Goal: Task Accomplishment & Management: Use online tool/utility

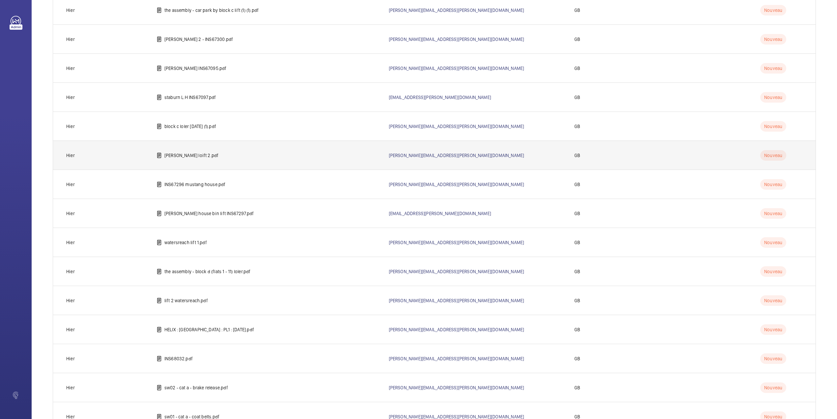
scroll to position [170, 0]
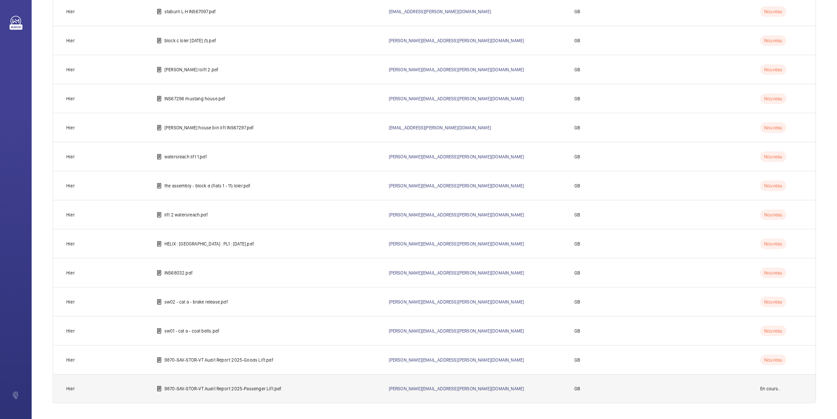
click at [225, 386] on p "9870-SAV-STOR-VT Audit Report 2025-Passenger Lift.pdf" at bounding box center [222, 388] width 117 height 7
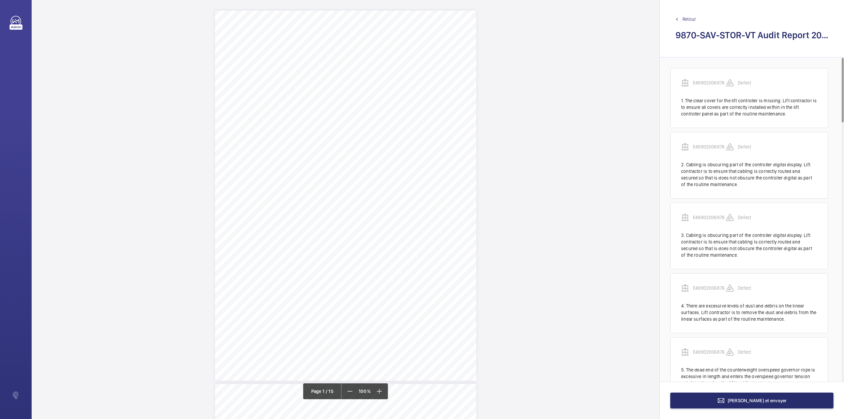
scroll to position [44, 0]
click at [377, 393] on mat-icon at bounding box center [379, 391] width 8 height 8
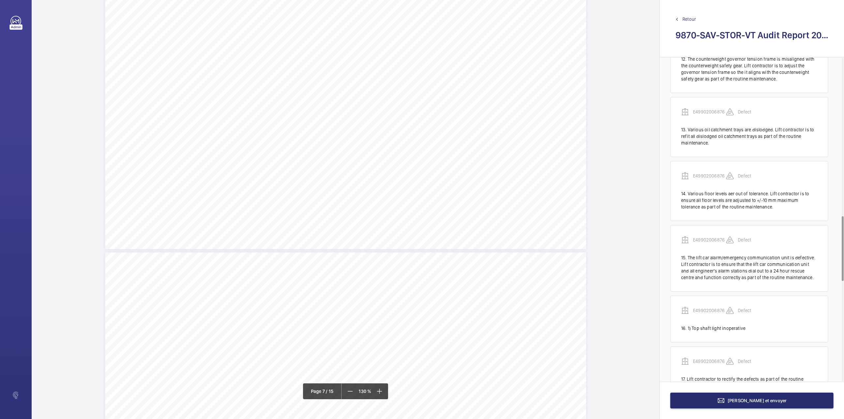
scroll to position [2988, 0]
click at [378, 390] on mat-icon at bounding box center [379, 391] width 8 height 8
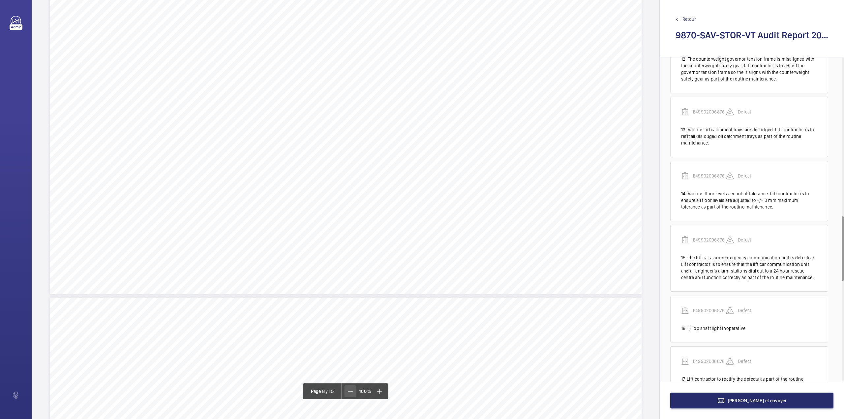
click at [352, 391] on mat-icon at bounding box center [350, 391] width 8 height 8
click at [352, 391] on mat-icon at bounding box center [351, 391] width 8 height 8
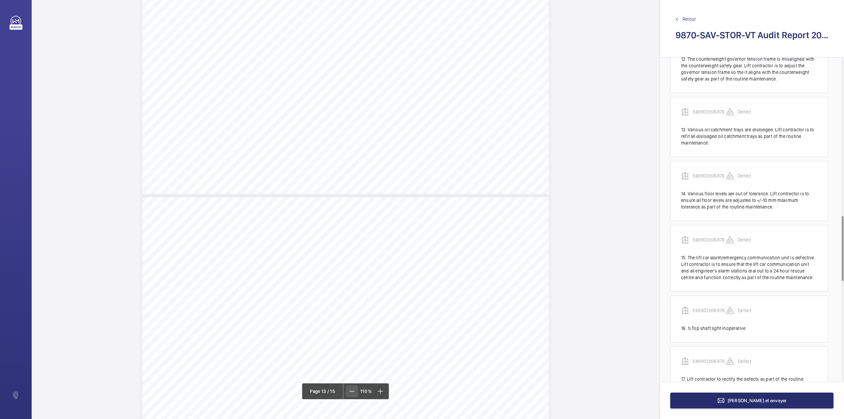
click at [352, 391] on mat-icon at bounding box center [352, 391] width 8 height 8
click at [443, 147] on div "Maintenance Quality Repeat Item Detail Priority 1.01 Satisfactory No The lift m…" at bounding box center [346, 142] width 370 height 261
drag, startPoint x: 428, startPoint y: 104, endPoint x: 434, endPoint y: 85, distance: 20.8
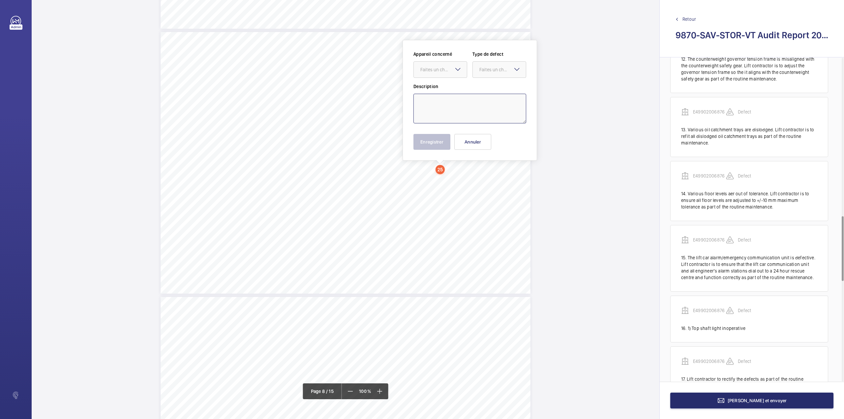
click at [428, 104] on textarea at bounding box center [469, 109] width 113 height 30
paste textarea "The clear cover for lift controller is missing. Lift contractor is to ensure al…"
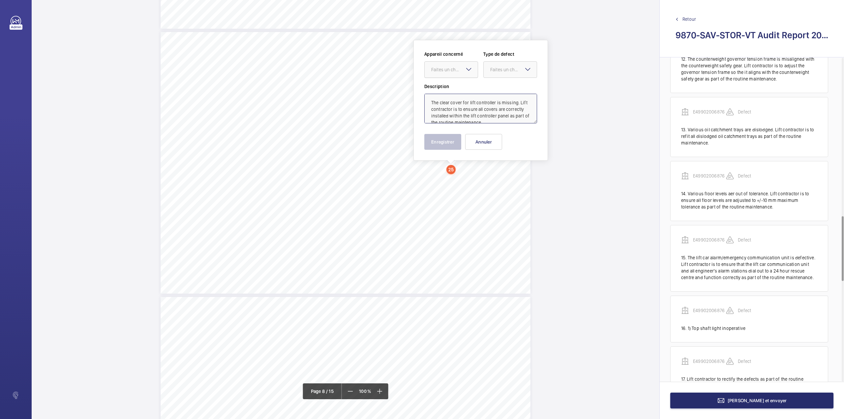
scroll to position [9, 0]
click at [442, 66] on div at bounding box center [451, 70] width 53 height 16
drag, startPoint x: 446, startPoint y: 84, endPoint x: 477, endPoint y: 78, distance: 32.1
click at [446, 85] on div "E49902006876" at bounding box center [451, 90] width 53 height 16
drag, startPoint x: 500, startPoint y: 71, endPoint x: 502, endPoint y: 79, distance: 9.1
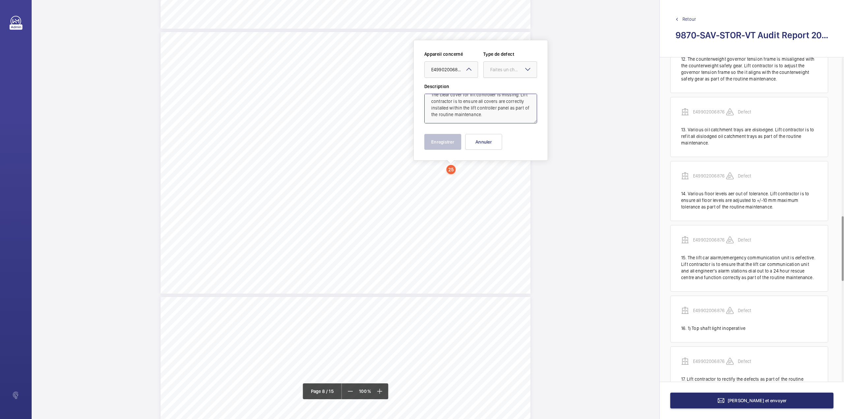
click at [500, 71] on div "Faites un choix" at bounding box center [513, 69] width 46 height 7
click at [503, 85] on div "Standard" at bounding box center [510, 90] width 53 height 16
type textarea "The clear cover for lift controller is missing. Lift contractor is to ensure al…"
click at [446, 143] on button "Enregistrer" at bounding box center [442, 142] width 37 height 16
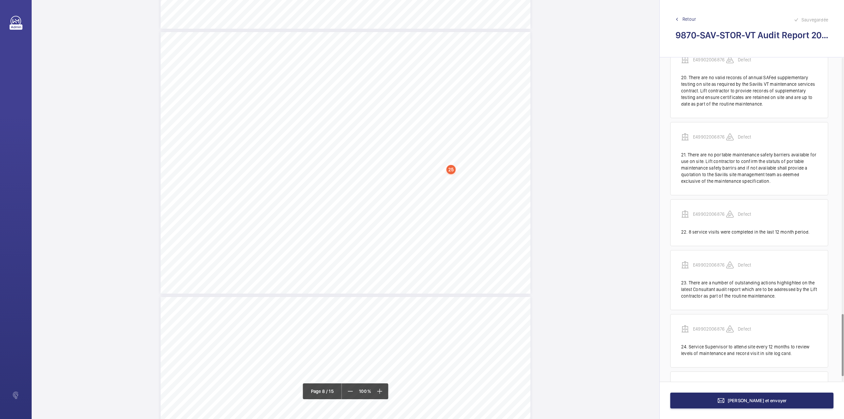
scroll to position [1355, 0]
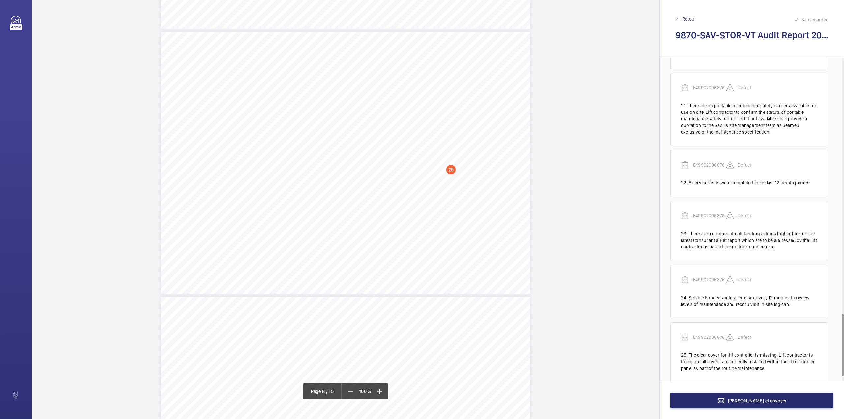
click at [472, 177] on div "Maintenance Quality Repeat Item Detail Priority 1.01 Satisfactory No The lift m…" at bounding box center [346, 162] width 370 height 261
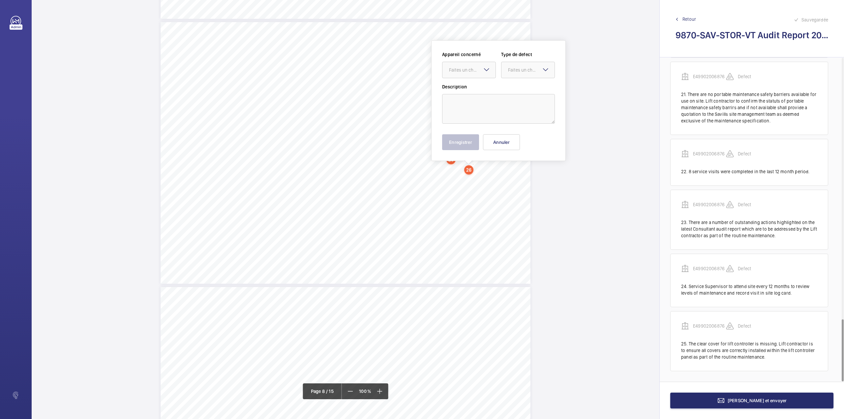
scroll to position [1357, 0]
click at [465, 103] on textarea at bounding box center [498, 109] width 113 height 30
paste textarea "Cabling is obsuring part of the controller digital display. Lift contracot is t…"
click at [472, 67] on div "Faites un choix" at bounding box center [472, 70] width 46 height 7
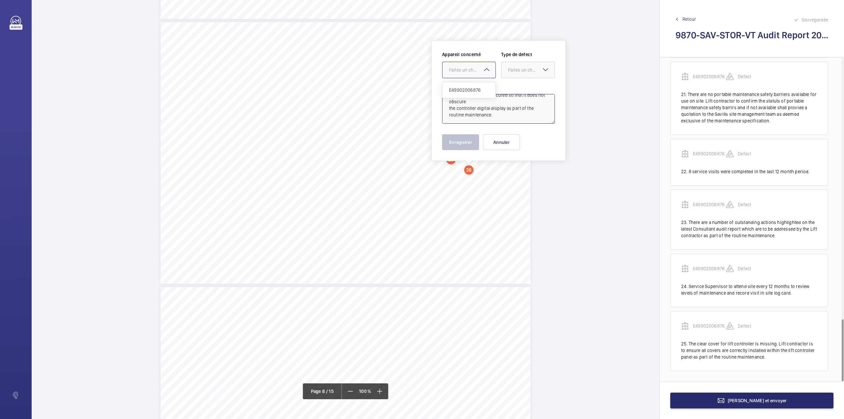
drag, startPoint x: 472, startPoint y: 90, endPoint x: 489, endPoint y: 81, distance: 19.2
click at [472, 90] on span "E49902006876" at bounding box center [469, 90] width 40 height 7
click at [517, 64] on div at bounding box center [527, 70] width 53 height 16
click at [521, 87] on div "Standard" at bounding box center [527, 90] width 53 height 16
type textarea "Cabling is obsuring part of the controller digital display. Lift contracot is t…"
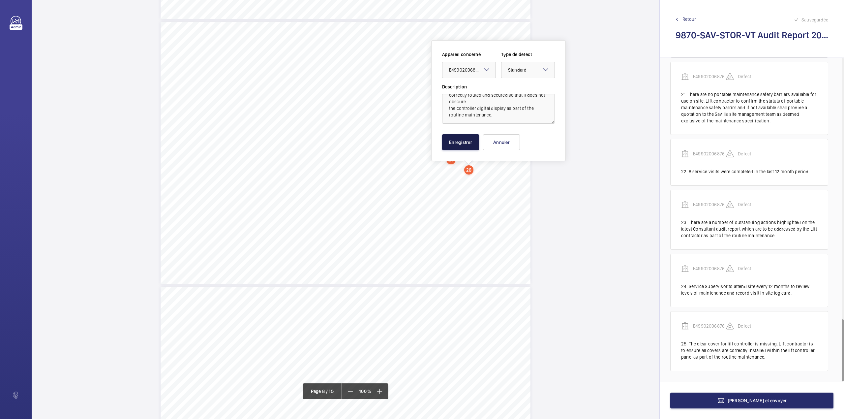
click at [467, 141] on button "Enregistrer" at bounding box center [460, 142] width 37 height 16
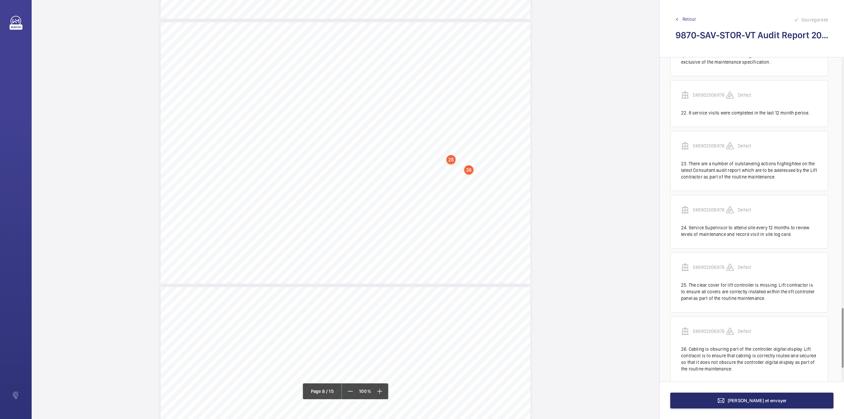
scroll to position [1427, 0]
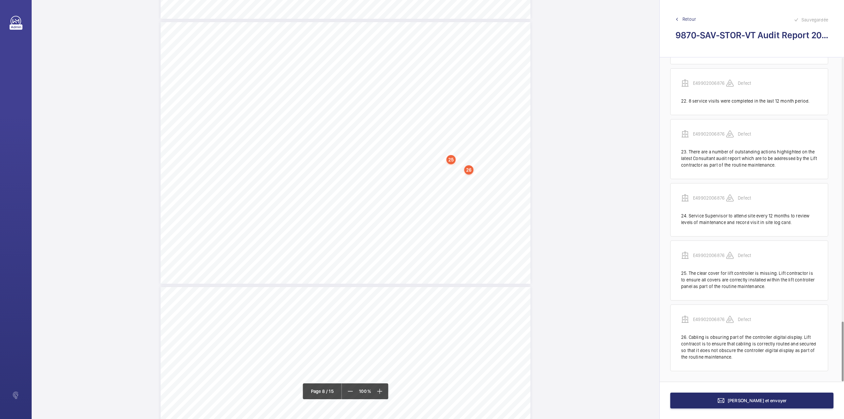
click at [467, 169] on div "26" at bounding box center [468, 169] width 9 height 9
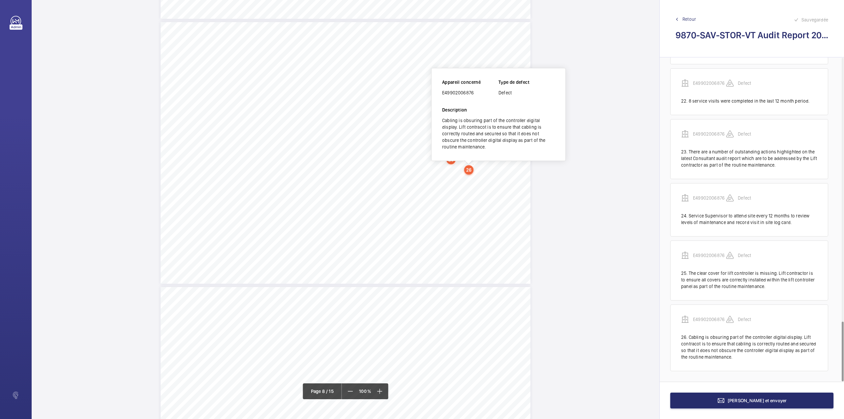
scroll to position [2235, 0]
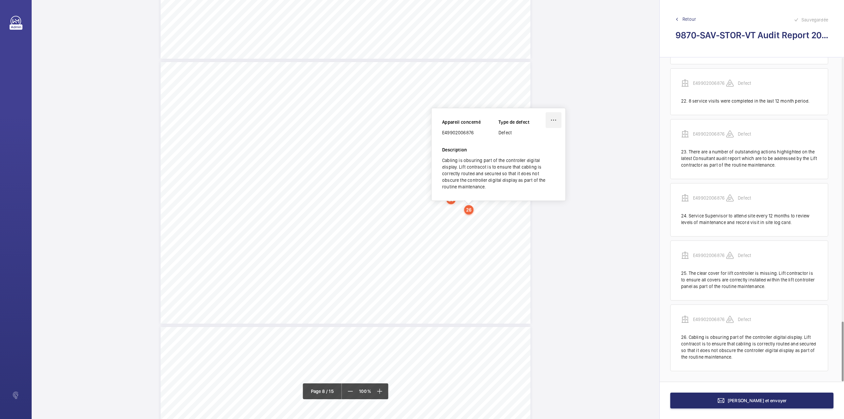
click at [549, 119] on wm-front-icon-button at bounding box center [554, 120] width 16 height 16
click at [534, 138] on div "Modifier" at bounding box center [535, 139] width 52 height 12
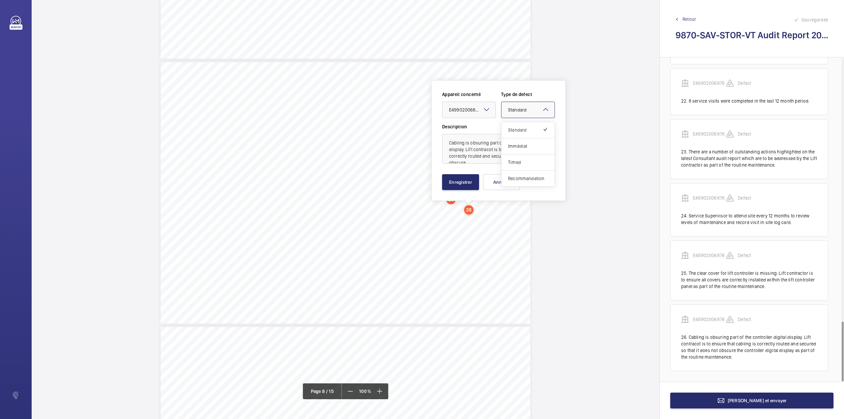
click at [546, 105] on div "Faites un choix × Standard × Standard Immédiat Timed Recommandation" at bounding box center [528, 110] width 54 height 16
click at [524, 144] on span "Immédiat" at bounding box center [528, 146] width 40 height 7
click at [450, 179] on button "Enregistrer" at bounding box center [460, 182] width 37 height 16
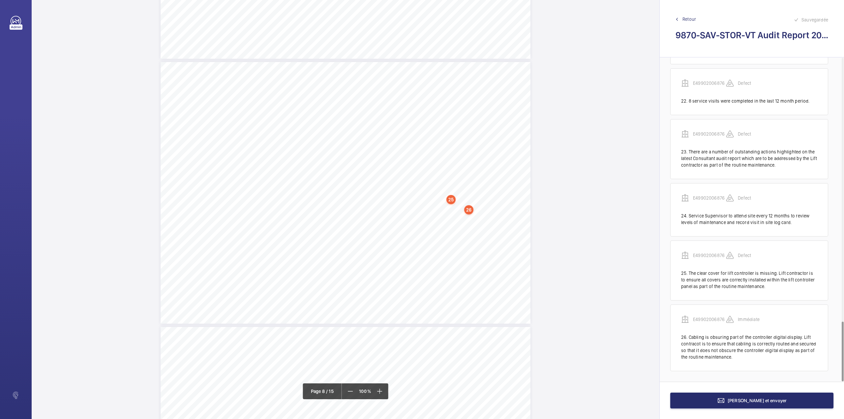
click at [463, 237] on div "Maintenance Quality Repeat Item Detail Priority 1.01 Satisfactory No The lift m…" at bounding box center [346, 192] width 370 height 261
click at [452, 107] on textarea at bounding box center [489, 109] width 113 height 30
paste textarea "Cabling is obstruting access to the passenger relase unit. Lift contractor is t…"
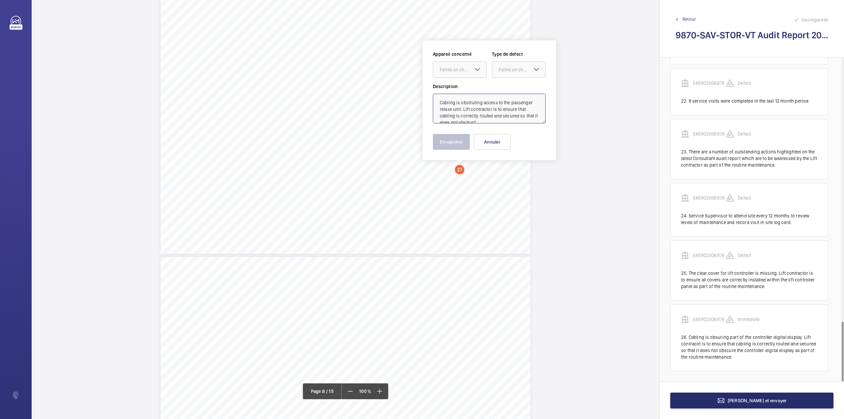
scroll to position [15, 0]
click at [458, 64] on div at bounding box center [459, 70] width 53 height 16
click at [462, 91] on span "E49902006876" at bounding box center [460, 89] width 40 height 7
click at [512, 74] on div at bounding box center [518, 70] width 53 height 16
drag, startPoint x: 512, startPoint y: 85, endPoint x: 504, endPoint y: 101, distance: 17.8
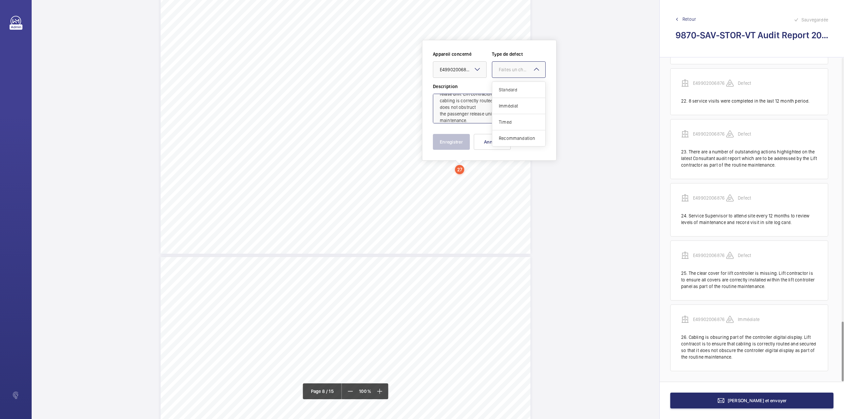
click at [512, 86] on div "Standard" at bounding box center [518, 90] width 53 height 16
type textarea "Cabling is obstruting access to the passenger relase unit. Lift contractor is t…"
click at [456, 139] on button "Enregistrer" at bounding box center [451, 142] width 37 height 16
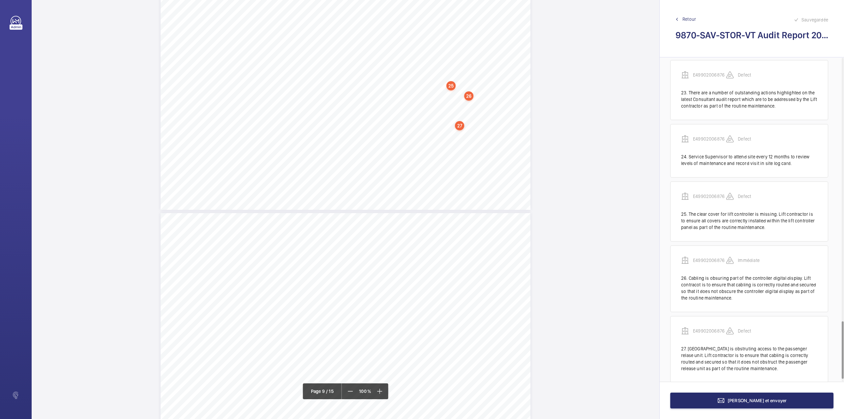
scroll to position [1498, 0]
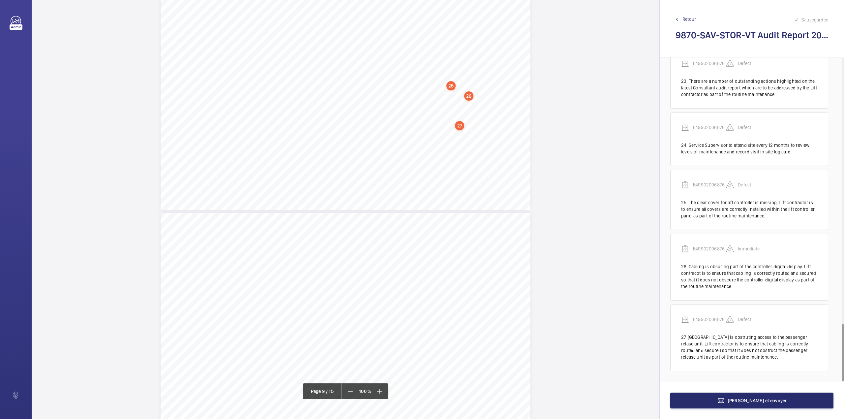
click at [432, 164] on div "Maintenance Quality Repeat Item Detail Priority 1.01 Satisfactory No The lift m…" at bounding box center [346, 78] width 370 height 261
click at [447, 98] on textarea at bounding box center [458, 109] width 113 height 30
paste textarea "There are excessive levels of dust debris on the linear surfaces. Lift contract…"
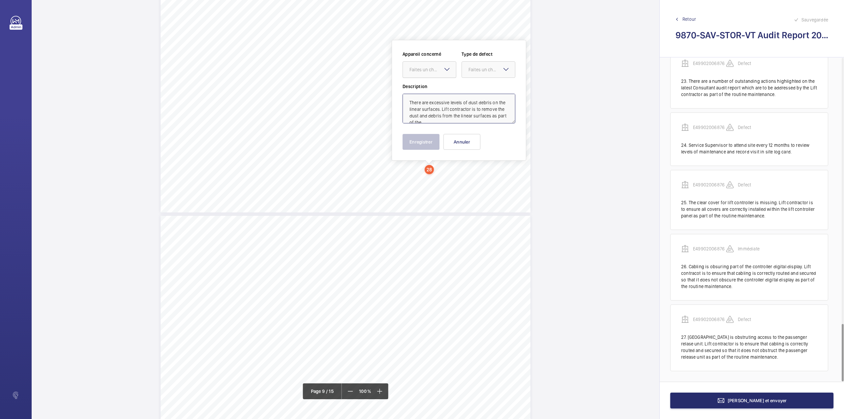
scroll to position [9, 0]
drag, startPoint x: 438, startPoint y: 72, endPoint x: 439, endPoint y: 80, distance: 8.7
click at [438, 73] on div "Faites un choix" at bounding box center [429, 69] width 53 height 7
drag, startPoint x: 441, startPoint y: 86, endPoint x: 480, endPoint y: 75, distance: 41.1
click at [441, 87] on div "E49902006876" at bounding box center [429, 90] width 53 height 16
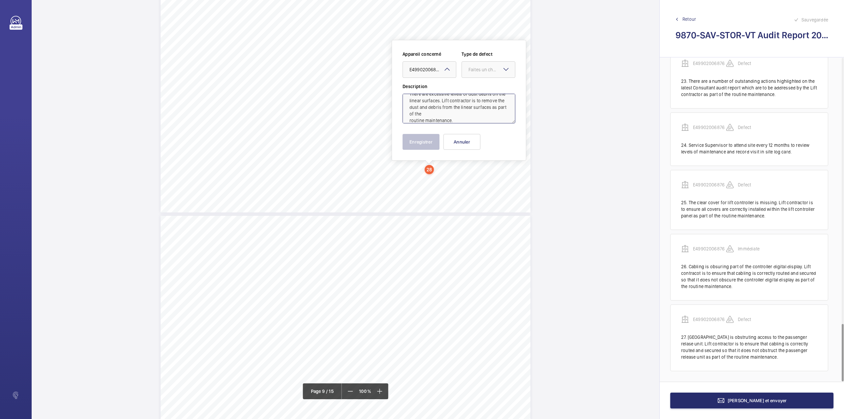
drag, startPoint x: 484, startPoint y: 73, endPoint x: 484, endPoint y: 79, distance: 6.3
click at [484, 73] on div at bounding box center [488, 70] width 53 height 16
click at [484, 86] on span "Standard" at bounding box center [488, 89] width 40 height 7
type textarea "There are excessive levels of dust debris on the linear surfaces. Lift contract…"
click at [412, 142] on button "Enregistrer" at bounding box center [420, 142] width 37 height 16
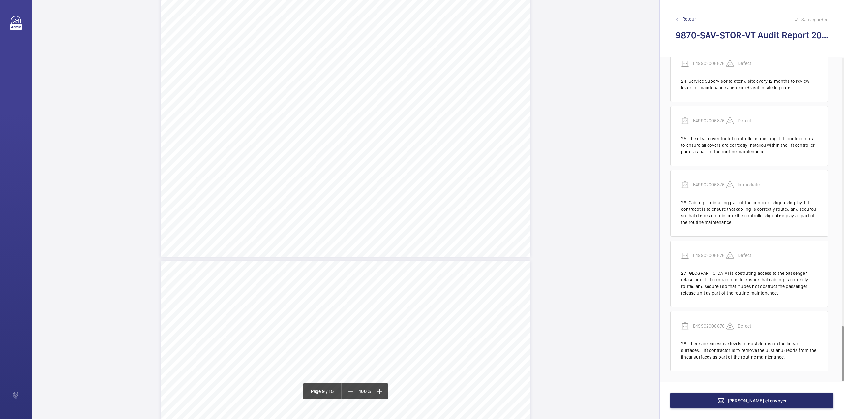
scroll to position [2610, 0]
click at [443, 123] on div "Vertical Transportation - Audit Report - Passenger Lift 2.03 Satisfactory No A …" at bounding box center [346, 82] width 370 height 261
click at [458, 103] on textarea at bounding box center [469, 109] width 113 height 30
paste textarea "The dead end of the counterweight overspeed governor [PERSON_NAME] is excessive…"
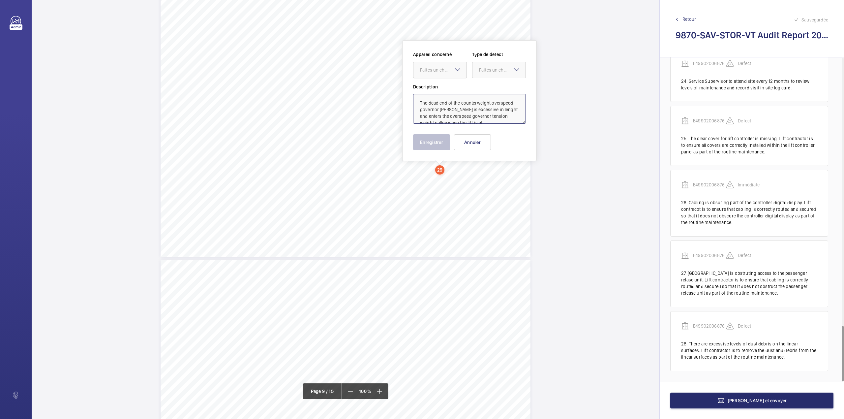
scroll to position [42, 0]
click at [451, 63] on div at bounding box center [439, 70] width 53 height 16
click at [451, 84] on div "E49902006876" at bounding box center [439, 90] width 53 height 16
click at [487, 73] on div "Faites un choix" at bounding box center [502, 70] width 46 height 7
click at [490, 91] on span "Standard" at bounding box center [499, 90] width 40 height 7
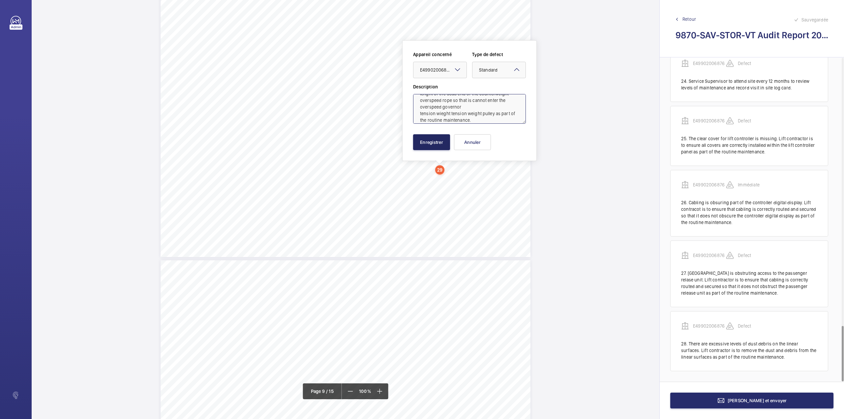
type textarea "The dead end of the counterweight overspeed governor [PERSON_NAME] is excessive…"
click at [429, 142] on button "Enregistrer" at bounding box center [431, 142] width 37 height 16
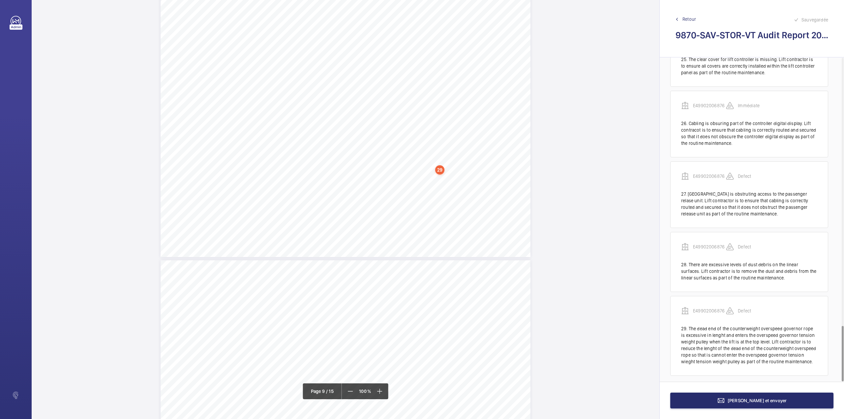
scroll to position [1646, 0]
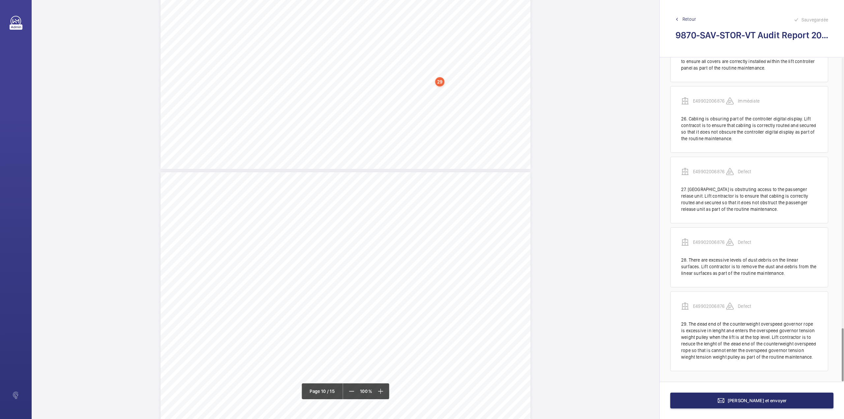
click at [372, 141] on div "Vertical Transportation - Audit Report - Passenger Lift 2.03 Satisfactory No A …" at bounding box center [346, 37] width 370 height 261
drag, startPoint x: 381, startPoint y: 109, endPoint x: 381, endPoint y: 104, distance: 4.3
click at [381, 109] on textarea at bounding box center [398, 109] width 113 height 30
paste textarea "Various shaft lights are either not functioning or are defective with various l…"
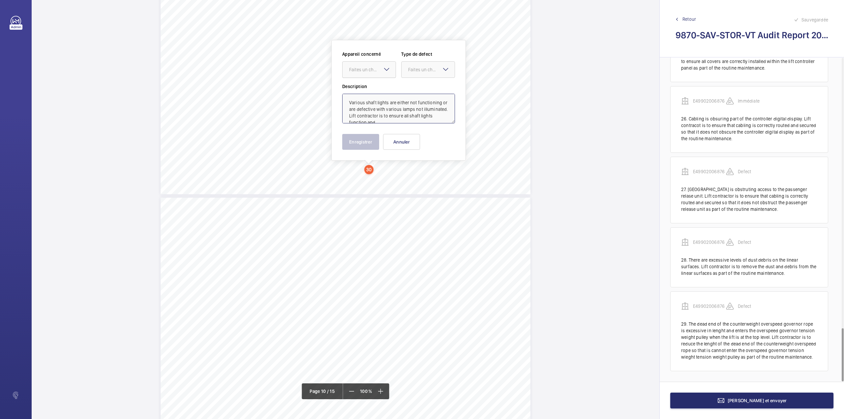
scroll to position [16, 0]
click at [372, 66] on div at bounding box center [368, 70] width 53 height 16
click at [373, 88] on span "E49902006876" at bounding box center [369, 89] width 40 height 7
click at [414, 68] on div "Faites un choix" at bounding box center [431, 69] width 46 height 7
click at [419, 105] on span "Immédiat" at bounding box center [428, 106] width 40 height 7
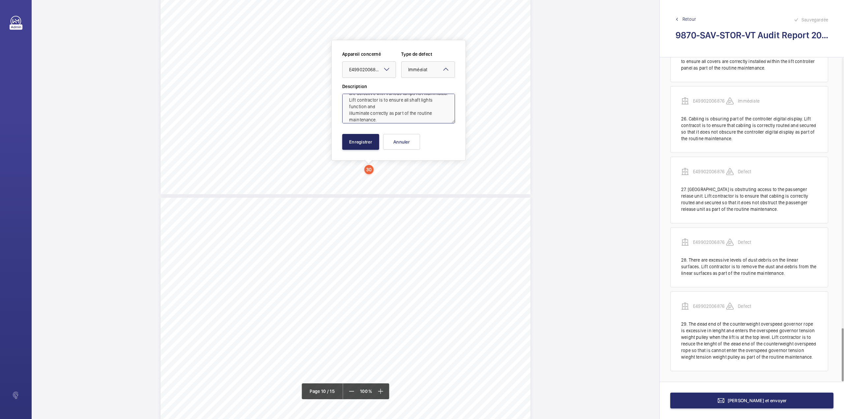
type textarea "Various shaft lights are either not functioning or are defective with various l…"
click at [358, 140] on button "Enregistrer" at bounding box center [360, 142] width 37 height 16
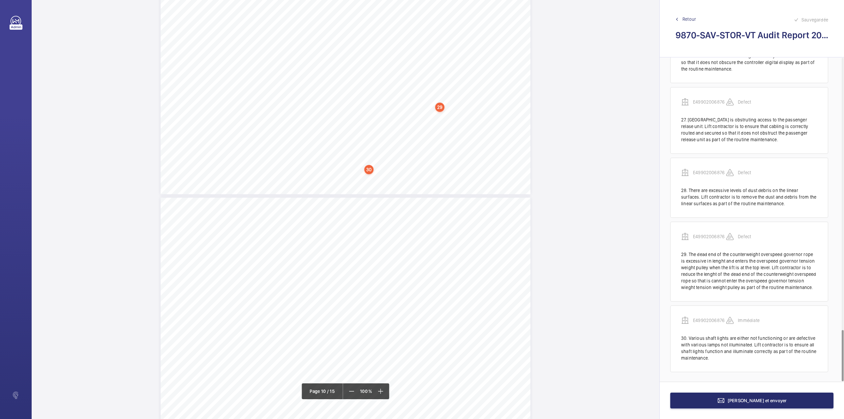
scroll to position [1717, 0]
click at [396, 139] on div "Vertical Transportation - Audit Report - Passenger Lift 2.17 Satisfactory No Al…" at bounding box center [346, 196] width 370 height 261
click at [402, 107] on textarea at bounding box center [422, 109] width 113 height 30
paste textarea "Temporary lift car flooring is still in place. Lift contractor is to provide a …"
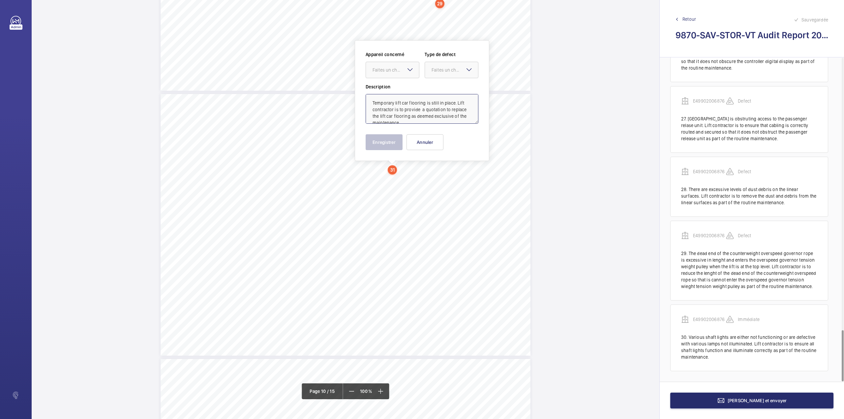
scroll to position [9, 0]
type textarea "Temporary lift car flooring is still in place. Lift contractor is to provide a …"
click at [404, 78] on div "Appareil concerné Faites un choix Type de defect Faites un choix" at bounding box center [422, 67] width 113 height 32
click at [406, 91] on div "Description Temporary lift car flooring is still in place. Lift contractor is t…" at bounding box center [422, 103] width 113 height 40
drag, startPoint x: 404, startPoint y: 71, endPoint x: 408, endPoint y: 83, distance: 13.4
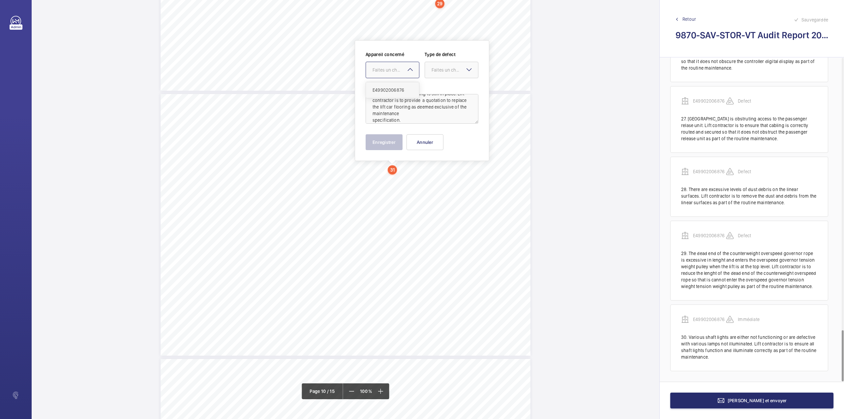
click at [405, 73] on div "Faites un choix" at bounding box center [395, 70] width 46 height 7
drag, startPoint x: 408, startPoint y: 83, endPoint x: 439, endPoint y: 72, distance: 33.5
click at [409, 83] on div "E49902006876" at bounding box center [392, 90] width 53 height 16
drag, startPoint x: 447, startPoint y: 67, endPoint x: 448, endPoint y: 77, distance: 9.6
click at [448, 69] on div "Faites un choix" at bounding box center [454, 70] width 46 height 7
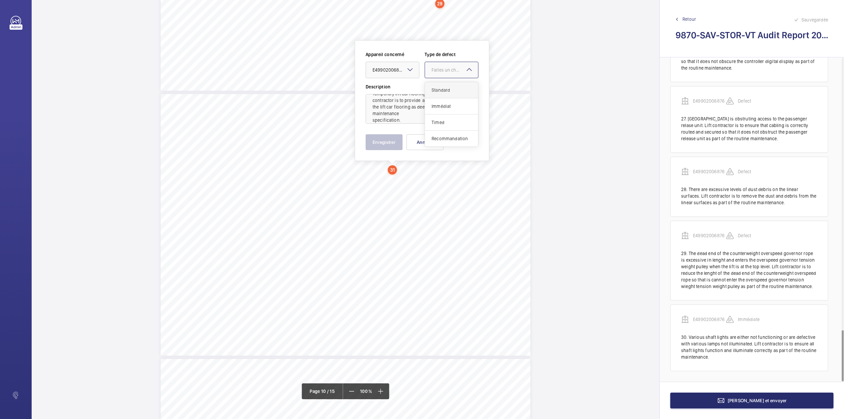
click at [448, 91] on span "Standard" at bounding box center [451, 90] width 40 height 7
click at [376, 144] on button "Enregistrer" at bounding box center [384, 142] width 37 height 16
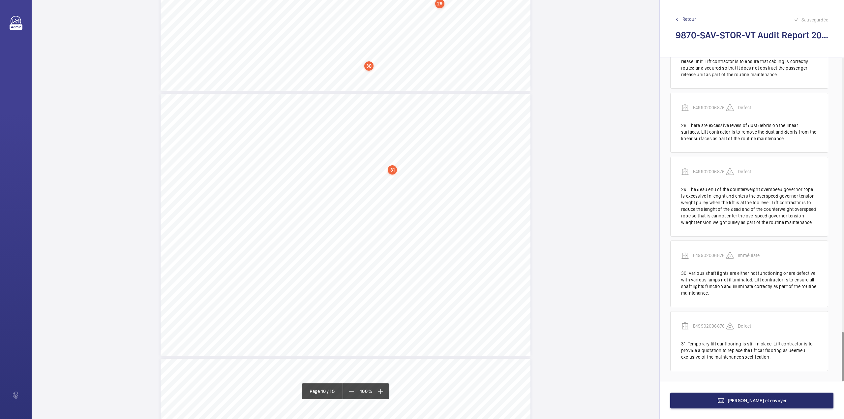
scroll to position [1781, 0]
click at [359, 233] on div "Vertical Transportation - Audit Report - Passenger Lift 2.17 Satisfactory No Al…" at bounding box center [346, 224] width 370 height 261
click at [363, 111] on textarea at bounding box center [385, 109] width 113 height 30
paste textarea "The car top engineer's alarm/ communication unit is defective. Lift contractor …"
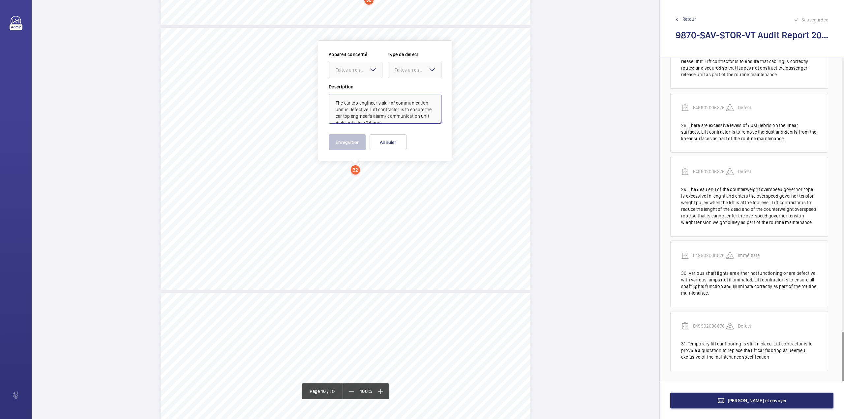
scroll to position [29, 0]
click at [362, 76] on div at bounding box center [355, 70] width 53 height 16
click at [362, 85] on div "E49902006876" at bounding box center [355, 90] width 53 height 16
drag, startPoint x: 396, startPoint y: 70, endPoint x: 397, endPoint y: 75, distance: 5.4
click at [397, 73] on div "Faites un choix" at bounding box center [418, 70] width 46 height 7
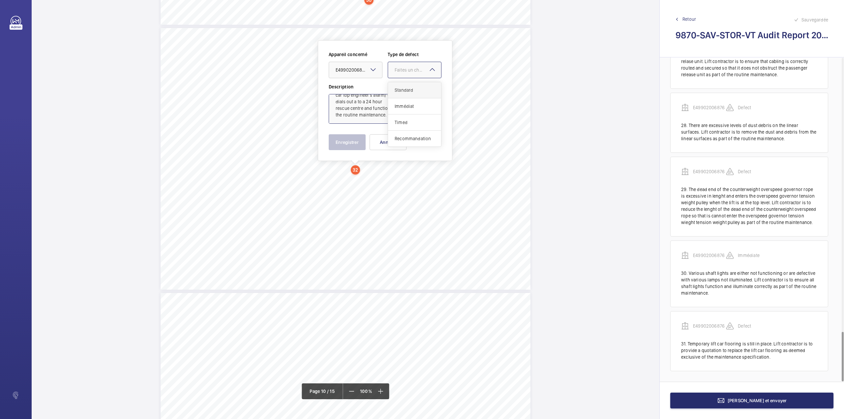
click at [399, 86] on div "Standard" at bounding box center [414, 90] width 53 height 16
type textarea "The car top engineer's alarm/ communication unit is defective. Lift contractor …"
click at [346, 137] on button "Enregistrer" at bounding box center [347, 142] width 37 height 16
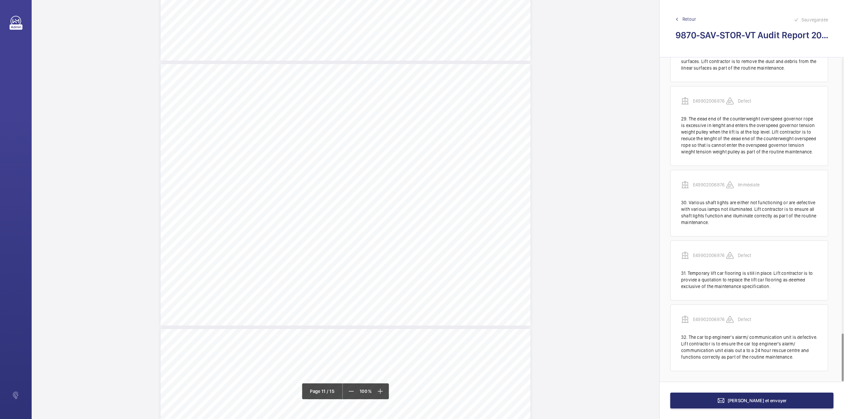
scroll to position [3106, 0]
drag, startPoint x: 380, startPoint y: 93, endPoint x: 388, endPoint y: 98, distance: 9.3
click at [380, 93] on div "Vertical Transportation - Audit Report - Passenger Lift 3.14 Satisfactory No A …" at bounding box center [346, 115] width 370 height 261
click at [387, 106] on textarea at bounding box center [406, 109] width 113 height 30
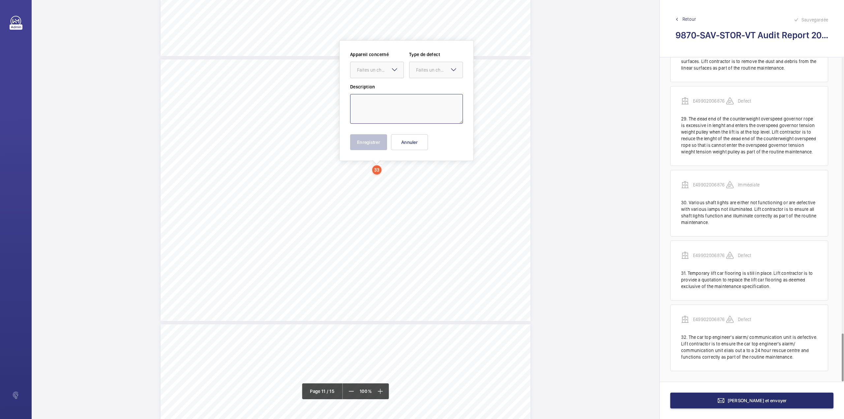
paste textarea "The pit floor area is begrimed with lifht dirt, debris and oil residue which ha…"
click at [384, 74] on div at bounding box center [376, 70] width 53 height 16
click at [384, 82] on div "E49902006876" at bounding box center [376, 90] width 53 height 16
type textarea "The pit floor area is begrimed with lifht dirt, debris and oil residue which ha…"
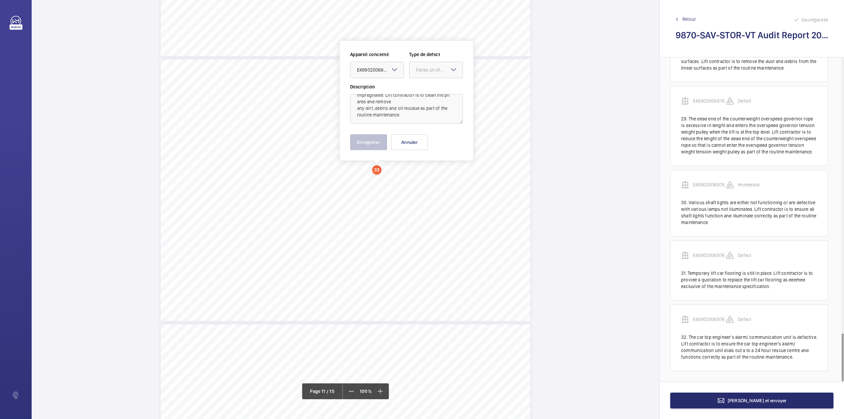
drag, startPoint x: 437, startPoint y: 61, endPoint x: 437, endPoint y: 65, distance: 4.0
click at [437, 61] on wm-front-input-dropdown "Type de defect Faites un choix" at bounding box center [436, 64] width 54 height 27
click at [432, 91] on div "Description The pit floor area is begrimed with lifht dirt, debris and oil resi…" at bounding box center [406, 103] width 113 height 40
click at [432, 75] on div at bounding box center [435, 70] width 53 height 16
click at [432, 93] on span "Standard" at bounding box center [436, 90] width 40 height 7
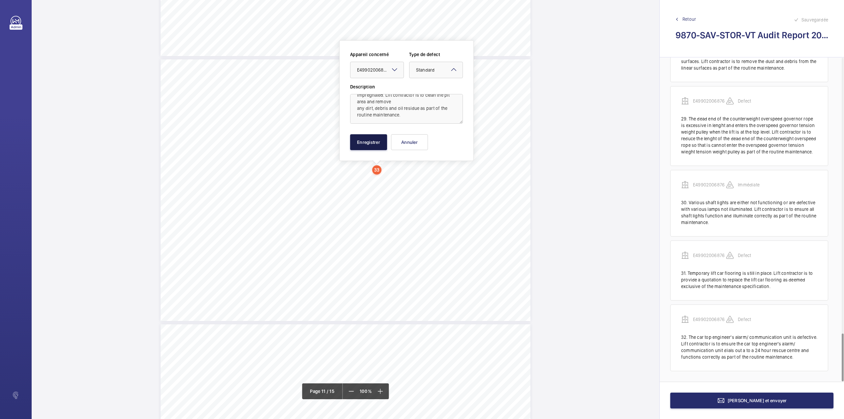
click at [371, 145] on button "Enregistrer" at bounding box center [368, 142] width 37 height 16
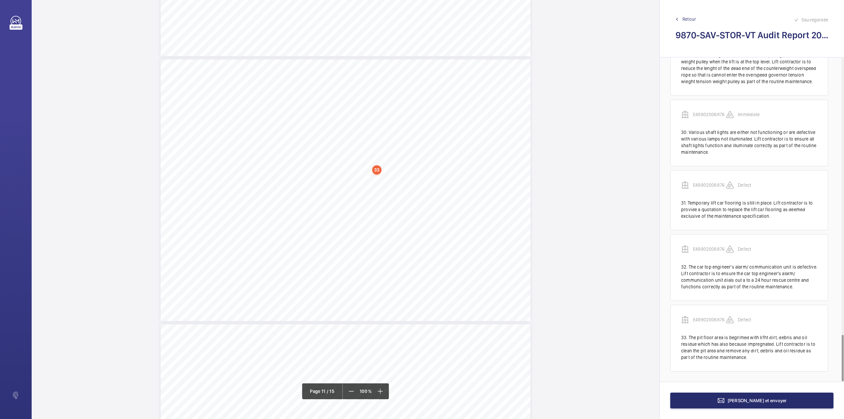
scroll to position [1923, 0]
click at [376, 145] on div "Vertical Transportation - Audit Report - Passenger Lift 3.14 Satisfactory No A …" at bounding box center [346, 101] width 370 height 261
click at [436, 197] on div "Vertical Transportation - Audit Report - Passenger Lift 3.14 Satisfactory No A …" at bounding box center [346, 123] width 370 height 261
click at [399, 146] on div "Vertical Transportation - Audit Report - Passenger Lift 3.14 Satisfactory No A …" at bounding box center [346, 123] width 370 height 261
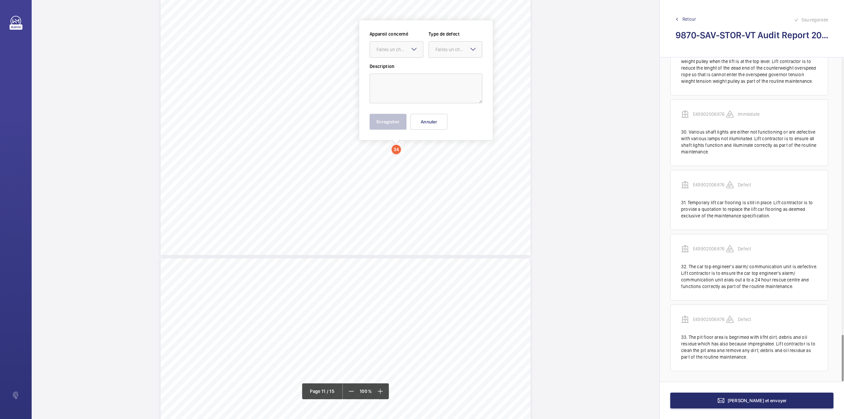
scroll to position [3078, 0]
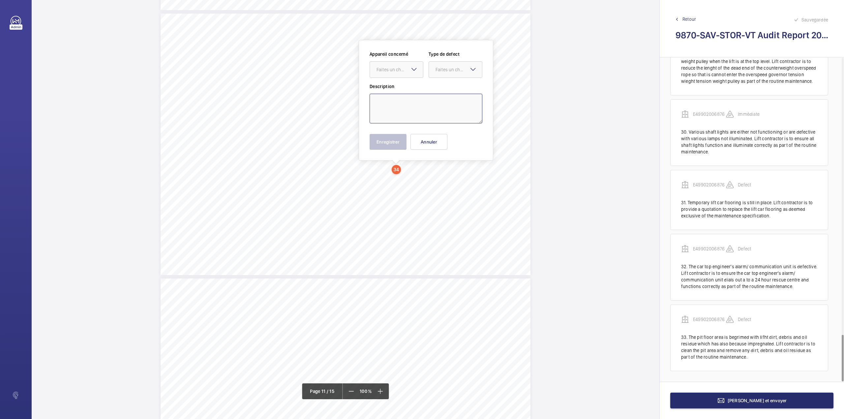
click at [396, 104] on textarea at bounding box center [425, 109] width 113 height 30
paste textarea "The pit engineer's alarm/ communication unit is defective. Lift contractor is t…"
click at [393, 64] on div at bounding box center [396, 70] width 53 height 16
drag, startPoint x: 397, startPoint y: 84, endPoint x: 414, endPoint y: 75, distance: 19.0
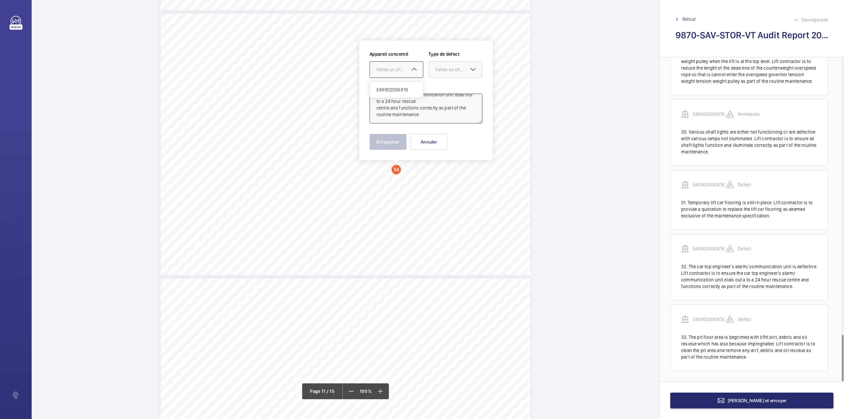
click at [398, 84] on div "E49902006876" at bounding box center [396, 90] width 53 height 16
click at [437, 69] on div "Faites un choix" at bounding box center [458, 69] width 46 height 7
drag, startPoint x: 437, startPoint y: 82, endPoint x: 431, endPoint y: 94, distance: 12.7
click at [437, 83] on div "Standard" at bounding box center [455, 90] width 53 height 16
type textarea "The pit engineer's alarm/ communication unit is defective. Lift contractor is t…"
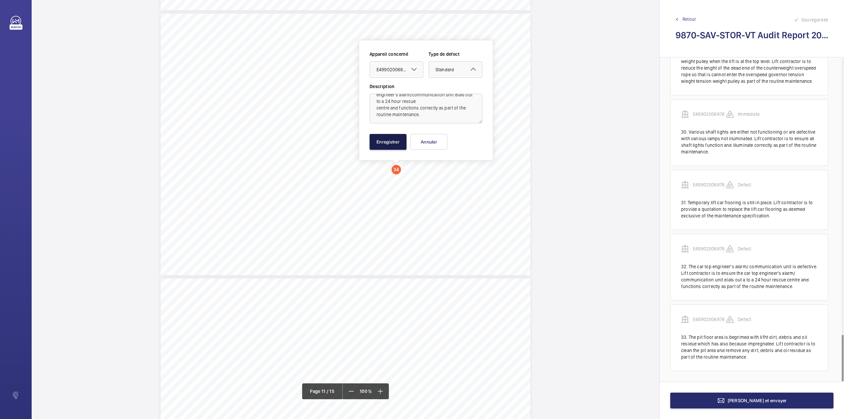
click at [389, 140] on button "Enregistrer" at bounding box center [387, 142] width 37 height 16
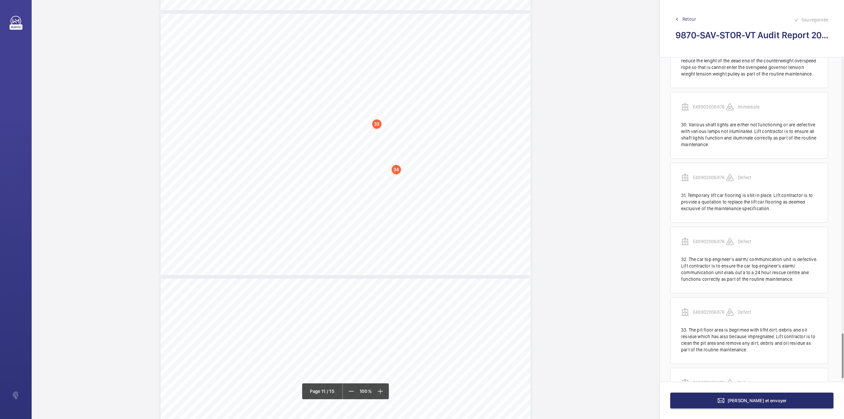
scroll to position [1994, 0]
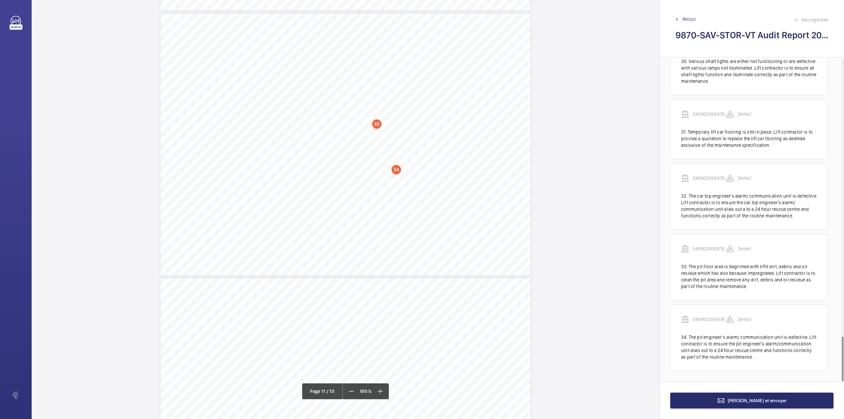
click at [384, 189] on div "Vertical Transportation - Audit Report - Passenger Lift 3.14 Satisfactory No A …" at bounding box center [346, 144] width 370 height 261
click at [406, 106] on textarea at bounding box center [410, 109] width 113 height 30
paste textarea "The counterweight governor tension frame is misaligned with the counterweight s…"
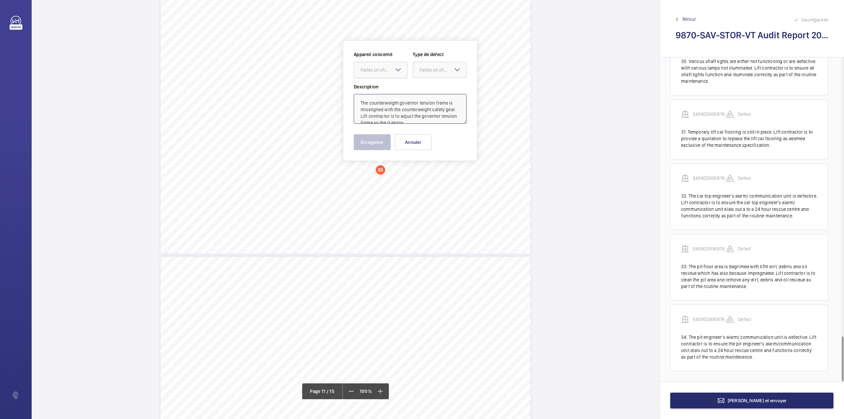
scroll to position [16, 0]
click at [382, 71] on div "Faites un choix" at bounding box center [384, 70] width 46 height 7
click at [383, 82] on div "E49902006876" at bounding box center [380, 90] width 53 height 16
drag, startPoint x: 437, startPoint y: 72, endPoint x: 437, endPoint y: 86, distance: 14.2
click at [437, 73] on div "Faites un choix" at bounding box center [443, 70] width 46 height 7
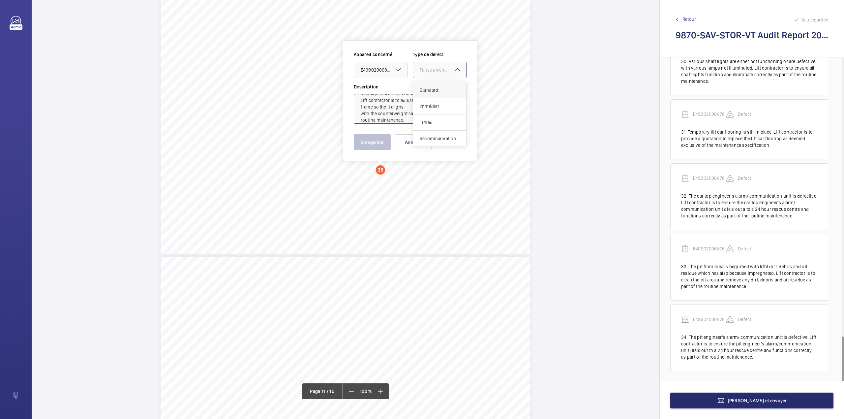
click at [437, 86] on div "Standard" at bounding box center [439, 90] width 53 height 16
type textarea "The counterweight governor tension frame is misaligned with the counterweight s…"
click at [369, 140] on button "Enregistrer" at bounding box center [372, 142] width 37 height 16
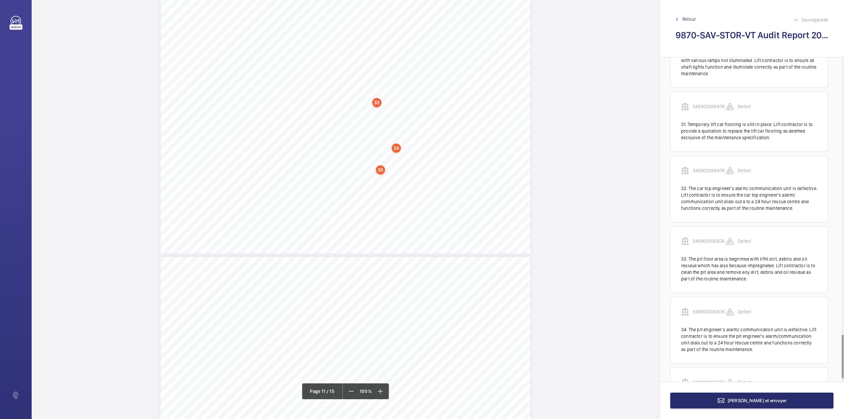
scroll to position [2064, 0]
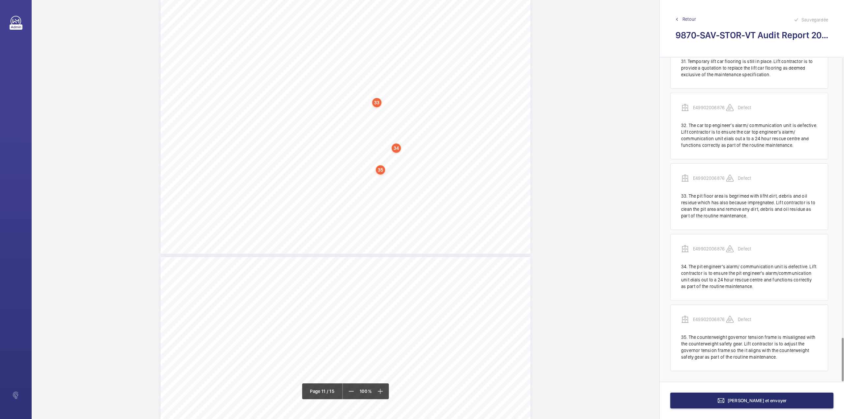
click at [388, 209] on div "Vertical Transportation - Audit Report - Passenger Lift 3.14 Satisfactory No A …" at bounding box center [346, 122] width 370 height 261
drag, startPoint x: 373, startPoint y: 103, endPoint x: 374, endPoint y: 92, distance: 11.3
click at [373, 103] on textarea at bounding box center [414, 109] width 113 height 30
paste textarea "Various oil catchment trays are dislodged. Lift contractor is to refit all disl…"
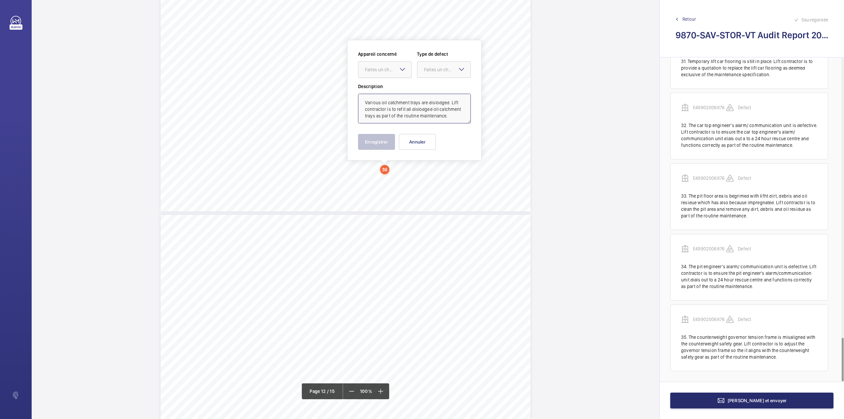
scroll to position [2, 0]
drag, startPoint x: 383, startPoint y: 73, endPoint x: 384, endPoint y: 88, distance: 15.3
click at [384, 78] on ng-select "Faites un choix E49902006876" at bounding box center [385, 69] width 54 height 16
drag, startPoint x: 384, startPoint y: 88, endPoint x: 390, endPoint y: 86, distance: 6.5
click at [385, 89] on span "E49902006876" at bounding box center [385, 89] width 40 height 7
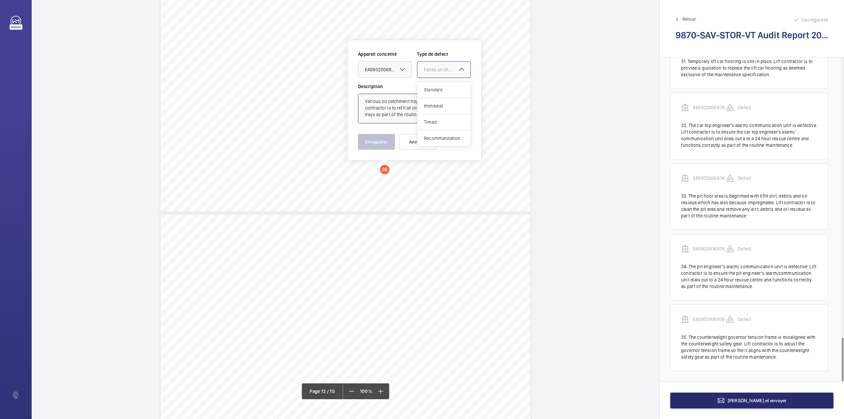
click at [442, 68] on div "Faites un choix" at bounding box center [447, 69] width 46 height 7
click at [440, 82] on div "Standard" at bounding box center [443, 90] width 53 height 16
type textarea "Various oil catchment trays are dislodged. Lift contractor is to refit all disl…"
click at [377, 140] on button "Enregistrer" at bounding box center [376, 142] width 37 height 16
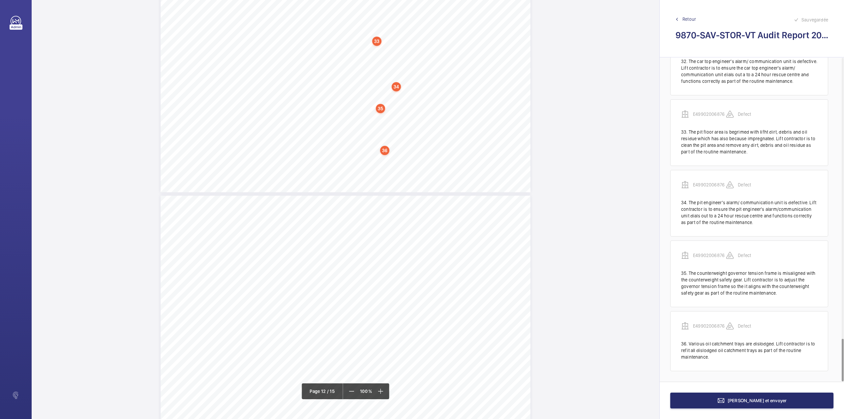
scroll to position [2128, 0]
click at [388, 162] on div "Vertical Transportation - Audit Report - Passenger Lift Maintenance Quality Rep…" at bounding box center [346, 213] width 370 height 261
click at [375, 97] on textarea at bounding box center [414, 109] width 113 height 30
paste textarea "Various floor levels are out of tolerance. Lift contractor is to ensure all flo…"
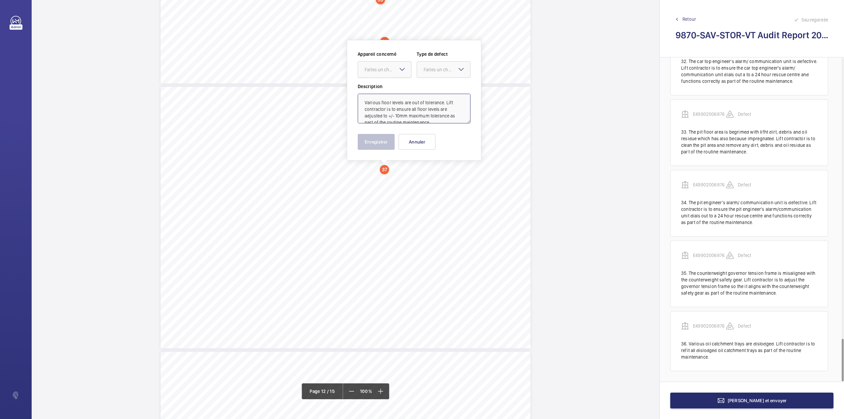
scroll to position [9, 0]
click at [381, 73] on div at bounding box center [384, 70] width 53 height 16
drag, startPoint x: 382, startPoint y: 87, endPoint x: 402, endPoint y: 82, distance: 21.2
click at [384, 88] on span "E49902006876" at bounding box center [385, 89] width 40 height 7
drag, startPoint x: 428, startPoint y: 71, endPoint x: 429, endPoint y: 80, distance: 9.3
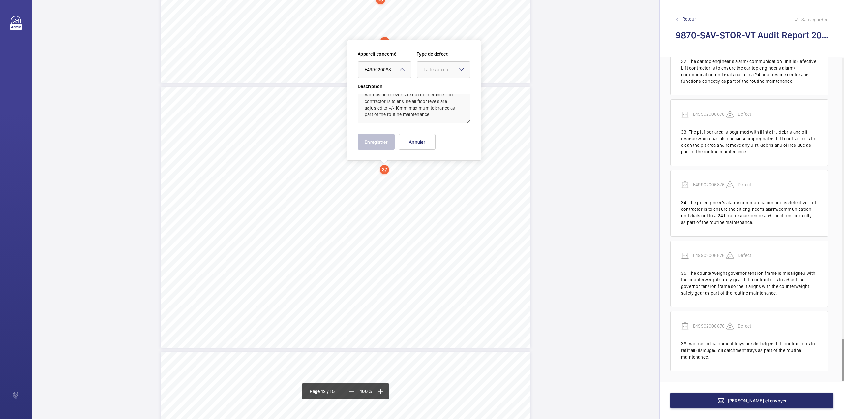
click at [428, 71] on div "Faites un choix" at bounding box center [447, 69] width 46 height 7
click at [430, 86] on div "Standard" at bounding box center [443, 90] width 53 height 16
type textarea "Various floor levels are out of tolerance. Lift contractor is to ensure all flo…"
click at [371, 142] on button "Enregistrer" at bounding box center [376, 142] width 37 height 16
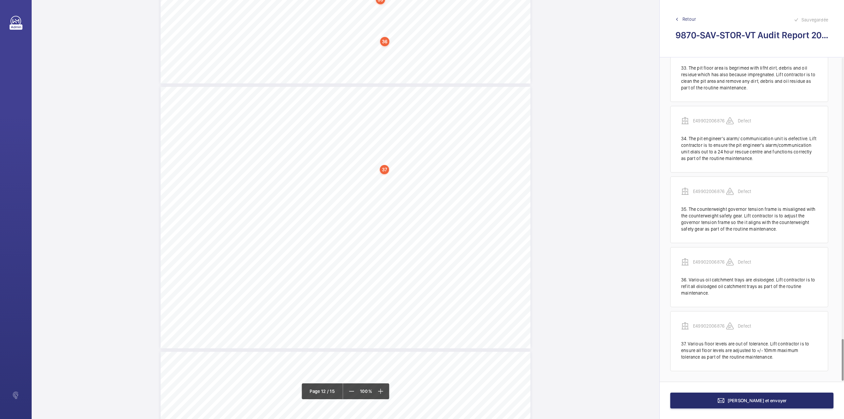
scroll to position [2193, 0]
click at [400, 214] on div "Vertical Transportation - Audit Report - Passenger Lift Maintenance Quality Rep…" at bounding box center [346, 217] width 370 height 261
click at [391, 107] on textarea at bounding box center [426, 109] width 113 height 30
paste textarea "The lift car alarm/emergency communication unit is defective. Lift contractor i…"
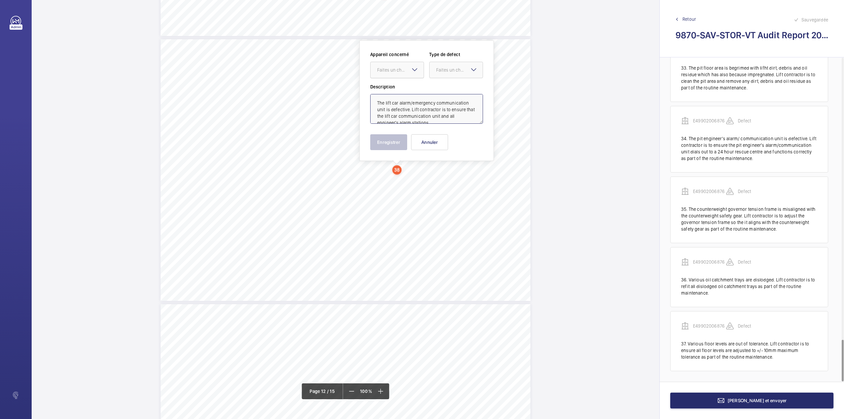
scroll to position [29, 0]
click at [405, 73] on div "Faites un choix" at bounding box center [400, 70] width 46 height 7
click at [405, 90] on span "E49902006876" at bounding box center [397, 90] width 40 height 7
click at [438, 76] on div at bounding box center [455, 70] width 53 height 16
click at [439, 86] on div "Standard" at bounding box center [455, 90] width 53 height 16
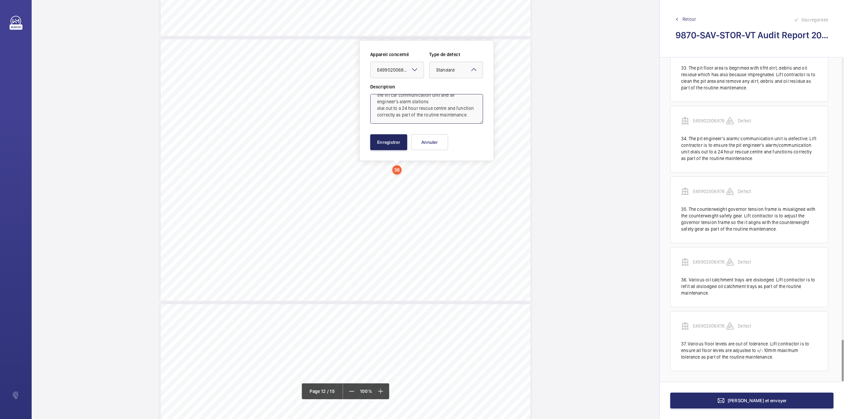
type textarea "The lift car alarm/emergency communication unit is defective. Lift contractor i…"
click at [393, 139] on button "Enregistrer" at bounding box center [388, 142] width 37 height 16
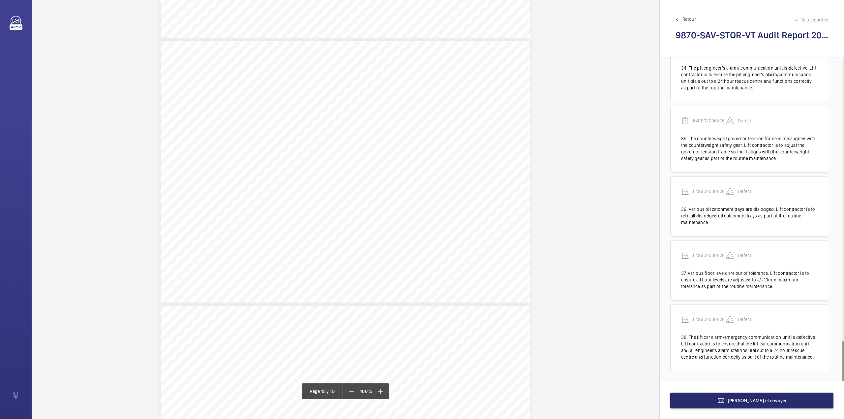
scroll to position [3580, 0]
click at [400, 138] on div "Vertical Transportation - Audit Report - Passenger Lift Compliant Repeat Item D…" at bounding box center [346, 170] width 370 height 261
click at [415, 107] on textarea at bounding box center [426, 109] width 113 height 30
paste textarea "1) Top shaft light inoperative."
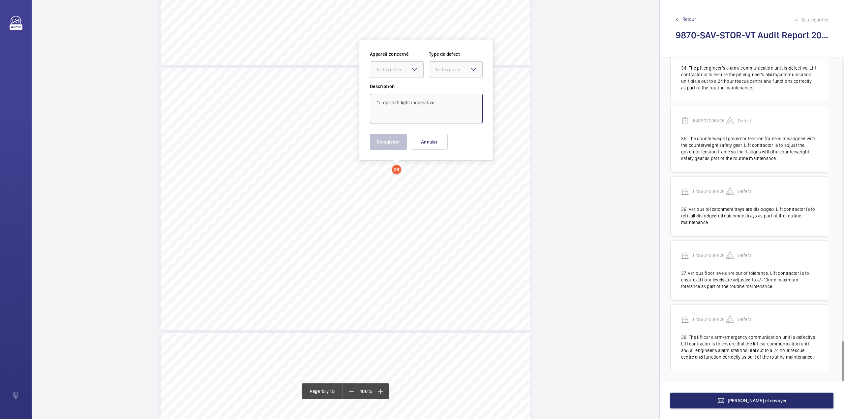
click at [403, 73] on div "Faites un choix" at bounding box center [400, 69] width 46 height 7
type textarea "1) Top shaft light inoperative."
click at [403, 79] on div "Appareil concerné Faites un choix E49902006876 Type de defect Faites un choix" at bounding box center [426, 67] width 113 height 32
drag, startPoint x: 401, startPoint y: 69, endPoint x: 401, endPoint y: 76, distance: 7.6
click at [401, 70] on div "Faites un choix" at bounding box center [400, 69] width 46 height 7
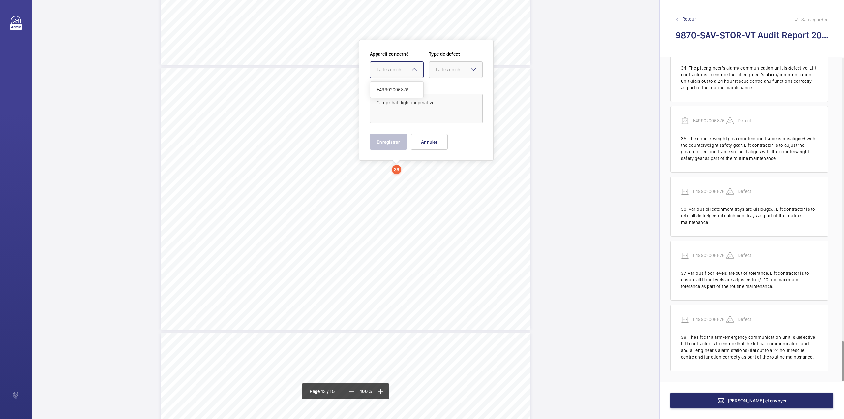
click at [401, 90] on span "E49902006876" at bounding box center [397, 89] width 40 height 7
drag, startPoint x: 446, startPoint y: 67, endPoint x: 448, endPoint y: 78, distance: 11.8
click at [446, 69] on div "Faites un choix" at bounding box center [459, 69] width 46 height 7
click at [449, 86] on div "Standard" at bounding box center [455, 90] width 53 height 16
click at [392, 135] on button "Enregistrer" at bounding box center [388, 142] width 37 height 16
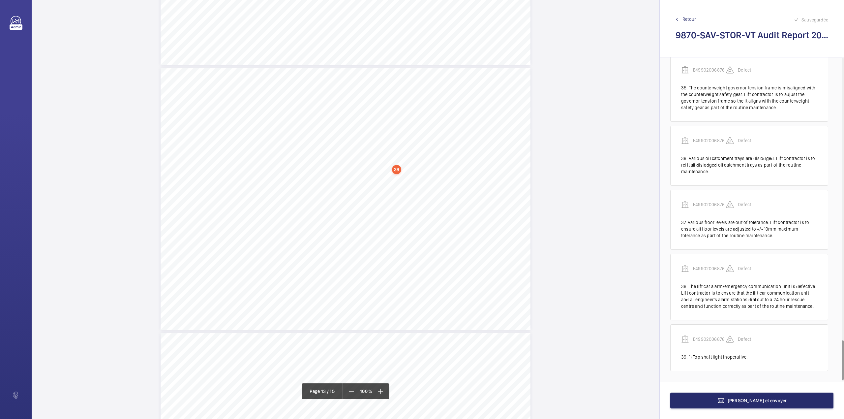
scroll to position [2314, 0]
click at [448, 174] on div "Vertical Transportation - Audit Report - Passenger Lift Compliant Repeat Item D…" at bounding box center [346, 198] width 370 height 261
click at [436, 111] on textarea at bounding box center [474, 109] width 113 height 30
paste textarea "Lift contractor to rectify the defects as part of the routine maintenance or wh…"
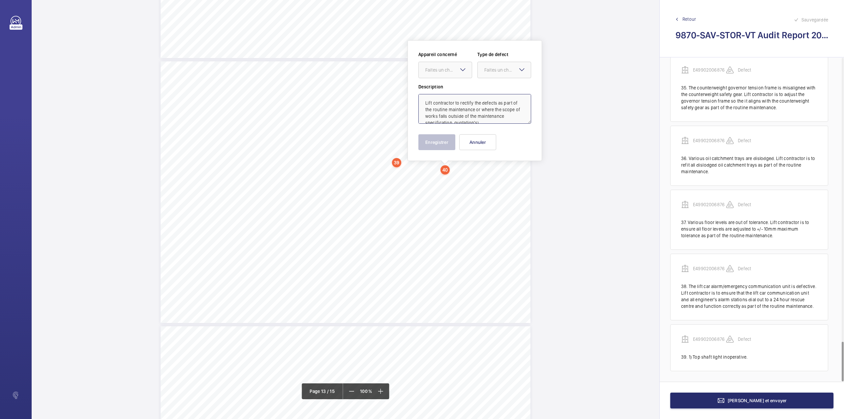
scroll to position [9, 0]
drag, startPoint x: 452, startPoint y: 71, endPoint x: 450, endPoint y: 81, distance: 10.6
click at [452, 71] on div "Faites un choix" at bounding box center [448, 70] width 46 height 7
click at [448, 90] on span "E49902006876" at bounding box center [445, 90] width 40 height 7
click at [492, 69] on div "Faites un choix" at bounding box center [507, 70] width 46 height 7
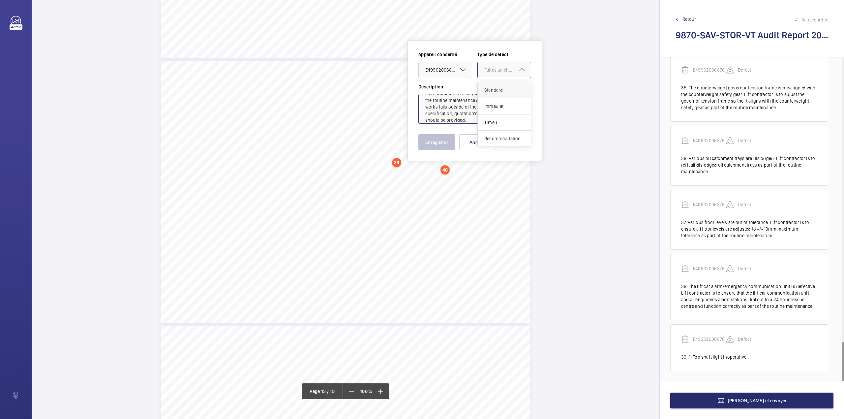
click at [495, 86] on div "Standard" at bounding box center [504, 90] width 53 height 16
type textarea "Lift contractor to rectify the defects as part of the routine maintenance or wh…"
click at [438, 138] on button "Enregistrer" at bounding box center [436, 142] width 37 height 16
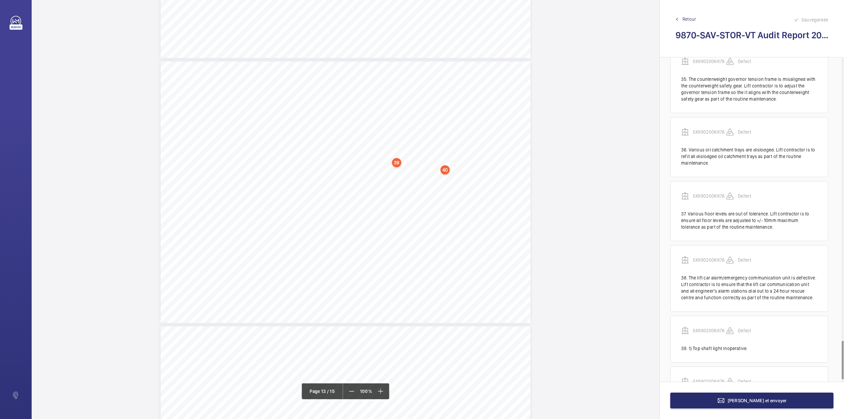
scroll to position [2378, 0]
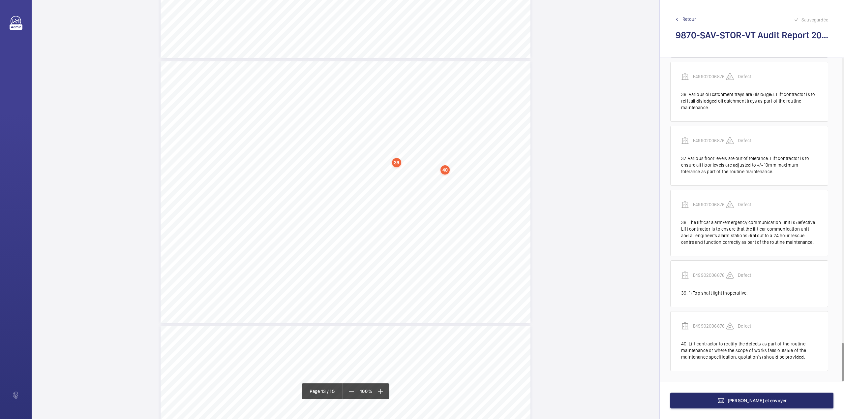
click at [376, 186] on div "Vertical Transportation - Audit Report - Passenger Lift Compliant Repeat Item D…" at bounding box center [346, 191] width 370 height 261
click at [377, 116] on textarea at bounding box center [402, 109] width 113 height 30
paste textarea "1) A supplementary system is fitted which controls the function of the lift in …"
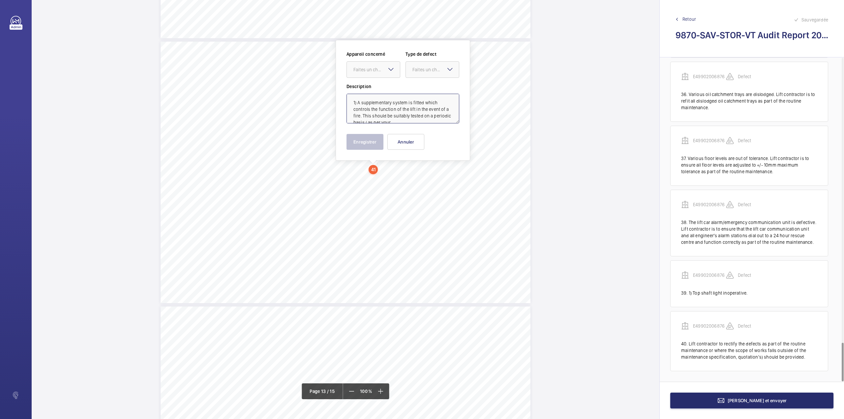
scroll to position [22, 0]
type textarea "1) A supplementary system is fitted which controls the function of the lift in …"
drag, startPoint x: 388, startPoint y: 72, endPoint x: 388, endPoint y: 80, distance: 7.9
click at [388, 75] on div "Faites un choix" at bounding box center [373, 69] width 54 height 16
click at [388, 99] on textarea "1) A supplementary system is fitted which controls the function of the lift in …" at bounding box center [402, 109] width 113 height 30
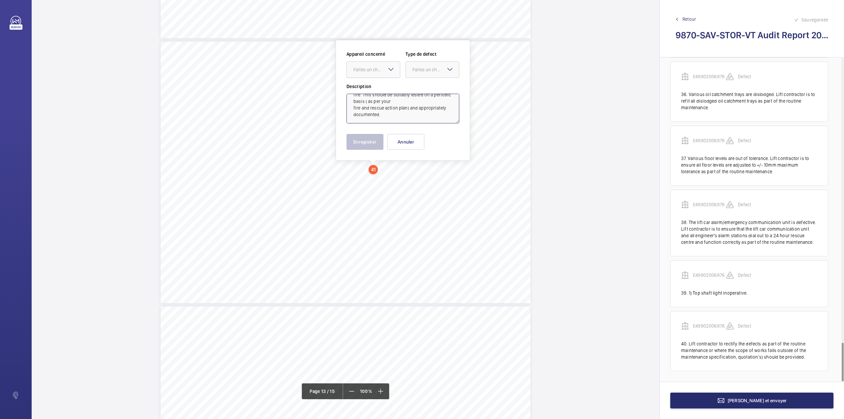
drag, startPoint x: 381, startPoint y: 72, endPoint x: 381, endPoint y: 81, distance: 8.9
click at [381, 73] on div "Faites un choix" at bounding box center [373, 69] width 53 height 7
click at [381, 86] on div "E49902006876" at bounding box center [373, 90] width 53 height 16
drag, startPoint x: 413, startPoint y: 69, endPoint x: 416, endPoint y: 80, distance: 11.6
click at [413, 70] on div "Faites un choix" at bounding box center [435, 69] width 46 height 7
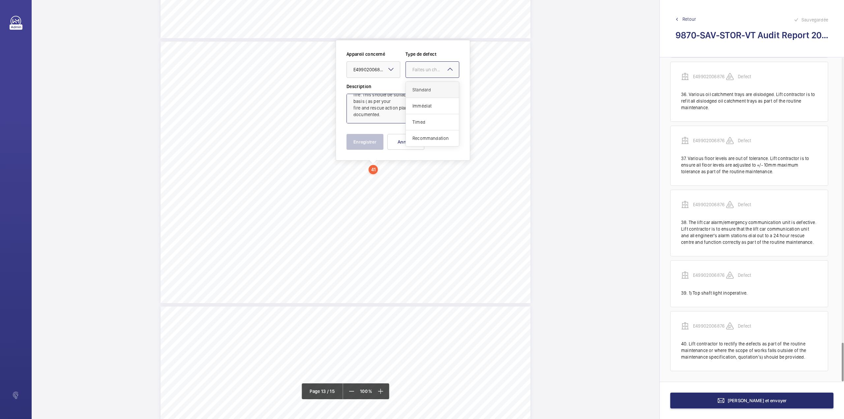
click at [418, 90] on span "Standard" at bounding box center [432, 89] width 40 height 7
click at [369, 137] on button "Enregistrer" at bounding box center [364, 142] width 37 height 16
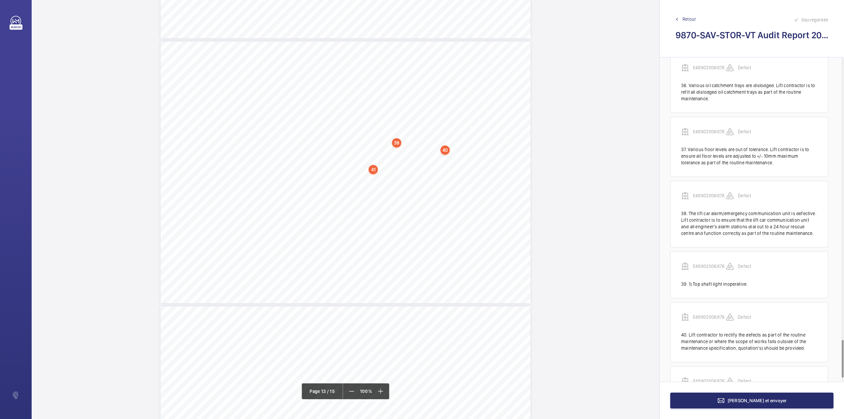
scroll to position [2449, 0]
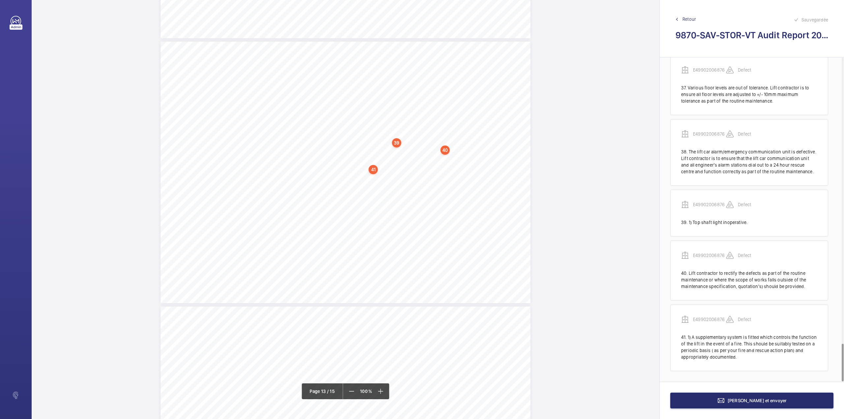
click at [423, 168] on div "Vertical Transportation - Audit Report - Passenger Lift Compliant Repeat Item D…" at bounding box center [346, 172] width 370 height 261
drag, startPoint x: 428, startPoint y: 103, endPoint x: 430, endPoint y: 86, distance: 17.3
click at [428, 103] on textarea at bounding box center [449, 109] width 113 height 30
paste textarea "Lift contractor should rectify the observations as part of the routine maintena…"
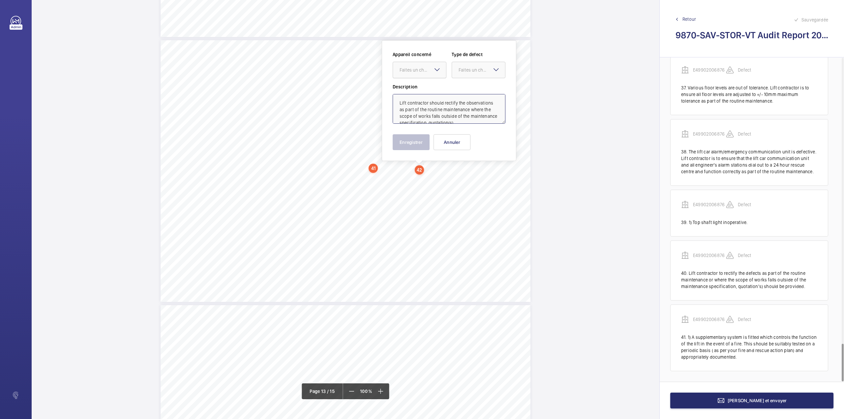
scroll to position [16, 0]
type textarea "Lift contractor should rectify the observations as part of the routine maintena…"
click at [432, 82] on div "Appareil concerné Faites un choix Type de defect Faites un choix" at bounding box center [449, 67] width 113 height 32
drag, startPoint x: 430, startPoint y: 68, endPoint x: 430, endPoint y: 90, distance: 21.8
click at [430, 69] on div "Faites un choix" at bounding box center [422, 70] width 46 height 7
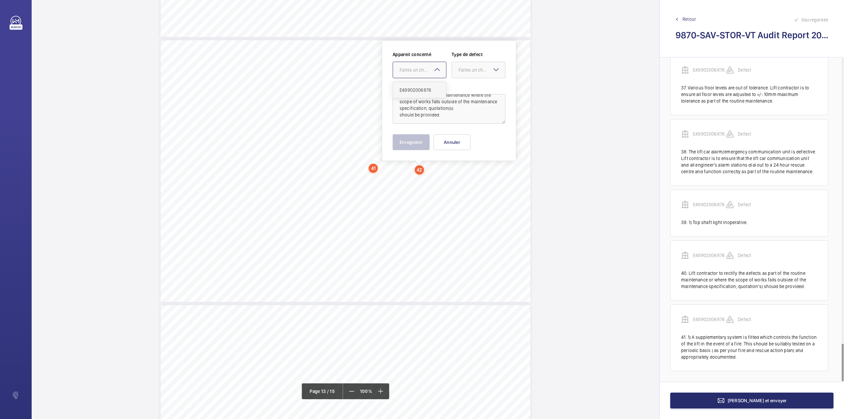
click at [430, 90] on span "E49902006876" at bounding box center [419, 90] width 40 height 7
click at [469, 71] on div "Faites un choix" at bounding box center [481, 70] width 46 height 7
click at [470, 84] on div "Standard" at bounding box center [478, 90] width 53 height 16
click at [415, 144] on button "Enregistrer" at bounding box center [411, 142] width 37 height 16
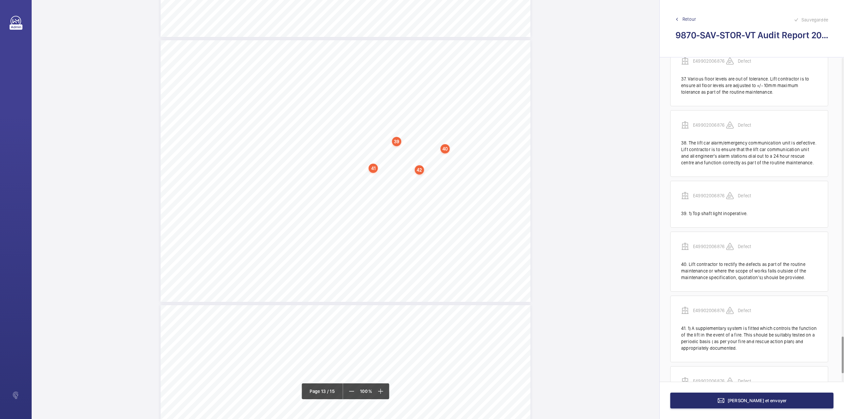
scroll to position [2513, 0]
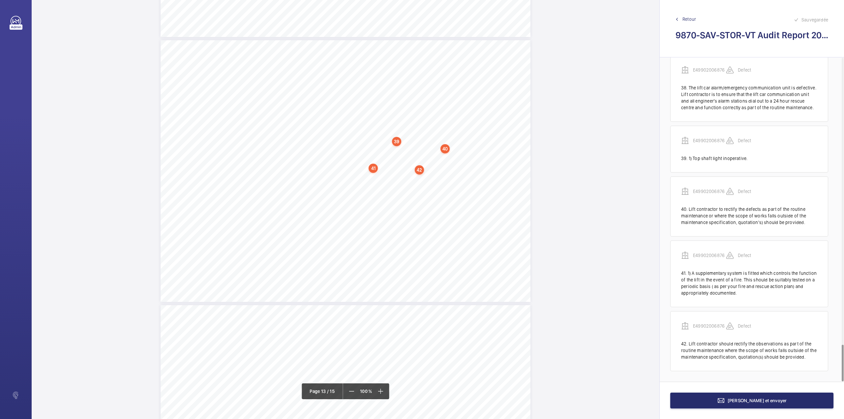
click at [377, 187] on div "Vertical Transportation - Audit Report - Passenger Lift Compliant Repeat Item D…" at bounding box center [346, 170] width 370 height 261
click at [383, 107] on textarea at bounding box center [403, 109] width 113 height 30
paste textarea "There are no valid records of annual SAFed supplementary testing on site as req…"
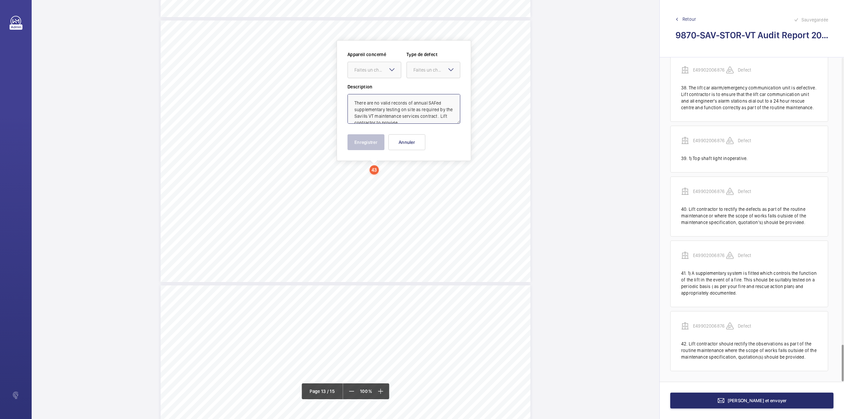
scroll to position [22, 0]
click at [379, 73] on div "Faites un choix" at bounding box center [377, 70] width 46 height 7
click at [379, 82] on div "E49902006876" at bounding box center [374, 90] width 53 height 16
drag, startPoint x: 428, startPoint y: 74, endPoint x: 428, endPoint y: 88, distance: 13.8
click at [428, 78] on ng-select "Faites un choix Standard Immédiat Timed Recommandation" at bounding box center [433, 70] width 54 height 16
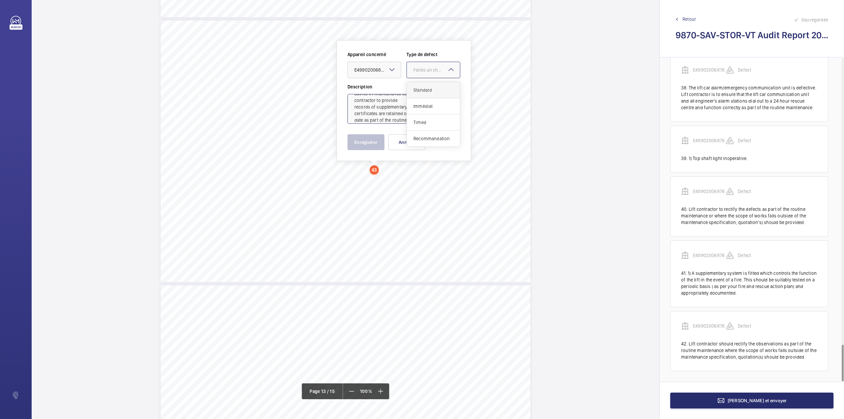
click at [428, 88] on span "Standard" at bounding box center [433, 90] width 40 height 7
type textarea "There are no valid records of annual SAFed supplementary testing on site as req…"
drag, startPoint x: 373, startPoint y: 147, endPoint x: 384, endPoint y: 133, distance: 17.9
click at [373, 146] on button "Enregistrer" at bounding box center [365, 142] width 37 height 16
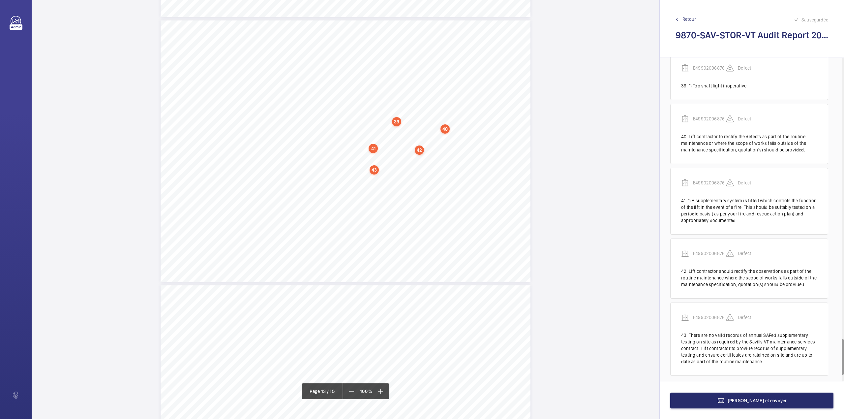
scroll to position [2591, 0]
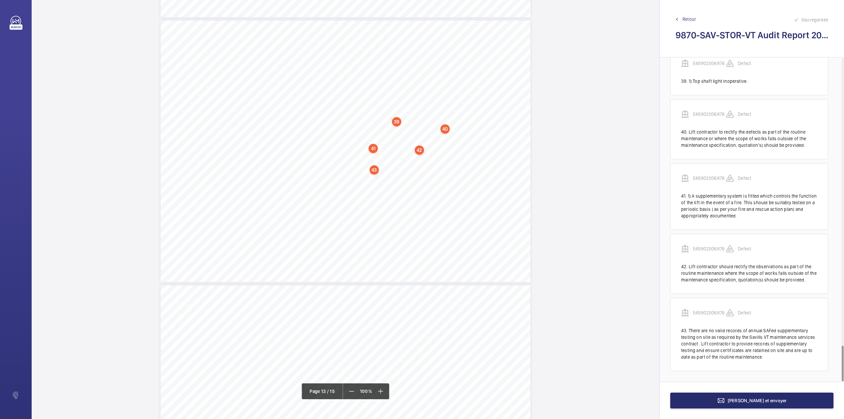
click at [390, 210] on div "Vertical Transportation - Audit Report - Passenger Lift Compliant Repeat Item D…" at bounding box center [346, 150] width 370 height 261
click at [384, 98] on textarea at bounding box center [416, 109] width 113 height 30
paste textarea "There are no portable maintenance safety barriers available for use on site. Li…"
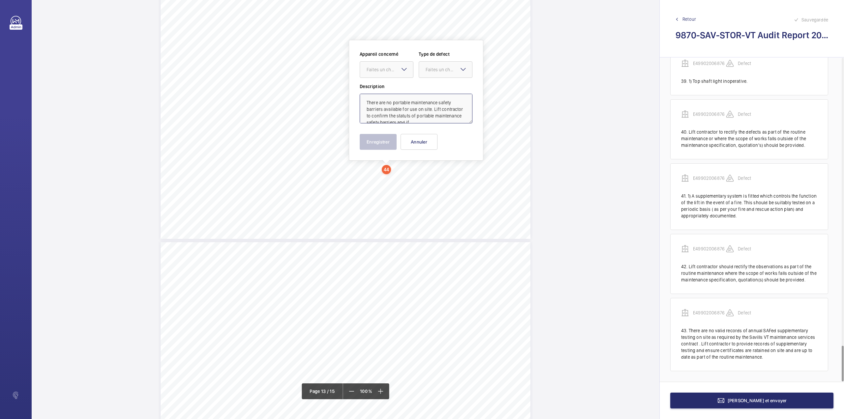
scroll to position [28, 0]
click at [395, 75] on div at bounding box center [386, 70] width 53 height 16
click at [395, 84] on div "E49902006876" at bounding box center [386, 90] width 53 height 16
drag, startPoint x: 425, startPoint y: 71, endPoint x: 428, endPoint y: 86, distance: 15.5
click at [425, 71] on div at bounding box center [445, 70] width 53 height 16
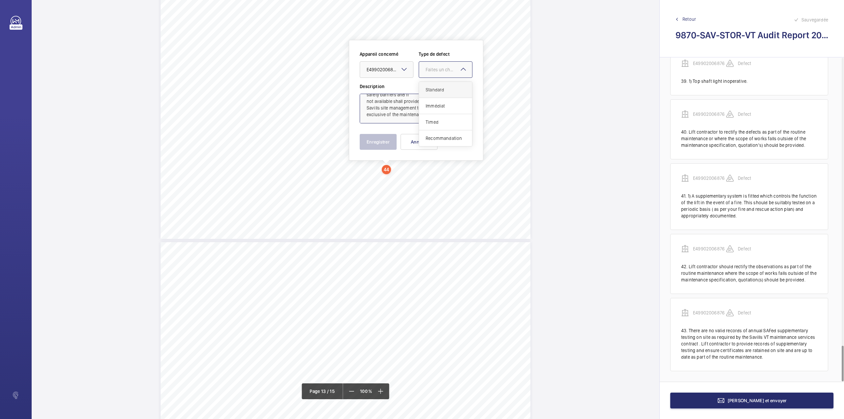
click at [428, 87] on span "Standard" at bounding box center [446, 89] width 40 height 7
type textarea "There are no portable maintenance safety barriers available for use on site. Li…"
click at [376, 138] on button "Enregistrer" at bounding box center [378, 142] width 37 height 16
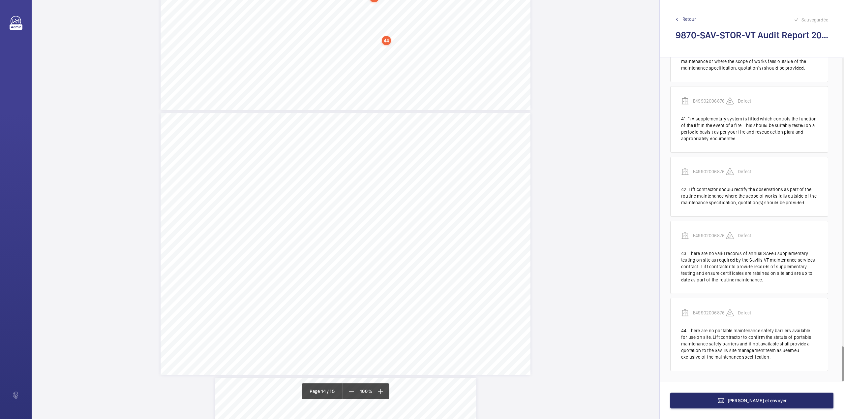
scroll to position [3775, 0]
click at [365, 180] on div "Vertical Transportation - Audit Report - Passenger Lift Compliant Repeat Item D…" at bounding box center [346, 240] width 370 height 261
click at [383, 103] on textarea at bounding box center [391, 109] width 113 height 30
paste textarea "8 Service visits were completed in the last 12 month period."
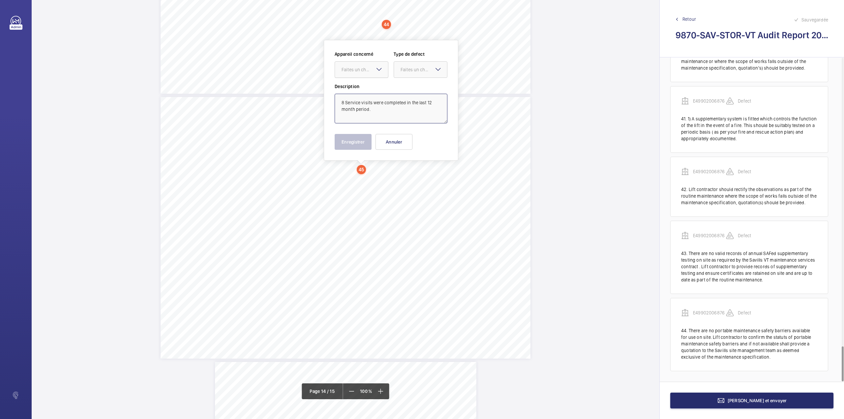
click at [378, 63] on div at bounding box center [361, 70] width 53 height 16
click at [378, 82] on div "E49902006876" at bounding box center [361, 90] width 53 height 16
click at [423, 69] on div "Faites un choix" at bounding box center [423, 69] width 46 height 7
click at [419, 83] on div "Standard" at bounding box center [420, 90] width 53 height 16
type textarea "8 Service visits were completed in the last 12 month period."
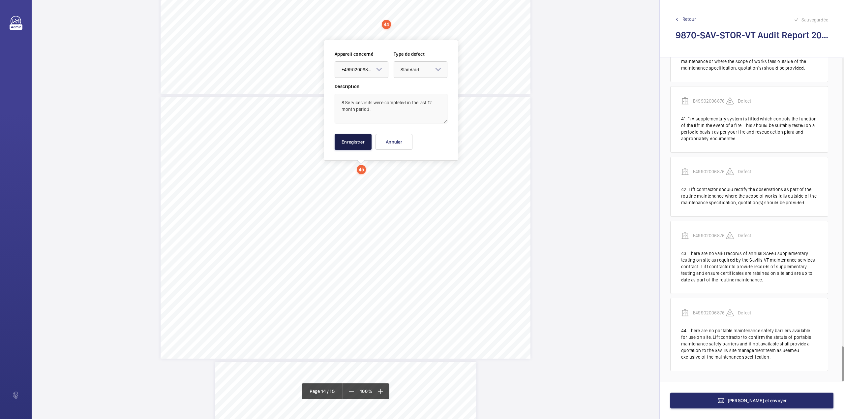
click at [353, 137] on button "Enregistrer" at bounding box center [353, 142] width 37 height 16
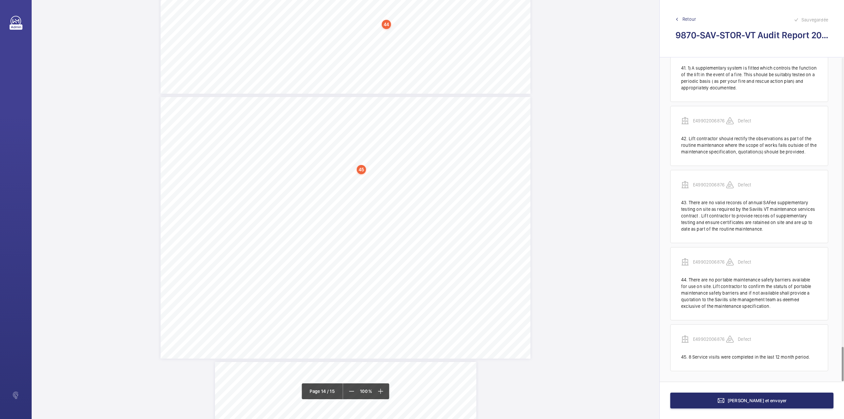
scroll to position [2719, 0]
click at [441, 223] on div "Vertical Transportation - Audit Report - Passenger Lift Compliant Repeat Item D…" at bounding box center [346, 227] width 370 height 261
drag, startPoint x: 443, startPoint y: 105, endPoint x: 448, endPoint y: 91, distance: 15.2
click at [443, 105] on textarea at bounding box center [467, 109] width 113 height 30
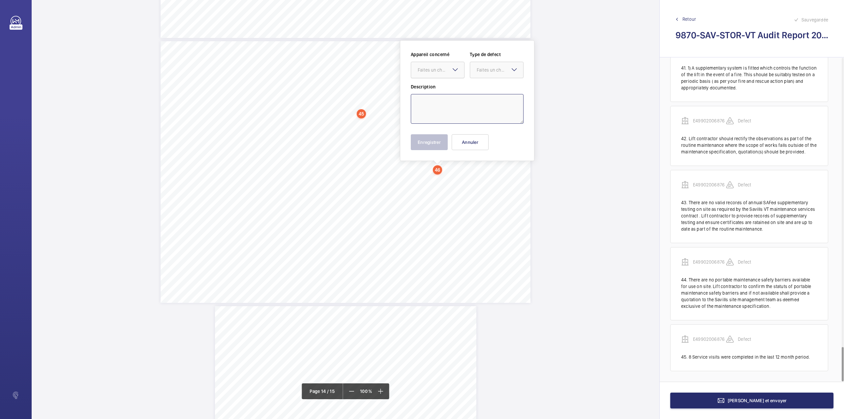
paste textarea "There are a number of outstanding actions highlighted on the lastest Consultant…"
click at [447, 65] on div at bounding box center [437, 70] width 53 height 16
type textarea "There are a number of outstanding actions highlighted on the lastest Consultant…"
click at [446, 79] on div "Appareil concerné Faites un choix E49902006876 Type de defect Faites un choix" at bounding box center [467, 67] width 113 height 32
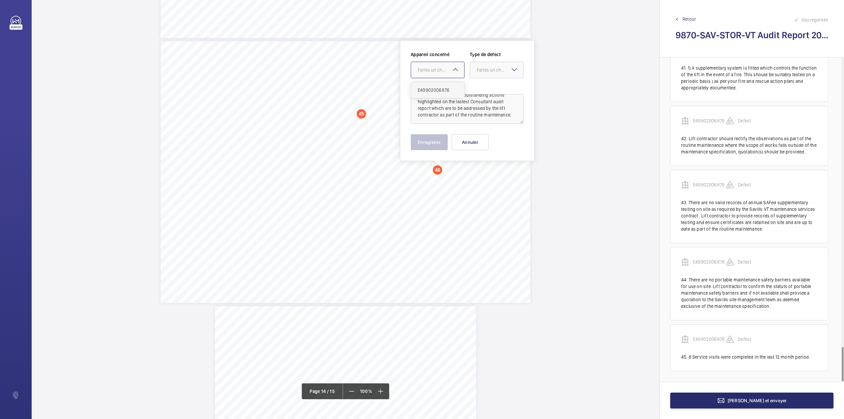
drag, startPoint x: 442, startPoint y: 72, endPoint x: 442, endPoint y: 83, distance: 11.5
click at [442, 73] on div "Faites un choix" at bounding box center [441, 70] width 46 height 7
click at [442, 83] on div "E49902006876" at bounding box center [437, 90] width 53 height 16
click at [502, 72] on div "Faites un choix" at bounding box center [500, 70] width 46 height 7
click at [500, 85] on div "Standard" at bounding box center [496, 90] width 53 height 16
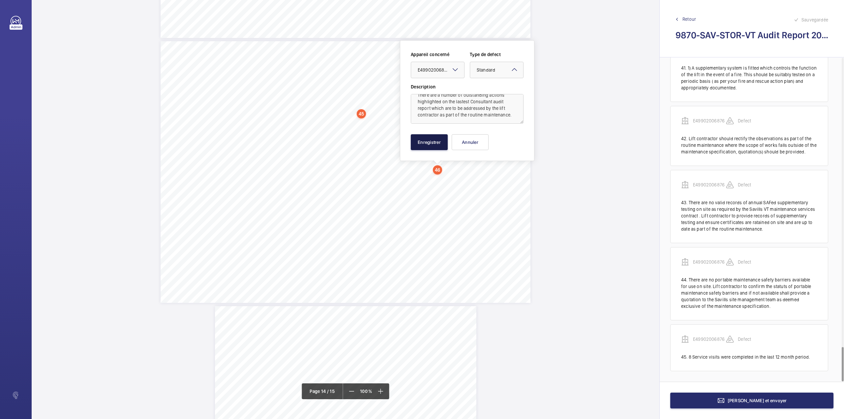
click at [434, 141] on button "Enregistrer" at bounding box center [429, 142] width 37 height 16
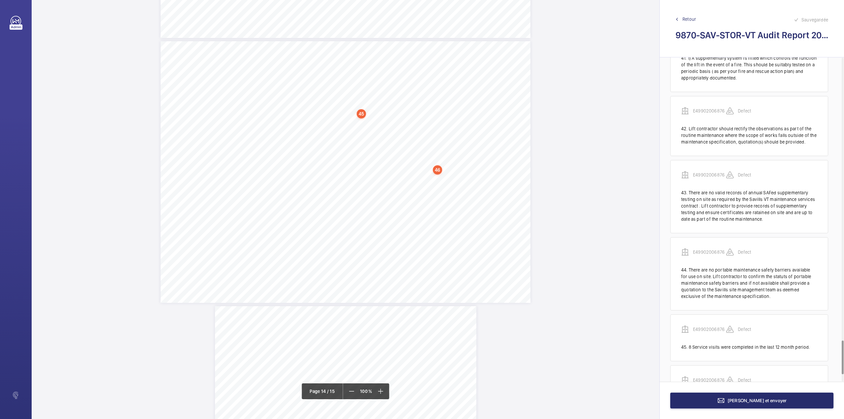
scroll to position [2783, 0]
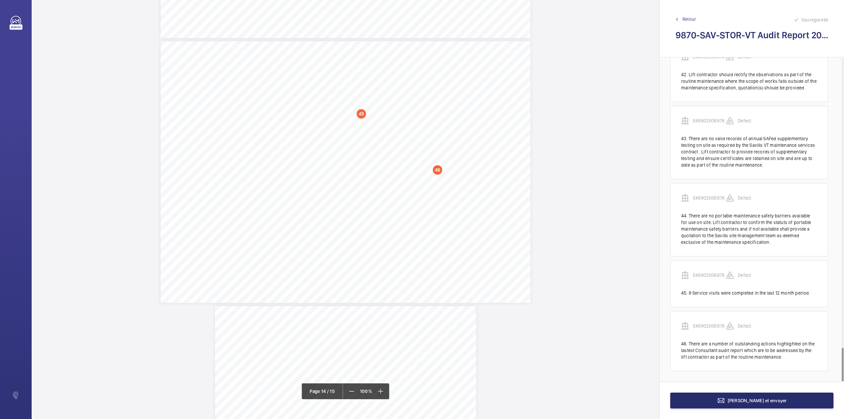
click at [388, 198] on div "Vertical Transportation - Audit Report - Passenger Lift Compliant Repeat Item D…" at bounding box center [346, 171] width 370 height 261
drag, startPoint x: 366, startPoint y: 103, endPoint x: 369, endPoint y: 100, distance: 5.1
click at [366, 103] on textarea at bounding box center [414, 109] width 113 height 30
paste textarea "Service Supervisor to attend site every 12 months to review levels of maintenan…"
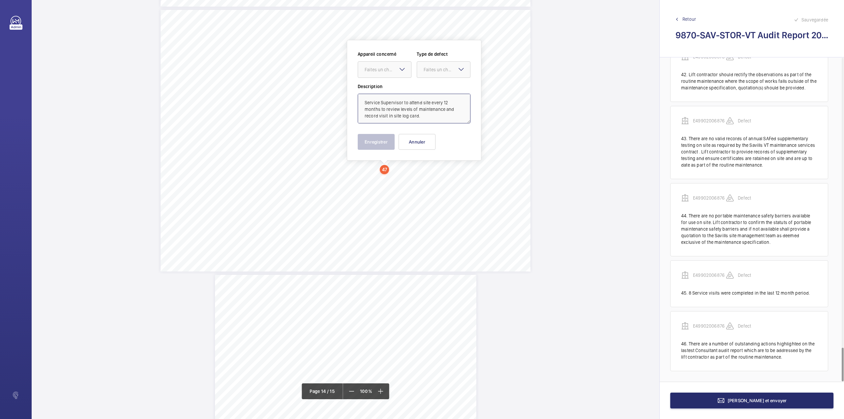
type textarea "Service Supervisor to attend site every 12 months to review levels of maintenan…"
click at [380, 78] on div "Appareil concerné Faites un choix Type de defect Faites un choix" at bounding box center [414, 67] width 113 height 32
drag, startPoint x: 387, startPoint y: 69, endPoint x: 385, endPoint y: 86, distance: 17.2
click at [386, 72] on div "Faites un choix" at bounding box center [388, 69] width 46 height 7
click at [385, 86] on span "E49902006876" at bounding box center [385, 89] width 40 height 7
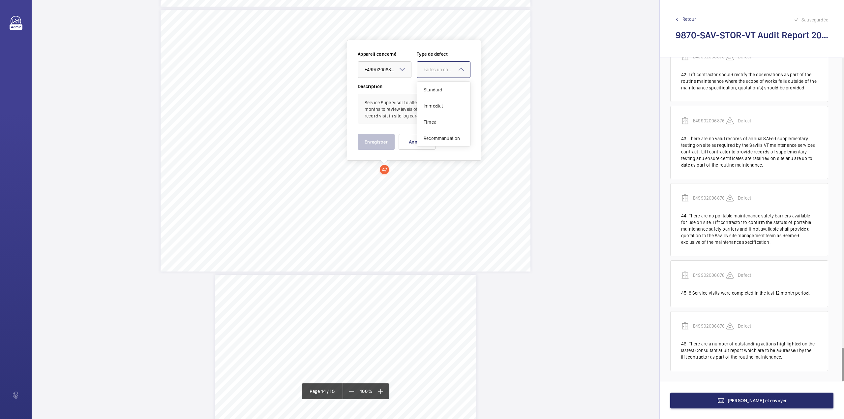
click at [438, 74] on div at bounding box center [443, 70] width 53 height 16
click at [436, 86] on div "Standard" at bounding box center [443, 90] width 53 height 16
click at [391, 139] on button "Enregistrer" at bounding box center [376, 142] width 37 height 16
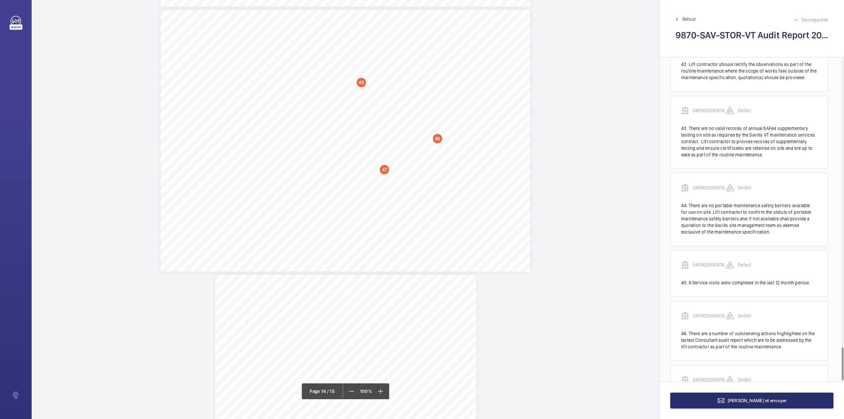
scroll to position [2841, 0]
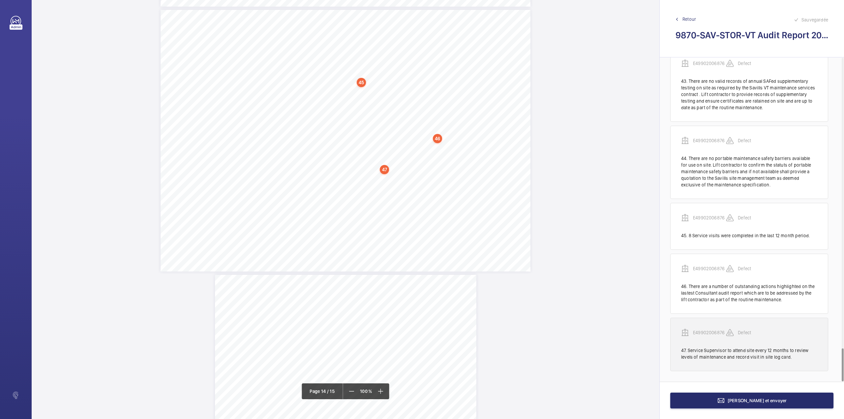
click at [712, 334] on p "E49902006876" at bounding box center [709, 332] width 33 height 7
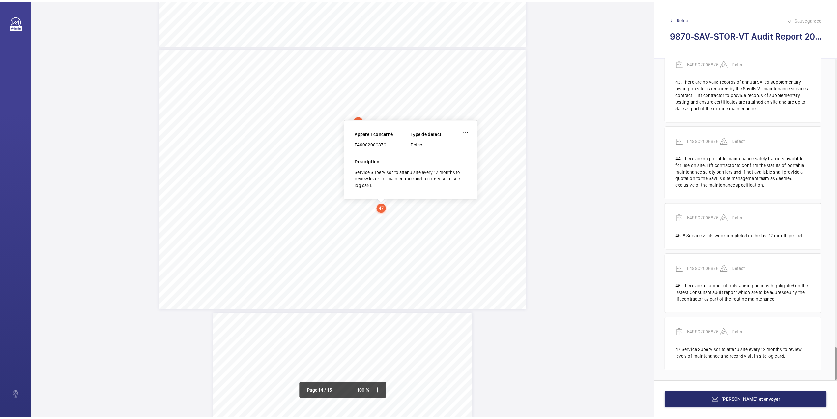
scroll to position [3835, 0]
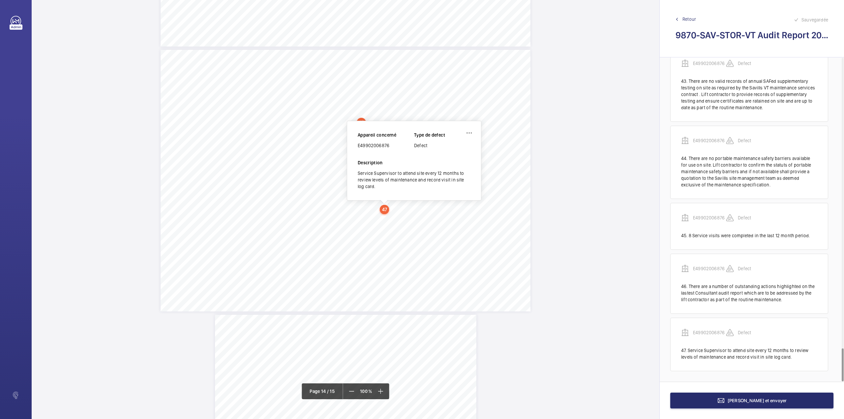
drag, startPoint x: 358, startPoint y: 146, endPoint x: 400, endPoint y: 146, distance: 42.2
click at [400, 146] on div "E49902006876" at bounding box center [386, 145] width 56 height 7
copy div "E49902006876"
click at [723, 404] on button "[PERSON_NAME] et envoyer" at bounding box center [751, 400] width 163 height 16
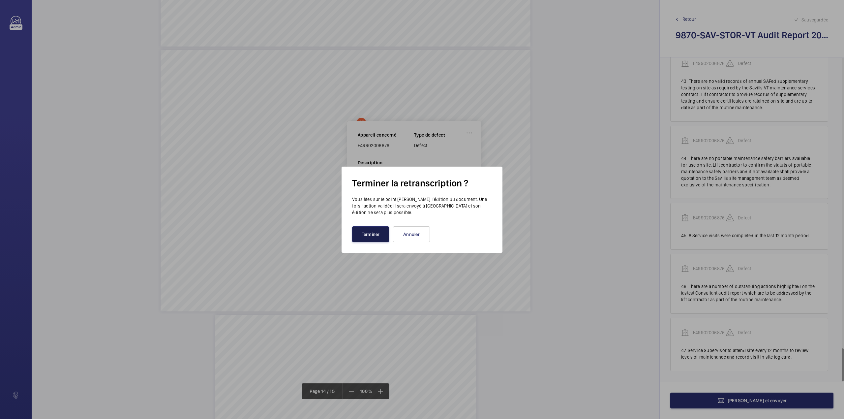
click at [365, 230] on button "Terminer" at bounding box center [370, 234] width 37 height 16
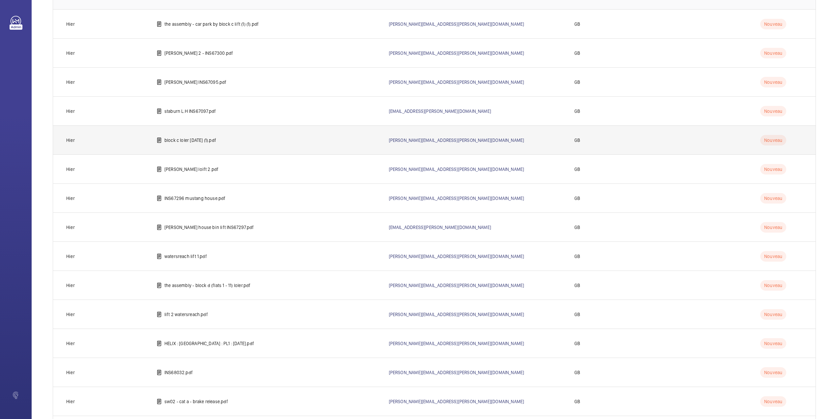
scroll to position [141, 0]
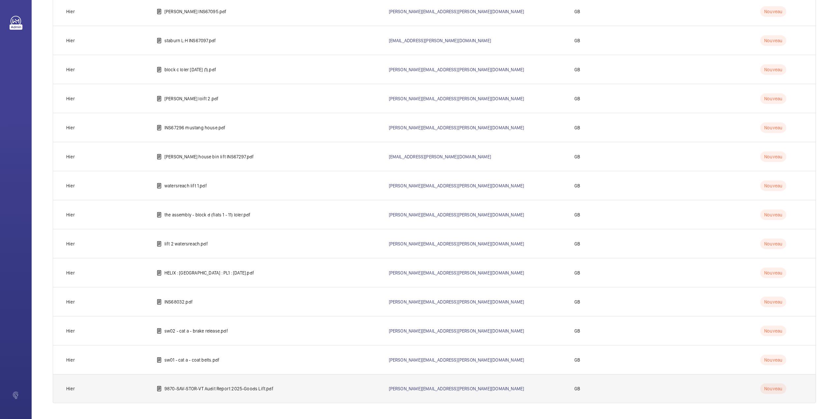
click at [192, 388] on p "9870-SAV-STOR-VT Audit Report 2025-Goods Lift.pdf" at bounding box center [218, 388] width 109 height 7
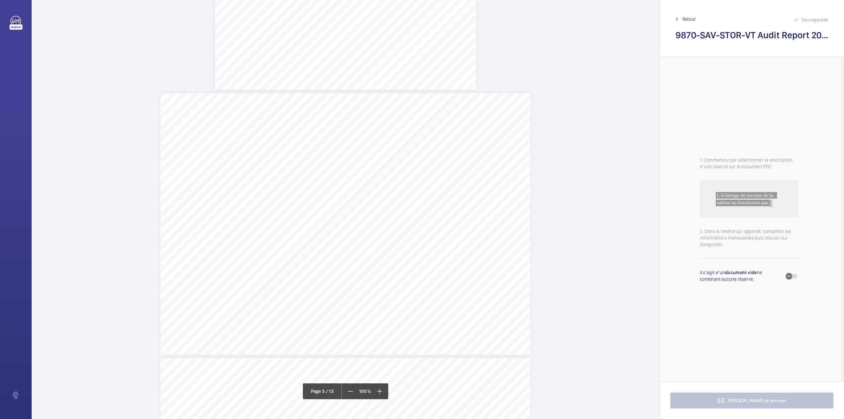
scroll to position [1406, 0]
click at [380, 392] on mat-icon at bounding box center [379, 391] width 8 height 8
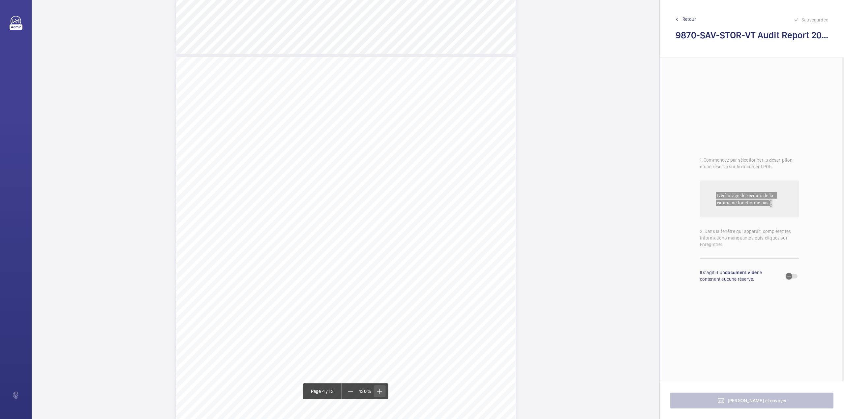
click at [380, 392] on mat-icon at bounding box center [379, 391] width 8 height 8
click at [379, 392] on mat-icon at bounding box center [379, 391] width 8 height 8
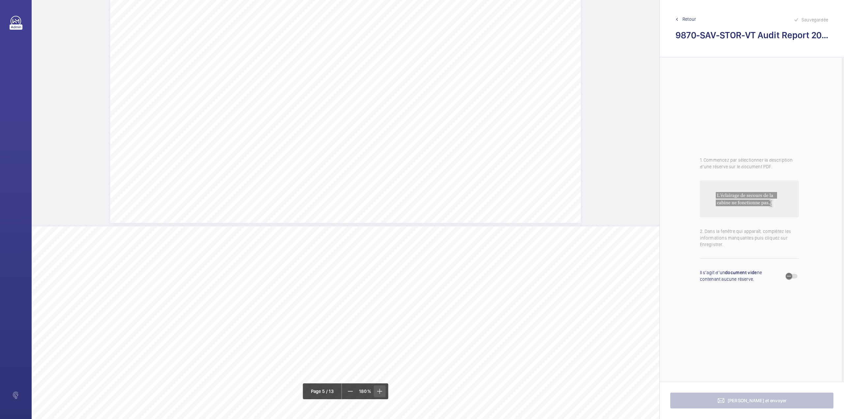
click at [379, 392] on mat-icon at bounding box center [379, 391] width 8 height 8
click at [345, 394] on span at bounding box center [350, 391] width 12 height 12
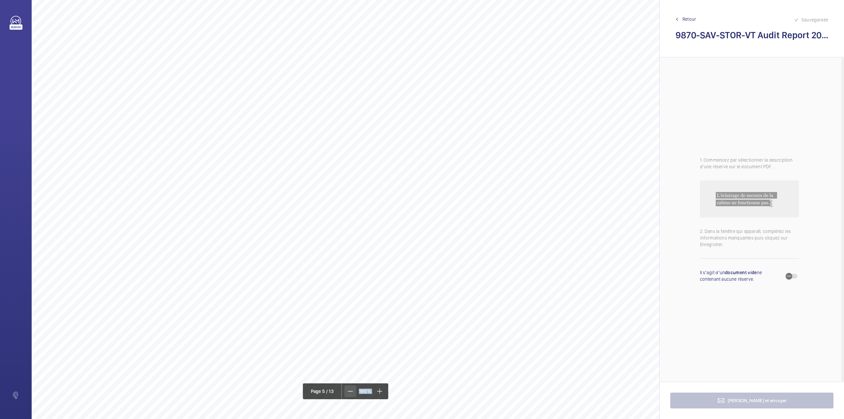
click at [345, 394] on span at bounding box center [350, 391] width 12 height 12
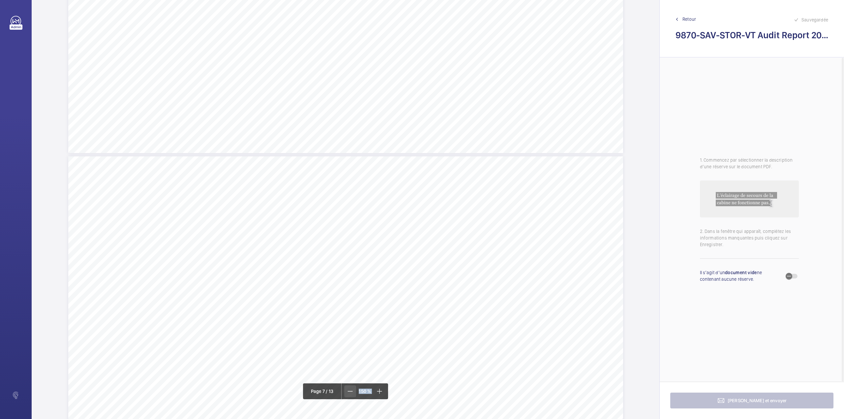
click at [345, 394] on span at bounding box center [350, 391] width 12 height 12
click at [353, 390] on mat-icon at bounding box center [350, 391] width 8 height 8
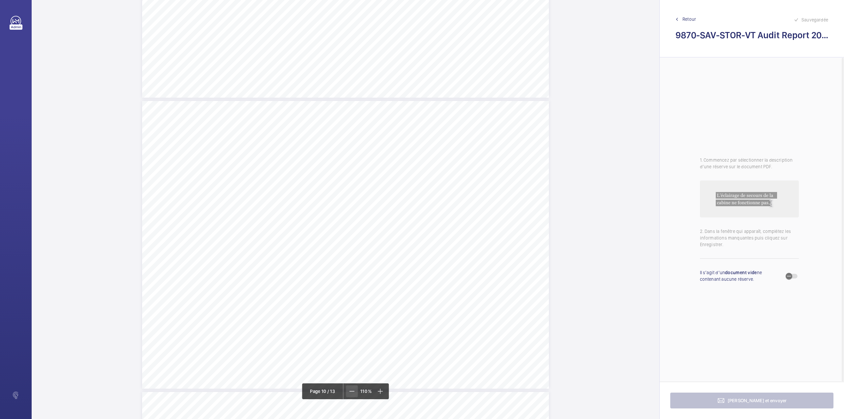
click at [353, 390] on mat-icon at bounding box center [352, 391] width 8 height 8
click at [360, 179] on div "Category Item Element Audit Item Detail of Non Compliance Repeat Item Priority …" at bounding box center [346, 271] width 370 height 261
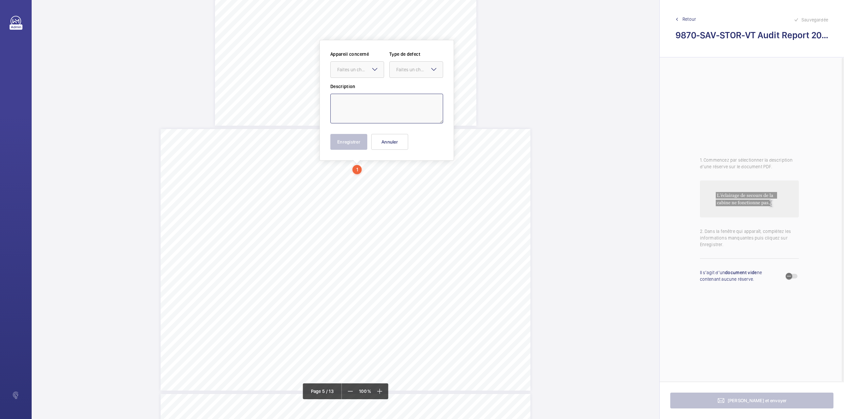
click at [346, 98] on textarea at bounding box center [386, 109] width 113 height 30
paste textarea "Redundant lift components are being stored inside the lift pump room. Lift cont…"
click at [357, 73] on div "Faites un choix" at bounding box center [360, 69] width 46 height 7
click at [360, 91] on span "VT Audit Report - StoryBox - Goods Lift" at bounding box center [357, 89] width 40 height 7
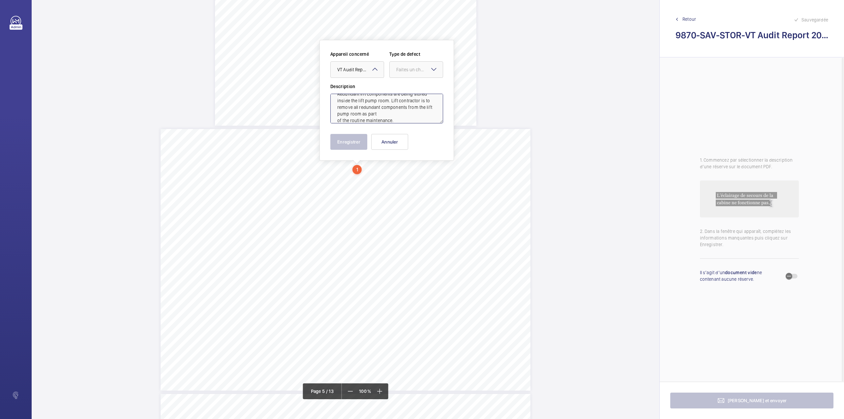
drag, startPoint x: 405, startPoint y: 70, endPoint x: 405, endPoint y: 80, distance: 9.6
click at [405, 72] on div "Faites un choix" at bounding box center [419, 69] width 46 height 7
click at [406, 85] on div "Standard" at bounding box center [416, 90] width 53 height 16
type textarea "Redundant lift components are being stored inside the lift pump room. Lift cont…"
click at [340, 135] on button "Enregistrer" at bounding box center [348, 142] width 37 height 16
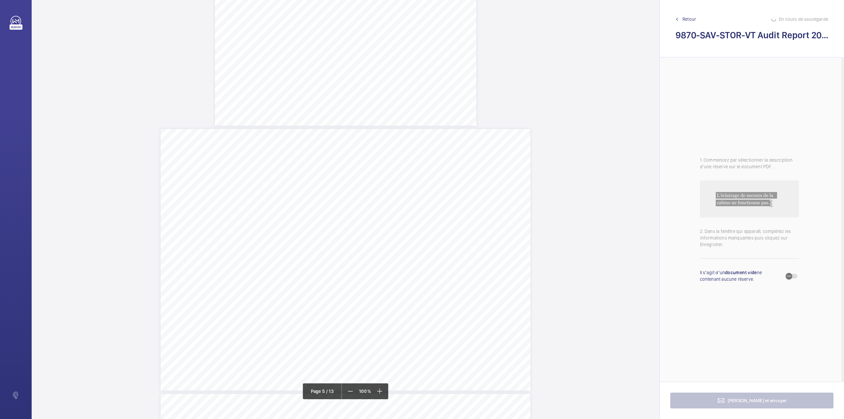
click at [413, 177] on div "Category Item Element Audit Item Detail of Non Compliance Repeat Item Priority …" at bounding box center [346, 259] width 370 height 261
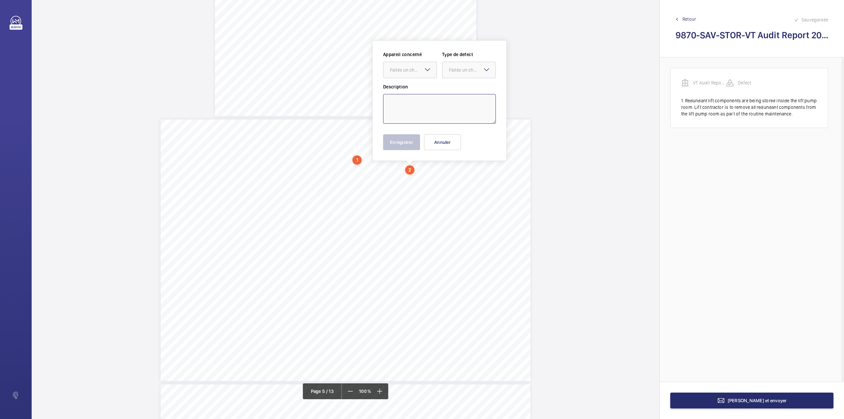
click at [422, 103] on textarea at bounding box center [439, 109] width 113 height 30
paste textarea "The pit floor anchor point for the shaft positioning tape is displaying evidenc…"
drag, startPoint x: 418, startPoint y: 72, endPoint x: 418, endPoint y: 86, distance: 14.5
click at [418, 73] on div "Faites un choix" at bounding box center [413, 70] width 46 height 7
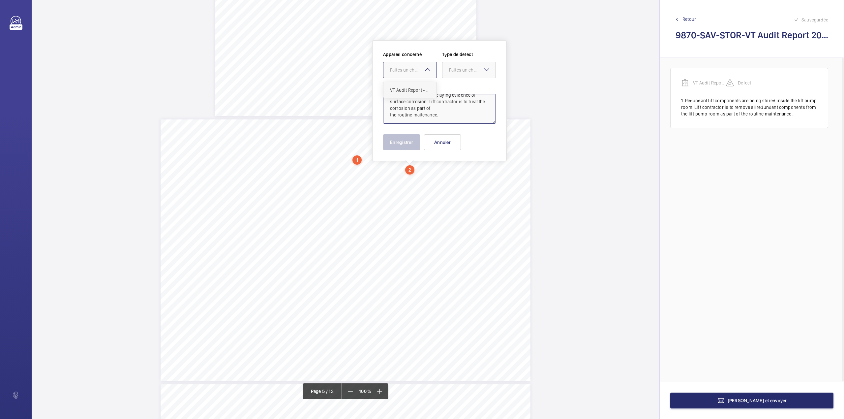
click at [418, 86] on div "VT Audit Report - StoryBox - Goods Lift" at bounding box center [409, 90] width 53 height 16
drag, startPoint x: 453, startPoint y: 69, endPoint x: 453, endPoint y: 79, distance: 10.2
click at [453, 70] on div "Faites un choix" at bounding box center [472, 70] width 46 height 7
click at [454, 83] on div "Standard" at bounding box center [468, 90] width 53 height 16
type textarea "The pit floor anchor point for the shaft positioning tape is displaying evidenc…"
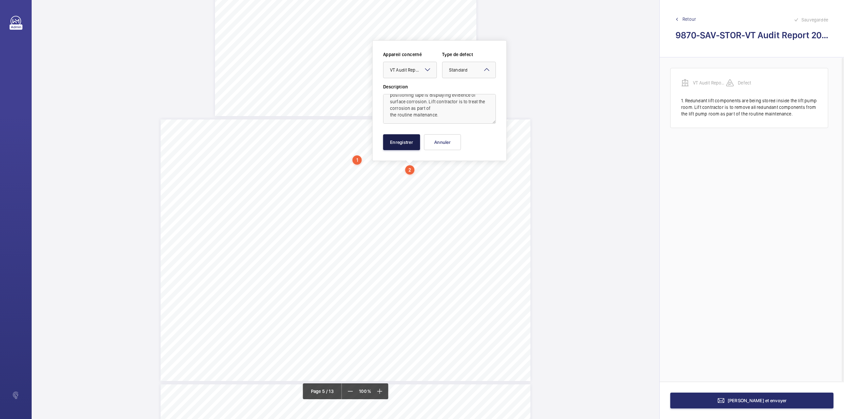
click at [403, 142] on button "Enregistrer" at bounding box center [401, 142] width 37 height 16
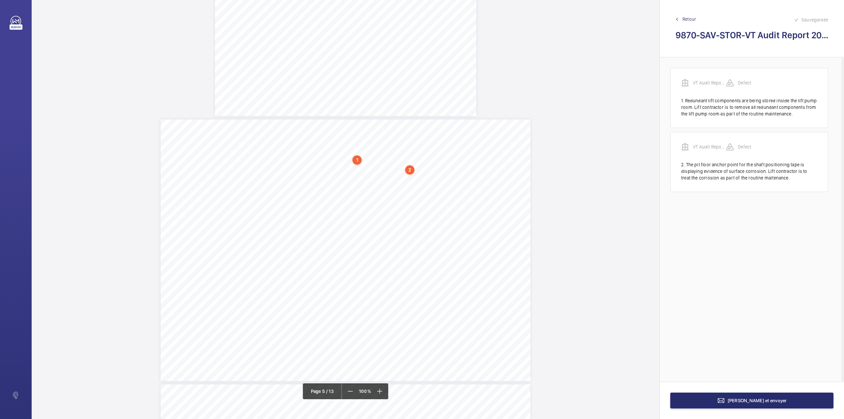
click at [367, 179] on div "Category Item Element Audit Item Detail of Non Compliance Repeat Item Priority …" at bounding box center [346, 249] width 370 height 261
drag, startPoint x: 356, startPoint y: 103, endPoint x: 365, endPoint y: 80, distance: 25.2
click at [356, 103] on textarea at bounding box center [393, 109] width 113 height 30
paste textarea "There are excessive levels of dust and debris on the car roof area. Lift contra…"
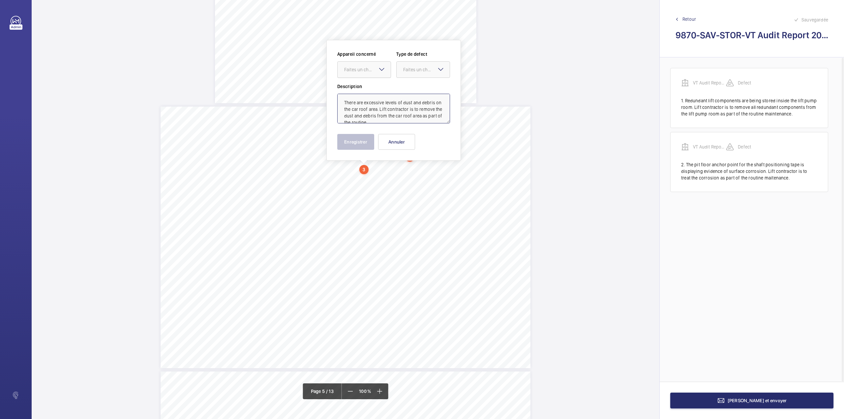
scroll to position [15, 0]
click at [367, 75] on div at bounding box center [364, 70] width 53 height 16
click at [367, 85] on div "VT Audit Report - StoryBox - Goods Lift" at bounding box center [364, 90] width 53 height 16
drag, startPoint x: 412, startPoint y: 69, endPoint x: 413, endPoint y: 84, distance: 15.2
click at [413, 73] on div "Faites un choix" at bounding box center [423, 69] width 53 height 7
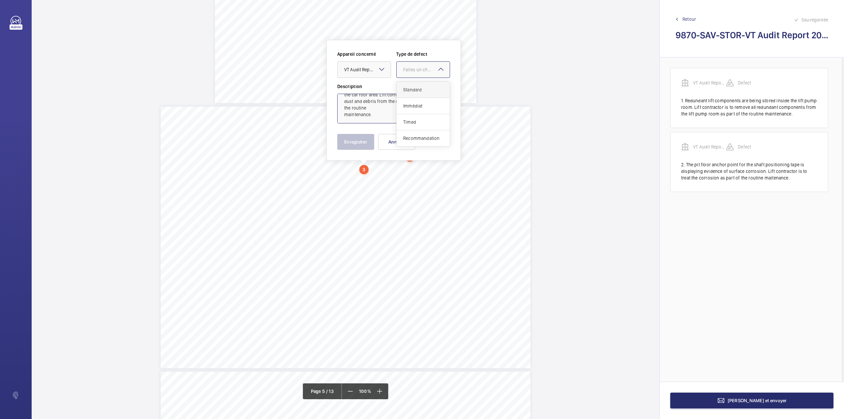
drag, startPoint x: 413, startPoint y: 84, endPoint x: 413, endPoint y: 88, distance: 3.3
click at [413, 85] on div "Standard" at bounding box center [423, 90] width 53 height 16
type textarea "There are excessive levels of dust and debris on the car roof area. Lift contra…"
click at [349, 140] on button "Enregistrer" at bounding box center [355, 142] width 37 height 16
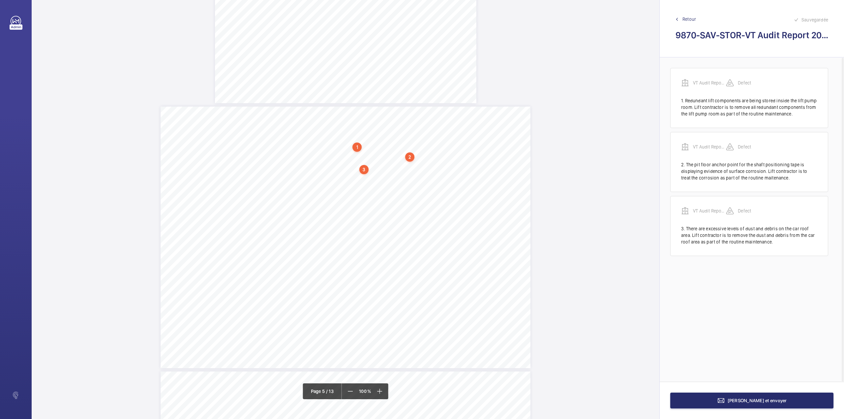
click at [389, 180] on div "Category Item Element Audit Item Detail of Non Compliance Repeat Item Priority …" at bounding box center [346, 236] width 370 height 261
drag, startPoint x: 375, startPoint y: 107, endPoint x: 385, endPoint y: 81, distance: 28.6
click at [375, 107] on textarea at bounding box center [415, 109] width 113 height 30
paste textarea "The lift car alarm/emergency communication unit is defective. Lift contractor i…"
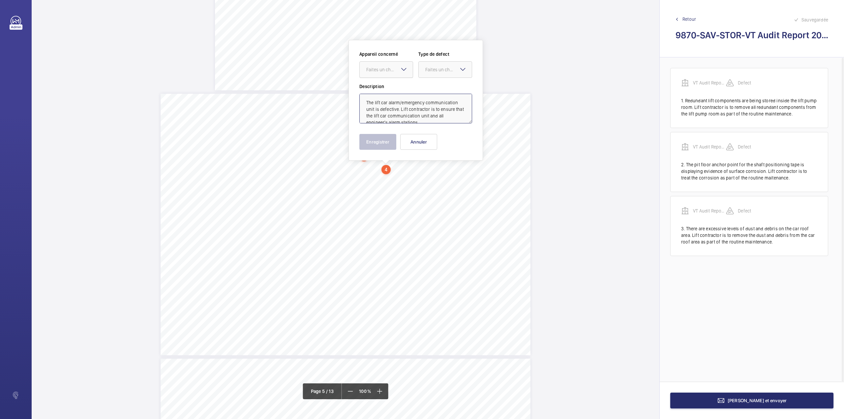
scroll to position [22, 0]
drag, startPoint x: 389, startPoint y: 69, endPoint x: 389, endPoint y: 74, distance: 5.3
click at [389, 70] on div "Faites un choix" at bounding box center [389, 69] width 46 height 7
click at [389, 82] on div "VT Audit Report - StoryBox - Goods Lift" at bounding box center [386, 90] width 53 height 16
drag, startPoint x: 449, startPoint y: 66, endPoint x: 447, endPoint y: 81, distance: 14.9
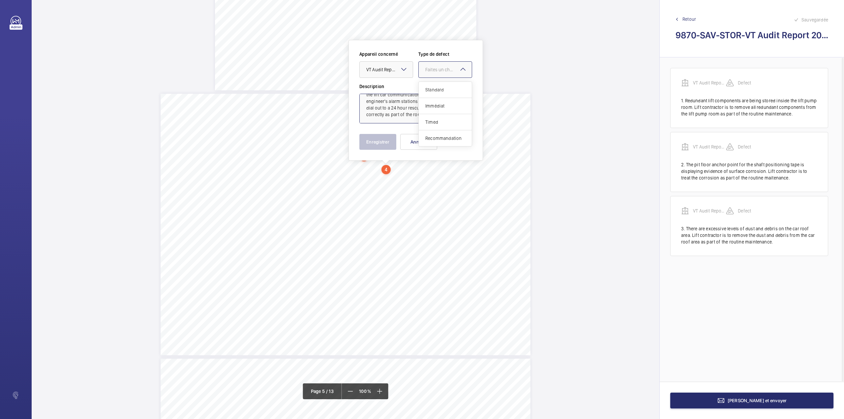
click at [449, 69] on div "Faites un choix" at bounding box center [445, 69] width 53 height 7
type textarea "The lift car alarm/emergency communication unit is defective. Lift contractor i…"
click at [447, 81] on div "Appareil concerné Faites un choix × VT Audit Report - StoryBox - Goods Lift × T…" at bounding box center [415, 67] width 113 height 32
click at [432, 74] on div at bounding box center [445, 70] width 53 height 16
click at [432, 89] on span "Standard" at bounding box center [445, 89] width 40 height 7
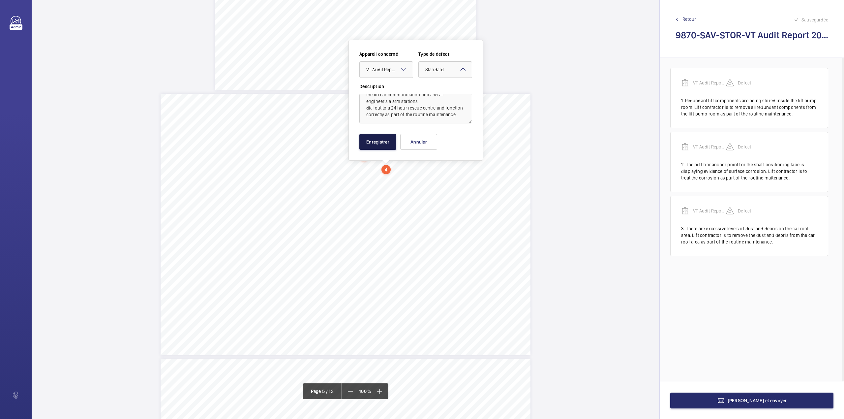
click at [387, 139] on button "Enregistrer" at bounding box center [377, 142] width 37 height 16
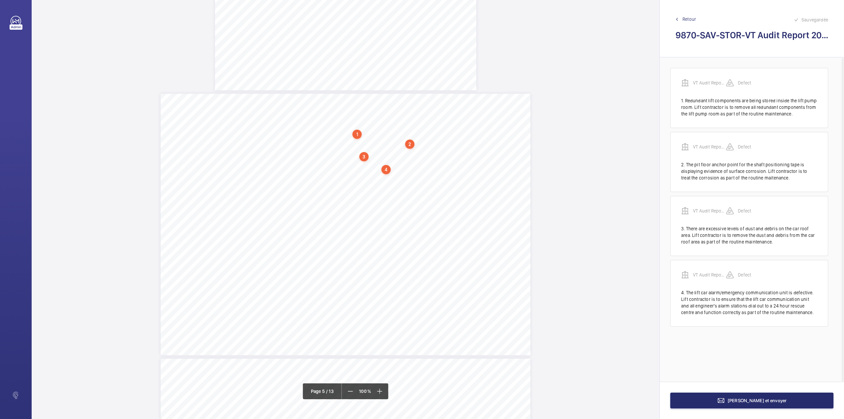
click at [349, 173] on div "Category Item Element Audit Item Detail of Non Compliance Repeat Item Priority …" at bounding box center [346, 224] width 370 height 261
click at [360, 98] on textarea at bounding box center [375, 109] width 113 height 30
paste textarea "There are no portable maintenance safety barriers available for use on site.Lif…"
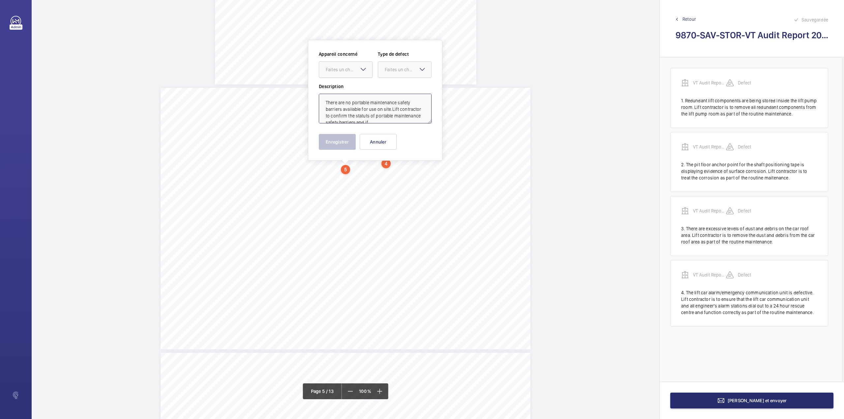
scroll to position [28, 0]
click at [355, 69] on div "Faites un choix" at bounding box center [349, 69] width 46 height 7
click at [357, 90] on span "VT Audit Report - StoryBox - Goods Lift" at bounding box center [346, 89] width 40 height 7
click at [412, 76] on div at bounding box center [404, 70] width 53 height 16
click at [408, 95] on div "Standard" at bounding box center [404, 90] width 53 height 16
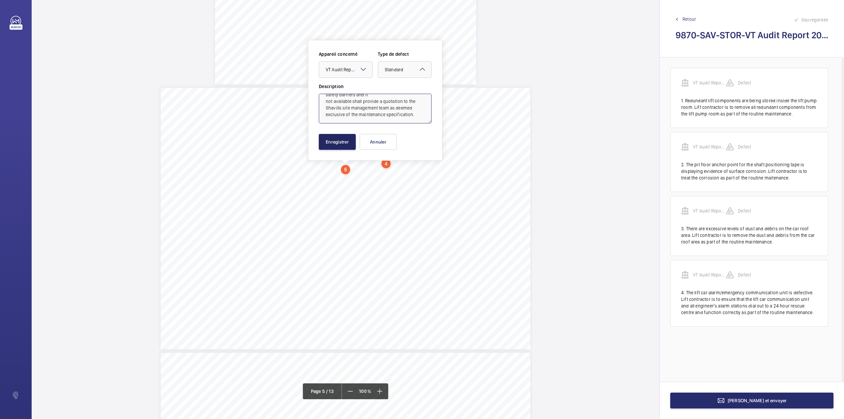
type textarea "There are no portable maintenance safety barriers available for use on site.Lif…"
click at [345, 138] on button "Enregistrer" at bounding box center [337, 142] width 37 height 16
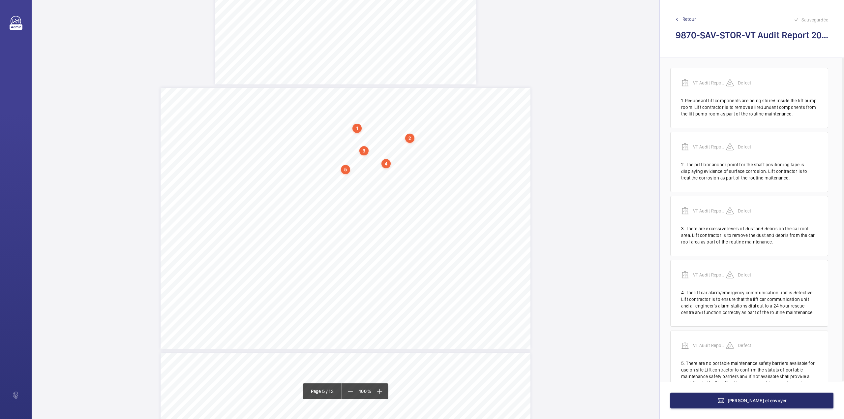
scroll to position [34, 0]
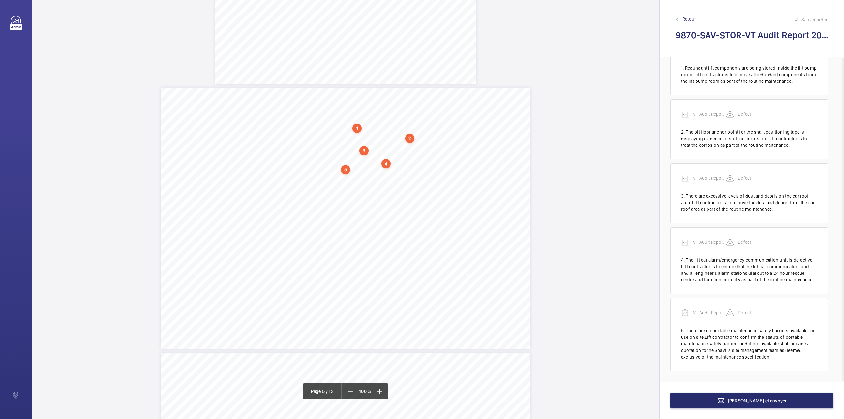
click at [367, 181] on div "Category Item Element Audit Item Detail of Non Compliance Repeat Item Priority …" at bounding box center [346, 218] width 370 height 261
click at [374, 101] on textarea at bounding box center [393, 109] width 113 height 30
paste textarea "There are various statutory H&S sings and/or passenger release sings not instal…"
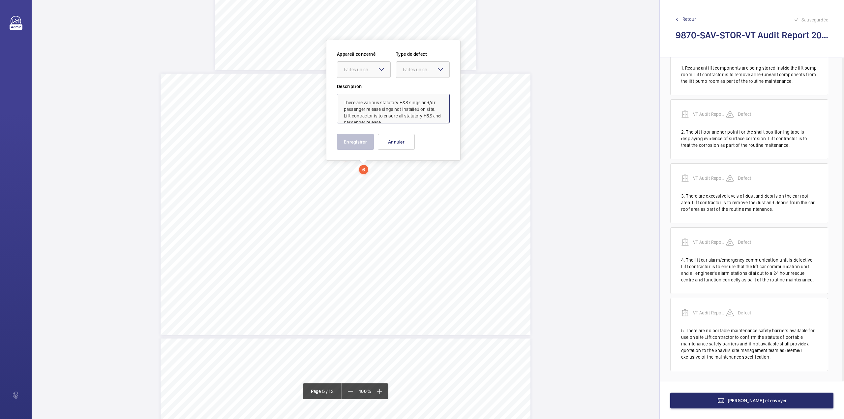
scroll to position [28, 0]
type textarea "There are various statutory H&S sings and/or passenger release sings not instal…"
click at [377, 73] on div "Faites un choix" at bounding box center [364, 69] width 54 height 16
click at [376, 87] on span "VT Audit Report - StoryBox - Goods Lift" at bounding box center [364, 89] width 40 height 7
click at [408, 71] on div "Faites un choix" at bounding box center [426, 69] width 46 height 7
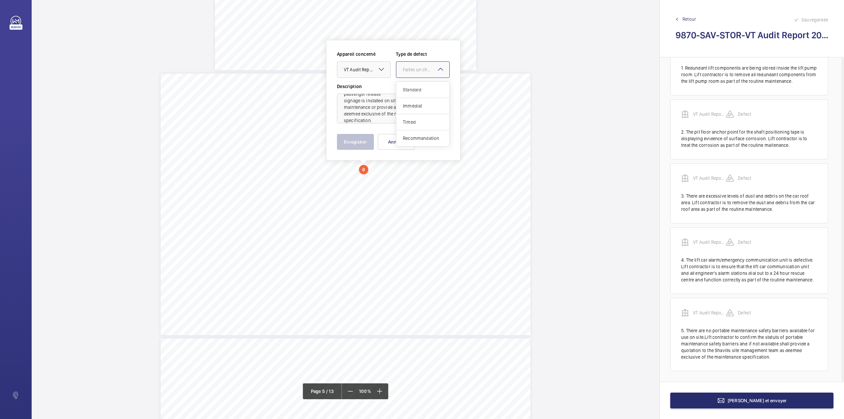
click at [409, 84] on div "Standard" at bounding box center [422, 90] width 53 height 16
click at [366, 140] on button "Enregistrer" at bounding box center [355, 142] width 37 height 16
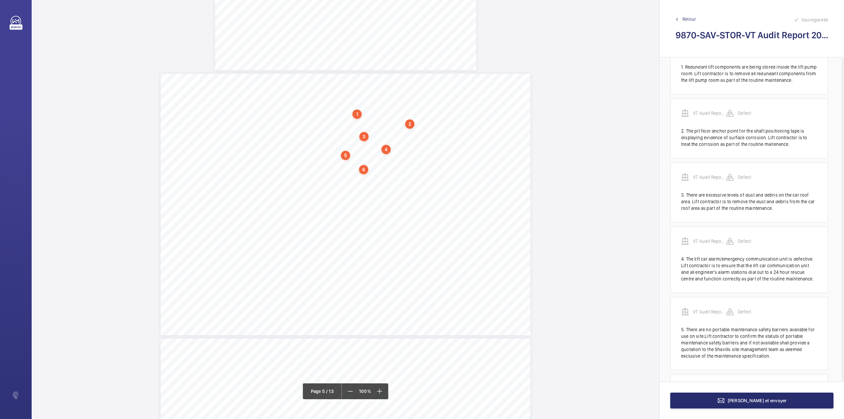
scroll to position [111, 0]
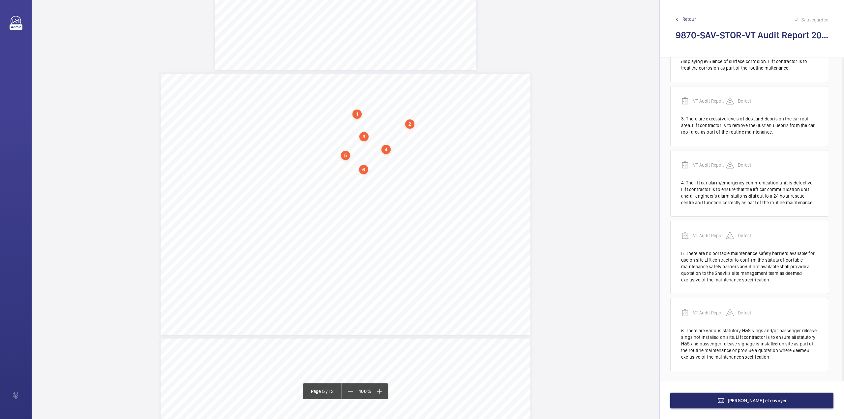
click at [389, 179] on div "Category Item Element Audit Item Detail of Non Compliance Repeat Item Priority …" at bounding box center [346, 204] width 370 height 261
drag, startPoint x: 396, startPoint y: 110, endPoint x: 389, endPoint y: 92, distance: 19.0
click at [396, 110] on textarea at bounding box center [415, 109] width 113 height 30
paste textarea "9 Service visits were completed in the last 12 month period."
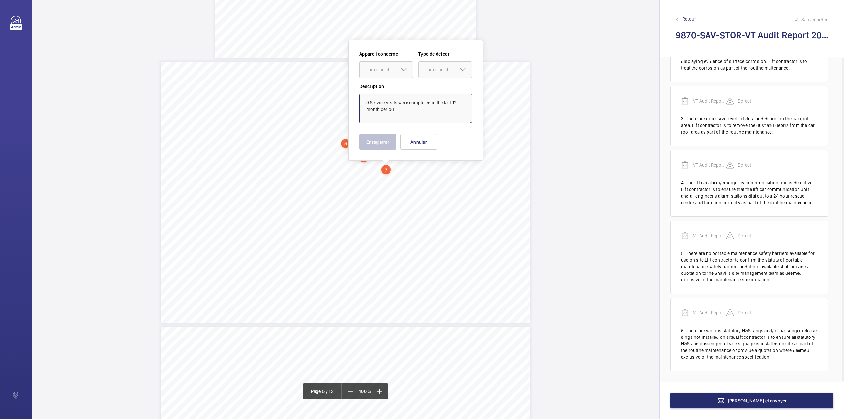
drag, startPoint x: 385, startPoint y: 67, endPoint x: 385, endPoint y: 75, distance: 8.2
click at [385, 73] on div "Faites un choix" at bounding box center [386, 69] width 53 height 7
click at [386, 95] on div "VT Audit Report - StoryBox - Goods Lift" at bounding box center [386, 90] width 53 height 16
click at [430, 63] on div at bounding box center [445, 70] width 53 height 16
click at [435, 93] on span "Standard" at bounding box center [445, 89] width 40 height 7
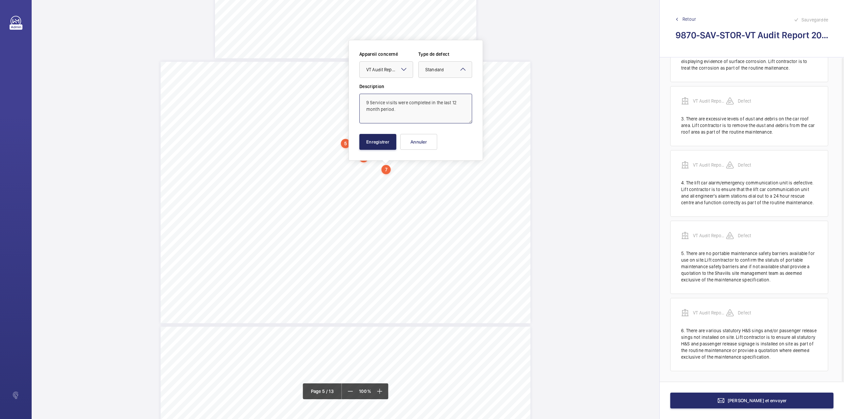
type textarea "9 Service visits were completed in the last 12 month period."
click at [377, 145] on button "Enregistrer" at bounding box center [377, 142] width 37 height 16
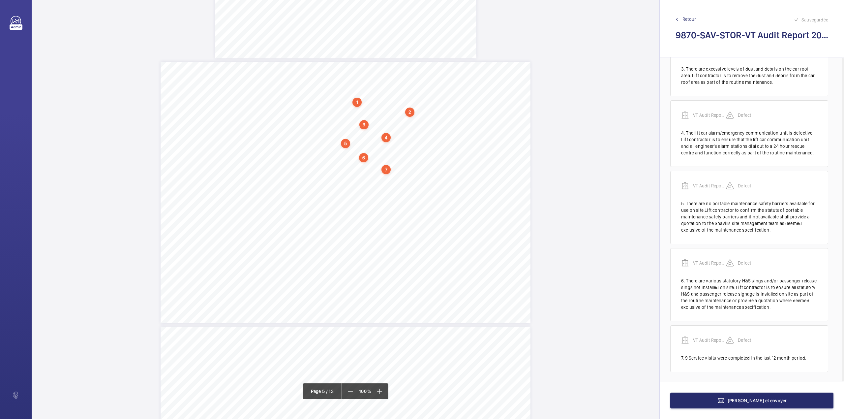
scroll to position [162, 0]
click at [413, 177] on div "Category Item Element Audit Item Detail of Non Compliance Repeat Item Priority …" at bounding box center [346, 192] width 370 height 261
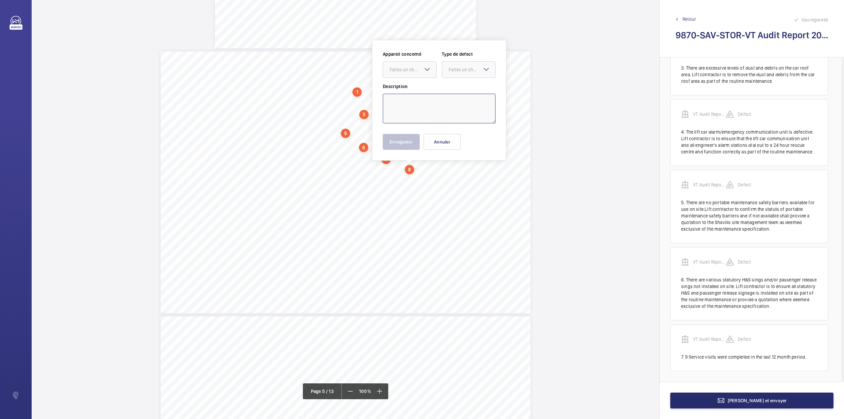
click at [408, 99] on textarea at bounding box center [439, 109] width 113 height 30
paste textarea "There are a number of outstanding actions highlighted on the lastest Consultant…"
drag, startPoint x: 407, startPoint y: 72, endPoint x: 409, endPoint y: 80, distance: 8.0
click at [408, 73] on div "Faites un choix" at bounding box center [409, 69] width 53 height 7
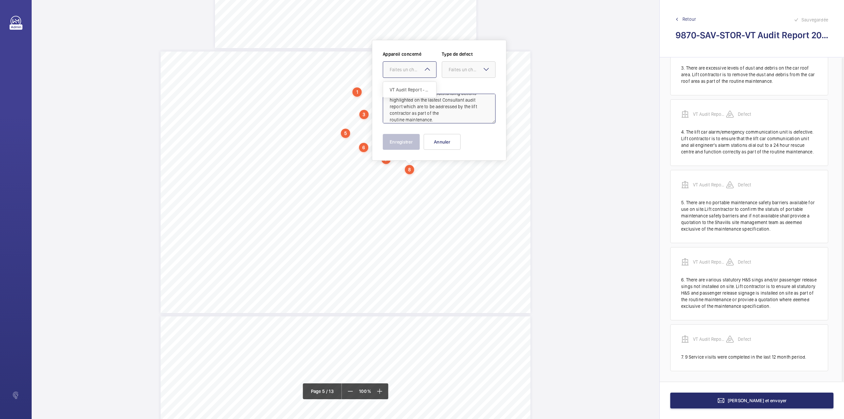
click at [410, 86] on span "VT Audit Report - StoryBox - Goods Lift" at bounding box center [410, 89] width 40 height 7
click at [447, 75] on div at bounding box center [468, 70] width 53 height 16
click at [450, 86] on div "Standard" at bounding box center [468, 90] width 53 height 16
type textarea "There are a number of outstanding actions highlighted on the lastest Consultant…"
click at [406, 143] on button "Enregistrer" at bounding box center [401, 142] width 37 height 16
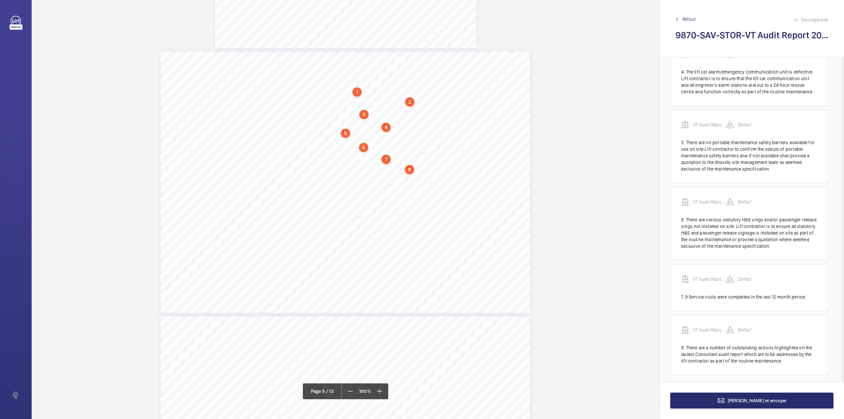
scroll to position [226, 0]
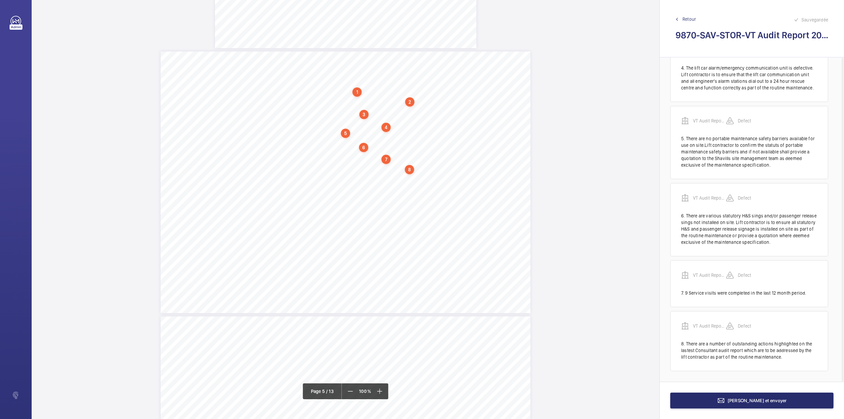
click at [386, 181] on div "Category Item Element Audit Item Detail of Non Compliance Repeat Item Priority …" at bounding box center [346, 181] width 370 height 261
drag, startPoint x: 404, startPoint y: 98, endPoint x: 402, endPoint y: 92, distance: 6.8
click at [404, 98] on textarea at bounding box center [412, 109] width 113 height 30
paste textarea "Service Supervisor to attend site every 12 months to review levels of maintenan…"
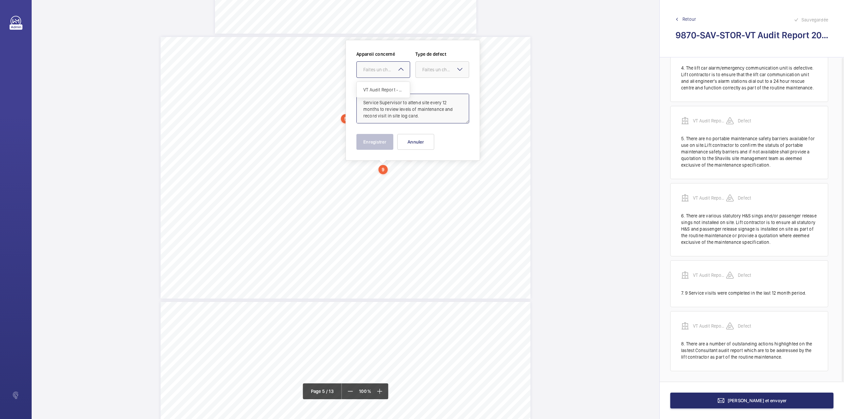
drag, startPoint x: 393, startPoint y: 68, endPoint x: 392, endPoint y: 89, distance: 21.1
click at [392, 69] on div "Faites un choix" at bounding box center [386, 69] width 46 height 7
click at [392, 89] on span "VT Audit Report - StoryBox - Goods Lift" at bounding box center [383, 89] width 40 height 7
click at [433, 73] on div at bounding box center [442, 70] width 53 height 16
click at [432, 85] on div "Standard" at bounding box center [442, 90] width 53 height 16
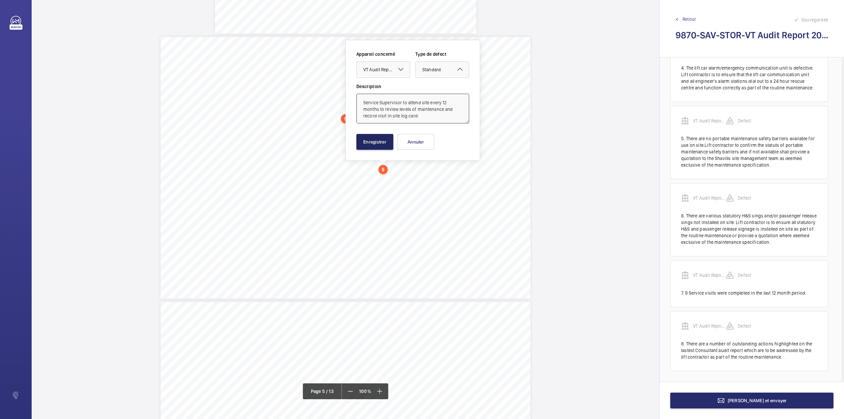
type textarea "Service Supervisor to attend site every 12 months to review levels of maintenan…"
click at [372, 138] on button "Enregistrer" at bounding box center [374, 142] width 37 height 16
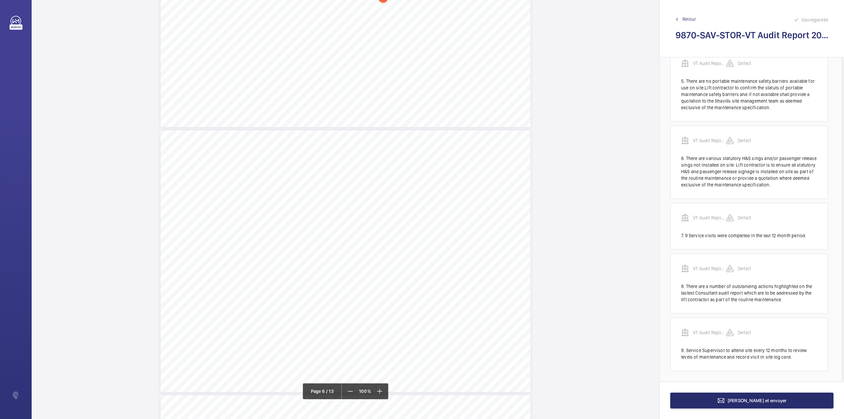
scroll to position [1642, 0]
click at [393, 194] on div "Maintenance Quality Repeat Item Detail Priority 1.01 Unsatisfactory Yes Redunda…" at bounding box center [346, 256] width 370 height 261
click at [419, 104] on textarea at bounding box center [419, 109] width 113 height 30
paste textarea "Redundant lift components are being stored inside the lift pump room.Lift contr…"
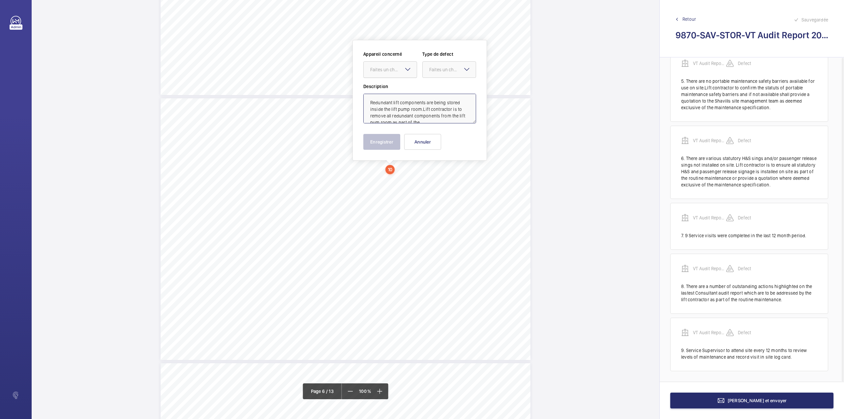
scroll to position [9, 0]
click at [400, 74] on div at bounding box center [390, 70] width 53 height 16
click at [400, 91] on span "VT Audit Report - StoryBox - Goods Lift" at bounding box center [390, 89] width 40 height 7
drag, startPoint x: 441, startPoint y: 74, endPoint x: 441, endPoint y: 78, distance: 3.6
click at [441, 75] on div at bounding box center [449, 70] width 53 height 16
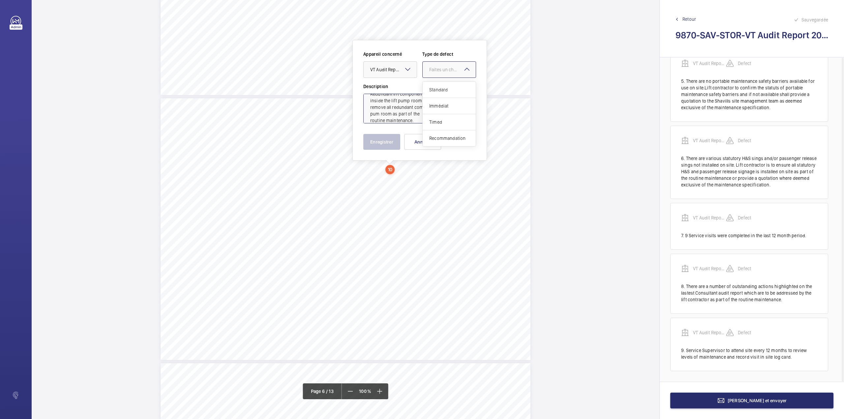
click at [441, 87] on span "Standard" at bounding box center [449, 89] width 40 height 7
type textarea "Redundant lift components are being stored inside the lift pump room.Lift contr…"
click at [385, 138] on button "Enregistrer" at bounding box center [381, 142] width 37 height 16
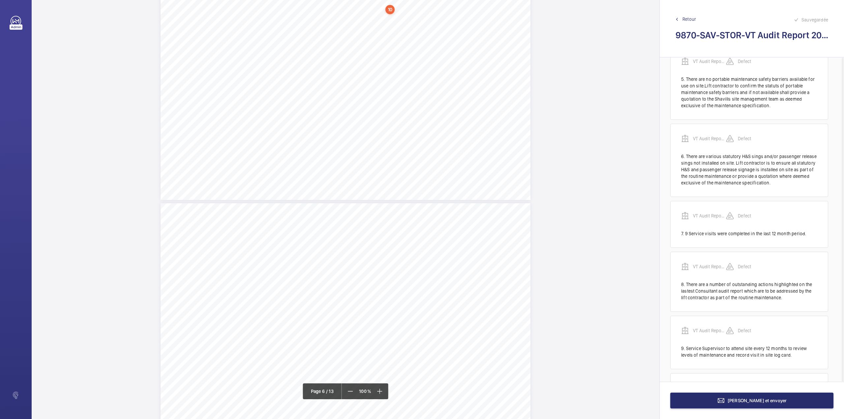
scroll to position [348, 0]
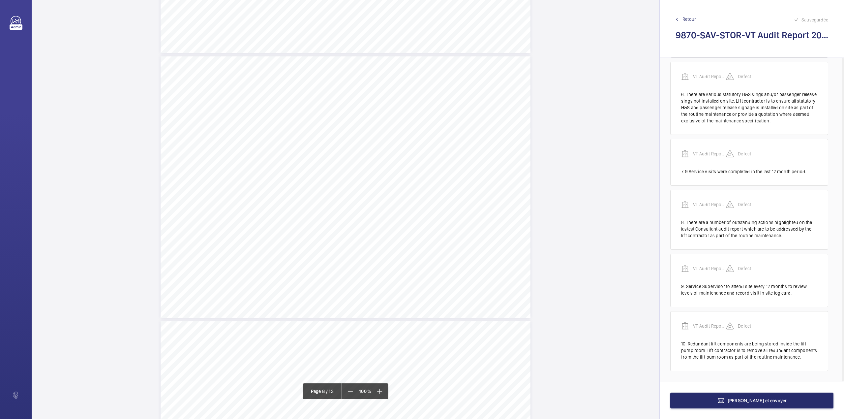
click at [380, 144] on div "Vertical Transportation - Audit Report - Goods Lift 2.14 N/A N/A Not Applicable…" at bounding box center [346, 186] width 370 height 261
click at [366, 113] on textarea at bounding box center [406, 109] width 113 height 30
paste textarea "The pit floor anchor point for the shaft positioning tape is displaying evidenc…"
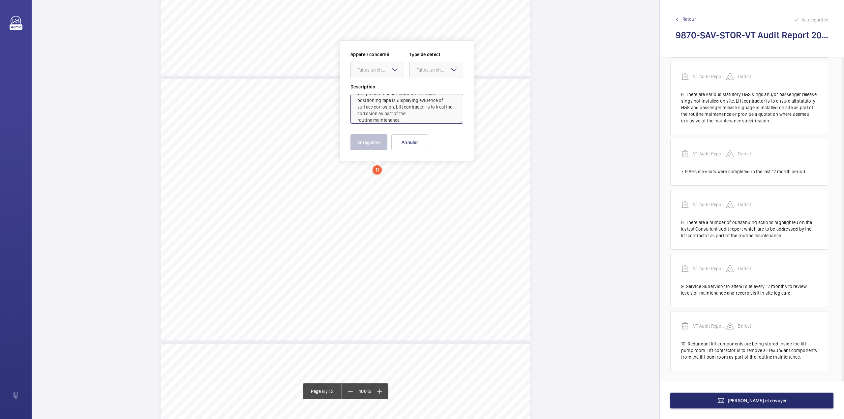
drag, startPoint x: 382, startPoint y: 74, endPoint x: 380, endPoint y: 78, distance: 4.2
click at [382, 74] on div at bounding box center [377, 70] width 53 height 16
click at [380, 90] on span "VT Audit Report - StoryBox - Goods Lift" at bounding box center [377, 90] width 40 height 7
drag, startPoint x: 428, startPoint y: 68, endPoint x: 427, endPoint y: 77, distance: 9.3
click at [428, 71] on div "Faites un choix" at bounding box center [439, 70] width 46 height 7
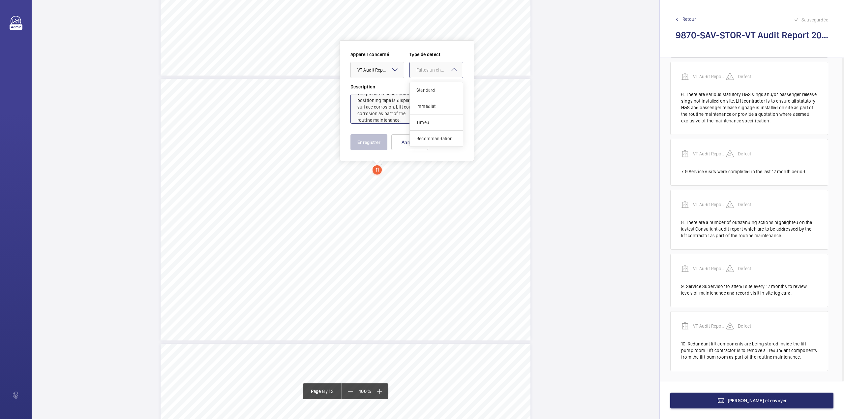
click at [426, 91] on span "Standard" at bounding box center [436, 90] width 40 height 7
type textarea "The pit floor anchor point for the shaft positioning tape is displaying evidenc…"
click at [369, 140] on button "Enregistrer" at bounding box center [368, 142] width 37 height 16
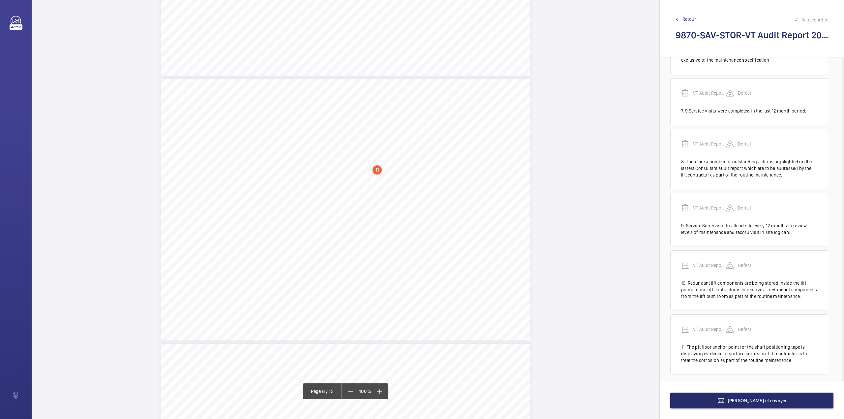
scroll to position [412, 0]
click at [407, 249] on div "Vertical Transportation - Audit Report - Goods Lift 2.14 N/A N/A Not Applicable…" at bounding box center [346, 209] width 370 height 261
click at [425, 106] on textarea at bounding box center [433, 109] width 113 height 30
paste textarea "There are excessive levels of dust and debris on the car roof area. Lift contra…"
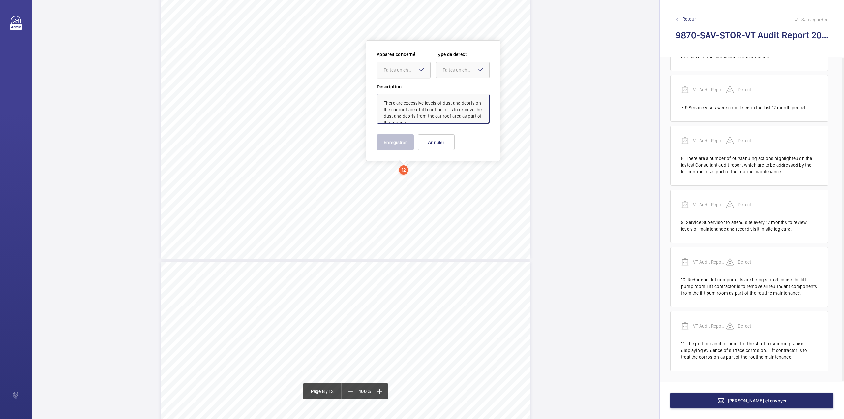
scroll to position [9, 0]
drag, startPoint x: 409, startPoint y: 73, endPoint x: 411, endPoint y: 84, distance: 11.8
click at [409, 73] on div "Faites un choix" at bounding box center [403, 70] width 53 height 7
click at [411, 85] on div "VT Audit Report - StoryBox - Goods Lift" at bounding box center [403, 90] width 53 height 16
drag, startPoint x: 450, startPoint y: 72, endPoint x: 449, endPoint y: 92, distance: 19.8
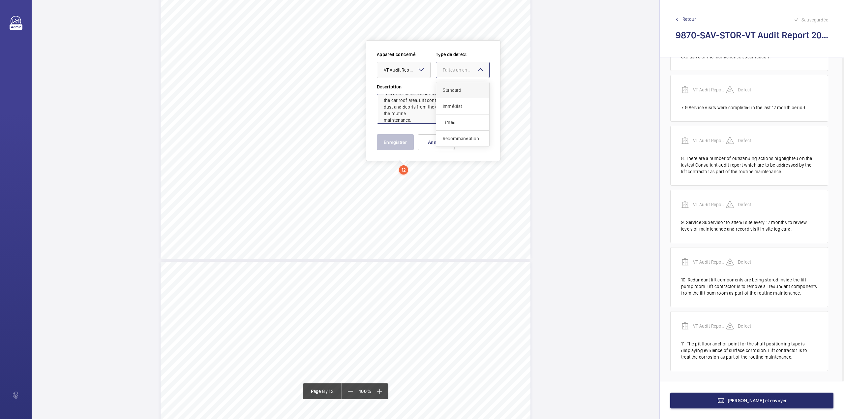
click at [450, 73] on div "Faites un choix" at bounding box center [462, 70] width 53 height 7
click at [449, 92] on span "Standard" at bounding box center [463, 90] width 40 height 7
type textarea "There are excessive levels of dust and debris on the car roof area. Lift contra…"
click at [397, 144] on button "Enregistrer" at bounding box center [395, 142] width 37 height 16
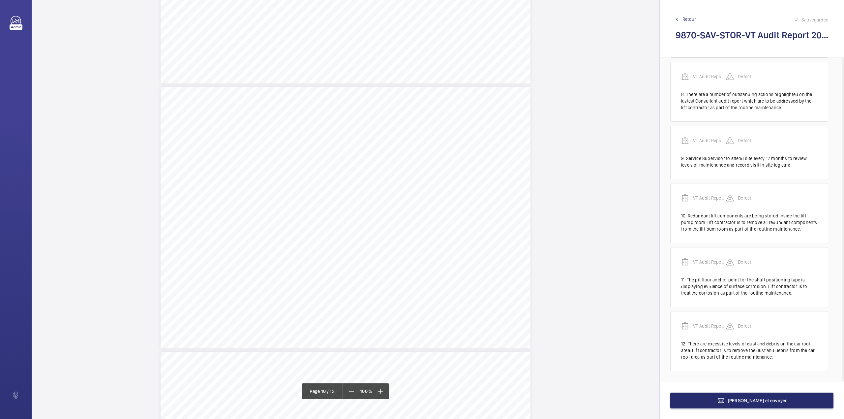
scroll to position [2827, 0]
click at [407, 156] on div "Vertical Transportation - Audit Report - Goods Lift 4.07 Satisfactory No All li…" at bounding box center [346, 129] width 370 height 261
click at [403, 108] on textarea at bounding box center [433, 109] width 113 height 30
paste textarea "The lift car alarm/emergency communication unit is defective. Lift contractor i…"
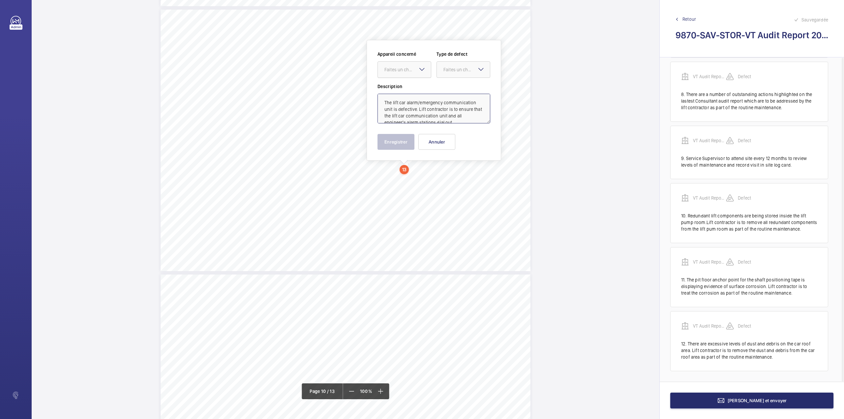
scroll to position [15, 0]
click at [407, 69] on div "Faites un choix" at bounding box center [407, 69] width 46 height 7
click at [409, 87] on span "VT Audit Report - StoryBox - Goods Lift" at bounding box center [404, 89] width 40 height 7
drag, startPoint x: 443, startPoint y: 75, endPoint x: 444, endPoint y: 79, distance: 3.8
click at [444, 76] on div at bounding box center [463, 70] width 53 height 16
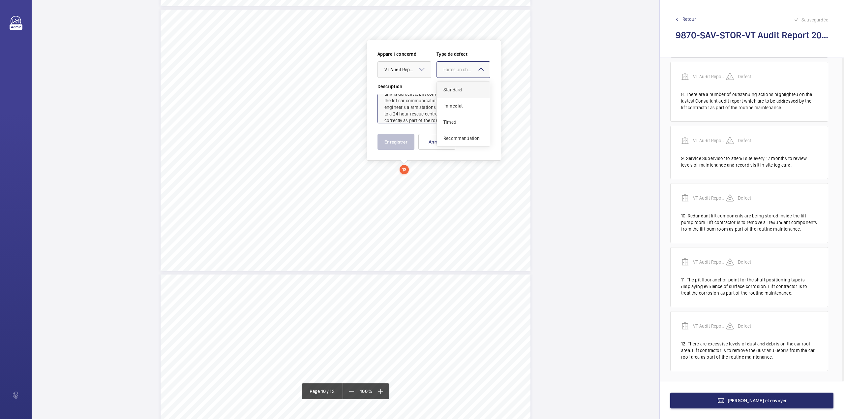
click at [446, 88] on span "Standard" at bounding box center [463, 89] width 40 height 7
type textarea "The lift car alarm/emergency communication unit is defective. Lift contractor i…"
click at [399, 144] on button "Enregistrer" at bounding box center [395, 142] width 37 height 16
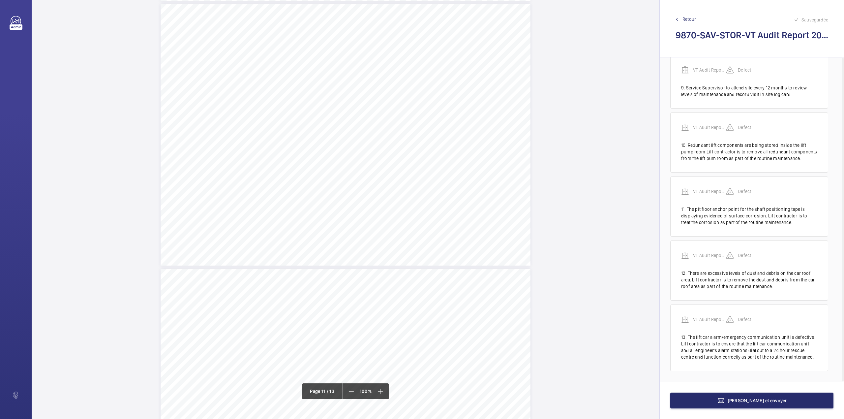
scroll to position [3169, 0]
click at [449, 56] on div "Vertical Transportation - Audit Report - Goods Lift Compliant Repeat Item Detai…" at bounding box center [346, 53] width 370 height 261
drag, startPoint x: 460, startPoint y: 108, endPoint x: 458, endPoint y: 93, distance: 16.0
click at [460, 108] on textarea at bounding box center [475, 109] width 113 height 30
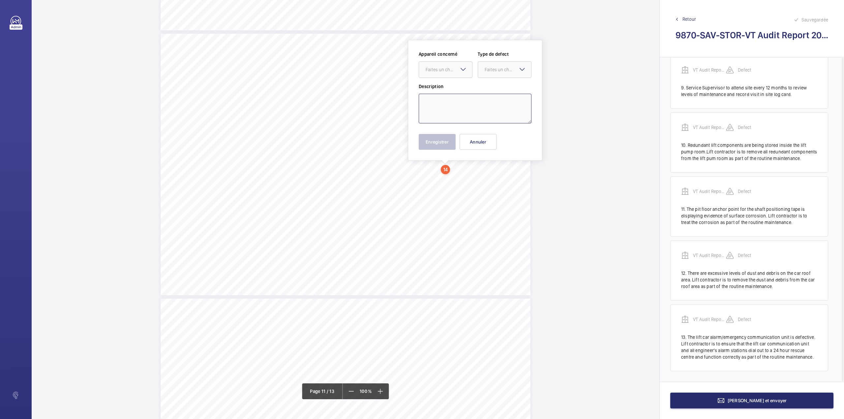
paste textarea "1) A supplementary system is fitted which controls the function of the lift in …"
drag, startPoint x: 458, startPoint y: 68, endPoint x: 458, endPoint y: 77, distance: 8.9
click at [458, 73] on div "Faites un choix" at bounding box center [445, 69] width 53 height 7
click at [458, 91] on span "VT Audit Report - StoryBox - Goods Lift" at bounding box center [446, 89] width 40 height 7
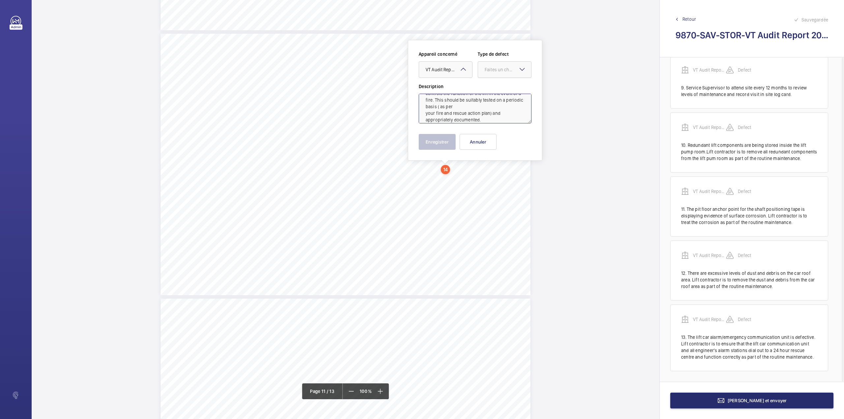
click at [504, 77] on div at bounding box center [504, 70] width 53 height 16
drag, startPoint x: 504, startPoint y: 68, endPoint x: 499, endPoint y: 93, distance: 25.2
click at [503, 72] on div "Faites un choix" at bounding box center [508, 69] width 46 height 7
type textarea "1) A supplementary system is fitted which controls the function of the lift in …"
click at [499, 93] on div "Description 1) A supplementary system is fitted which controls the function of …" at bounding box center [475, 103] width 113 height 40
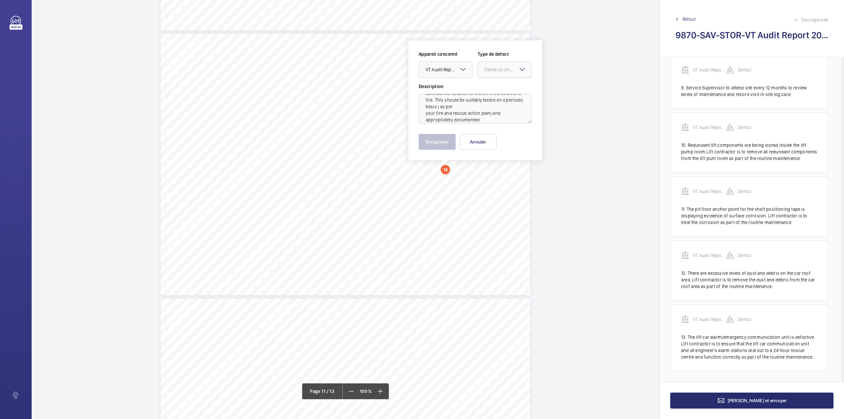
click at [500, 73] on div "Faites un choix" at bounding box center [508, 69] width 46 height 7
click at [499, 88] on span "Standard" at bounding box center [505, 89] width 40 height 7
click at [434, 144] on button "Enregistrer" at bounding box center [437, 142] width 37 height 16
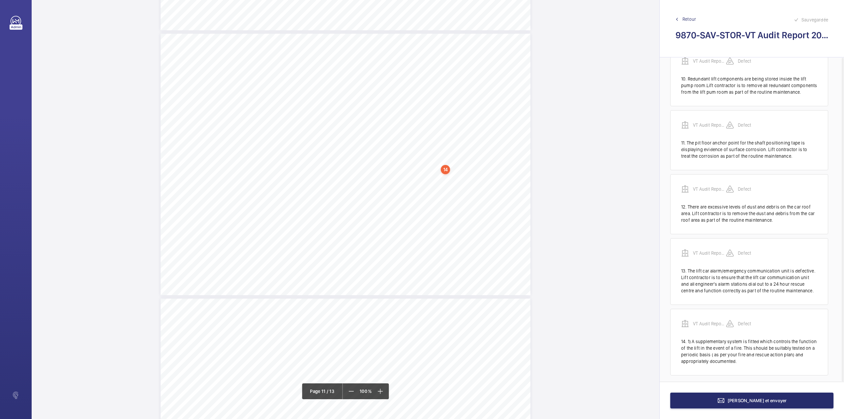
scroll to position [618, 0]
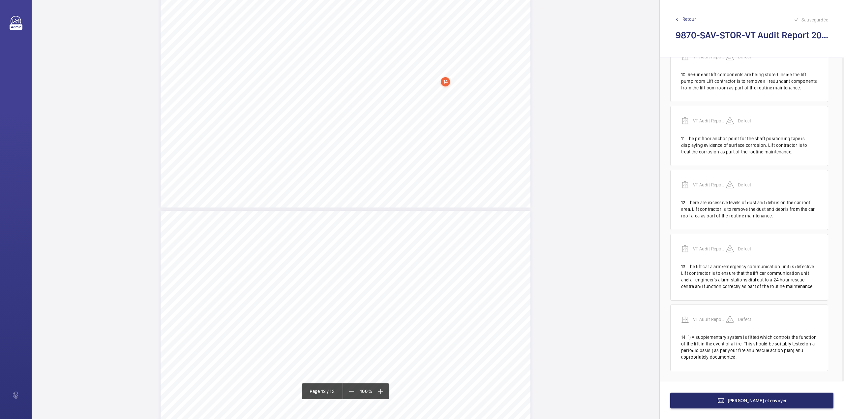
click at [399, 127] on div "Vertical Transportation - Audit Report - Goods Lift Compliant Repeat Item Detai…" at bounding box center [346, 76] width 370 height 261
click at [405, 101] on textarea at bounding box center [425, 109] width 113 height 30
paste textarea "There are no portable maintenance safety barriers available for use on site. Li…"
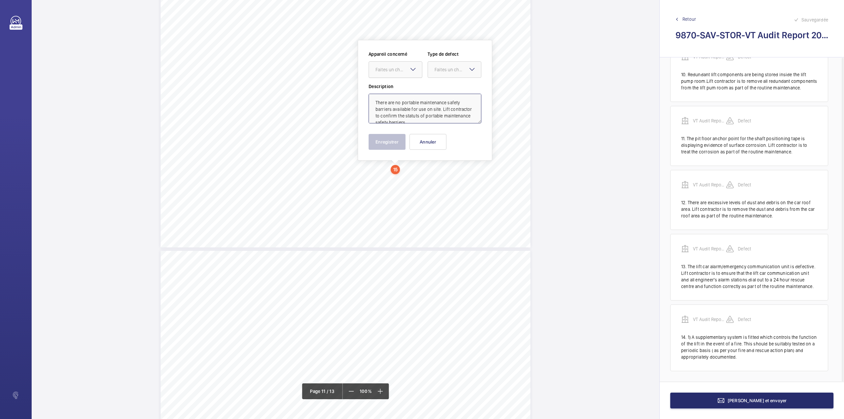
scroll to position [28, 0]
click at [395, 64] on div at bounding box center [395, 70] width 53 height 16
click at [395, 83] on ng-dropdown-panel "VT Audit Report - StoryBox - Goods Lift" at bounding box center [396, 89] width 54 height 16
click at [405, 84] on div "VT Audit Report - StoryBox - Goods Lift" at bounding box center [395, 90] width 53 height 16
click at [446, 74] on div at bounding box center [454, 70] width 53 height 16
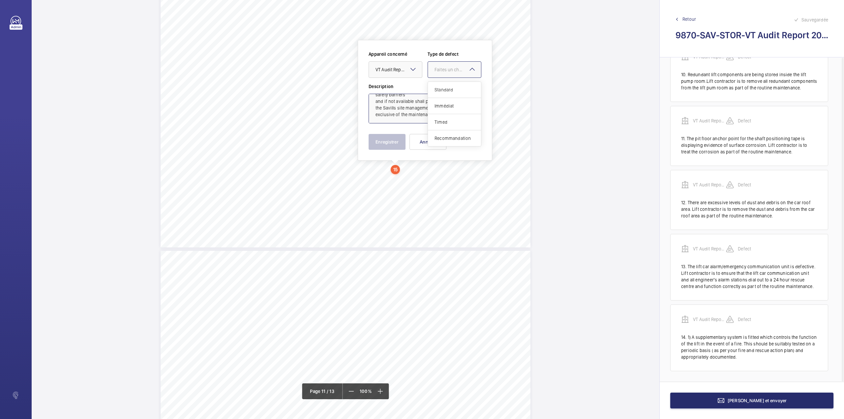
click at [444, 90] on span "Standard" at bounding box center [454, 89] width 40 height 7
type textarea "There are no portable maintenance safety barriers available for use on site. Li…"
click at [389, 143] on button "Enregistrer" at bounding box center [387, 142] width 37 height 16
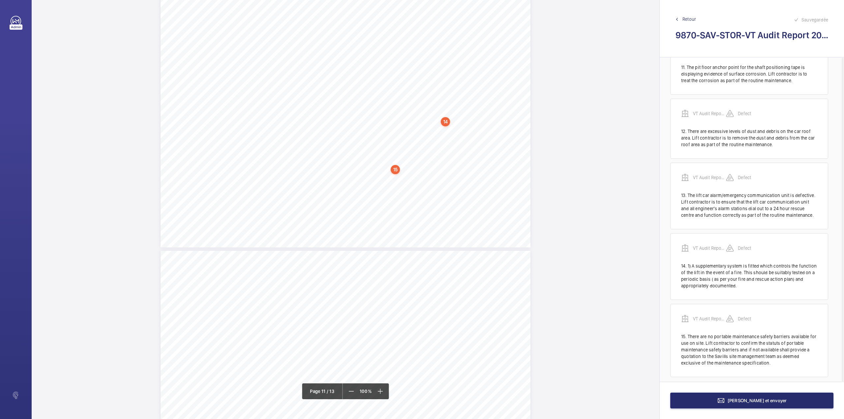
scroll to position [695, 0]
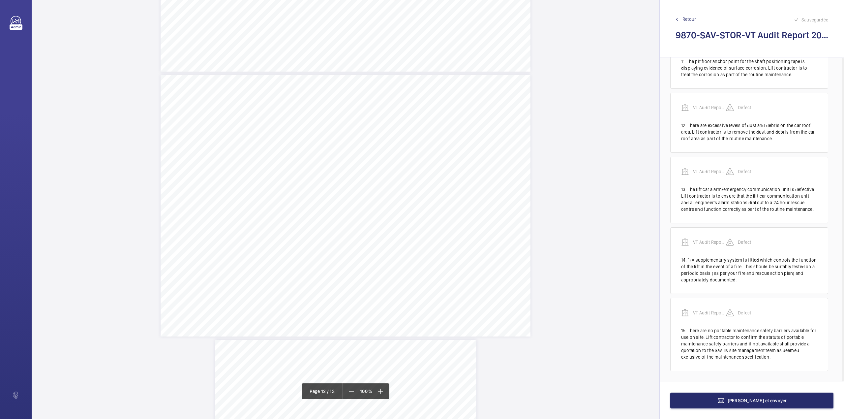
click at [377, 117] on div "Vertical Transportation - Audit Report - Goods Lift 7.06 No Yes There are vario…" at bounding box center [346, 205] width 370 height 261
click at [392, 110] on textarea at bounding box center [403, 109] width 113 height 30
paste textarea "There are no various statutory H&S signs and/or passenger release signs not ins…"
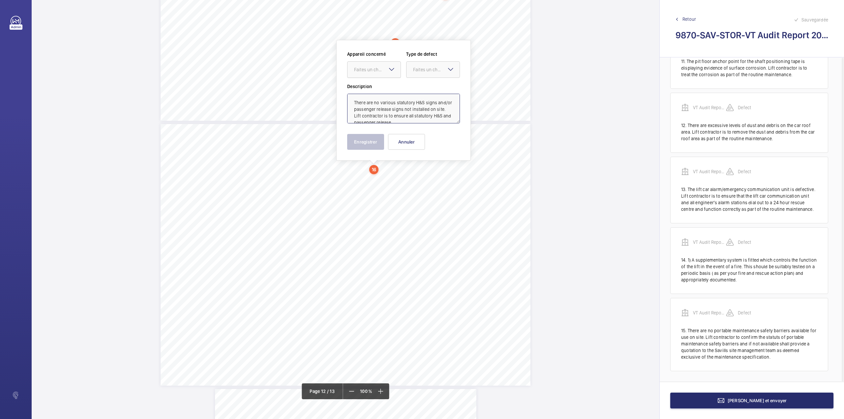
scroll to position [28, 0]
drag, startPoint x: 376, startPoint y: 68, endPoint x: 376, endPoint y: 78, distance: 10.5
click at [376, 70] on div "Faites un choix" at bounding box center [377, 69] width 46 height 7
click at [378, 87] on span "VT Audit Report - StoryBox - Goods Lift" at bounding box center [374, 89] width 40 height 7
drag, startPoint x: 429, startPoint y: 67, endPoint x: 429, endPoint y: 80, distance: 13.8
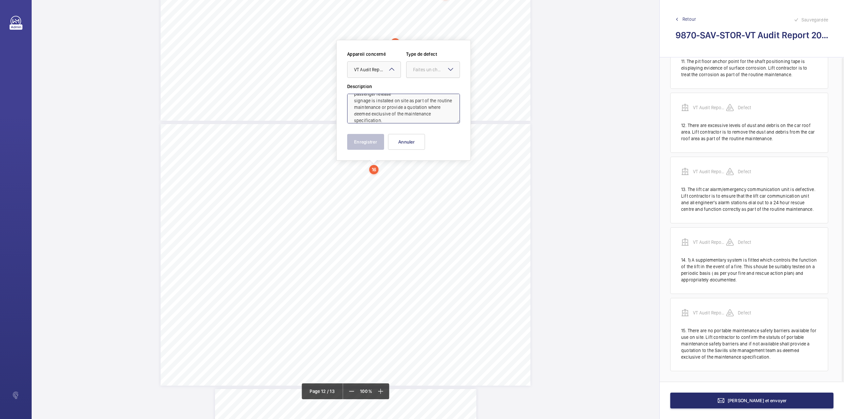
click at [429, 70] on div "Faites un choix" at bounding box center [436, 69] width 46 height 7
click at [429, 86] on span "Standard" at bounding box center [433, 89] width 40 height 7
type textarea "There are no various statutory H&S signs and/or passenger release signs not ins…"
click at [358, 147] on button "Enregistrer" at bounding box center [365, 142] width 37 height 16
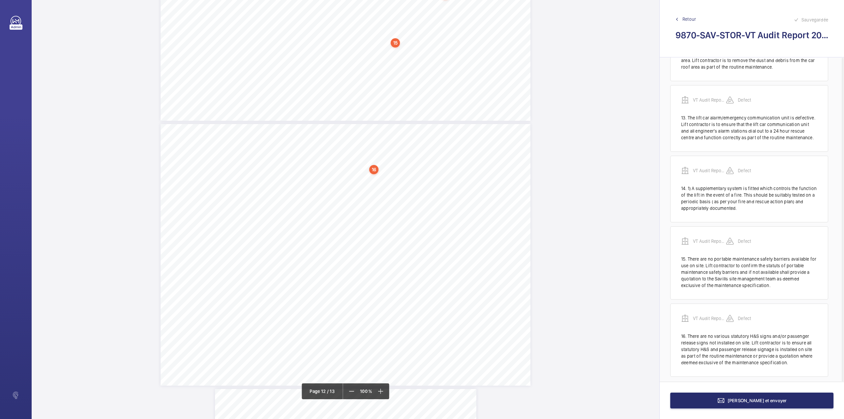
scroll to position [773, 0]
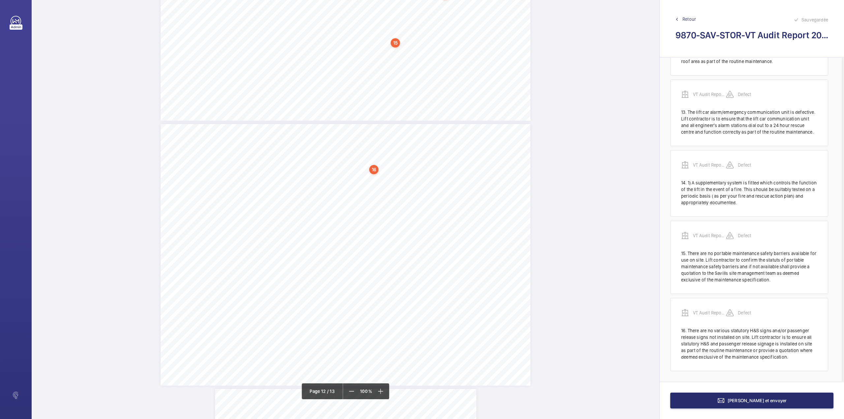
click at [422, 228] on div "Vertical Transportation - Audit Report - Goods Lift 7.06 No Yes There are vario…" at bounding box center [346, 254] width 370 height 261
click at [439, 100] on textarea at bounding box center [448, 109] width 113 height 30
paste textarea "9 service visit were completed in the last 12 month period."
drag, startPoint x: 424, startPoint y: 70, endPoint x: 423, endPoint y: 74, distance: 4.3
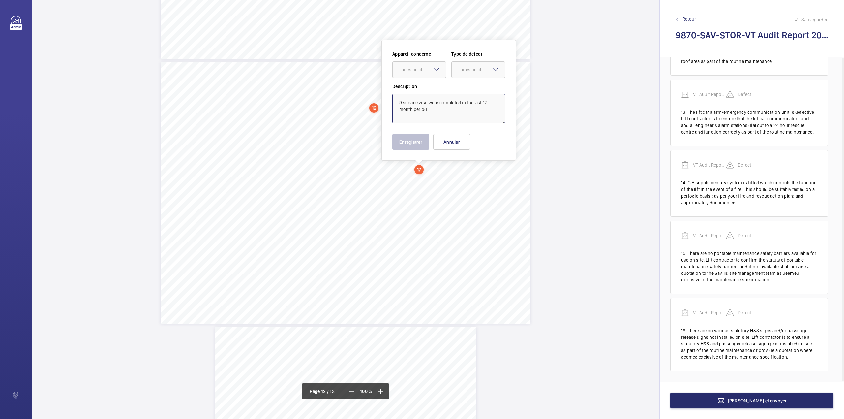
click at [423, 72] on div "Faites un choix" at bounding box center [422, 69] width 46 height 7
click at [423, 88] on span "VT Audit Report - StoryBox - Goods Lift" at bounding box center [419, 89] width 40 height 7
click at [467, 74] on div at bounding box center [478, 70] width 53 height 16
click at [469, 93] on div "Standard" at bounding box center [478, 90] width 53 height 16
type textarea "9 service visit were completed in the last 12 month period."
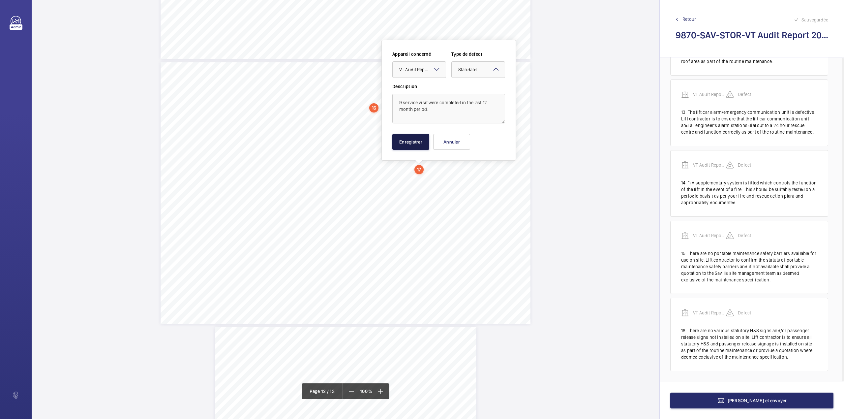
click at [407, 142] on button "Enregistrer" at bounding box center [410, 142] width 37 height 16
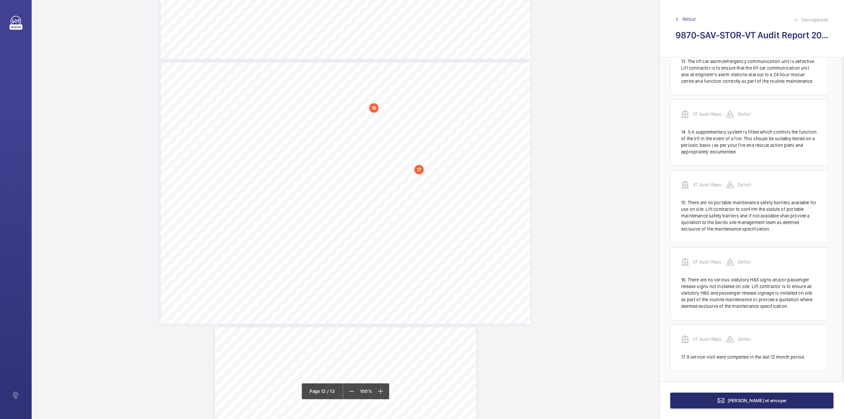
scroll to position [823, 0]
click at [447, 233] on div "Vertical Transportation - Audit Report - Goods Lift 7.06 No Yes There are vario…" at bounding box center [346, 192] width 370 height 261
click at [468, 107] on textarea at bounding box center [473, 109] width 113 height 30
paste textarea "There are a number of outstanding actions highlihgted on the latest Consultant …"
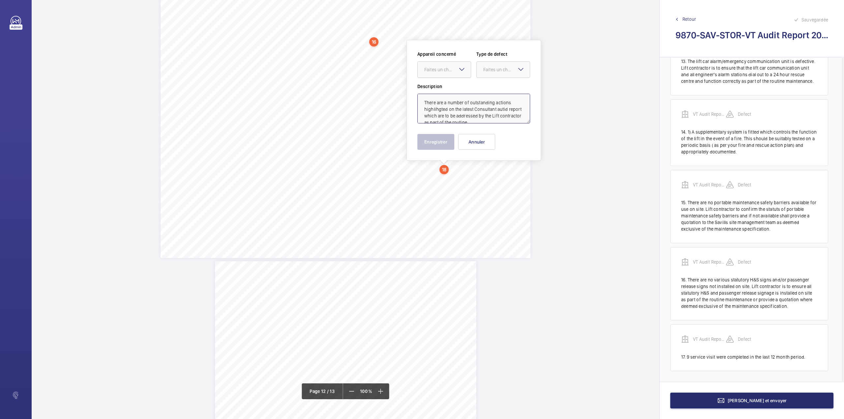
scroll to position [9, 0]
drag, startPoint x: 453, startPoint y: 71, endPoint x: 453, endPoint y: 80, distance: 8.6
click at [453, 72] on div "Faites un choix" at bounding box center [447, 69] width 46 height 7
click at [453, 84] on div "VT Audit Report - StoryBox - Goods Lift" at bounding box center [444, 90] width 53 height 16
drag, startPoint x: 489, startPoint y: 73, endPoint x: 490, endPoint y: 88, distance: 15.5
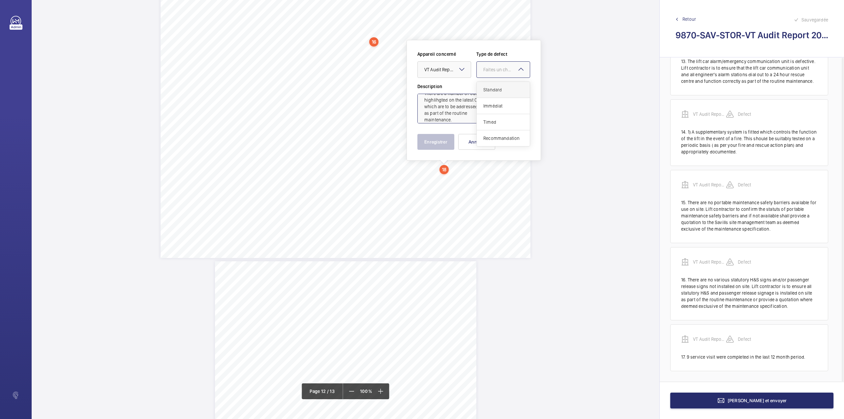
click at [489, 73] on div at bounding box center [503, 70] width 53 height 16
click at [490, 88] on span "Standard" at bounding box center [503, 89] width 40 height 7
type textarea "There are a number of outstanding actions highlihgted on the latest Consultant …"
click at [430, 146] on button "Enregistrer" at bounding box center [435, 142] width 37 height 16
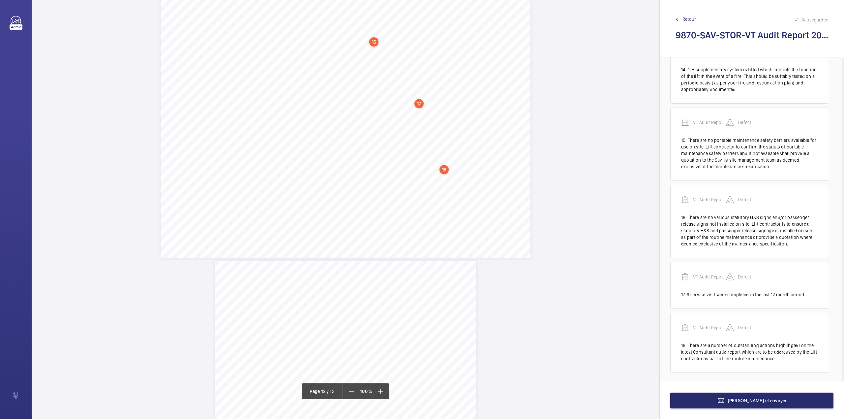
scroll to position [888, 0]
click at [375, 197] on div "Vertical Transportation - Audit Report - Goods Lift 7.06 No Yes There are vario…" at bounding box center [346, 126] width 370 height 261
drag, startPoint x: 385, startPoint y: 114, endPoint x: 378, endPoint y: 93, distance: 21.9
click at [385, 114] on textarea at bounding box center [401, 109] width 113 height 30
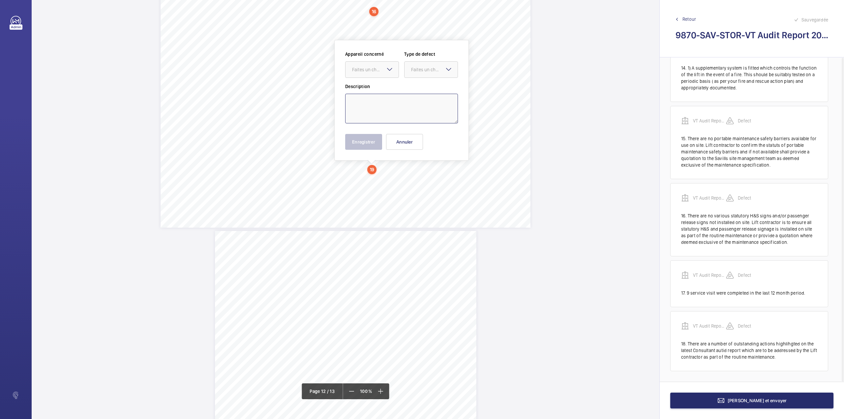
paste textarea "Service Supervisor to attend site every 12 months to review levels of maintenan…"
click at [372, 65] on div at bounding box center [371, 70] width 53 height 16
click at [373, 91] on span "VT Audit Report - StoryBox - Goods Lift" at bounding box center [372, 89] width 40 height 7
click at [425, 68] on div "Faites un choix" at bounding box center [434, 69] width 46 height 7
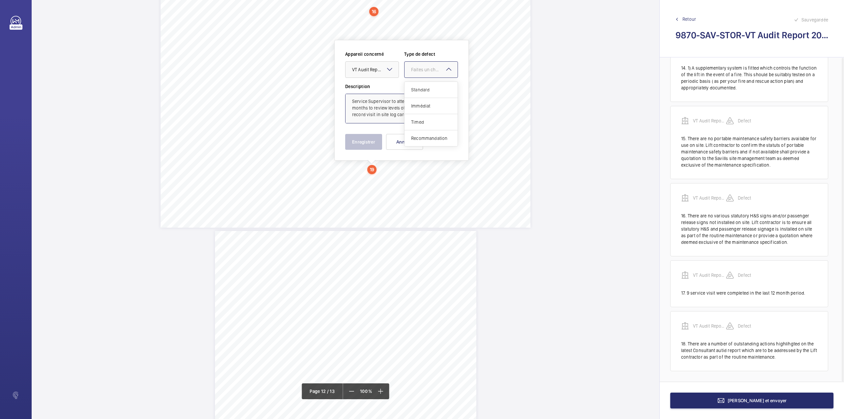
click at [425, 82] on div "Standard" at bounding box center [430, 90] width 53 height 16
type textarea "Service Supervisor to attend site every 12 months to review levels of maintenan…"
click at [362, 139] on button "Enregistrer" at bounding box center [363, 142] width 37 height 16
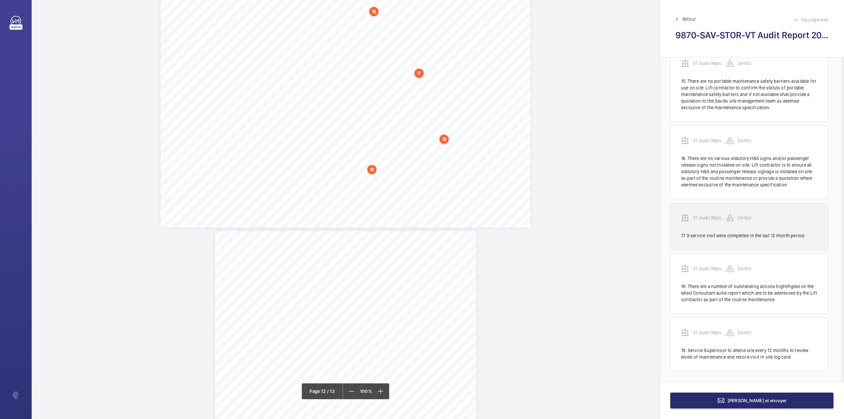
scroll to position [945, 0]
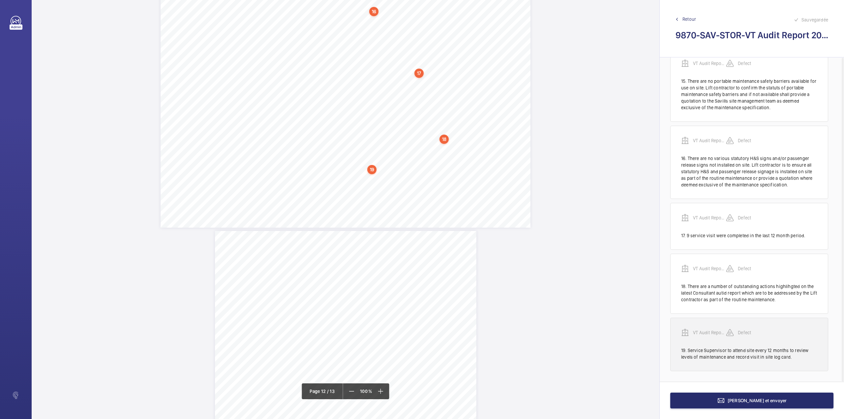
click at [708, 332] on p "VT Audit Report - StoryBox - Goods Lift" at bounding box center [709, 332] width 33 height 7
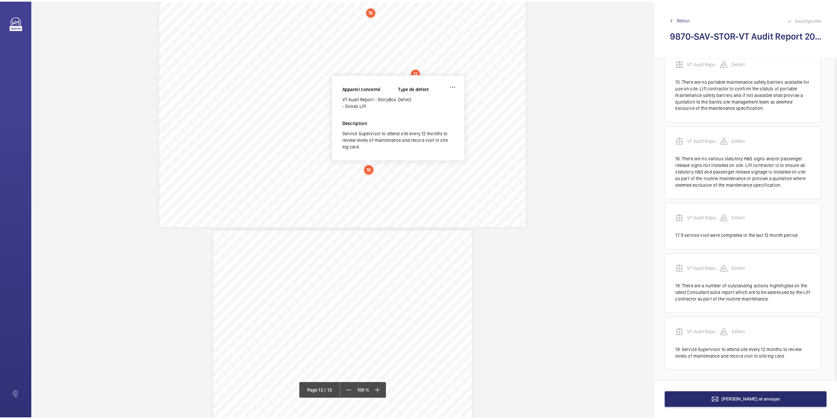
scroll to position [3350, 0]
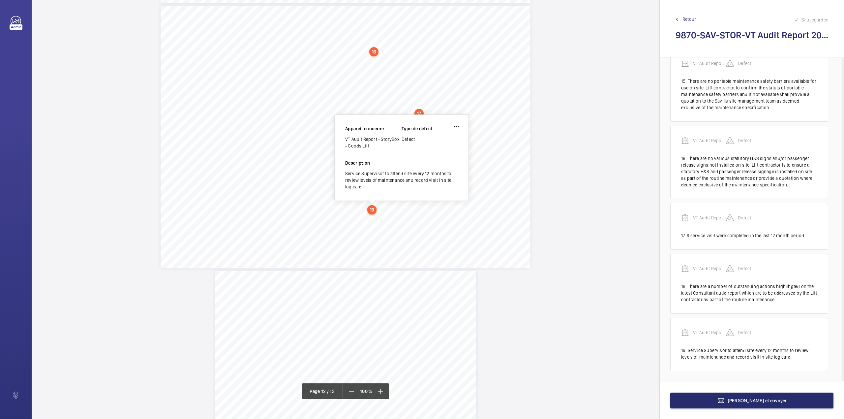
drag, startPoint x: 346, startPoint y: 138, endPoint x: 369, endPoint y: 145, distance: 24.9
click at [369, 145] on div "VT Audit Report - StoryBox - Goods Lift" at bounding box center [373, 142] width 56 height 13
copy div "VT Audit Report - StoryBox - Goods Lift"
click at [759, 407] on button "[PERSON_NAME] et envoyer" at bounding box center [751, 400] width 163 height 16
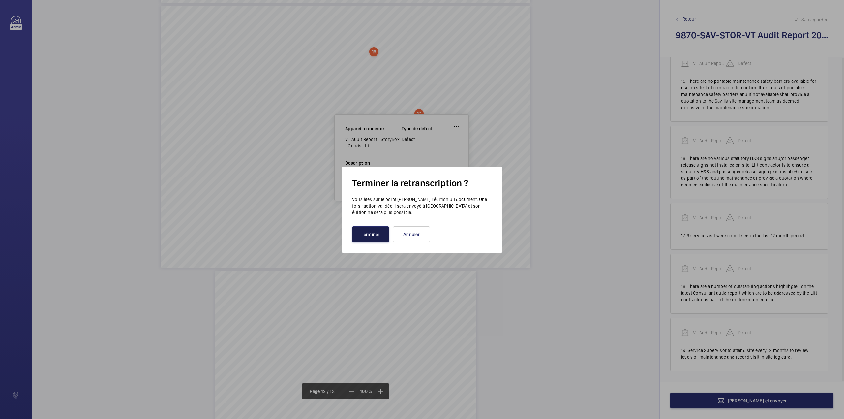
drag, startPoint x: 385, startPoint y: 234, endPoint x: 355, endPoint y: 192, distance: 51.8
click at [385, 233] on button "Terminer" at bounding box center [370, 234] width 37 height 16
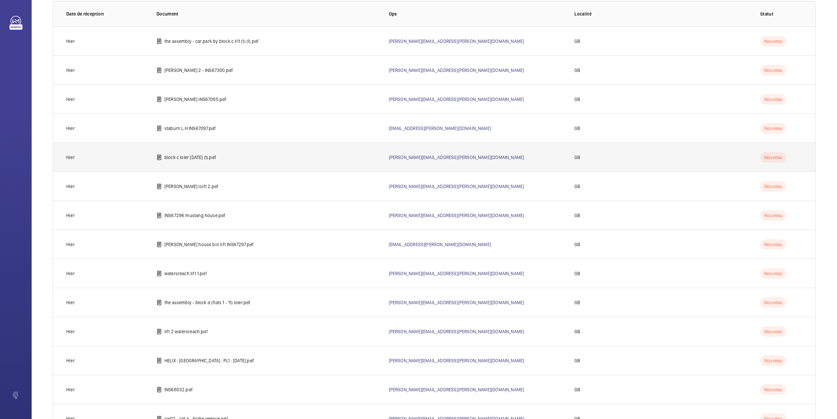
scroll to position [112, 0]
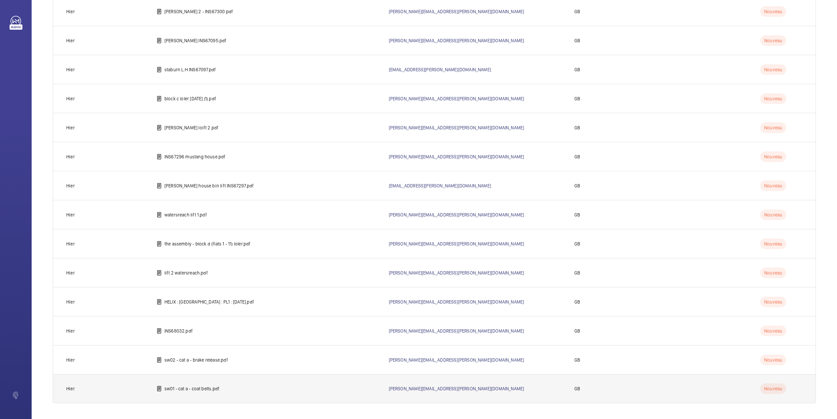
click at [177, 395] on td "sw01 - cat a - coat belts.pdf" at bounding box center [262, 388] width 232 height 29
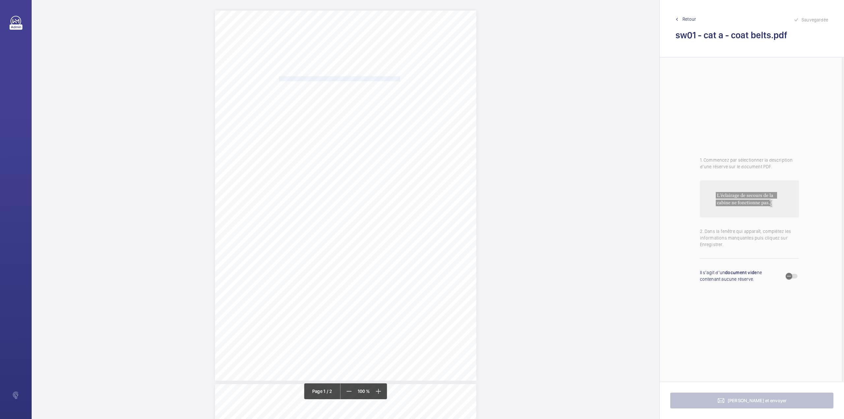
drag, startPoint x: 279, startPoint y: 77, endPoint x: 398, endPoint y: 77, distance: 118.7
click at [398, 77] on span "WORKSPACE GROUP PLC AND SUBSIDIARY COMPANIES" at bounding box center [339, 78] width 121 height 4
copy span "WORKSPACE GROUP PLC AND SUBSIDIARY COMPANIES"
click at [435, 193] on button "Annuler" at bounding box center [426, 193] width 37 height 16
drag, startPoint x: 279, startPoint y: 89, endPoint x: 313, endPoint y: 87, distance: 34.6
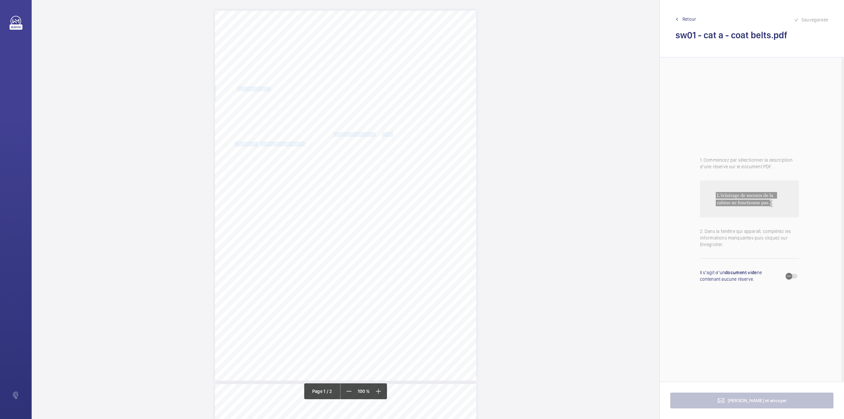
click at [313, 87] on div "N5 2EA [STREET_ADDRESS], , Location Address: Client Name: Postcode: Client Plan…" at bounding box center [345, 196] width 261 height 370
click at [311, 88] on div "1" at bounding box center [309, 89] width 9 height 9
drag, startPoint x: 279, startPoint y: 90, endPoint x: 312, endPoint y: 89, distance: 33.3
click at [312, 89] on span "SCREENWORKS" at bounding box center [296, 89] width 35 height 4
copy span "SCREENWORKS"
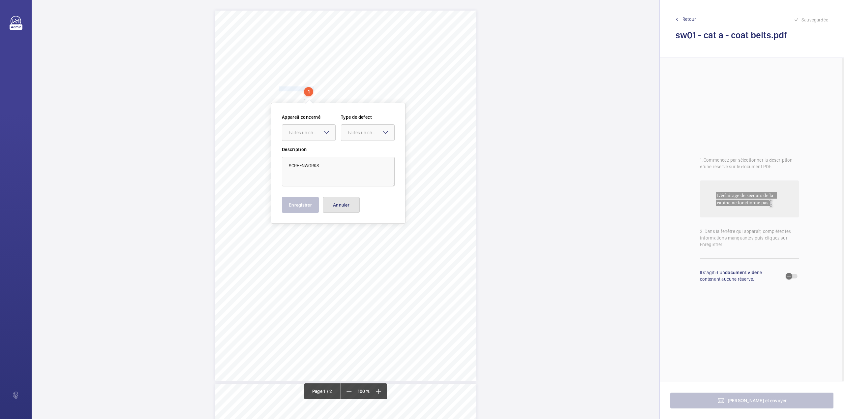
drag, startPoint x: 344, startPoint y: 205, endPoint x: 319, endPoint y: 157, distance: 54.0
click at [344, 205] on button "Annuler" at bounding box center [341, 205] width 37 height 16
drag, startPoint x: 278, startPoint y: 98, endPoint x: 377, endPoint y: 96, distance: 99.2
click at [326, 97] on span "[STREET_ADDRESS], ," at bounding box center [302, 99] width 47 height 4
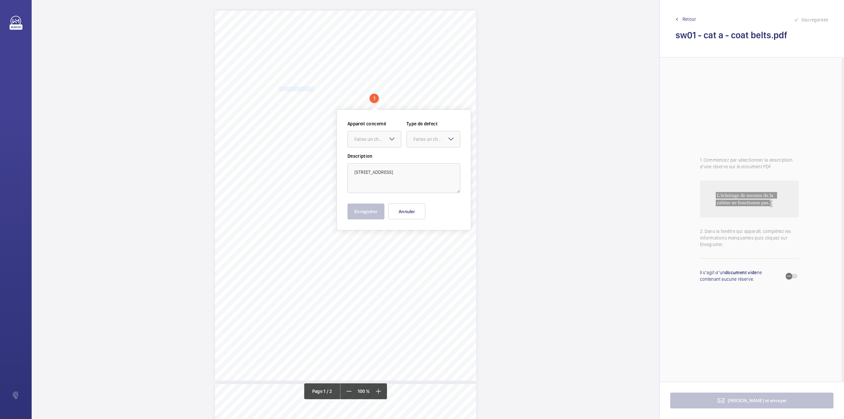
copy span "[STREET_ADDRESS]"
click at [421, 211] on button "Annuler" at bounding box center [406, 211] width 37 height 16
drag, startPoint x: 307, startPoint y: 185, endPoint x: 414, endPoint y: 191, distance: 107.3
click at [414, 191] on div "N5 2EA [STREET_ADDRESS], , Location Address: Client Name: Postcode: Client Plan…" at bounding box center [345, 196] width 261 height 370
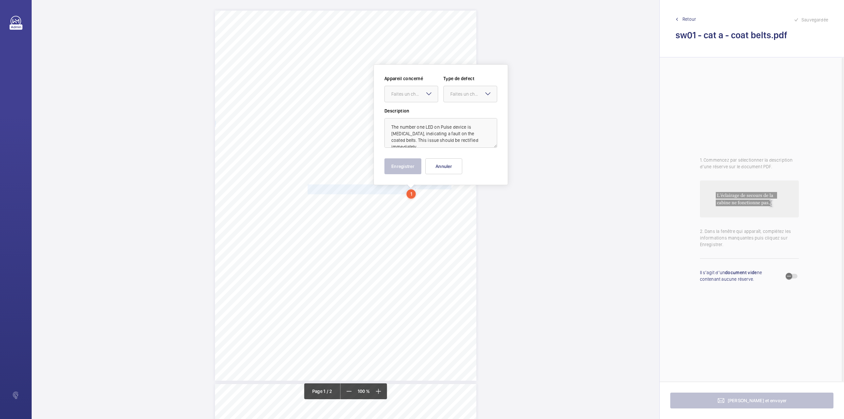
scroll to position [24, 0]
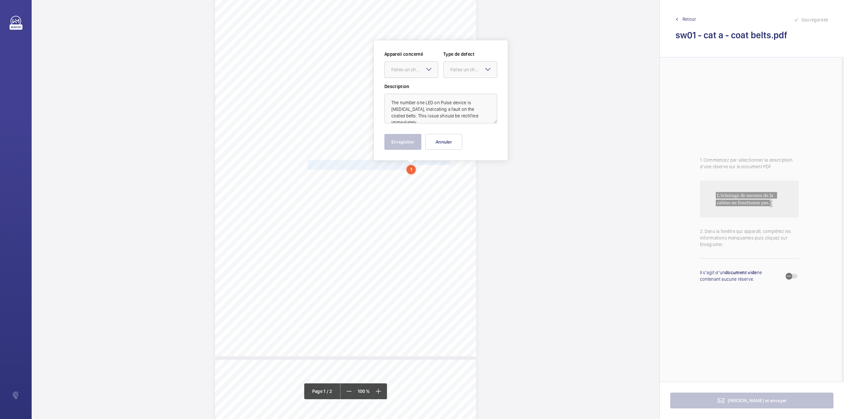
click at [402, 67] on div "Faites un choix" at bounding box center [414, 69] width 46 height 7
drag, startPoint x: 405, startPoint y: 81, endPoint x: 455, endPoint y: 78, distance: 49.8
click at [405, 82] on ng-dropdown-panel "E52829001267" at bounding box center [411, 89] width 54 height 16
click at [410, 90] on span "E52829001267" at bounding box center [411, 89] width 40 height 7
click at [465, 71] on div "Faites un choix" at bounding box center [473, 69] width 46 height 7
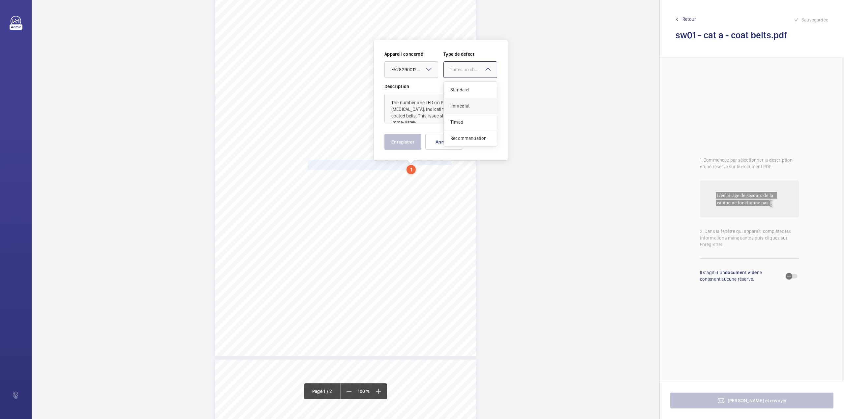
click at [461, 104] on span "Immédiat" at bounding box center [470, 106] width 40 height 7
click at [401, 140] on button "Enregistrer" at bounding box center [402, 142] width 37 height 16
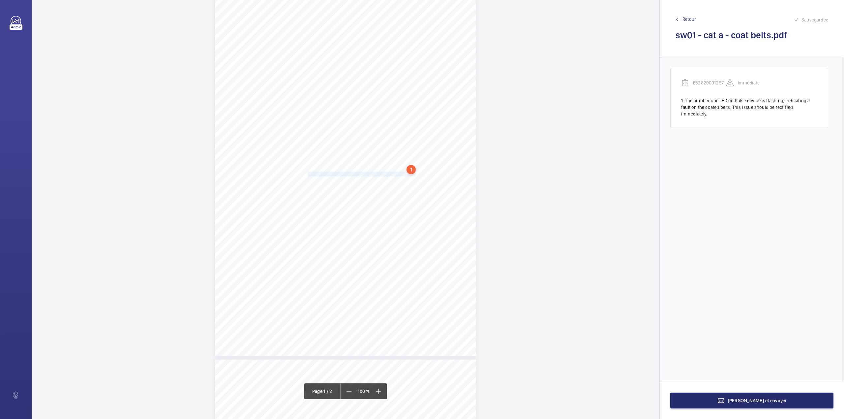
drag, startPoint x: 308, startPoint y: 173, endPoint x: 415, endPoint y: 175, distance: 107.1
click at [415, 175] on span "Ground floor landing architraves showing exceess gaps." at bounding box center [362, 174] width 109 height 4
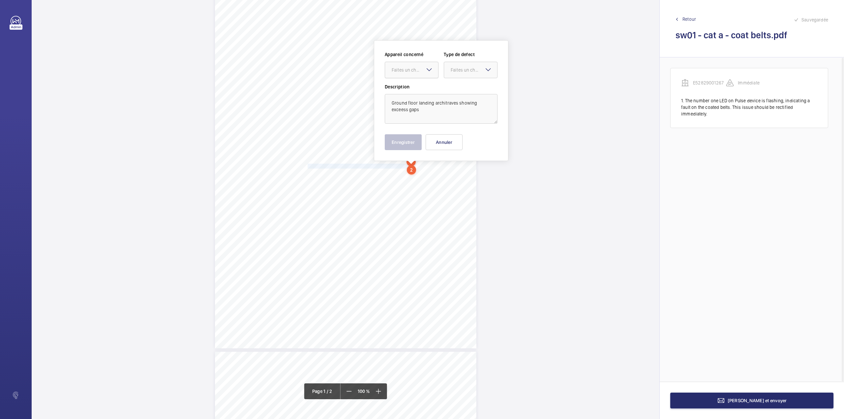
click at [409, 76] on div at bounding box center [411, 70] width 53 height 16
click at [426, 89] on span "E52829001267" at bounding box center [412, 90] width 40 height 7
drag, startPoint x: 463, startPoint y: 74, endPoint x: 463, endPoint y: 79, distance: 4.9
click at [464, 77] on div at bounding box center [470, 70] width 53 height 16
click at [463, 88] on span "Standard" at bounding box center [471, 90] width 40 height 7
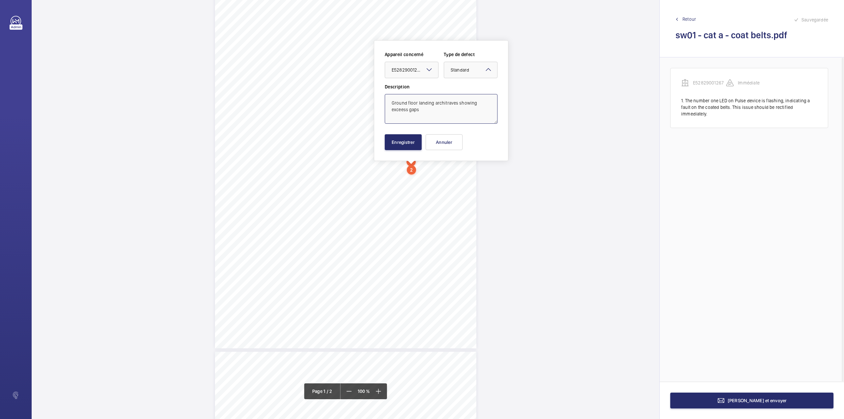
click at [430, 117] on textarea "Ground floor landing architraves showing exceess gaps" at bounding box center [441, 109] width 113 height 30
type textarea "Ground floor landing architraves showing exceess gaps."
click at [401, 142] on button "Enregistrer" at bounding box center [403, 142] width 37 height 16
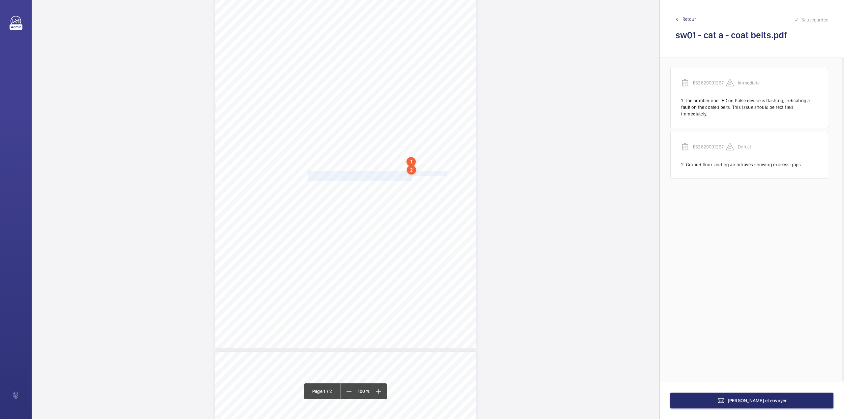
drag, startPoint x: 307, startPoint y: 172, endPoint x: 410, endPoint y: 176, distance: 103.9
click at [410, 176] on div "N5 2EA [STREET_ADDRESS], , Location Address: Client Name: Postcode: Client Plan…" at bounding box center [345, 163] width 261 height 370
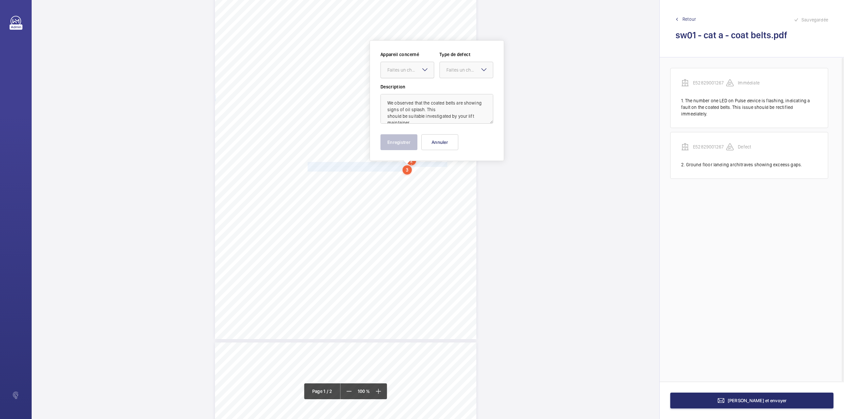
click at [409, 70] on div "Faites un choix" at bounding box center [410, 70] width 46 height 7
click at [410, 86] on div "E52829001267" at bounding box center [407, 90] width 53 height 16
drag, startPoint x: 454, startPoint y: 73, endPoint x: 454, endPoint y: 78, distance: 5.3
click at [454, 73] on div "Faites un choix" at bounding box center [466, 70] width 53 height 7
click at [454, 89] on span "Standard" at bounding box center [466, 90] width 40 height 7
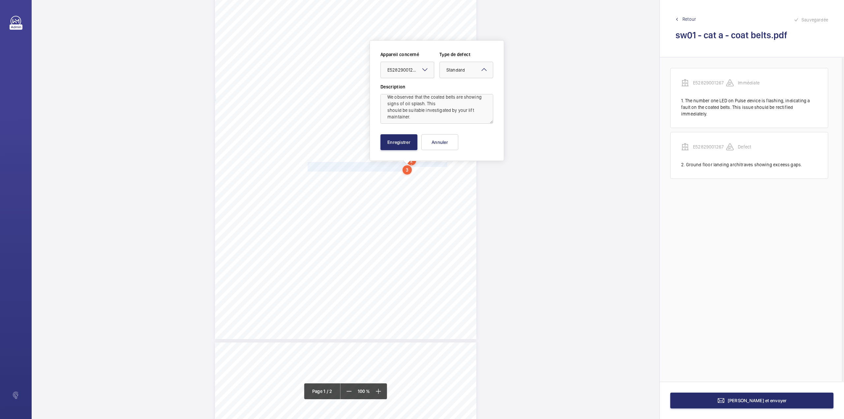
scroll to position [8, 0]
click at [401, 137] on button "Enregistrer" at bounding box center [398, 142] width 37 height 16
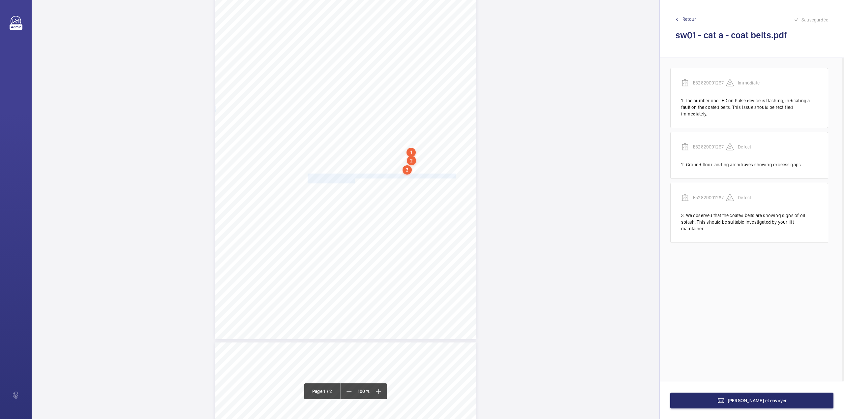
drag, startPoint x: 307, startPoint y: 174, endPoint x: 353, endPoint y: 181, distance: 47.2
click at [353, 181] on div "N5 2EA [STREET_ADDRESS], , Location Address: Client Name: Postcode: Client Plan…" at bounding box center [345, 154] width 261 height 370
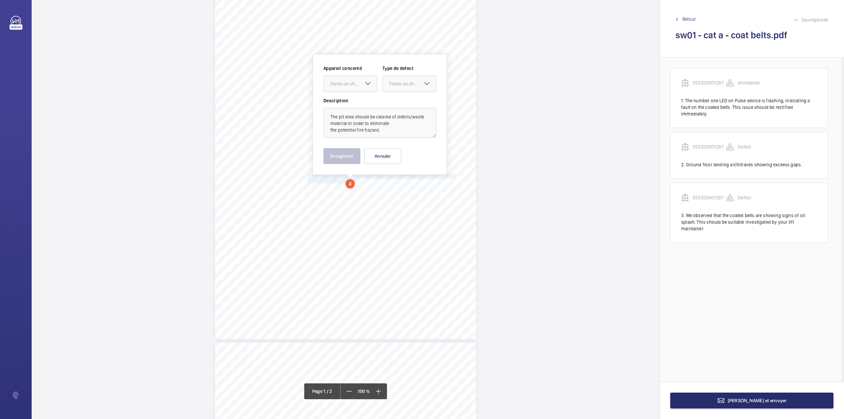
scroll to position [56, 0]
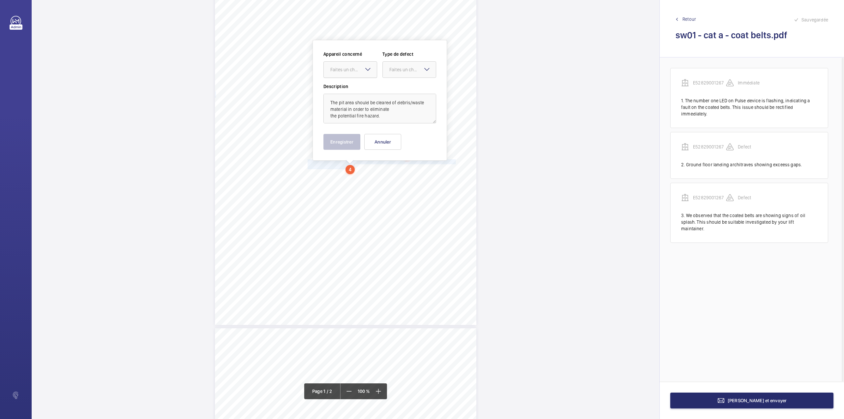
click at [349, 75] on div at bounding box center [350, 70] width 53 height 16
click at [352, 87] on span "E52829001267" at bounding box center [350, 89] width 40 height 7
click at [411, 71] on div "Faites un choix" at bounding box center [412, 69] width 46 height 7
click at [409, 87] on span "Standard" at bounding box center [409, 89] width 40 height 7
click at [347, 145] on button "Enregistrer" at bounding box center [341, 142] width 37 height 16
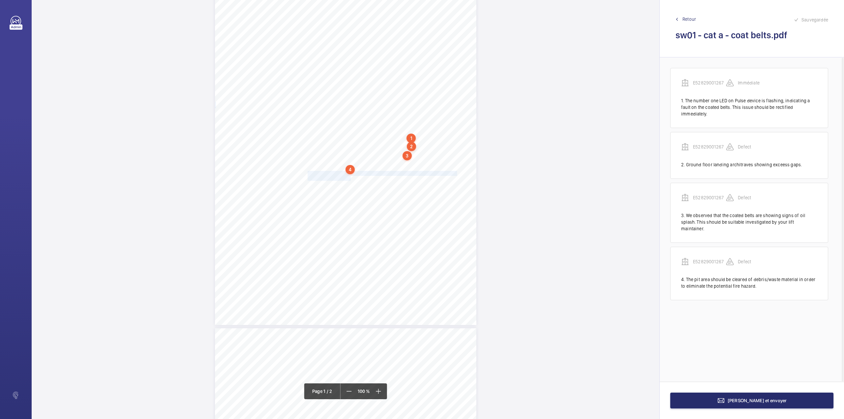
drag, startPoint x: 308, startPoint y: 172, endPoint x: 349, endPoint y: 178, distance: 41.6
click at [349, 178] on div "N5 2EA [STREET_ADDRESS], , Location Address: Client Name: Postcode: Client Plan…" at bounding box center [345, 140] width 261 height 370
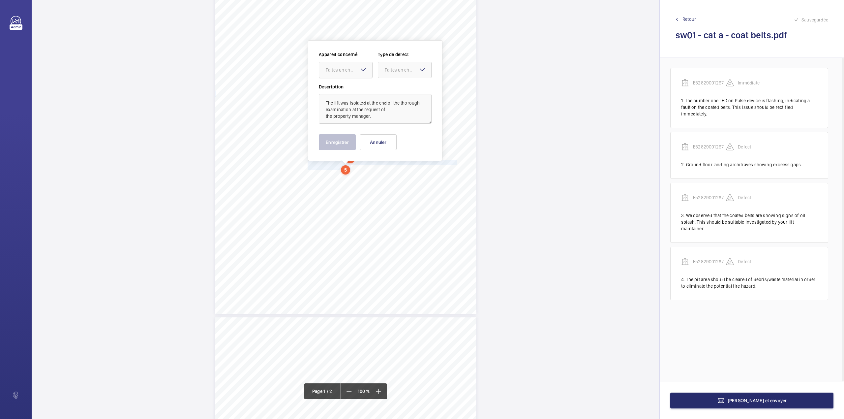
click at [347, 73] on div "Faites un choix" at bounding box center [349, 70] width 46 height 7
click at [349, 84] on div "E52829001267" at bounding box center [345, 90] width 53 height 16
drag, startPoint x: 395, startPoint y: 68, endPoint x: 396, endPoint y: 78, distance: 10.6
click at [395, 69] on div "Faites un choix" at bounding box center [408, 70] width 46 height 7
click at [396, 85] on div "Standard" at bounding box center [404, 90] width 53 height 16
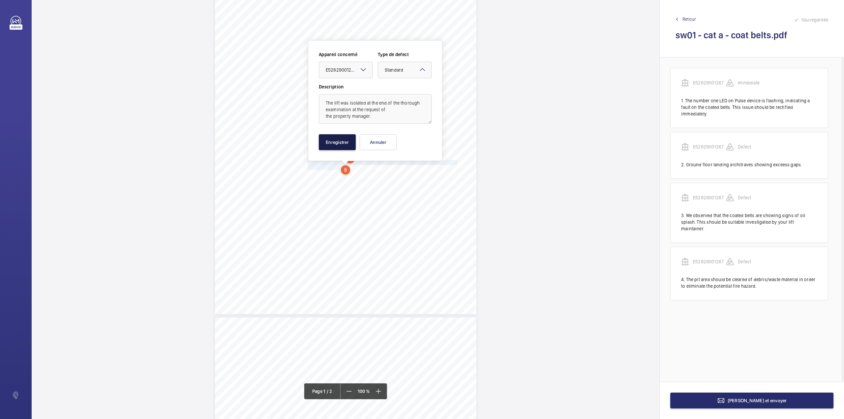
click at [340, 146] on button "Enregistrer" at bounding box center [337, 142] width 37 height 16
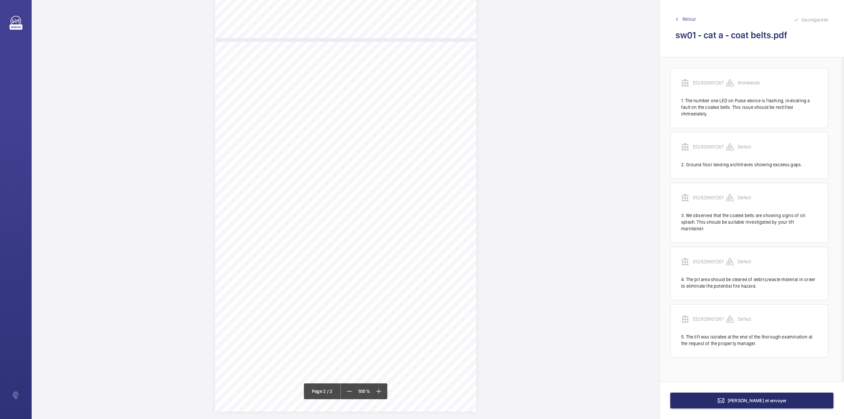
scroll to position [348, 0]
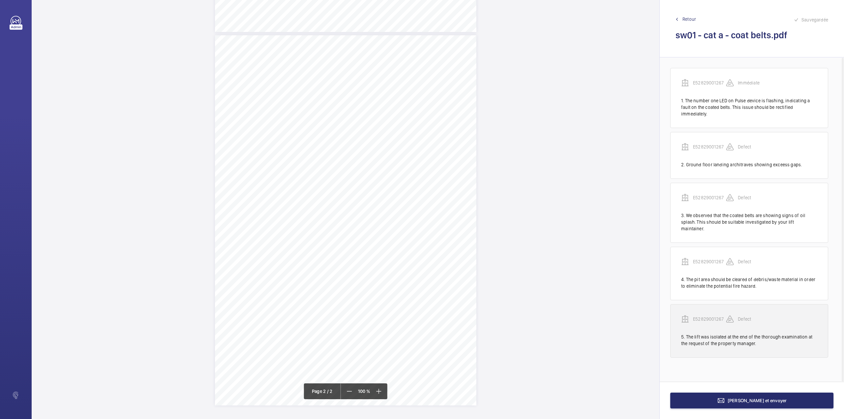
click at [705, 315] on p "E52829001267" at bounding box center [709, 318] width 33 height 7
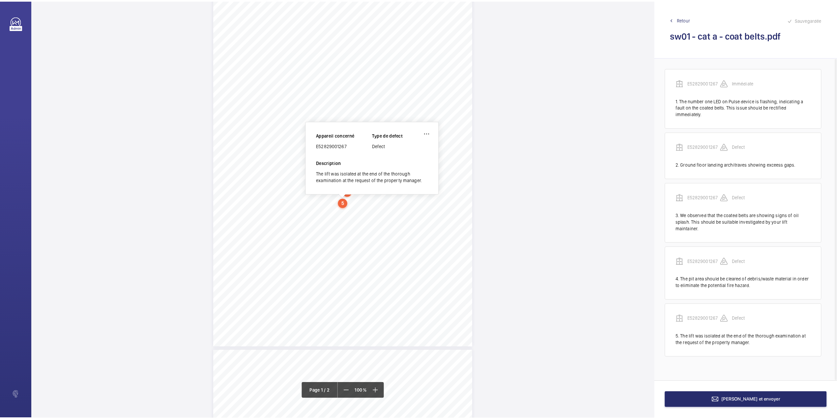
scroll to position [27, 0]
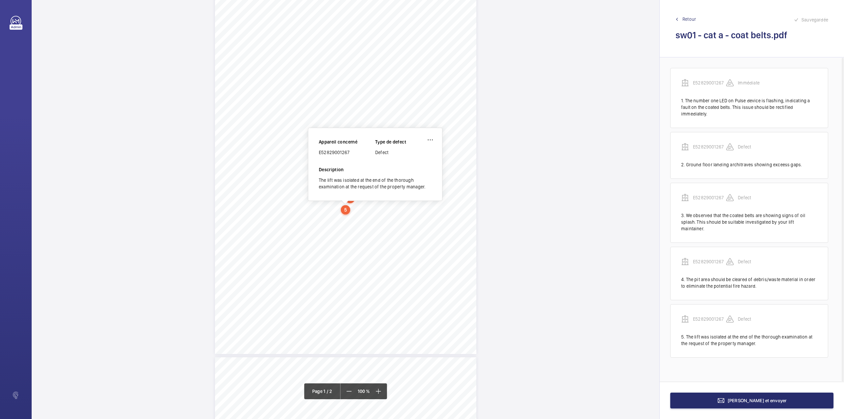
drag, startPoint x: 319, startPoint y: 154, endPoint x: 349, endPoint y: 153, distance: 30.0
click at [349, 153] on div "E52829001267" at bounding box center [347, 152] width 56 height 7
copy div "E52829001267"
click at [719, 399] on button "[PERSON_NAME] et envoyer" at bounding box center [751, 400] width 163 height 16
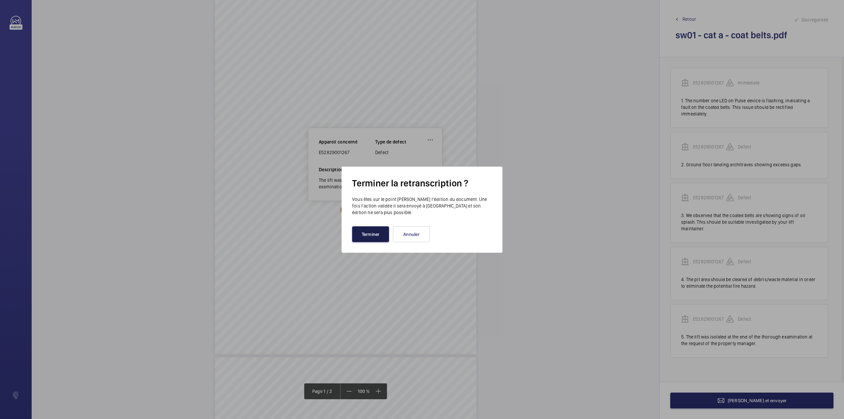
click at [373, 235] on button "Terminer" at bounding box center [370, 234] width 37 height 16
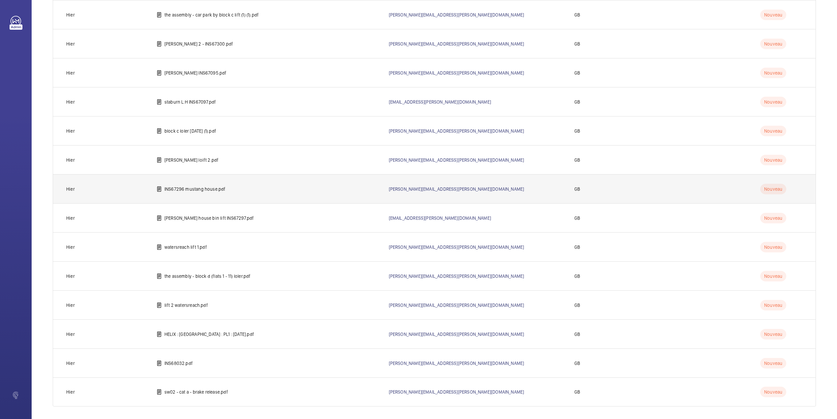
scroll to position [83, 0]
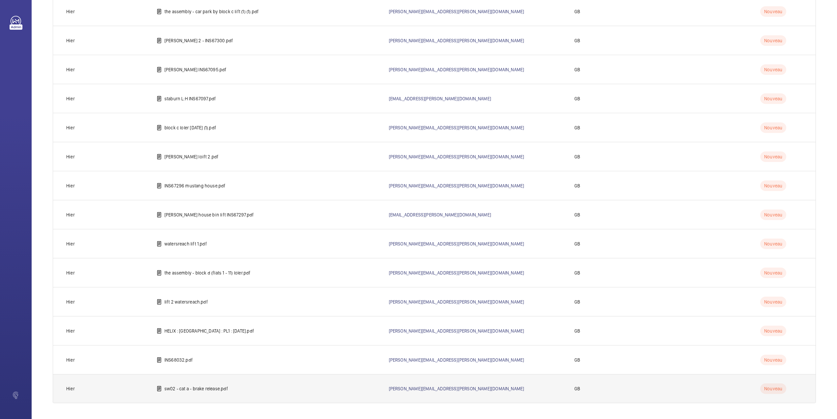
click at [198, 390] on p "sw02 - cat a - brake release.pdf" at bounding box center [196, 388] width 64 height 7
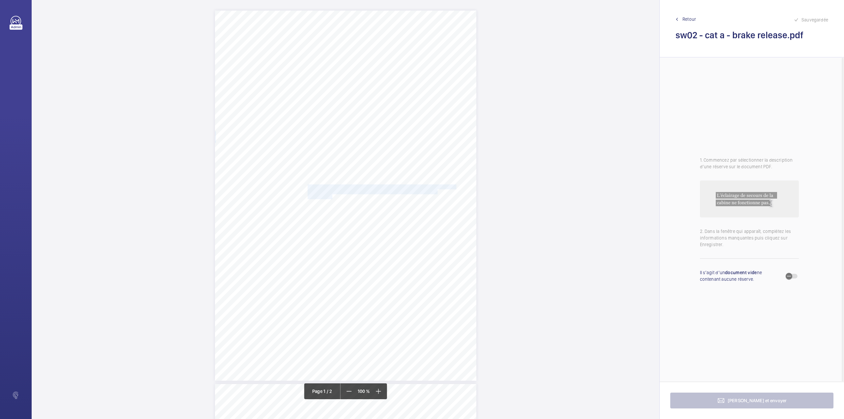
drag, startPoint x: 307, startPoint y: 187, endPoint x: 331, endPoint y: 195, distance: 25.0
click at [331, 195] on div "N5 2EA [STREET_ADDRESS], , Location Address: Client Name: Postcode: Client Plan…" at bounding box center [345, 196] width 261 height 370
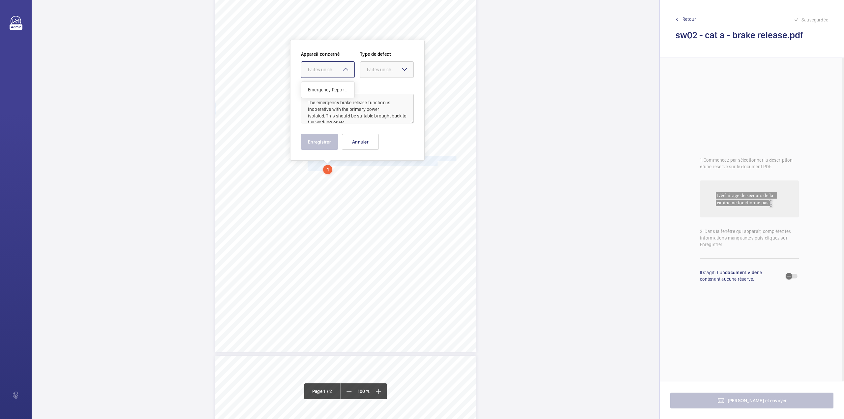
drag, startPoint x: 327, startPoint y: 65, endPoint x: 329, endPoint y: 87, distance: 22.8
click at [327, 67] on div "Faites un choix" at bounding box center [327, 69] width 53 height 7
drag, startPoint x: 329, startPoint y: 87, endPoint x: 374, endPoint y: 73, distance: 47.3
click at [329, 88] on span "Emergency Report - sw02 - cat a - brake release." at bounding box center [328, 89] width 40 height 7
click at [378, 71] on div "Faites un choix" at bounding box center [390, 69] width 46 height 7
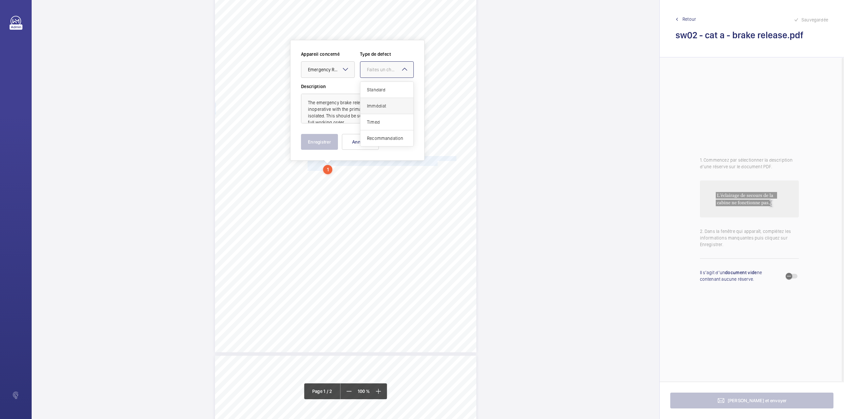
click at [376, 107] on span "Immédiat" at bounding box center [387, 106] width 40 height 7
click at [329, 136] on button "Enregistrer" at bounding box center [319, 142] width 37 height 16
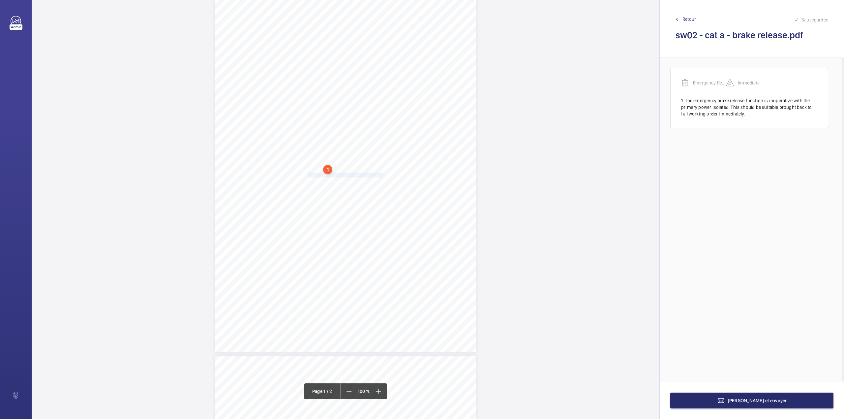
drag, startPoint x: 307, startPoint y: 173, endPoint x: 381, endPoint y: 174, distance: 74.2
click at [381, 174] on span "Lift car emergency lighting inoperative." at bounding box center [345, 175] width 75 height 4
drag, startPoint x: 391, startPoint y: 73, endPoint x: 390, endPoint y: 77, distance: 4.0
click at [390, 74] on div at bounding box center [378, 70] width 53 height 16
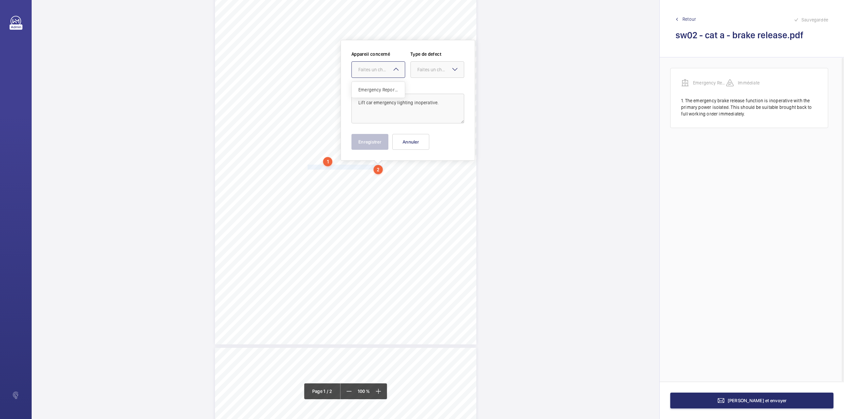
drag, startPoint x: 389, startPoint y: 92, endPoint x: 425, endPoint y: 79, distance: 38.0
click at [389, 93] on span "Emergency Report - sw02 - cat a - brake release." at bounding box center [378, 89] width 40 height 7
click at [426, 77] on div at bounding box center [437, 70] width 53 height 16
drag, startPoint x: 427, startPoint y: 85, endPoint x: 433, endPoint y: 94, distance: 11.2
click at [427, 86] on div "Standard" at bounding box center [437, 90] width 53 height 16
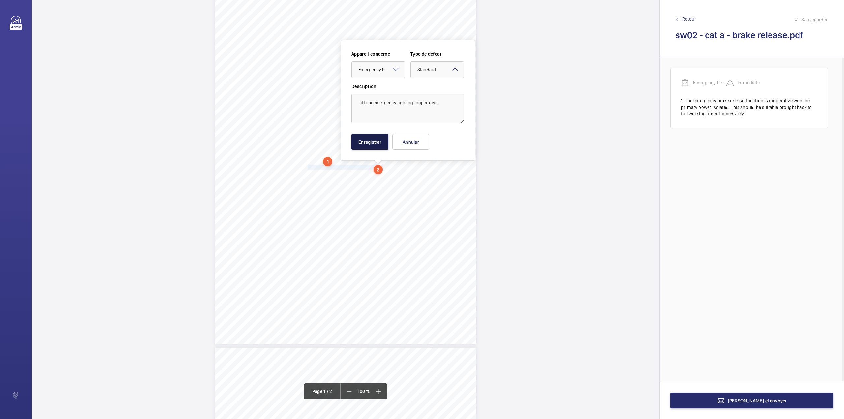
drag, startPoint x: 375, startPoint y: 140, endPoint x: 346, endPoint y: 154, distance: 32.0
click at [374, 140] on button "Enregistrer" at bounding box center [369, 142] width 37 height 16
drag, startPoint x: 308, startPoint y: 173, endPoint x: 451, endPoint y: 175, distance: 143.7
click at [451, 175] on span "Coated belt number two anchorage point at pulse device lock nut insecure." at bounding box center [380, 174] width 145 height 4
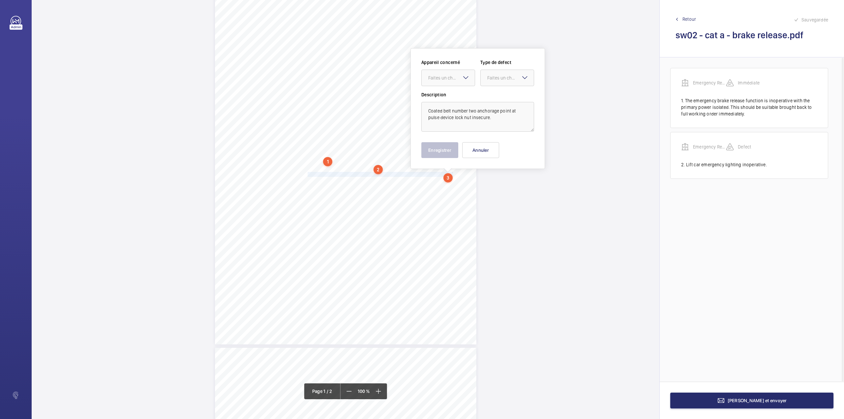
scroll to position [44, 0]
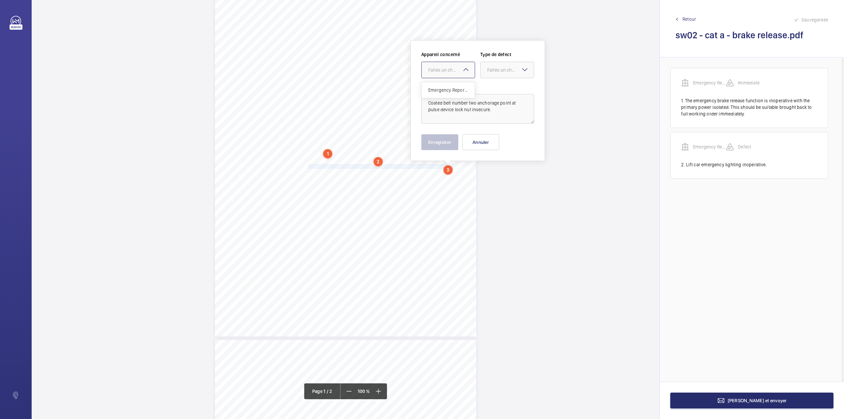
click at [445, 74] on div at bounding box center [448, 70] width 53 height 16
click at [445, 90] on span "Emergency Report - sw02 - cat a - brake release." at bounding box center [448, 90] width 40 height 7
click at [492, 69] on div "Faites un choix" at bounding box center [510, 70] width 46 height 7
click at [493, 84] on div "Standard" at bounding box center [507, 90] width 53 height 16
click at [446, 138] on button "Enregistrer" at bounding box center [439, 142] width 37 height 16
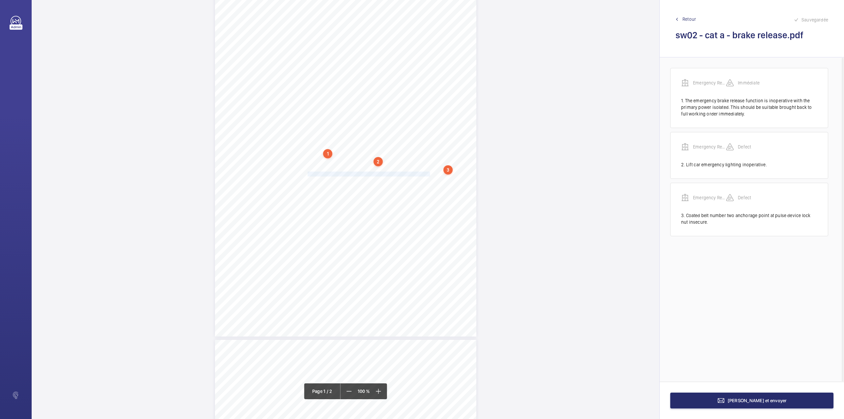
drag, startPoint x: 308, startPoint y: 171, endPoint x: 417, endPoint y: 174, distance: 109.5
click at [417, 174] on span "Coated belts lock nuts insecure at drive [GEOGRAPHIC_DATA]." at bounding box center [370, 174] width 125 height 4
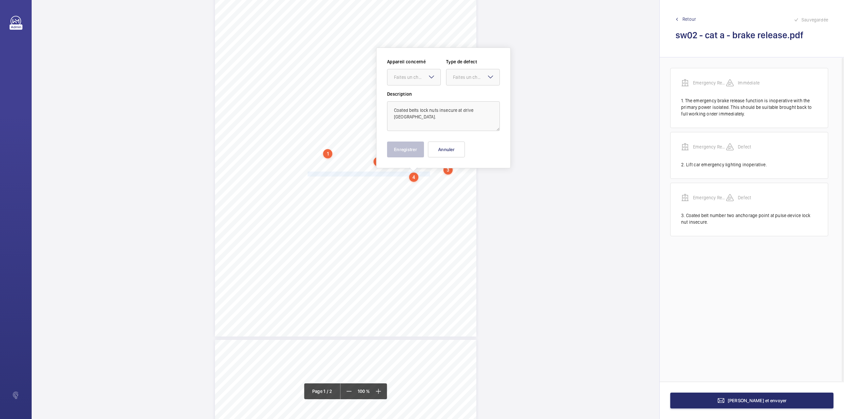
scroll to position [52, 0]
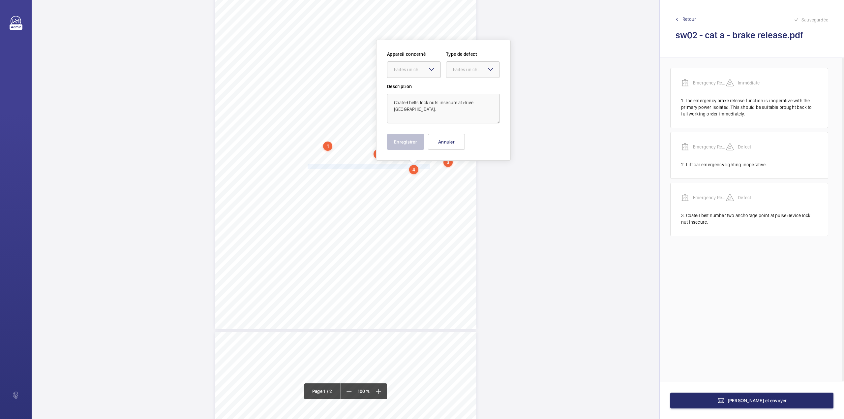
click at [413, 76] on div at bounding box center [413, 70] width 53 height 16
click at [417, 97] on textarea "Coated belts lock nuts insecure at drive [GEOGRAPHIC_DATA]." at bounding box center [443, 109] width 113 height 30
drag, startPoint x: 417, startPoint y: 73, endPoint x: 417, endPoint y: 79, distance: 6.3
click at [417, 75] on div at bounding box center [413, 70] width 53 height 16
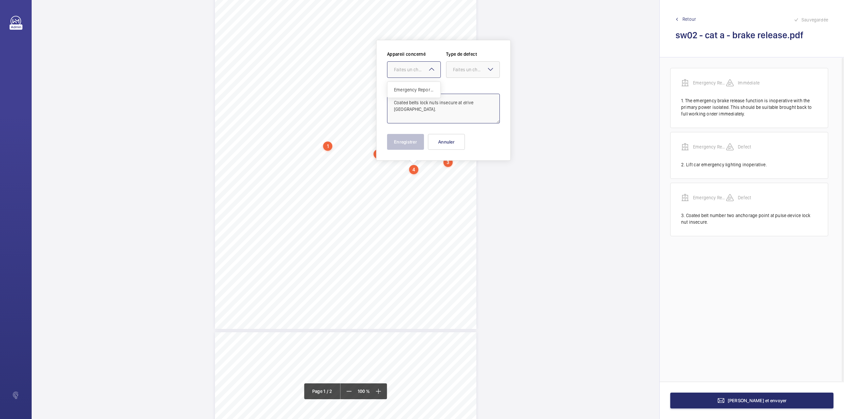
drag, startPoint x: 418, startPoint y: 83, endPoint x: 459, endPoint y: 78, distance: 41.2
click at [418, 84] on div "Emergency Report - sw02 - cat a - brake release." at bounding box center [413, 90] width 53 height 16
click at [472, 74] on div at bounding box center [472, 70] width 53 height 16
click at [471, 86] on span "Standard" at bounding box center [473, 89] width 40 height 7
click at [405, 136] on button "Enregistrer" at bounding box center [405, 142] width 37 height 16
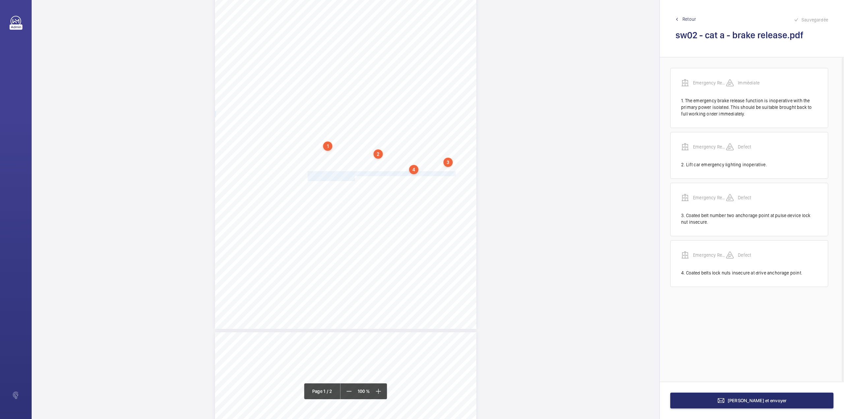
drag, startPoint x: 307, startPoint y: 172, endPoint x: 353, endPoint y: 178, distance: 46.5
click at [353, 178] on div "N5 2EA [STREET_ADDRESS], , Location Address: Client Name: Postcode: Client Plan…" at bounding box center [345, 144] width 261 height 370
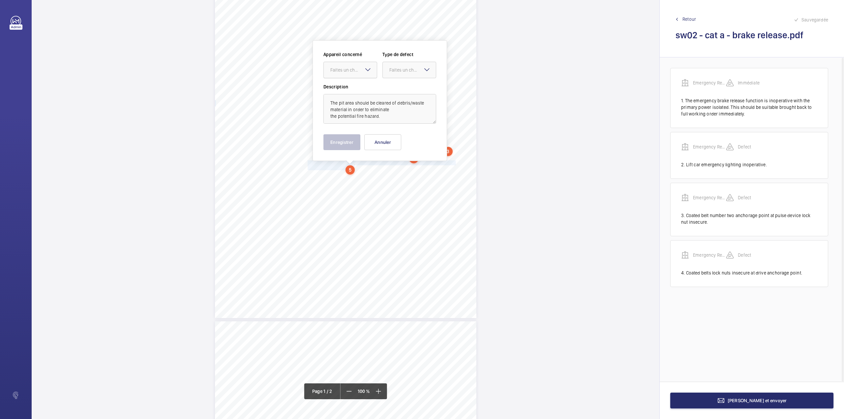
drag, startPoint x: 344, startPoint y: 69, endPoint x: 345, endPoint y: 80, distance: 11.6
click at [344, 71] on div "Faites un choix" at bounding box center [353, 70] width 46 height 7
click at [347, 89] on span "Emergency Report - sw02 - cat a - brake release." at bounding box center [350, 90] width 40 height 7
click at [402, 78] on div "Appareil concerné Faites un choix × Emergency Report - sw02 - cat a - brake rel…" at bounding box center [379, 67] width 113 height 32
drag, startPoint x: 402, startPoint y: 85, endPoint x: 396, endPoint y: 102, distance: 17.8
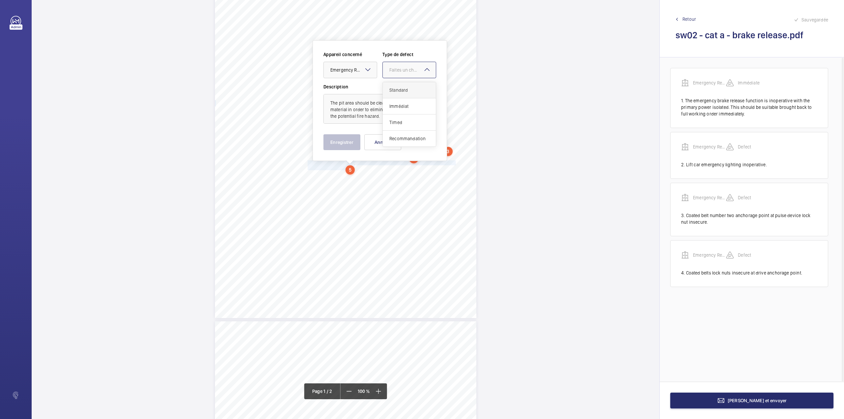
click at [402, 86] on div "Standard" at bounding box center [409, 90] width 53 height 16
click at [347, 143] on button "Enregistrer" at bounding box center [341, 142] width 37 height 16
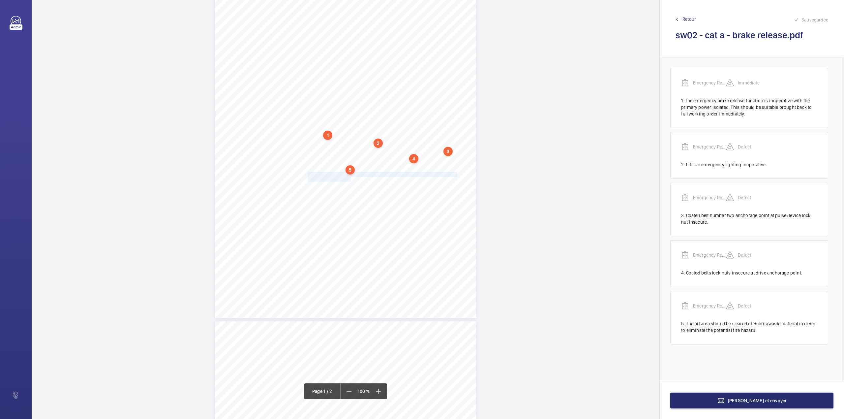
drag, startPoint x: 306, startPoint y: 172, endPoint x: 349, endPoint y: 179, distance: 43.7
click at [349, 179] on div "N5 2EA [STREET_ADDRESS], , Location Address: Client Name: Postcode: Client Plan…" at bounding box center [345, 133] width 261 height 370
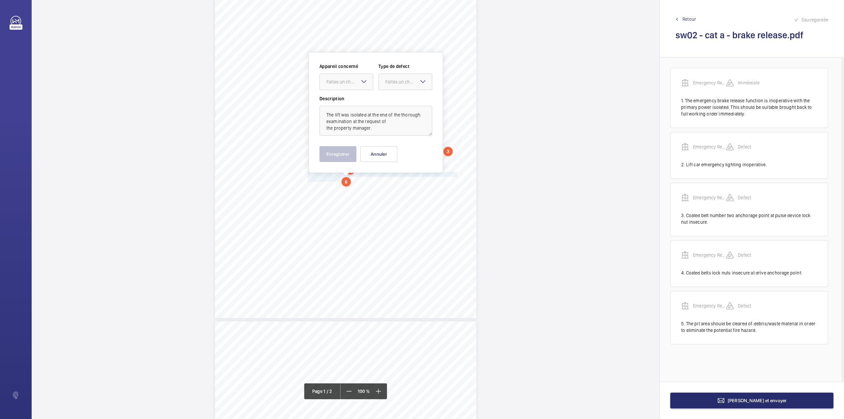
scroll to position [74, 0]
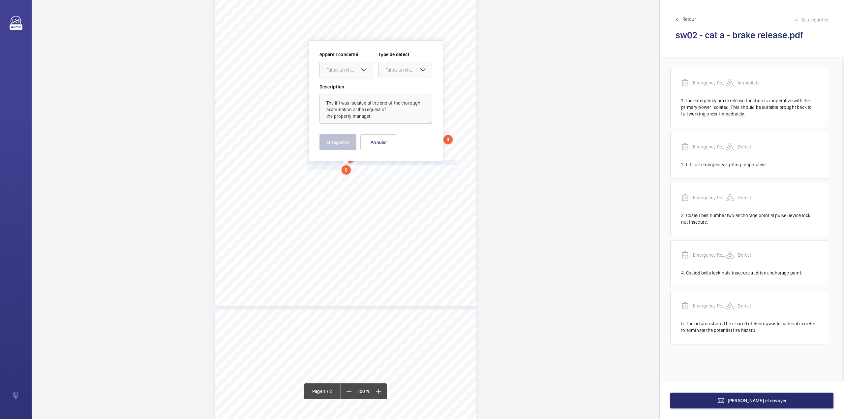
drag, startPoint x: 345, startPoint y: 70, endPoint x: 345, endPoint y: 74, distance: 4.3
click at [345, 72] on div "Faites un choix" at bounding box center [349, 70] width 46 height 7
click at [350, 90] on span "Emergency Report - sw02 - cat a - brake release." at bounding box center [346, 90] width 40 height 7
click at [389, 74] on div at bounding box center [405, 70] width 53 height 16
click at [392, 89] on span "Standard" at bounding box center [405, 90] width 40 height 7
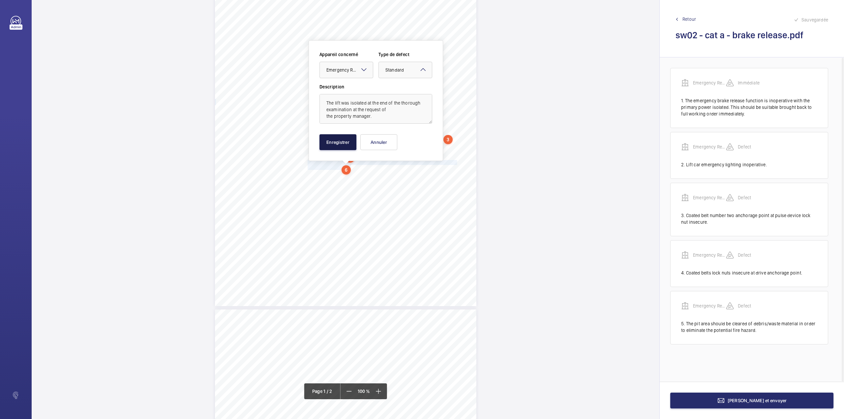
click at [337, 138] on button "Enregistrer" at bounding box center [337, 142] width 37 height 16
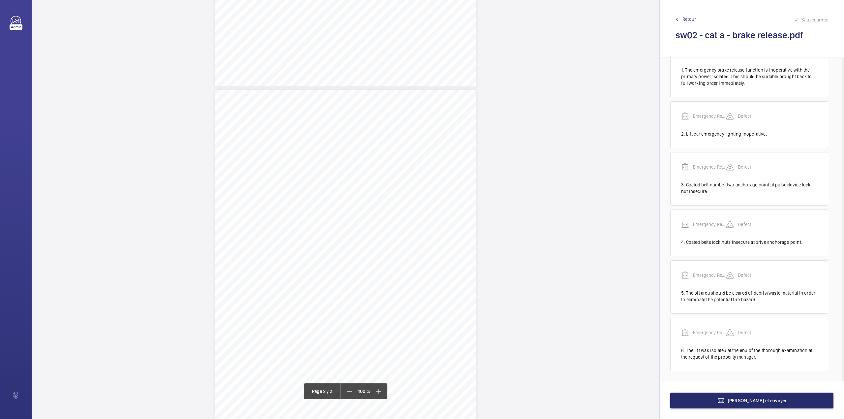
scroll to position [294, 0]
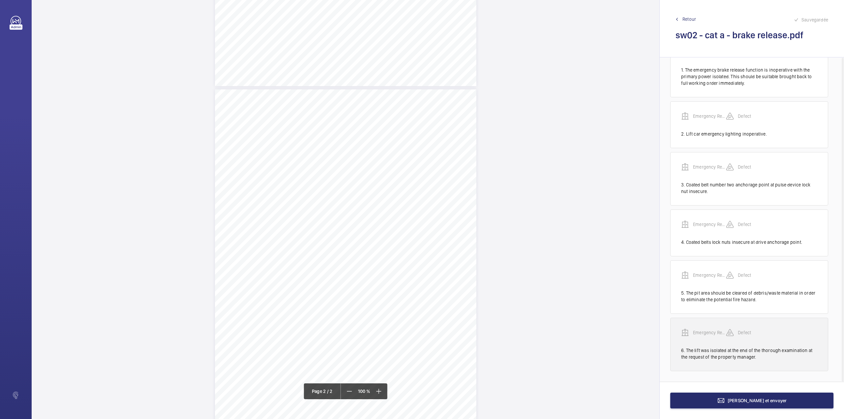
click at [702, 333] on p "Emergency Report - sw02 - cat a - brake release." at bounding box center [709, 332] width 33 height 7
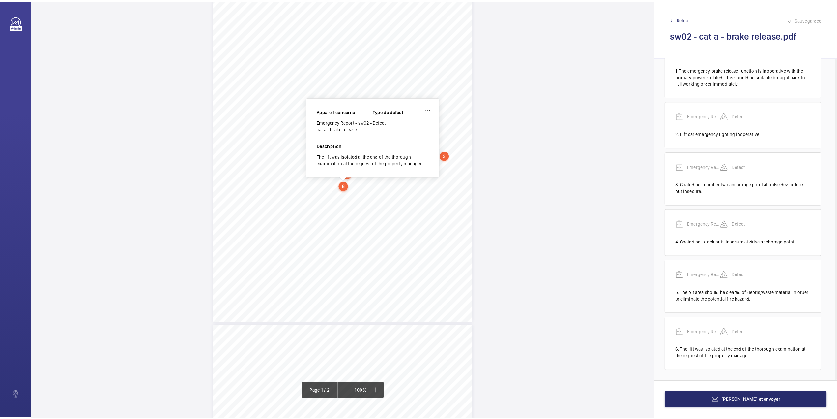
scroll to position [35, 0]
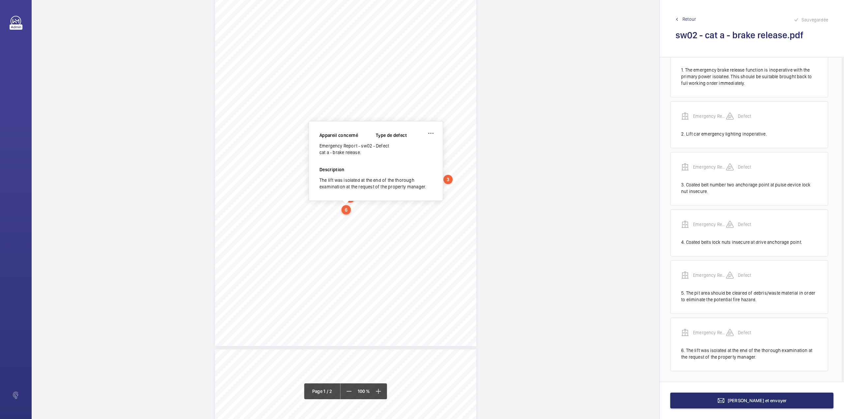
drag, startPoint x: 319, startPoint y: 145, endPoint x: 361, endPoint y: 149, distance: 42.0
click at [361, 149] on div "Emergency Report - sw02 - cat a - brake release." at bounding box center [347, 148] width 56 height 13
copy div "Emergency Report - sw02 - cat a - brake release."
click at [753, 400] on span "[PERSON_NAME] et envoyer" at bounding box center [756, 400] width 59 height 5
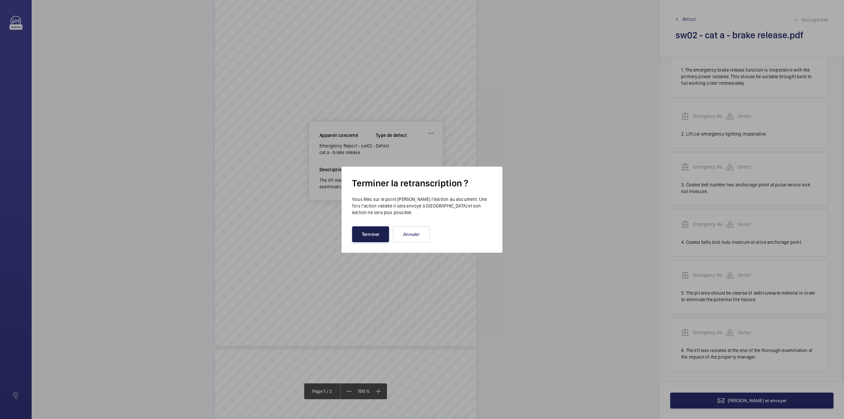
drag, startPoint x: 374, startPoint y: 236, endPoint x: 340, endPoint y: 171, distance: 73.7
click at [374, 236] on button "Terminer" at bounding box center [370, 234] width 37 height 16
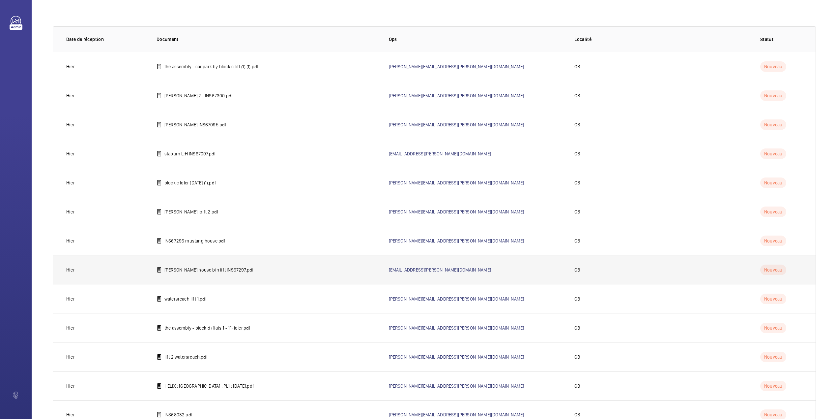
scroll to position [54, 0]
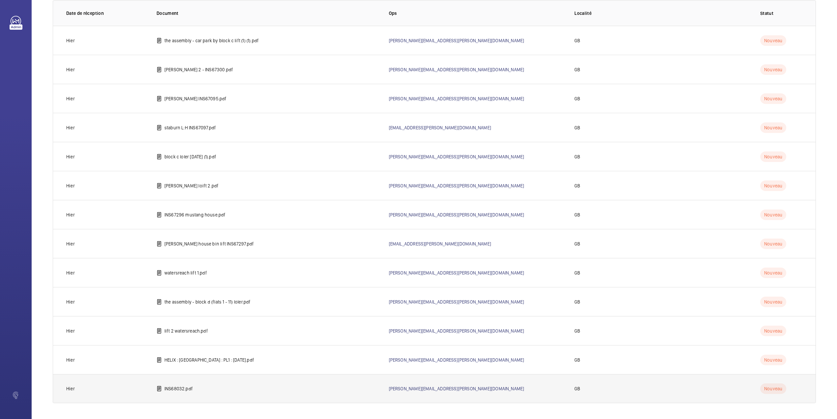
click at [173, 384] on td "INS68032.pdf" at bounding box center [262, 388] width 232 height 29
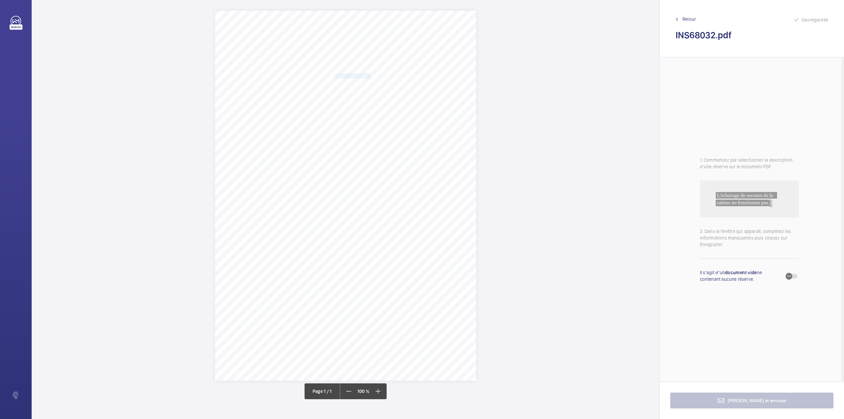
drag, startPoint x: 336, startPoint y: 74, endPoint x: 370, endPoint y: 75, distance: 34.3
click at [370, 75] on span "Notting Hill Genesis" at bounding box center [353, 76] width 36 height 5
copy span "Notting Hill Genesis"
click at [392, 190] on button "Annuler" at bounding box center [399, 191] width 37 height 16
drag, startPoint x: 336, startPoint y: 84, endPoint x: 383, endPoint y: 83, distance: 47.5
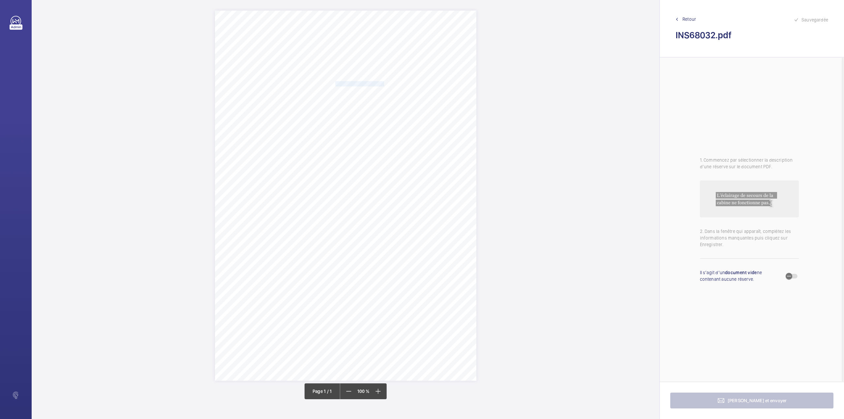
click at [383, 83] on span "Inkerman House SW5 9PH" at bounding box center [359, 83] width 48 height 5
copy span "Inkerman House SW5 9PH"
click at [416, 198] on button "Annuler" at bounding box center [412, 199] width 37 height 16
drag, startPoint x: 317, startPoint y: 172, endPoint x: 399, endPoint y: 177, distance: 82.6
click at [399, 177] on div "Signed: Lifting Operations and Lifting Equipment Regulations 1998 Report of Tho…" at bounding box center [345, 196] width 261 height 370
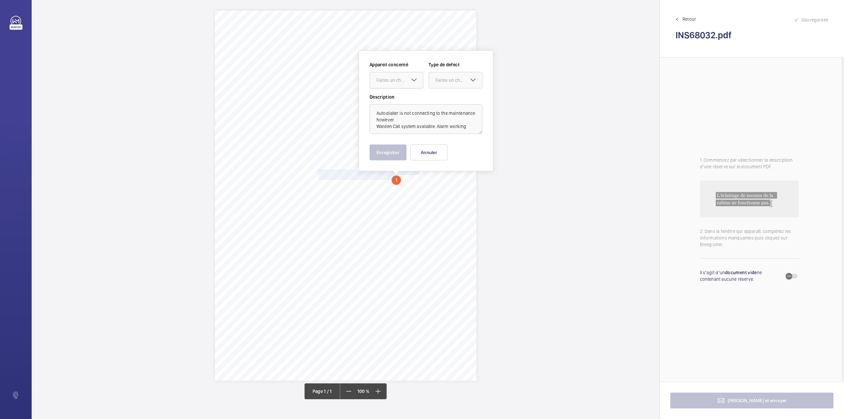
click at [394, 82] on div "Faites un choix" at bounding box center [399, 80] width 46 height 7
drag, startPoint x: 395, startPoint y: 101, endPoint x: 417, endPoint y: 95, distance: 22.9
click at [395, 101] on span "INS68032" at bounding box center [396, 100] width 40 height 7
click at [448, 83] on div at bounding box center [455, 80] width 53 height 16
click at [441, 129] on div "Timed" at bounding box center [455, 133] width 53 height 16
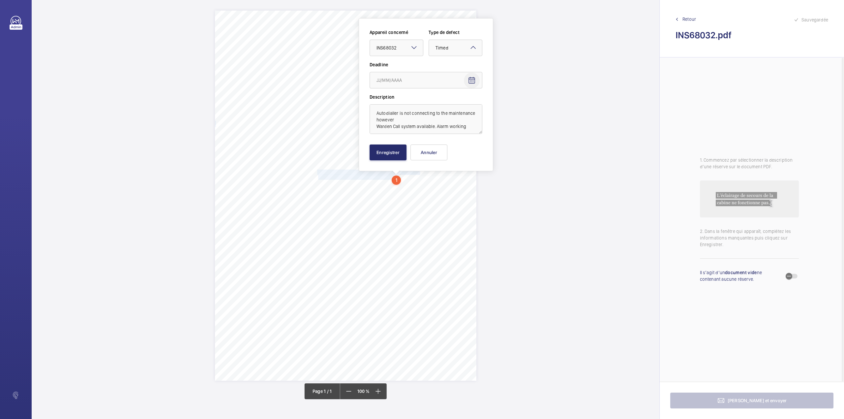
click at [468, 80] on mat-icon "Open calendar" at bounding box center [472, 80] width 8 height 8
click at [446, 107] on span "Previous month" at bounding box center [445, 106] width 13 height 13
click at [393, 184] on span "30" at bounding box center [392, 187] width 12 height 12
type input "[DATE]"
click at [390, 147] on button "Enregistrer" at bounding box center [387, 152] width 37 height 16
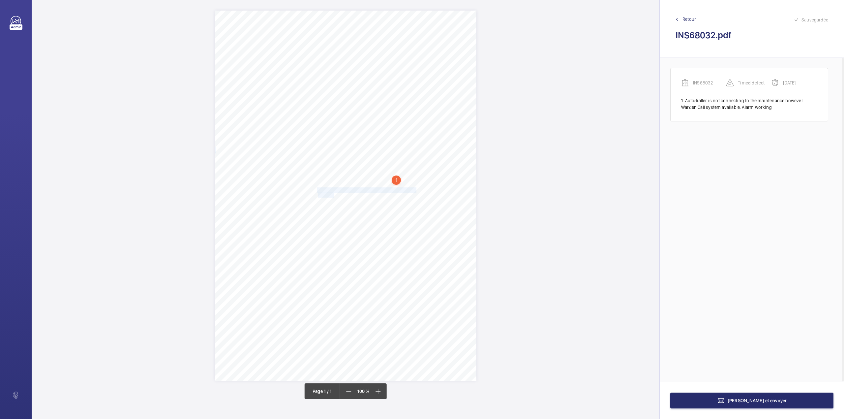
drag, startPoint x: 318, startPoint y: 189, endPoint x: 334, endPoint y: 196, distance: 17.5
click at [334, 196] on div "Signed: Lifting Operations and Lifting Equipment Regulations 1998 Report of Tho…" at bounding box center [345, 196] width 261 height 370
drag, startPoint x: 336, startPoint y: 103, endPoint x: 335, endPoint y: 107, distance: 4.0
click at [335, 107] on div "Faites un choix" at bounding box center [331, 99] width 54 height 16
click at [340, 125] on div "INS68032" at bounding box center [330, 119] width 53 height 16
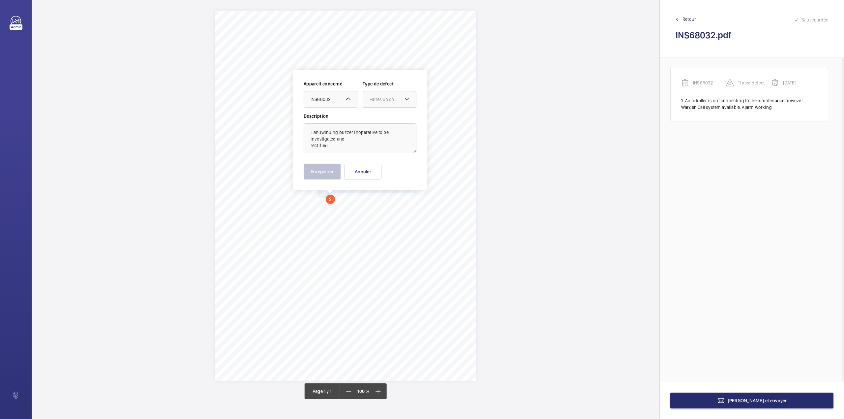
drag, startPoint x: 373, startPoint y: 103, endPoint x: 374, endPoint y: 110, distance: 6.3
click at [374, 104] on div at bounding box center [389, 99] width 53 height 16
drag, startPoint x: 374, startPoint y: 110, endPoint x: 374, endPoint y: 116, distance: 6.3
click at [374, 116] on div "Appareil concerné Faites un choix × INS68032 × Type de defect Faites un choix D…" at bounding box center [360, 116] width 113 height 73
click at [378, 101] on div "Faites un choix" at bounding box center [392, 99] width 46 height 7
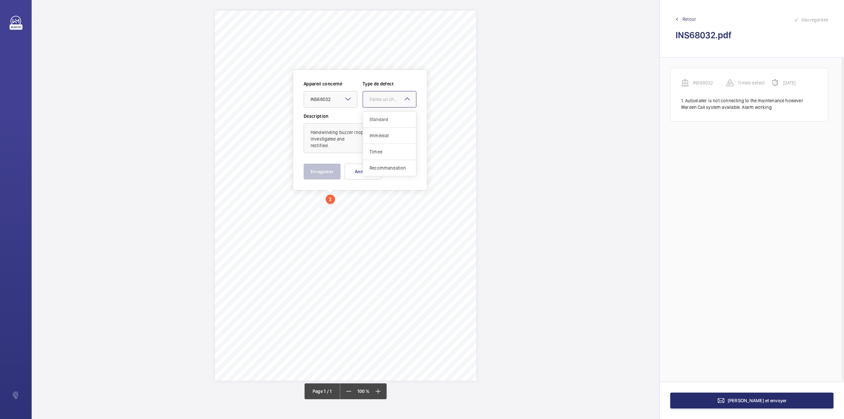
click at [378, 111] on div "Appareil concerné Faites un choix × INS68032 × Type de defect Faites un choix S…" at bounding box center [360, 96] width 113 height 32
drag, startPoint x: 380, startPoint y: 95, endPoint x: 380, endPoint y: 109, distance: 13.8
click at [380, 97] on div "Faites un choix" at bounding box center [389, 99] width 53 height 7
click at [380, 116] on span "Standard" at bounding box center [389, 119] width 40 height 7
click at [326, 171] on button "Enregistrer" at bounding box center [322, 171] width 37 height 16
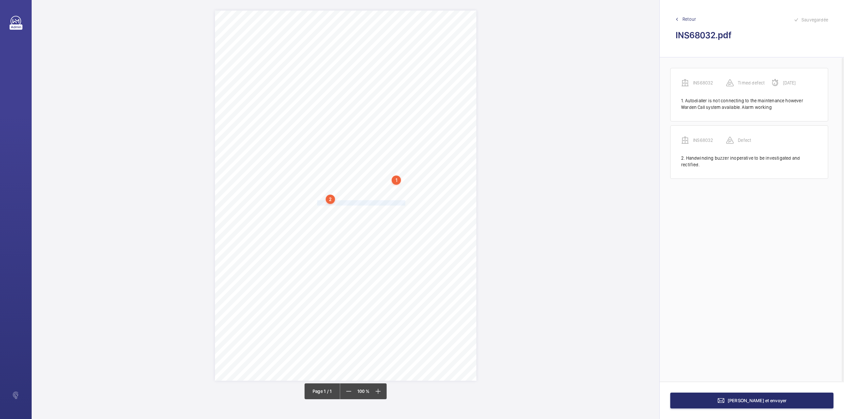
drag, startPoint x: 318, startPoint y: 204, endPoint x: 404, endPoint y: 202, distance: 86.4
click at [404, 202] on div "Signed: Lifting Operations and Lifting Equipment Regulations 1998 Report of Tho…" at bounding box center [345, 196] width 261 height 370
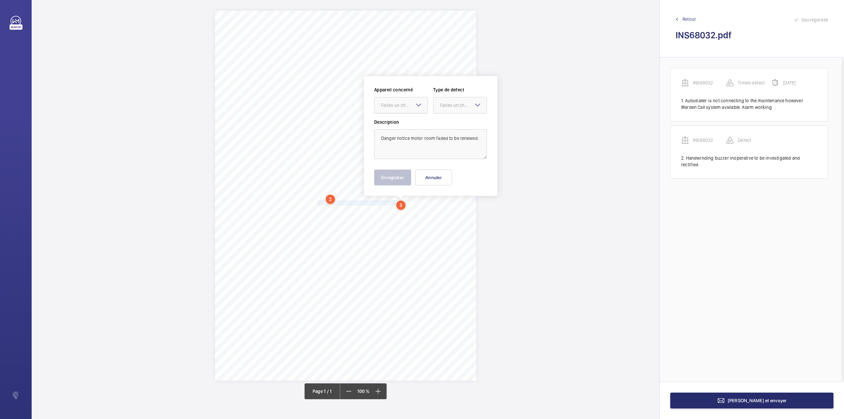
click at [399, 110] on div at bounding box center [400, 105] width 53 height 16
click at [399, 119] on div "INS68032" at bounding box center [400, 125] width 53 height 16
click at [447, 105] on div "Faites un choix" at bounding box center [463, 105] width 46 height 7
click at [449, 119] on div "Standard" at bounding box center [459, 125] width 53 height 16
click at [397, 181] on button "Enregistrer" at bounding box center [392, 177] width 37 height 16
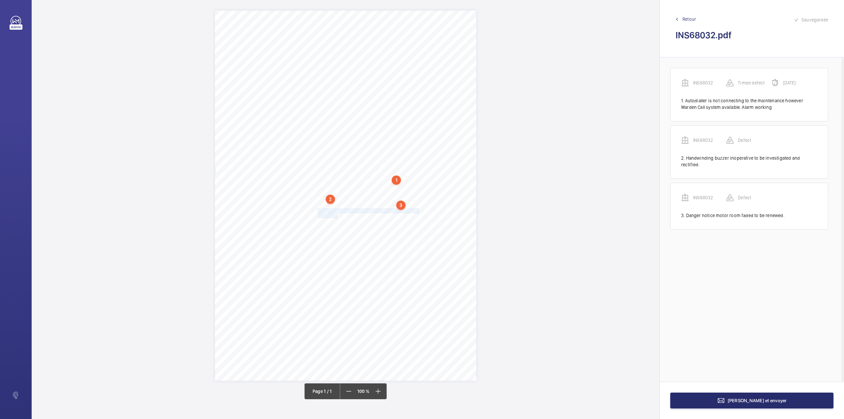
drag, startPoint x: 317, startPoint y: 210, endPoint x: 337, endPoint y: 214, distance: 20.2
click at [337, 214] on div "Signed: Lifting Operations and Lifting Equipment Regulations 1998 Report of Tho…" at bounding box center [345, 196] width 261 height 370
click at [333, 116] on div "Faites un choix" at bounding box center [337, 116] width 46 height 7
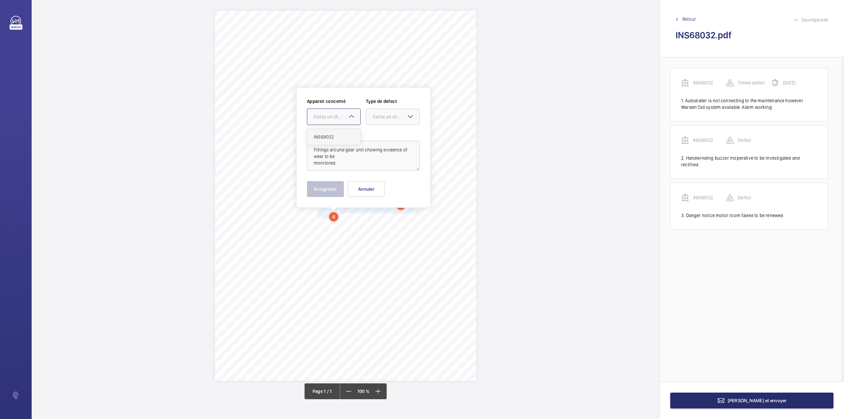
click at [332, 136] on span "INS68032" at bounding box center [334, 136] width 40 height 7
drag, startPoint x: 385, startPoint y: 122, endPoint x: 385, endPoint y: 127, distance: 5.6
click at [385, 122] on div at bounding box center [392, 117] width 53 height 16
click at [385, 138] on span "Standard" at bounding box center [393, 136] width 40 height 7
click at [326, 185] on button "Enregistrer" at bounding box center [325, 189] width 37 height 16
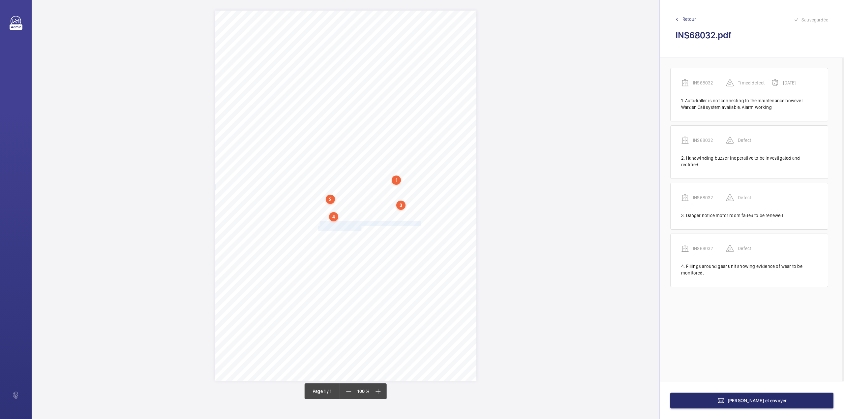
drag, startPoint x: 318, startPoint y: 222, endPoint x: 361, endPoint y: 228, distance: 43.4
click at [361, 228] on div "Signed: Lifting Operations and Lifting Equipment Regulations 1998 Report of Tho…" at bounding box center [345, 196] width 261 height 370
click at [357, 136] on div at bounding box center [358, 131] width 53 height 16
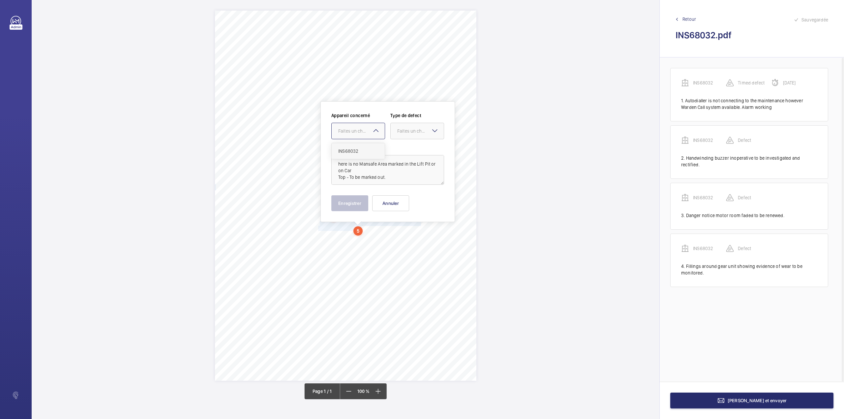
click at [356, 144] on div "INS68032" at bounding box center [358, 151] width 53 height 16
click at [394, 134] on div at bounding box center [417, 131] width 53 height 16
click at [399, 150] on span "Standard" at bounding box center [417, 151] width 40 height 7
click at [357, 202] on button "Enregistrer" at bounding box center [349, 203] width 37 height 16
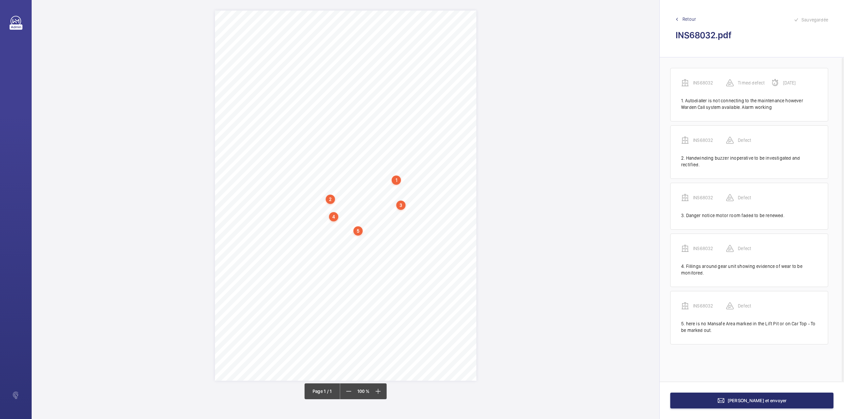
click at [360, 231] on div "5" at bounding box center [357, 230] width 9 height 9
click at [444, 162] on wm-front-icon-button at bounding box center [443, 161] width 16 height 16
click at [420, 179] on div "Modifier" at bounding box center [424, 180] width 52 height 12
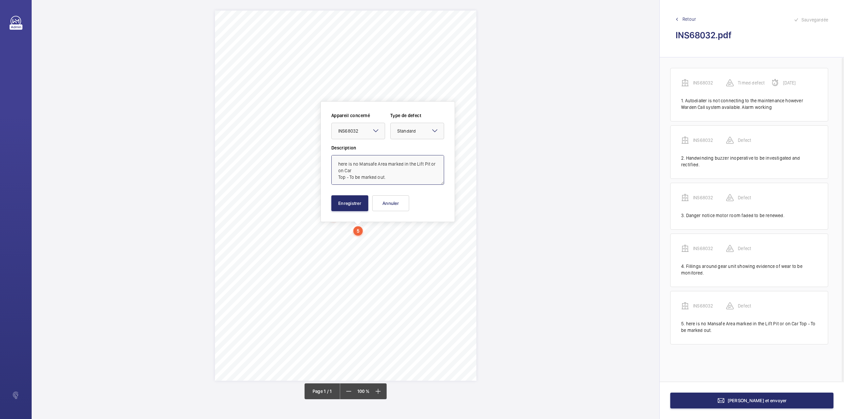
click at [338, 161] on textarea "here is no Mansafe Area marked in the Lift Pit or on Car Top - To be marked out." at bounding box center [387, 170] width 113 height 30
type textarea "There is no Mansafe Area marked in the Lift Pit or on Car Top - To be marked ou…"
click at [347, 205] on button "Enregistrer" at bounding box center [349, 203] width 37 height 16
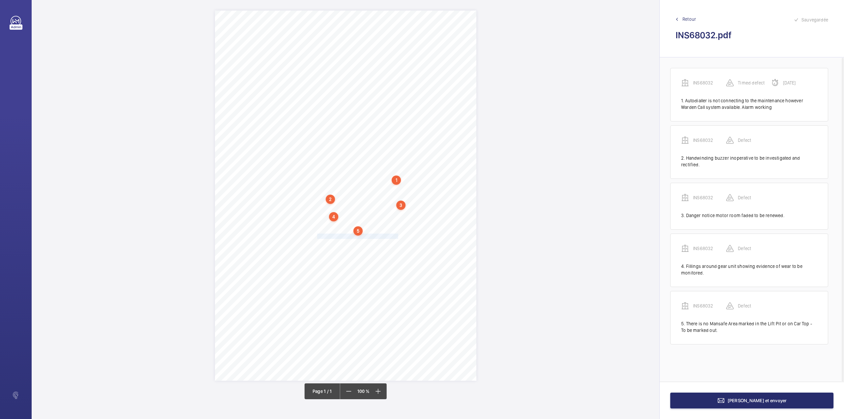
drag, startPoint x: 317, startPoint y: 236, endPoint x: 397, endPoint y: 236, distance: 79.8
click at [397, 236] on div "Signed: Lifting Operations and Lifting Equipment Regulations 1998 Report of Tho…" at bounding box center [345, 196] width 261 height 370
drag, startPoint x: 391, startPoint y: 137, endPoint x: 392, endPoint y: 147, distance: 10.0
click at [391, 139] on div "Faites un choix" at bounding box center [397, 138] width 46 height 7
click at [395, 160] on span "INS68032" at bounding box center [394, 159] width 40 height 7
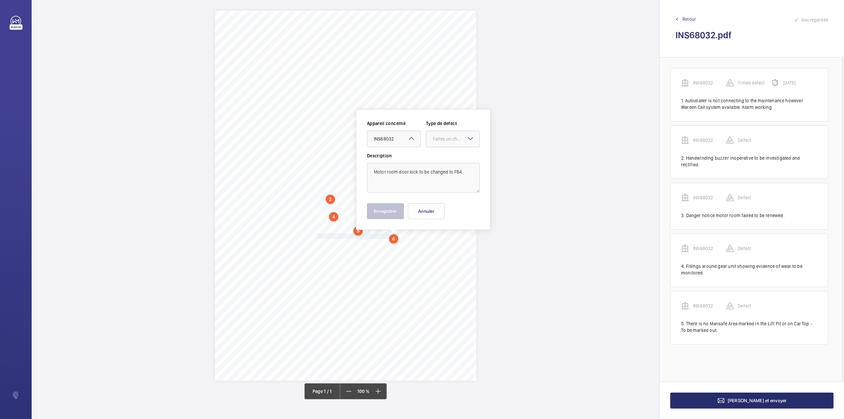
click at [435, 138] on div "Faites un choix" at bounding box center [456, 138] width 46 height 7
click at [439, 158] on span "Standard" at bounding box center [453, 159] width 40 height 7
drag, startPoint x: 391, startPoint y: 211, endPoint x: 363, endPoint y: 228, distance: 32.3
click at [390, 212] on button "Enregistrer" at bounding box center [385, 211] width 37 height 16
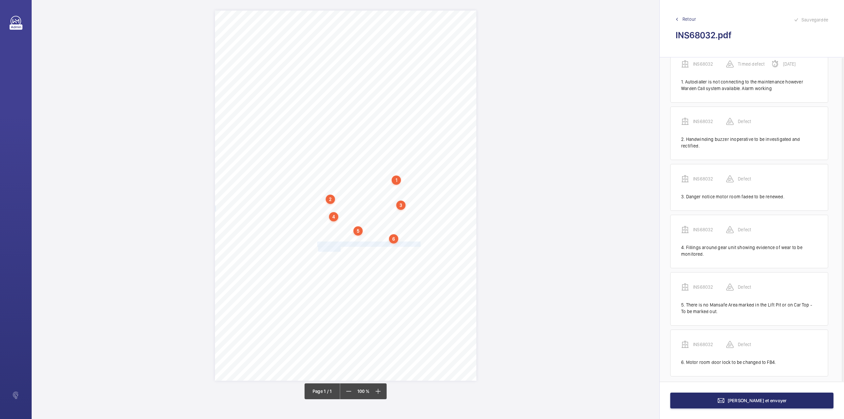
drag, startPoint x: 318, startPoint y: 243, endPoint x: 341, endPoint y: 250, distance: 23.3
click at [341, 250] on div "Signed: Lifting Operations and Lifting Equipment Regulations 1998 Report of Tho…" at bounding box center [345, 196] width 261 height 370
drag, startPoint x: 349, startPoint y: 154, endPoint x: 349, endPoint y: 161, distance: 6.9
click at [349, 156] on div "Faites un choix" at bounding box center [341, 152] width 46 height 7
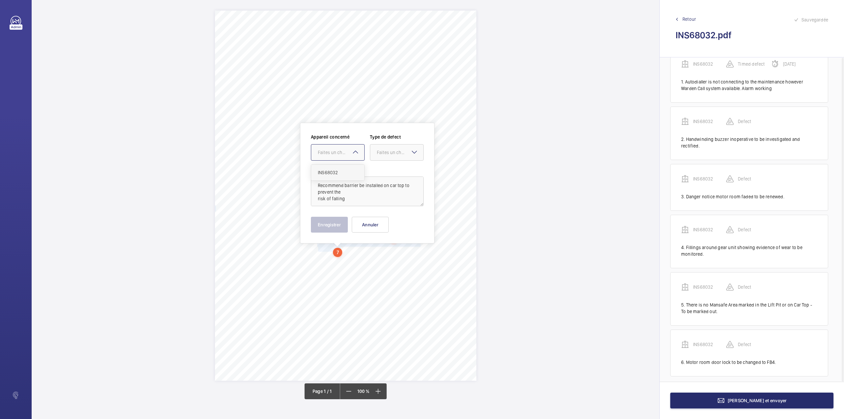
click at [351, 170] on span "INS68032" at bounding box center [338, 172] width 40 height 7
click at [389, 152] on div "Faites un choix" at bounding box center [400, 152] width 46 height 7
click at [389, 169] on div "Standard" at bounding box center [396, 172] width 53 height 16
click at [350, 198] on textarea "Recommend barrier be installed on car top to prevent the risk of falling" at bounding box center [367, 191] width 113 height 30
type textarea "Recommend barrier be installed on car top to prevent the risk of falling."
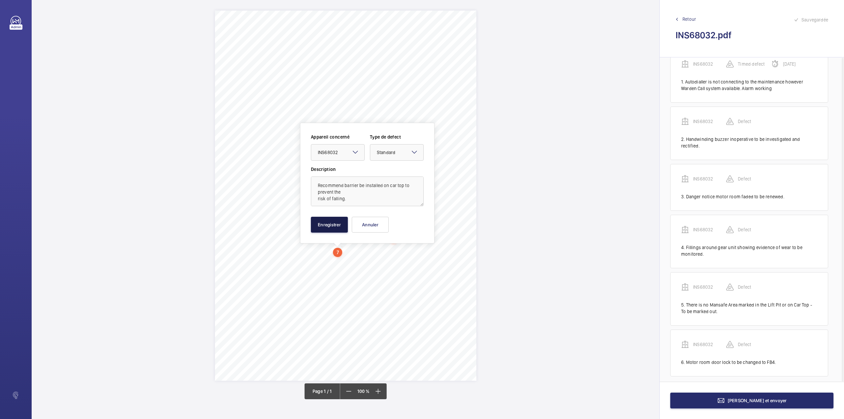
click at [332, 223] on button "Enregistrer" at bounding box center [329, 225] width 37 height 16
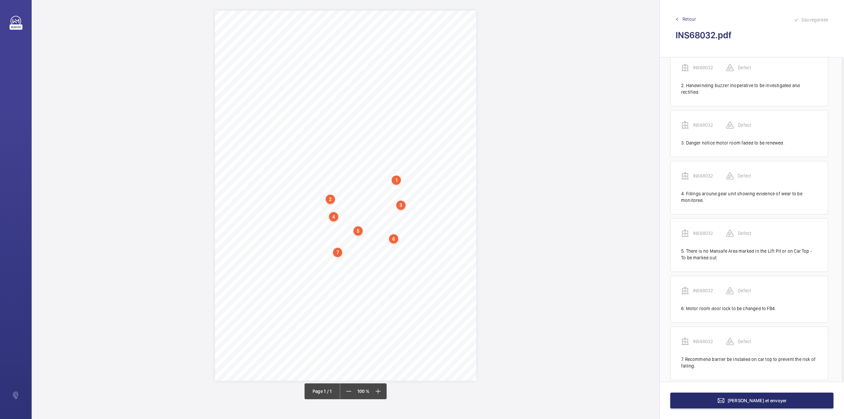
scroll to position [76, 0]
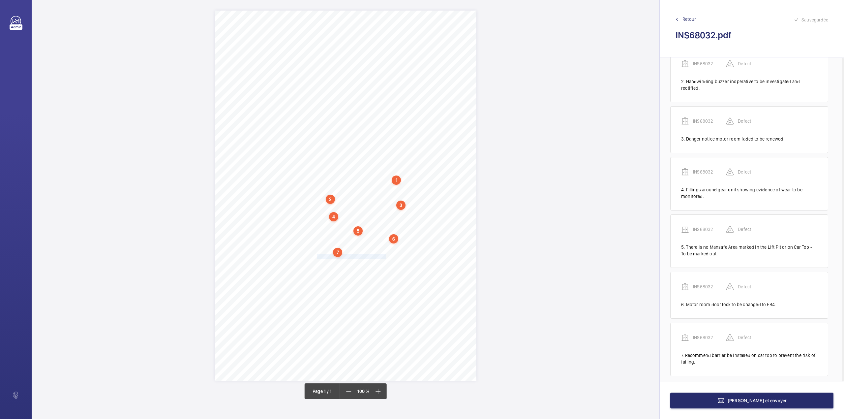
drag, startPoint x: 318, startPoint y: 256, endPoint x: 384, endPoint y: 255, distance: 66.3
click at [384, 255] on div "Signed: Lifting Operations and Lifting Equipment Regulations 1998 Report of Tho…" at bounding box center [345, 196] width 261 height 370
click at [380, 157] on div "Faites un choix" at bounding box center [384, 158] width 46 height 7
click at [382, 175] on span "INS68032" at bounding box center [381, 178] width 40 height 7
click at [426, 162] on div at bounding box center [440, 158] width 53 height 16
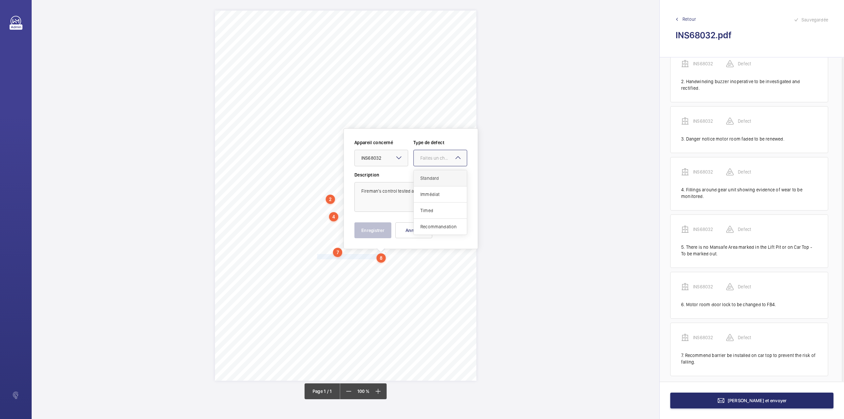
click at [426, 175] on span "Standard" at bounding box center [440, 178] width 40 height 7
click at [369, 233] on button "Enregistrer" at bounding box center [372, 230] width 37 height 16
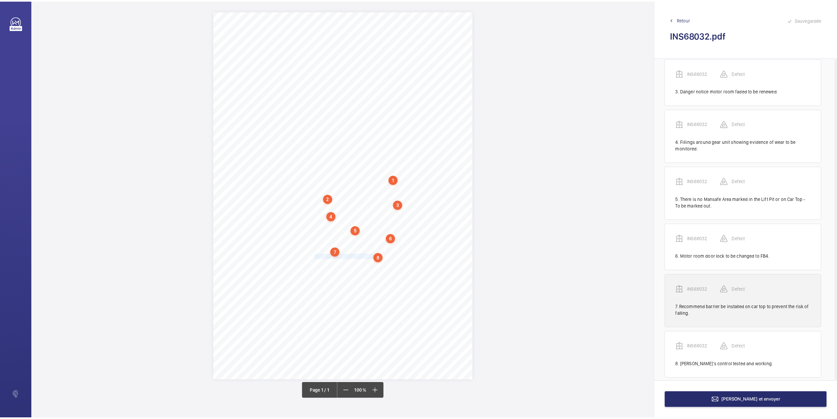
scroll to position [127, 0]
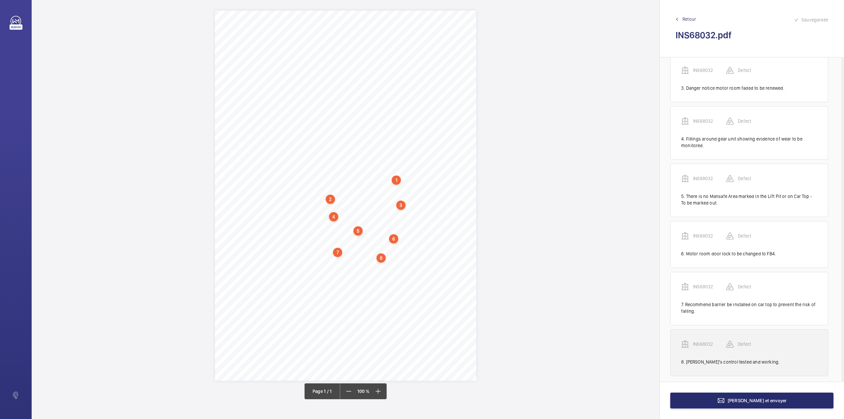
click at [706, 340] on p "INS68032" at bounding box center [709, 343] width 33 height 7
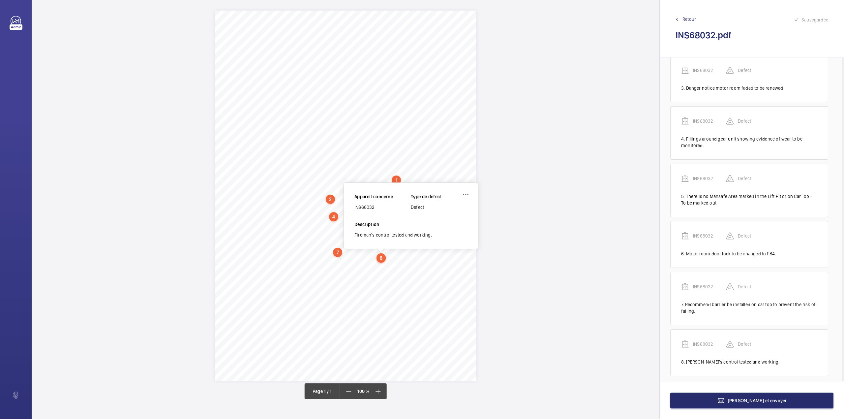
drag, startPoint x: 355, startPoint y: 208, endPoint x: 383, endPoint y: 208, distance: 28.3
click at [383, 208] on div "INS68032" at bounding box center [382, 207] width 56 height 7
copy div "INS68032"
click at [762, 398] on span "[PERSON_NAME] et envoyer" at bounding box center [756, 400] width 59 height 5
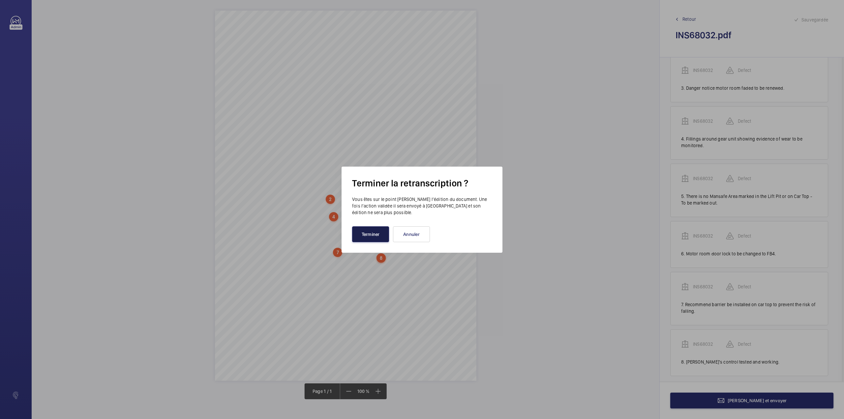
click at [363, 239] on button "Terminer" at bounding box center [370, 234] width 37 height 16
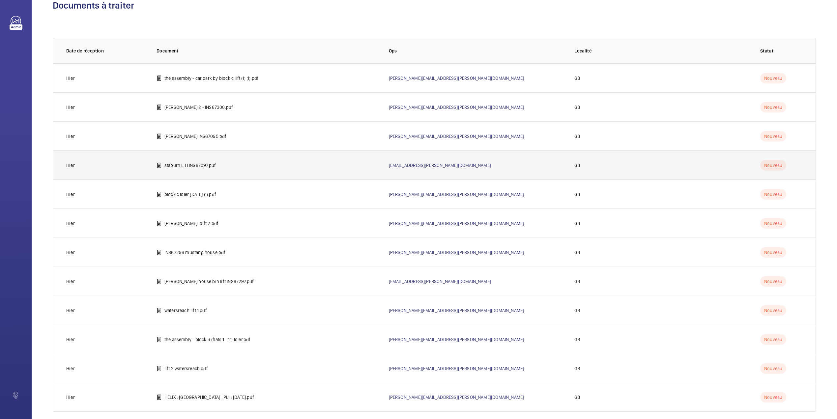
scroll to position [25, 0]
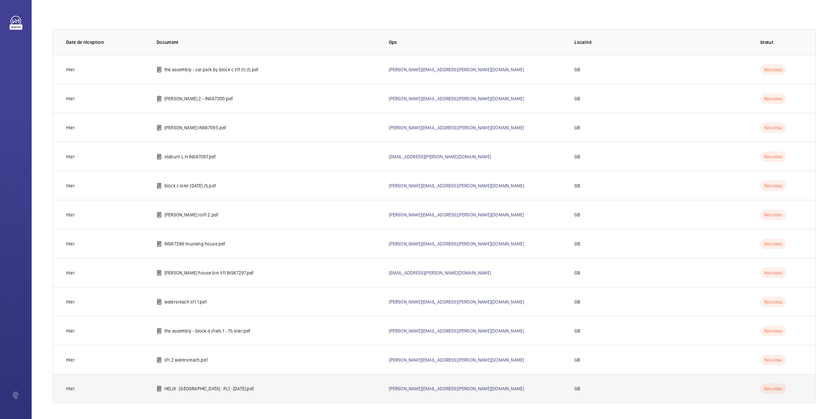
click at [193, 384] on td "HELIX : [GEOGRAPHIC_DATA] : PL1 : [DATE].pdf" at bounding box center [262, 388] width 232 height 29
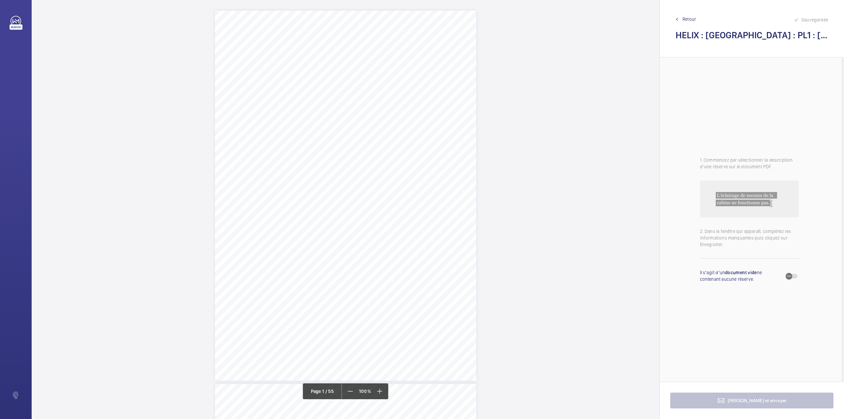
click at [339, 243] on div "iPAMS™LiftAudit HELIX/RegentHouse/PL1 Complete Flaggeditems 29 R1.AuditNumber/L…" at bounding box center [345, 196] width 261 height 370
click at [332, 64] on div at bounding box center [335, 70] width 53 height 16
click at [380, 148] on button "Annuler" at bounding box center [368, 142] width 37 height 16
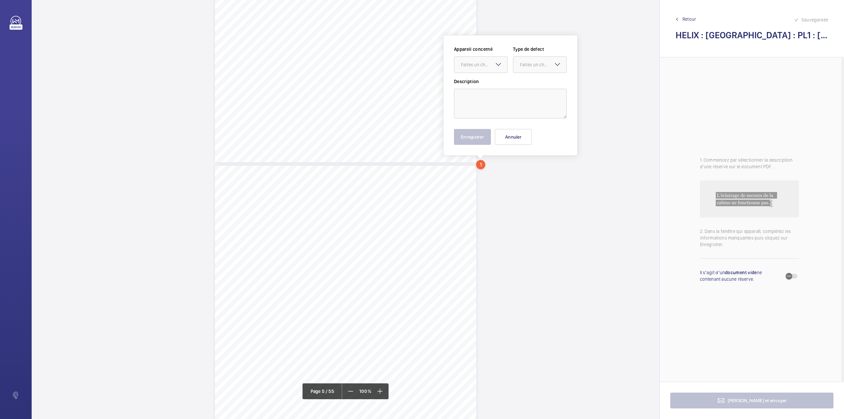
scroll to position [1332, 0]
click at [488, 67] on div "Faites un choix" at bounding box center [484, 70] width 46 height 7
click at [515, 144] on button "Annuler" at bounding box center [513, 142] width 37 height 16
drag, startPoint x: 322, startPoint y: 97, endPoint x: 358, endPoint y: 97, distance: 36.3
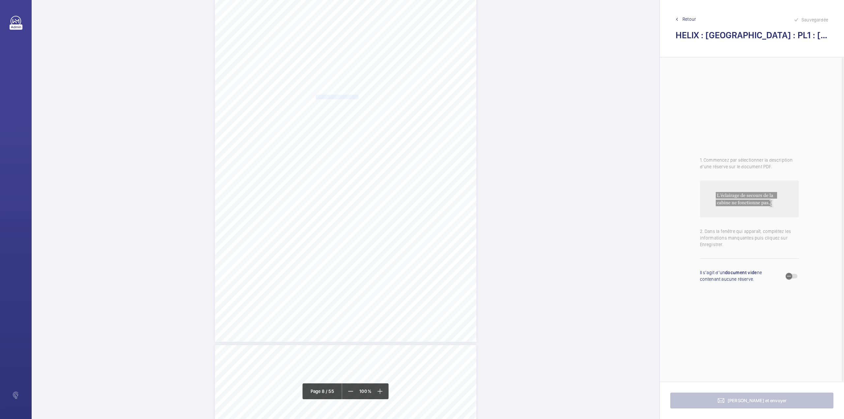
click at [358, 97] on span "*Barrierisstoredinthepitthisshouldbemovedsoitcanbeaccessed." at bounding box center [303, 97] width 117 height 4
click at [380, 141] on button "Annuler" at bounding box center [387, 142] width 37 height 16
click at [374, 159] on div "1.12.4.AGEOFLIFT(YEARS) D2E'sjudgementoftheageoftheliftsinceitwas manufactured.…" at bounding box center [345, 227] width 261 height 370
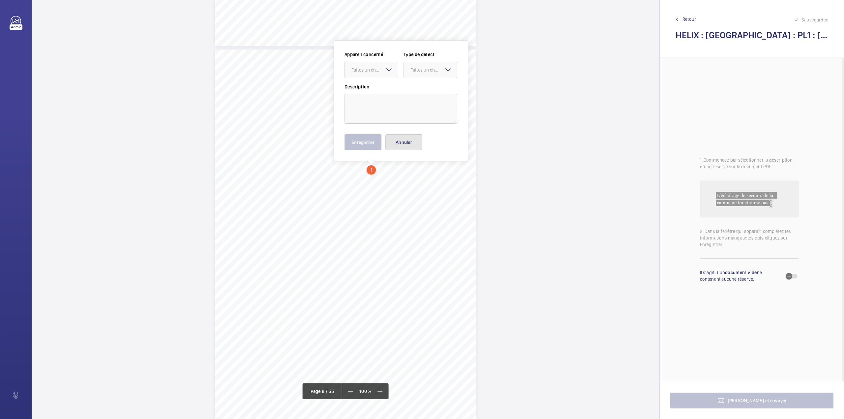
click at [392, 148] on button "Annuler" at bounding box center [403, 142] width 37 height 16
click at [377, 163] on div "1.12.4.AGEOFLIFT(YEARS) D2E'sjudgementoftheageoftheliftsinceitwas manufactured.…" at bounding box center [345, 234] width 261 height 370
click at [391, 114] on textarea at bounding box center [403, 109] width 113 height 30
drag, startPoint x: 383, startPoint y: 66, endPoint x: 383, endPoint y: 88, distance: 21.4
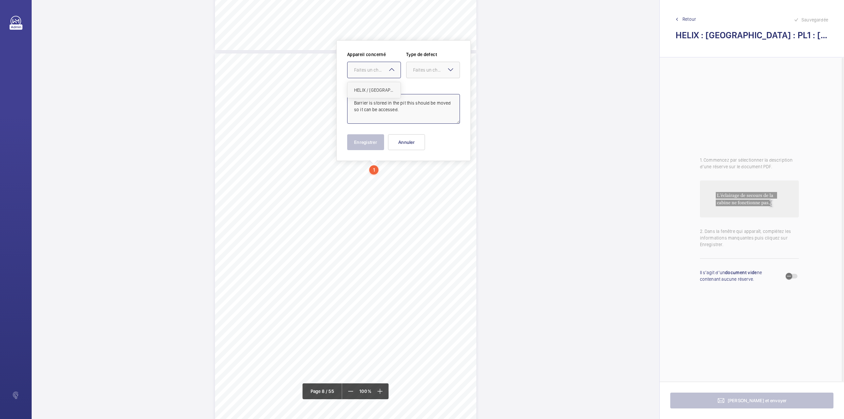
click at [383, 67] on div "Faites un choix" at bounding box center [377, 70] width 46 height 7
drag, startPoint x: 383, startPoint y: 88, endPoint x: 415, endPoint y: 76, distance: 33.8
click at [384, 88] on span "HELIX / [GEOGRAPHIC_DATA] / PL1 / [DATE]" at bounding box center [374, 90] width 40 height 7
click at [416, 76] on div at bounding box center [432, 70] width 53 height 16
click at [418, 87] on span "Standard" at bounding box center [433, 90] width 40 height 7
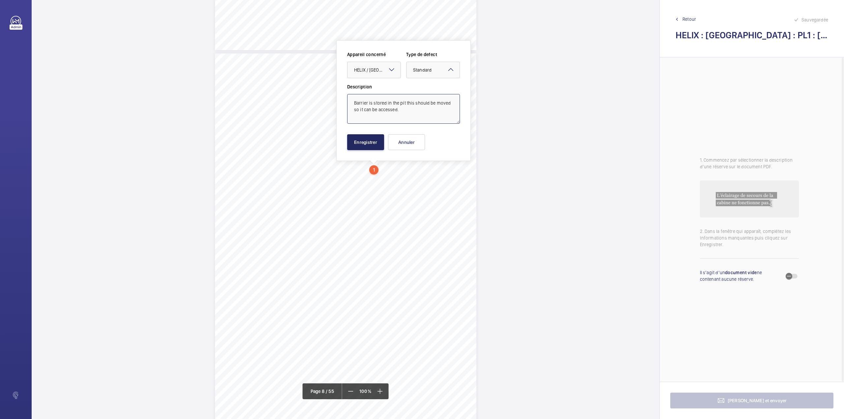
type textarea "Barrier is stored in the pit this should be moved so it can be accessed."
click at [375, 140] on button "Enregistrer" at bounding box center [365, 142] width 37 height 16
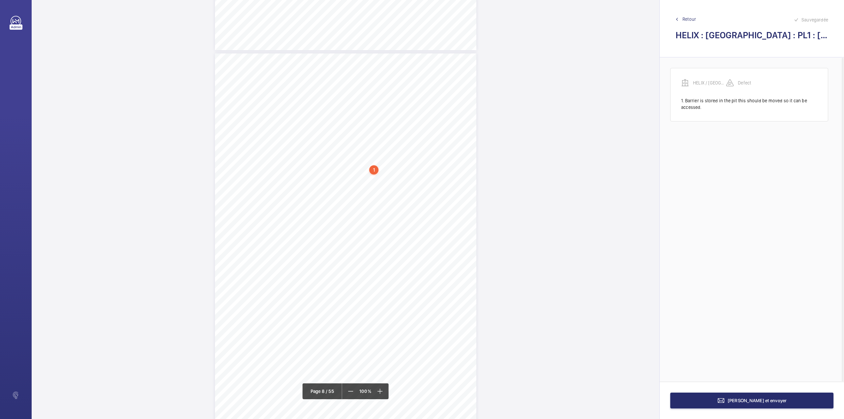
click at [450, 174] on div "1.12.4.AGEOFLIFT(YEARS) D2E'sjudgementoftheageoftheliftsinceitwas manufactured.…" at bounding box center [345, 238] width 261 height 370
click at [456, 116] on textarea at bounding box center [476, 109] width 113 height 30
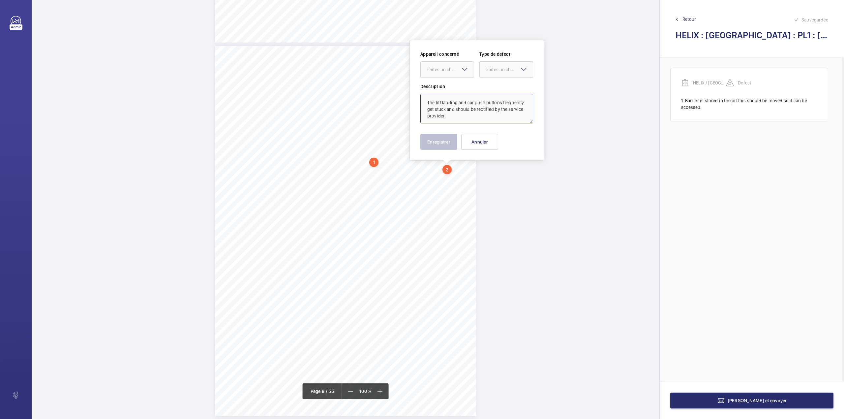
type textarea "The lift landing and car push buttons frequently get stuck and should be rectif…"
drag, startPoint x: 465, startPoint y: 70, endPoint x: 466, endPoint y: 83, distance: 12.9
click at [464, 70] on mat-icon at bounding box center [465, 69] width 8 height 8
click at [466, 83] on div "HELIX / [GEOGRAPHIC_DATA] / PL1 / [DATE]" at bounding box center [447, 90] width 53 height 16
drag, startPoint x: 498, startPoint y: 69, endPoint x: 501, endPoint y: 87, distance: 18.5
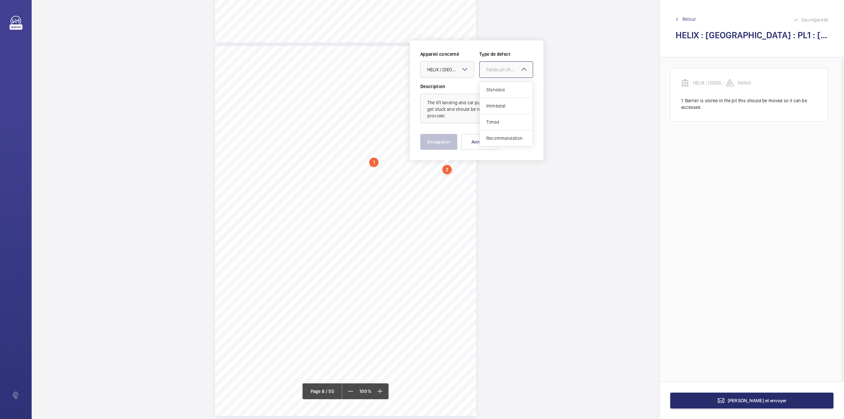
click at [498, 69] on div "Faites un choix" at bounding box center [509, 69] width 46 height 7
drag, startPoint x: 501, startPoint y: 87, endPoint x: 498, endPoint y: 94, distance: 7.8
click at [501, 87] on span "Standard" at bounding box center [506, 89] width 40 height 7
click at [454, 145] on button "Enregistrer" at bounding box center [438, 142] width 37 height 16
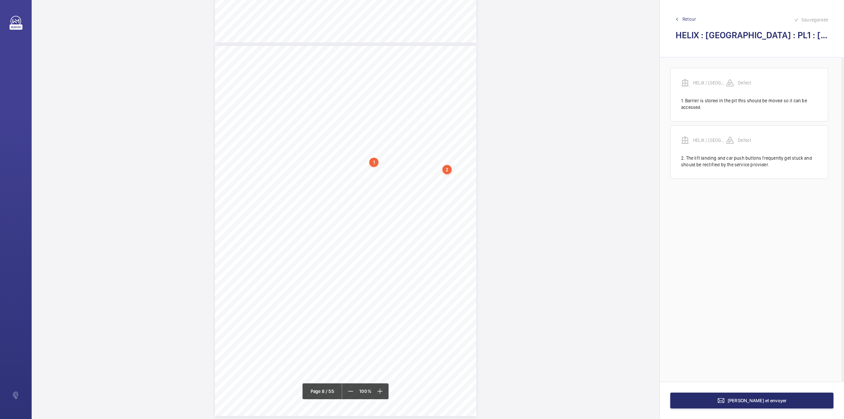
click at [327, 174] on span "*Theliftlandingandcarpushbuttonsfrequentlygetstuckandshouldberectifiedbytheserv…" at bounding box center [335, 176] width 180 height 4
click at [331, 104] on textarea at bounding box center [353, 109] width 113 height 30
drag, startPoint x: 335, startPoint y: 70, endPoint x: 336, endPoint y: 79, distance: 9.3
click at [335, 73] on div "Faites un choix" at bounding box center [327, 70] width 46 height 7
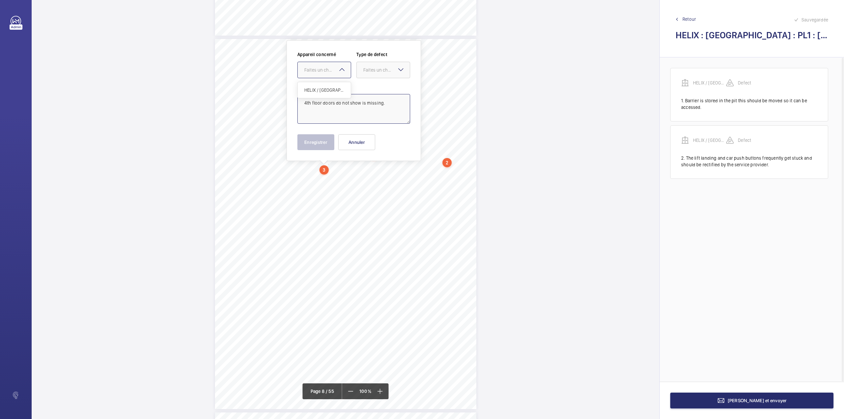
click at [340, 96] on div "HELIX / [GEOGRAPHIC_DATA] / PL1 / [DATE]" at bounding box center [324, 90] width 53 height 16
drag, startPoint x: 370, startPoint y: 73, endPoint x: 370, endPoint y: 78, distance: 5.6
click at [370, 73] on div "Faites un choix" at bounding box center [383, 70] width 53 height 7
click at [370, 87] on span "Standard" at bounding box center [383, 90] width 40 height 7
type textarea "4th floor doors do not show is missing."
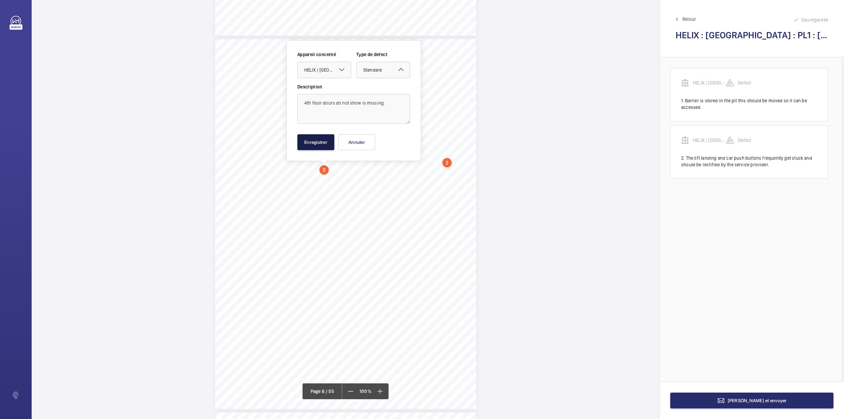
click at [308, 139] on button "Enregistrer" at bounding box center [315, 142] width 37 height 16
click at [304, 172] on span "*4thfloordoorsdonotshowismissing." at bounding box center [278, 174] width 67 height 4
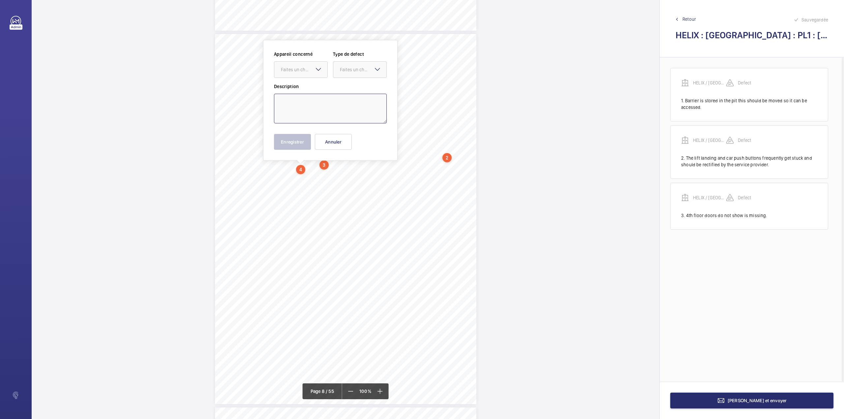
click at [308, 113] on textarea at bounding box center [330, 109] width 113 height 30
click at [303, 69] on div "Faites un choix" at bounding box center [304, 69] width 46 height 7
click at [307, 83] on div "HELIX / [GEOGRAPHIC_DATA] / PL1 / [DATE]" at bounding box center [300, 90] width 53 height 16
drag, startPoint x: 347, startPoint y: 71, endPoint x: 347, endPoint y: 80, distance: 8.6
click at [347, 73] on div "Faites un choix" at bounding box center [359, 69] width 53 height 7
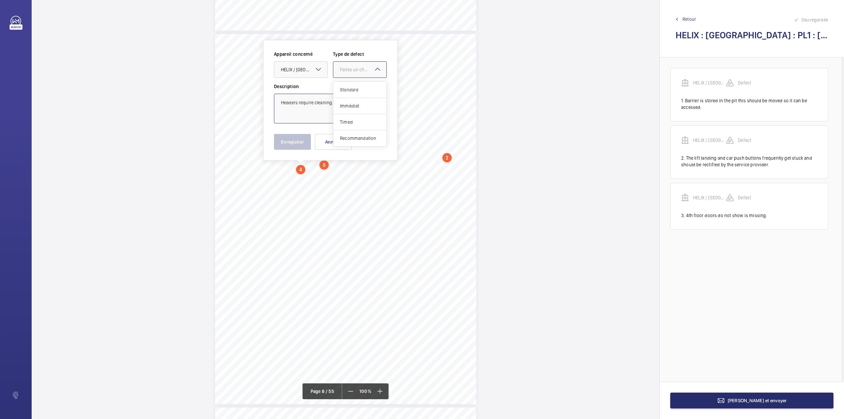
click at [347, 84] on div "Standard" at bounding box center [359, 90] width 53 height 16
type textarea "Headers require cleaning."
click at [287, 138] on button "Enregistrer" at bounding box center [292, 142] width 37 height 16
click at [371, 176] on div "1.12.4.AGEOFLIFT(YEARS) D2E'sjudgementoftheageoftheliftsinceitwas manufactured.…" at bounding box center [345, 219] width 261 height 370
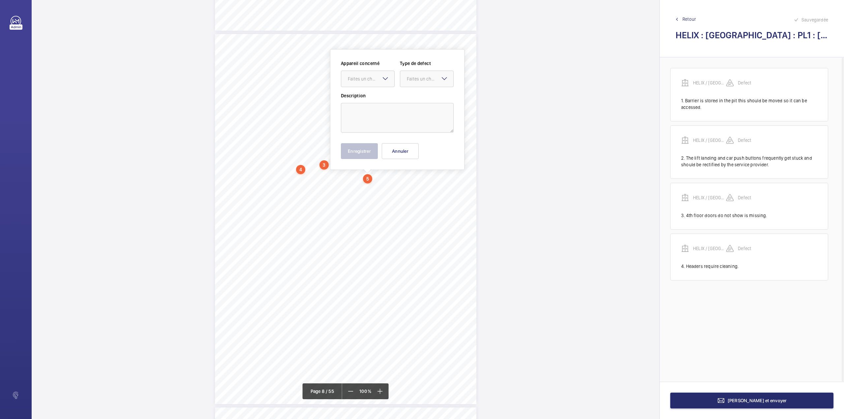
scroll to position [2598, 0]
click at [388, 100] on textarea at bounding box center [397, 109] width 113 height 30
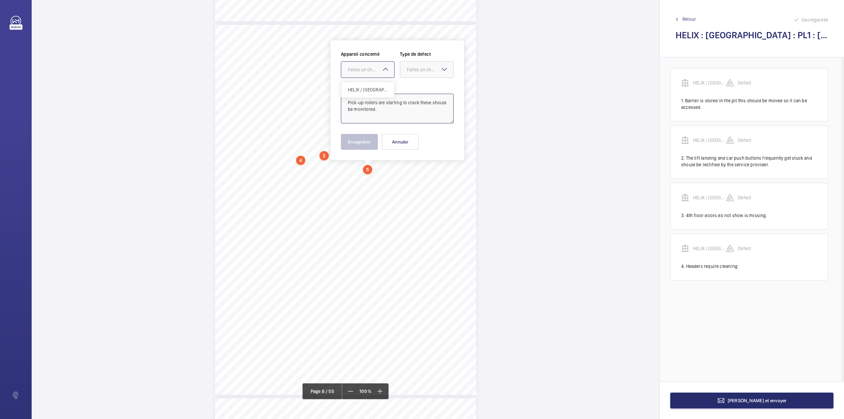
drag, startPoint x: 372, startPoint y: 71, endPoint x: 372, endPoint y: 86, distance: 15.5
click at [372, 73] on div "Faites un choix" at bounding box center [367, 69] width 53 height 7
click at [372, 86] on span "HELIX / [GEOGRAPHIC_DATA] / PL1 / [DATE]" at bounding box center [368, 89] width 40 height 7
click at [411, 75] on div at bounding box center [426, 70] width 53 height 16
drag, startPoint x: 412, startPoint y: 90, endPoint x: 411, endPoint y: 95, distance: 5.1
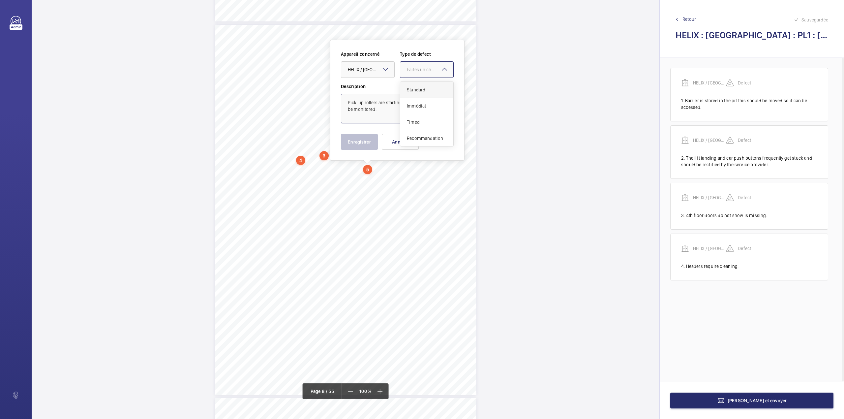
click at [412, 91] on span "Standard" at bounding box center [427, 89] width 40 height 7
type textarea "Pick-up rollers are starting to crack these should be monitored."
click at [360, 150] on div "Appareil concerné Faites un choix × HELIX / Regent House / PL1 / [DATE] × Type …" at bounding box center [397, 100] width 134 height 121
click at [346, 140] on button "Enregistrer" at bounding box center [359, 142] width 37 height 16
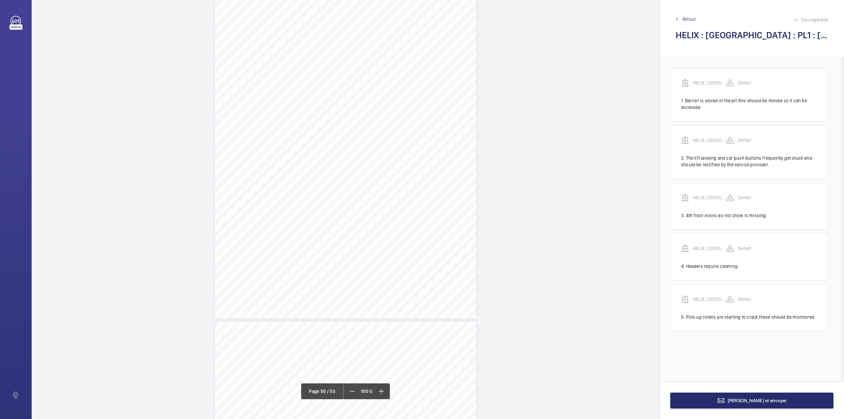
scroll to position [18419, 0]
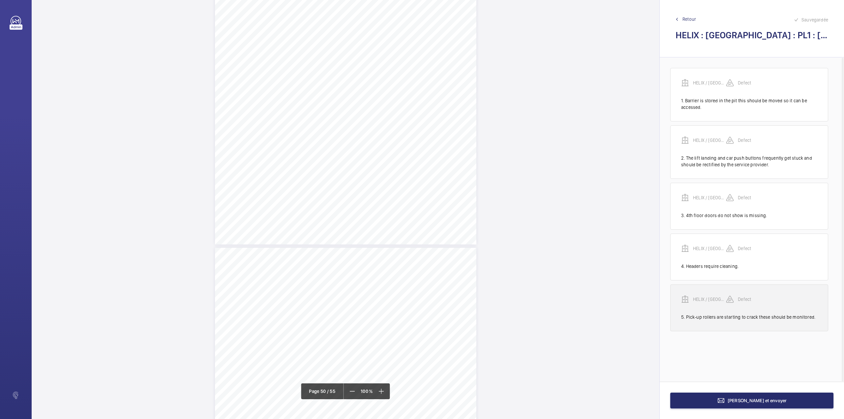
click at [706, 298] on p "HELIX / [GEOGRAPHIC_DATA] / PL1 / [DATE]" at bounding box center [709, 299] width 33 height 7
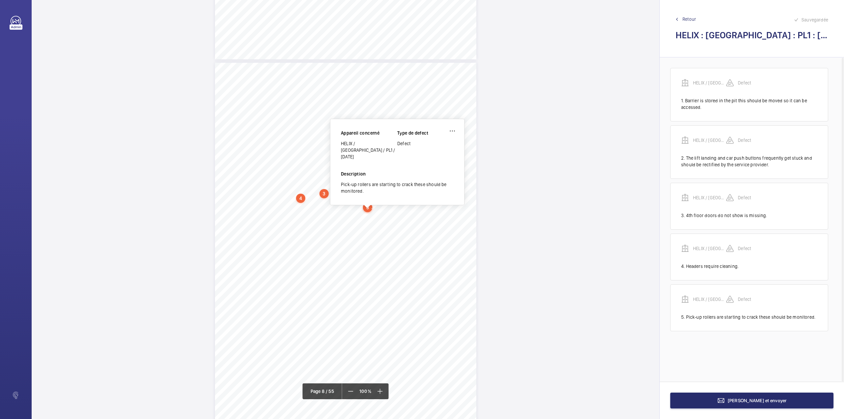
scroll to position [2558, 0]
drag, startPoint x: 342, startPoint y: 145, endPoint x: 364, endPoint y: 150, distance: 22.5
click at [364, 150] on div "HELIX / [GEOGRAPHIC_DATA] / PL1 / [DATE]" at bounding box center [369, 152] width 56 height 20
click at [763, 399] on span "[PERSON_NAME] et envoyer" at bounding box center [756, 400] width 59 height 5
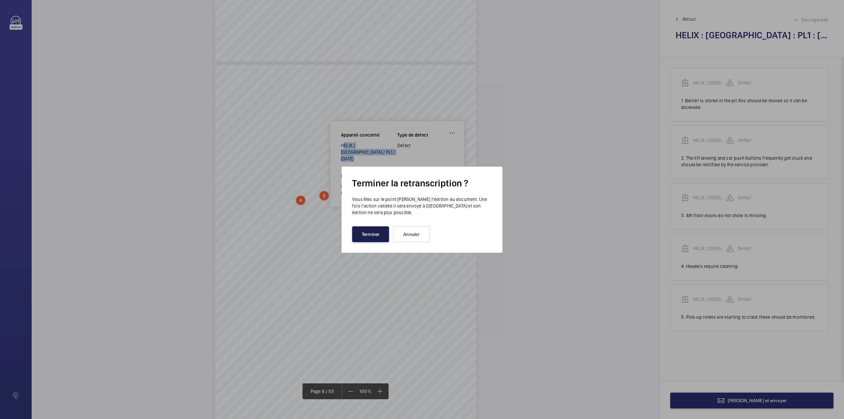
click at [355, 230] on button "Terminer" at bounding box center [370, 234] width 37 height 16
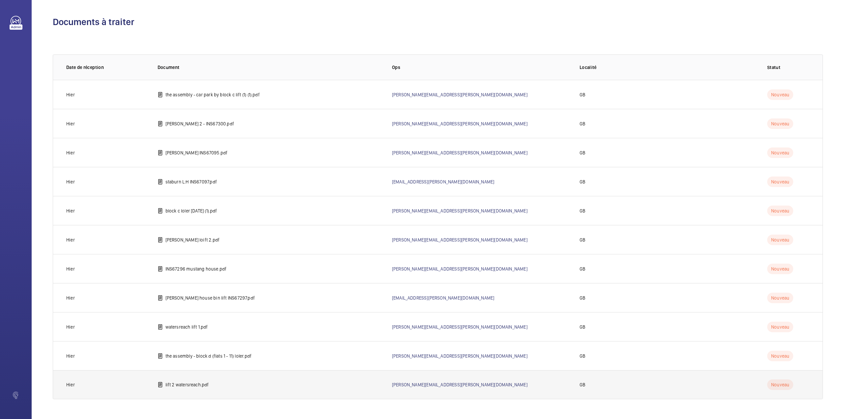
click at [185, 384] on p "lift 2 watersreach.pdf" at bounding box center [187, 384] width 44 height 7
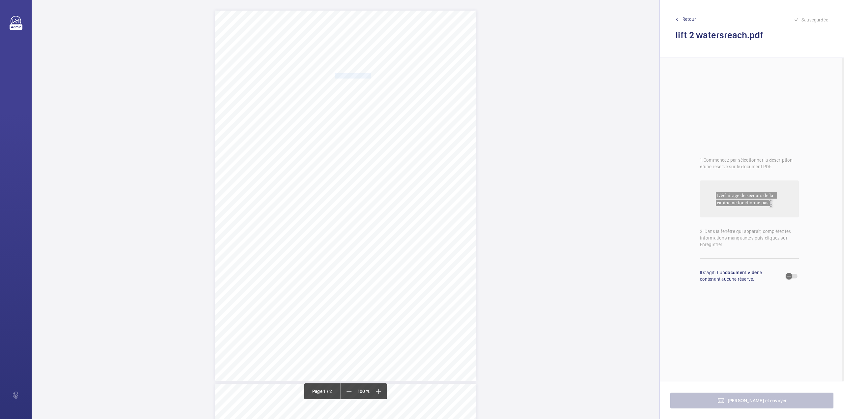
drag, startPoint x: 335, startPoint y: 75, endPoint x: 369, endPoint y: 74, distance: 34.6
click at [369, 74] on span "Notting Hill Genesis" at bounding box center [353, 76] width 36 height 5
click at [404, 182] on div "Appareil concerné Faites un choix Type de defect Faites un choix Description No…" at bounding box center [396, 148] width 113 height 99
click at [404, 190] on button "Annuler" at bounding box center [398, 190] width 37 height 16
drag, startPoint x: 335, startPoint y: 85, endPoint x: 439, endPoint y: 83, distance: 103.8
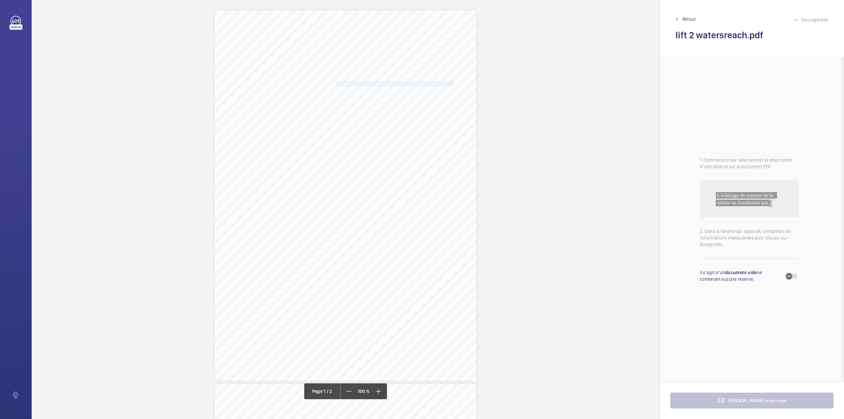
click at [439, 83] on span "Watersreach Apartments [PERSON_NAME][STREET_ADDRESS]" at bounding box center [395, 83] width 120 height 5
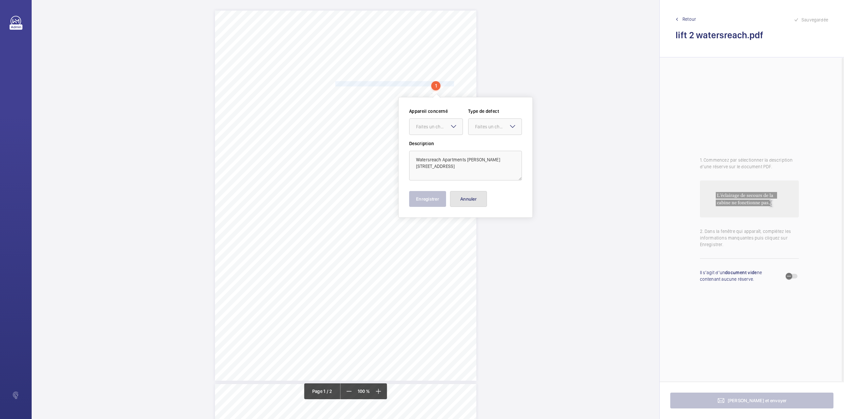
click at [459, 197] on button "Annuler" at bounding box center [468, 199] width 37 height 16
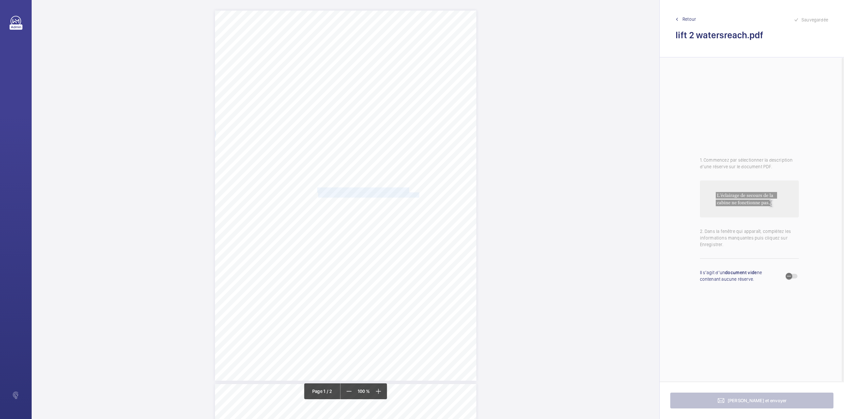
drag, startPoint x: 317, startPoint y: 189, endPoint x: 419, endPoint y: 194, distance: 102.0
click at [419, 194] on div "Lifting Operations and Lifting Equipment Regulations 1998 Report of Thorough Ex…" at bounding box center [345, 196] width 261 height 370
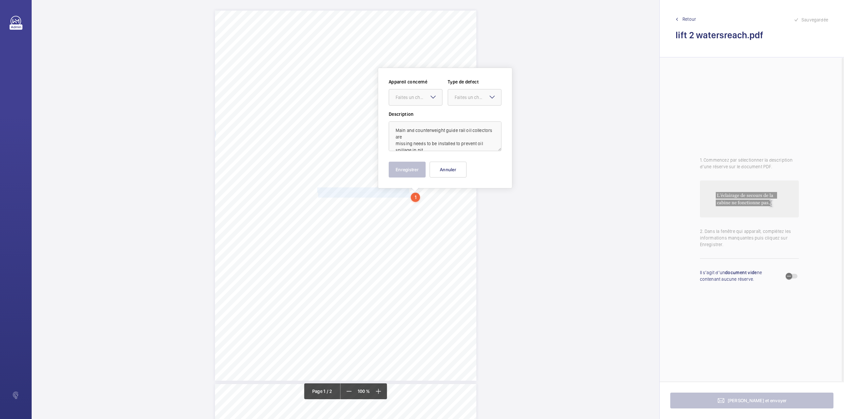
scroll to position [28, 0]
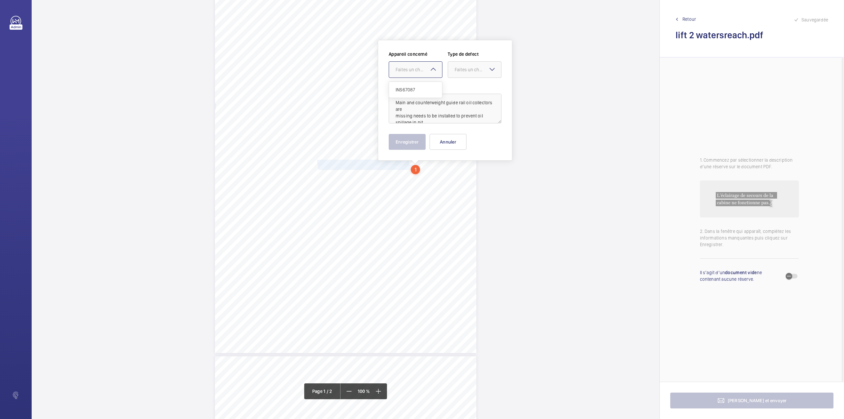
drag, startPoint x: 420, startPoint y: 73, endPoint x: 420, endPoint y: 89, distance: 15.5
click at [420, 75] on div at bounding box center [415, 70] width 53 height 16
click at [420, 89] on div "INS67087" at bounding box center [415, 90] width 53 height 16
click at [420, 89] on label "Description" at bounding box center [445, 86] width 113 height 7
drag, startPoint x: 470, startPoint y: 71, endPoint x: 470, endPoint y: 80, distance: 9.2
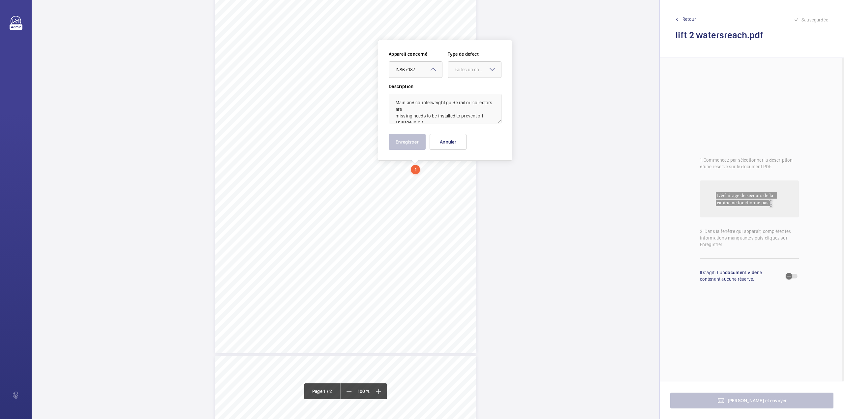
click at [470, 71] on div "Faites un choix" at bounding box center [478, 69] width 46 height 7
click at [470, 86] on div "Standard" at bounding box center [474, 90] width 53 height 16
click at [433, 114] on textarea "Main and counterweight guide rail oil collectors are missing needs to be instal…" at bounding box center [445, 109] width 113 height 30
type textarea "Main and counterweight guide rail oil collectors are missing needs to be instal…"
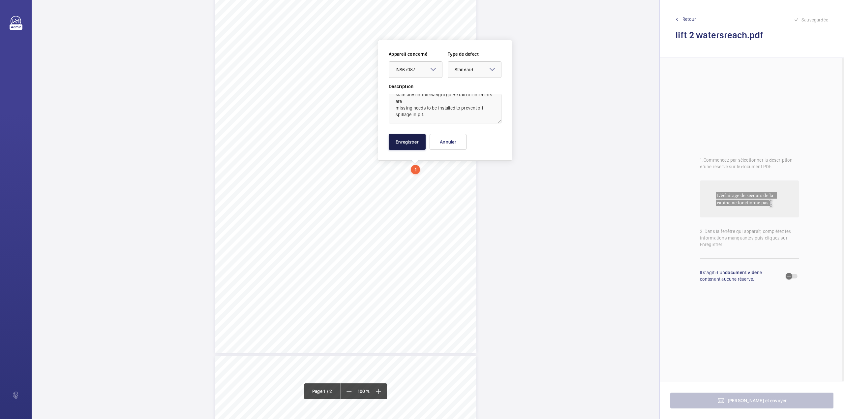
click at [407, 144] on button "Enregistrer" at bounding box center [407, 142] width 37 height 16
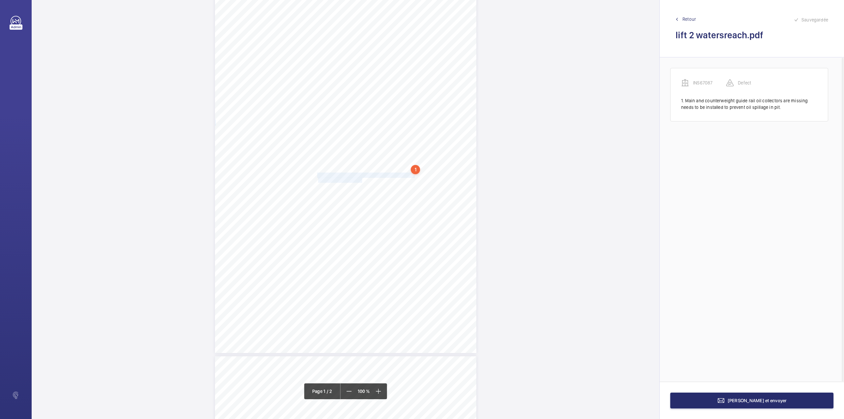
drag, startPoint x: 316, startPoint y: 175, endPoint x: 361, endPoint y: 181, distance: 44.6
click at [361, 181] on div "Lifting Operations and Lifting Equipment Regulations 1998 Report of Thorough Ex…" at bounding box center [345, 168] width 261 height 370
click at [357, 68] on div "Faites un choix" at bounding box center [361, 70] width 46 height 7
click at [358, 81] on div "Appareil concerné Faites un choix INS67087 Type de defect Faites un choix" at bounding box center [387, 67] width 113 height 32
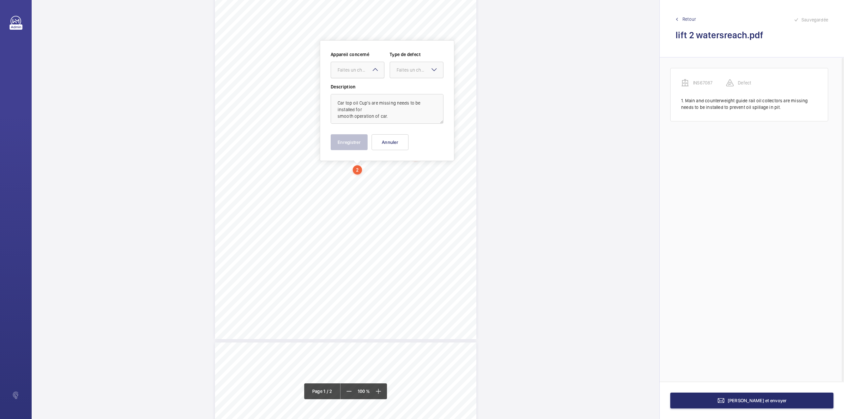
click at [371, 74] on div at bounding box center [357, 70] width 53 height 16
click at [371, 90] on span "INS67087" at bounding box center [358, 90] width 40 height 7
drag, startPoint x: 400, startPoint y: 72, endPoint x: 401, endPoint y: 79, distance: 7.6
click at [401, 72] on div "Faites un choix" at bounding box center [420, 70] width 46 height 7
click at [402, 88] on span "Standard" at bounding box center [417, 90] width 40 height 7
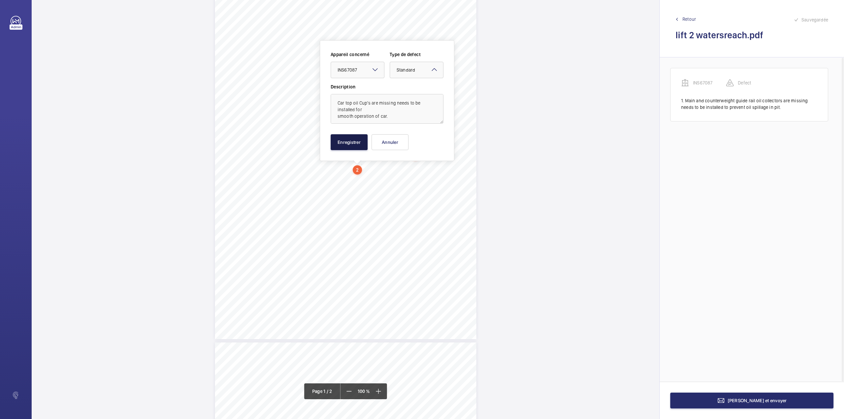
click at [345, 142] on button "Enregistrer" at bounding box center [349, 142] width 37 height 16
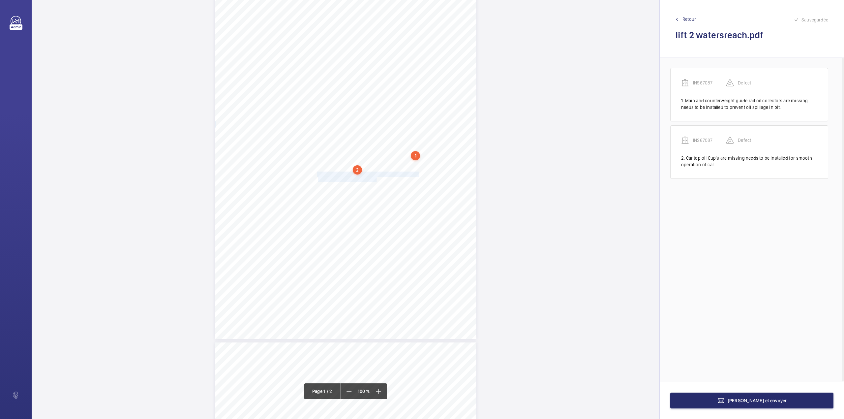
drag, startPoint x: 317, startPoint y: 174, endPoint x: 376, endPoint y: 178, distance: 59.5
click at [376, 178] on div "Lifting Operations and Lifting Equipment Regulations 1998 Report of Thorough Ex…" at bounding box center [345, 154] width 261 height 370
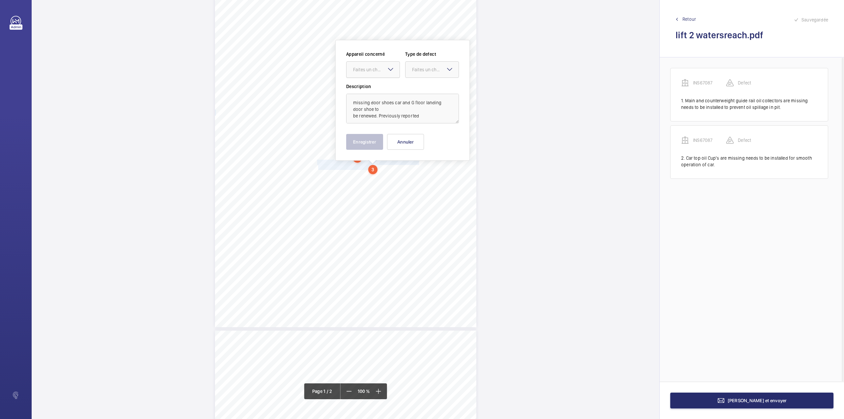
click at [366, 74] on div at bounding box center [372, 70] width 53 height 16
click at [369, 87] on span "INS67087" at bounding box center [373, 89] width 40 height 7
drag, startPoint x: 414, startPoint y: 69, endPoint x: 422, endPoint y: 86, distance: 18.7
click at [422, 78] on ng-select "Faites un choix Standard Immédiat Timed Recommandation" at bounding box center [432, 69] width 54 height 16
click at [422, 86] on span "Standard" at bounding box center [432, 89] width 40 height 7
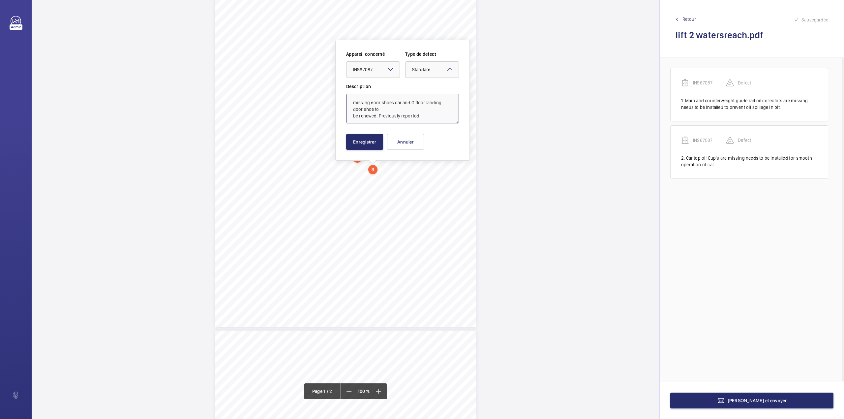
click at [432, 119] on textarea "missing door shoes car and G floor landing door shoe to be renewed. Previously …" at bounding box center [402, 109] width 113 height 30
type textarea "missing door shoes car and G floor landing door shoe to be renewed. Previously …"
click at [369, 141] on button "Enregistrer" at bounding box center [364, 142] width 37 height 16
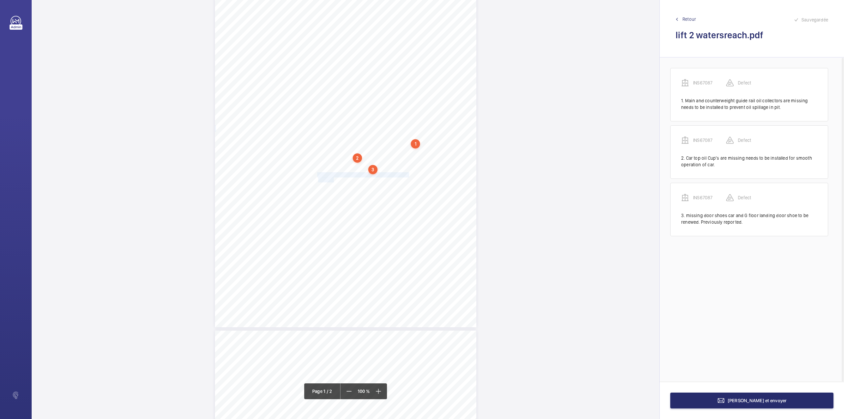
drag, startPoint x: 316, startPoint y: 175, endPoint x: 333, endPoint y: 180, distance: 17.2
click at [333, 180] on div "Lifting Operations and Lifting Equipment Regulations 1998 Report of Thorough Ex…" at bounding box center [345, 142] width 261 height 370
click at [327, 71] on div "Faites un choix" at bounding box center [333, 69] width 46 height 7
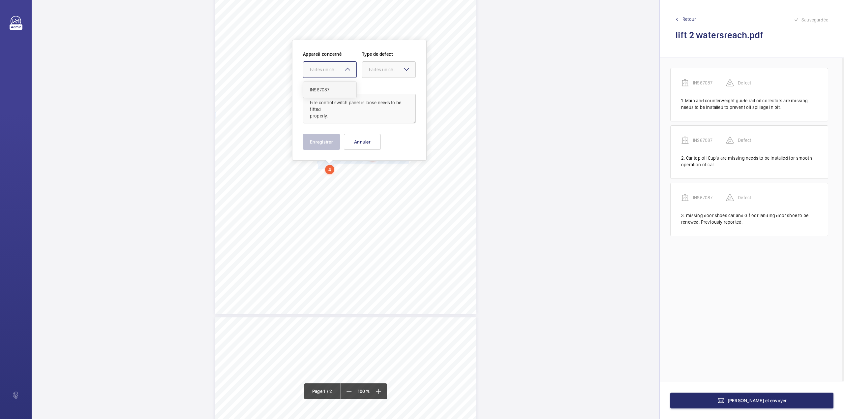
click at [329, 93] on span "INS67087" at bounding box center [330, 89] width 40 height 7
drag, startPoint x: 380, startPoint y: 65, endPoint x: 382, endPoint y: 93, distance: 27.5
click at [380, 69] on div "Faites un choix" at bounding box center [388, 69] width 53 height 7
click at [382, 93] on span "Standard" at bounding box center [389, 89] width 40 height 7
click at [326, 143] on button "Enregistrer" at bounding box center [321, 142] width 37 height 16
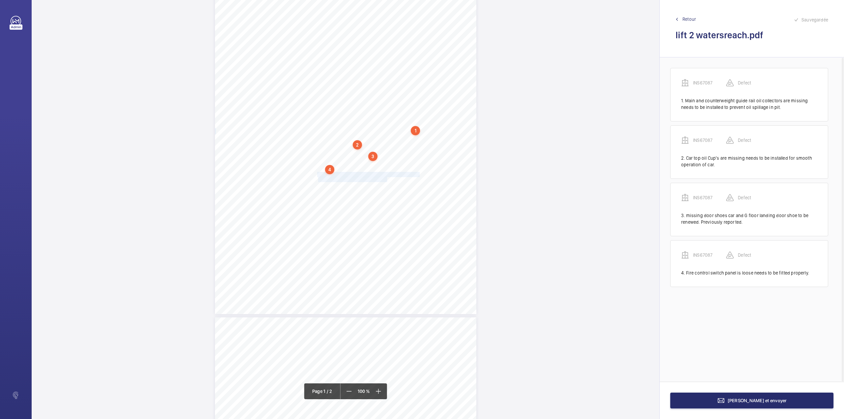
drag, startPoint x: 317, startPoint y: 174, endPoint x: 386, endPoint y: 179, distance: 68.7
click at [386, 179] on div "Lifting Operations and Lifting Equipment Regulations 1998 Report of Thorough Ex…" at bounding box center [345, 129] width 261 height 370
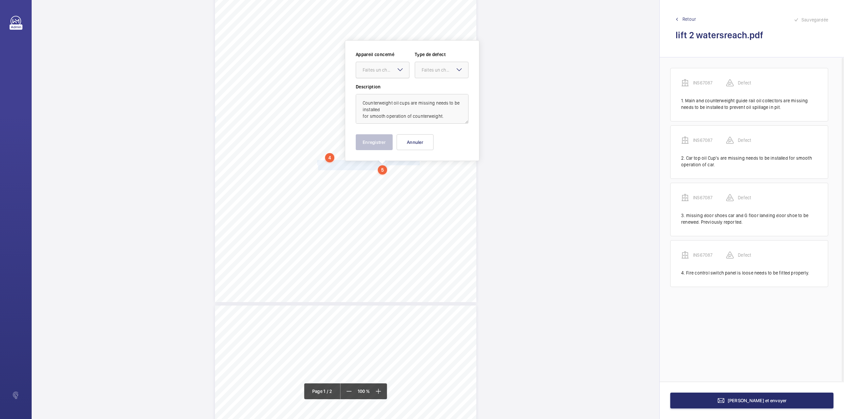
drag, startPoint x: 379, startPoint y: 63, endPoint x: 380, endPoint y: 75, distance: 12.2
click at [379, 64] on div at bounding box center [382, 70] width 53 height 16
click at [383, 90] on span "INS67087" at bounding box center [383, 90] width 40 height 7
click at [432, 64] on div at bounding box center [441, 70] width 53 height 16
click at [431, 86] on div "Standard" at bounding box center [441, 90] width 53 height 16
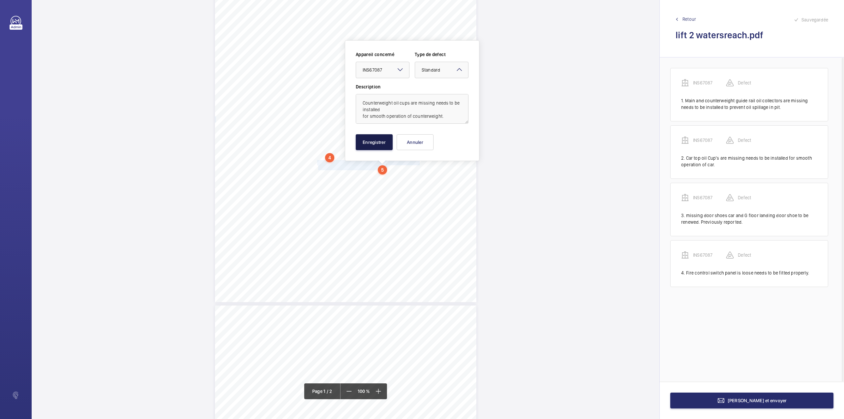
click at [370, 145] on button "Enregistrer" at bounding box center [374, 142] width 37 height 16
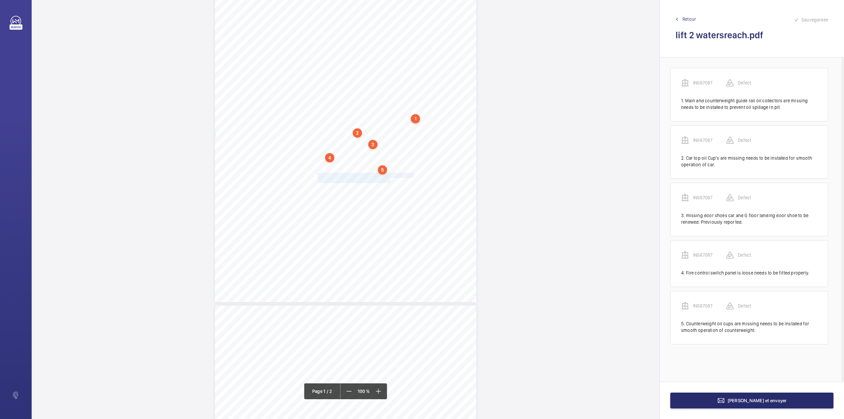
drag, startPoint x: 317, startPoint y: 175, endPoint x: 389, endPoint y: 181, distance: 72.5
click at [389, 181] on div "Lifting Operations and Lifting Equipment Regulations 1998 Report of Thorough Ex…" at bounding box center [345, 117] width 261 height 370
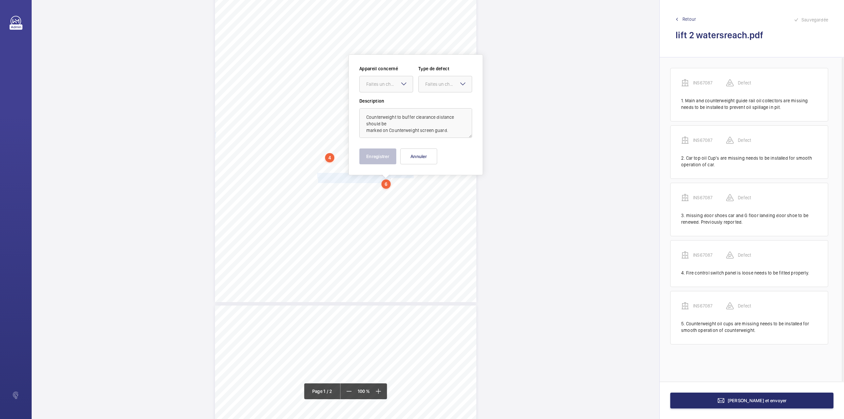
scroll to position [93, 0]
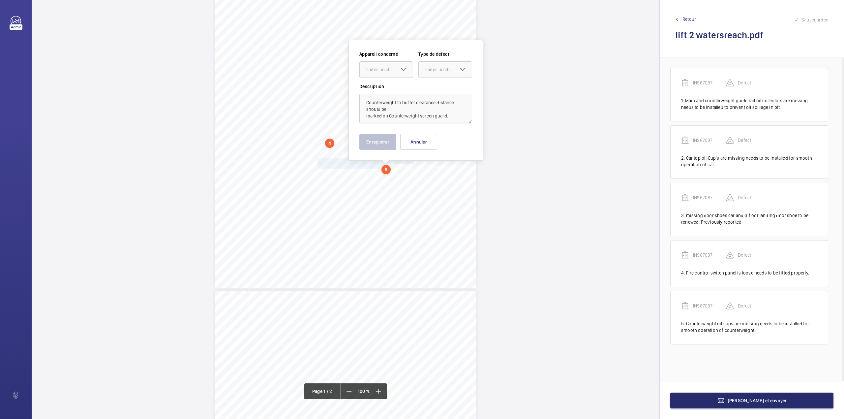
click at [382, 73] on div "Faites un choix" at bounding box center [386, 69] width 53 height 7
click at [385, 86] on span "INS67087" at bounding box center [386, 89] width 40 height 7
drag, startPoint x: 431, startPoint y: 73, endPoint x: 432, endPoint y: 79, distance: 7.0
click at [431, 73] on div "Faites un choix" at bounding box center [445, 69] width 53 height 7
drag, startPoint x: 434, startPoint y: 89, endPoint x: 425, endPoint y: 121, distance: 33.2
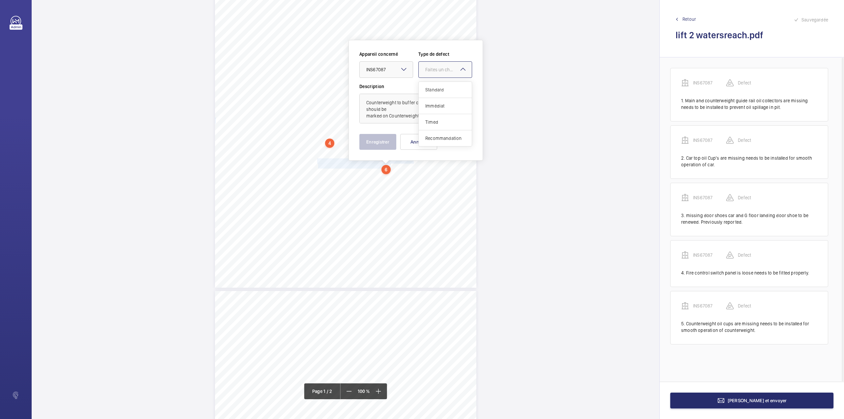
click at [434, 89] on span "Standard" at bounding box center [445, 89] width 40 height 7
click at [375, 143] on button "Enregistrer" at bounding box center [377, 142] width 37 height 16
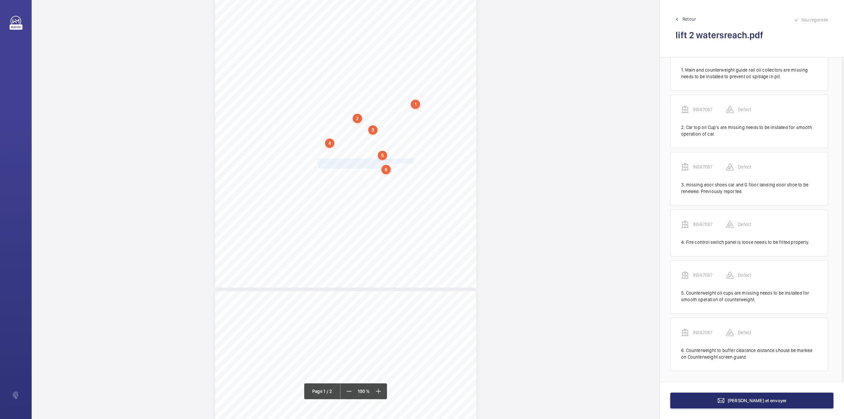
scroll to position [32, 0]
drag, startPoint x: 316, startPoint y: 173, endPoint x: 341, endPoint y: 178, distance: 24.9
click at [341, 178] on div "Lifting Operations and Lifting Equipment Regulations 1998 Report of Thorough Ex…" at bounding box center [345, 103] width 261 height 370
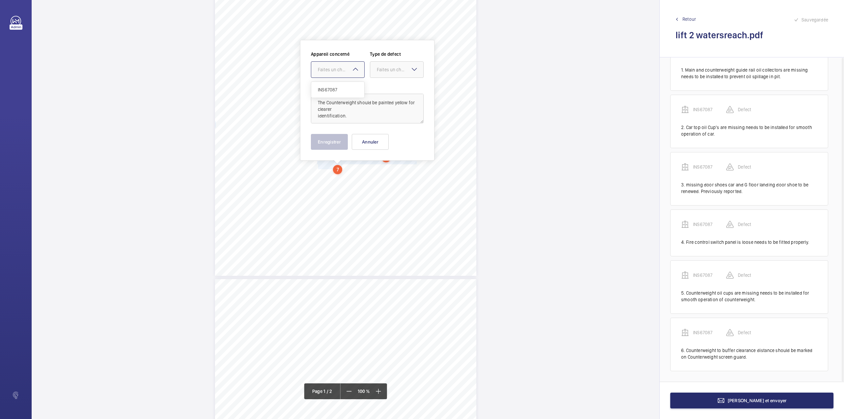
click at [340, 76] on div at bounding box center [337, 70] width 53 height 16
drag, startPoint x: 343, startPoint y: 86, endPoint x: 352, endPoint y: 82, distance: 10.3
click at [343, 86] on span "INS67087" at bounding box center [338, 89] width 40 height 7
click at [385, 70] on div "Faites un choix" at bounding box center [400, 69] width 46 height 7
click at [387, 84] on div "Standard" at bounding box center [396, 90] width 53 height 16
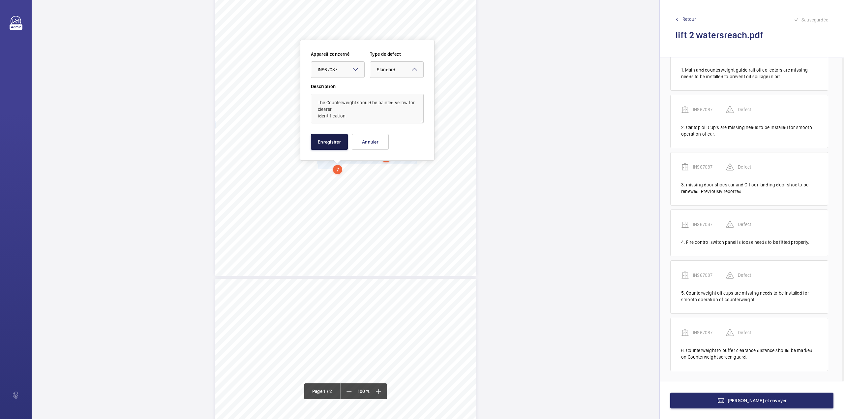
click at [329, 139] on button "Enregistrer" at bounding box center [329, 142] width 37 height 16
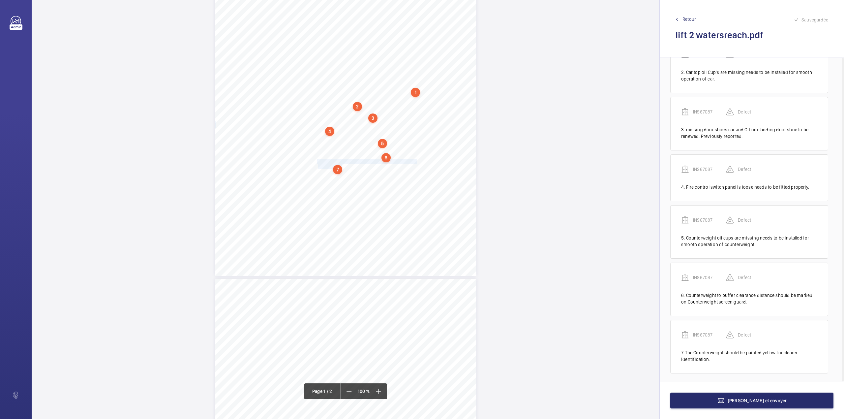
scroll to position [90, 0]
drag, startPoint x: 317, startPoint y: 172, endPoint x: 373, endPoint y: 180, distance: 56.9
click at [373, 180] on div "Lifting Operations and Lifting Equipment Regulations 1998 Report of Thorough Ex…" at bounding box center [345, 91] width 261 height 370
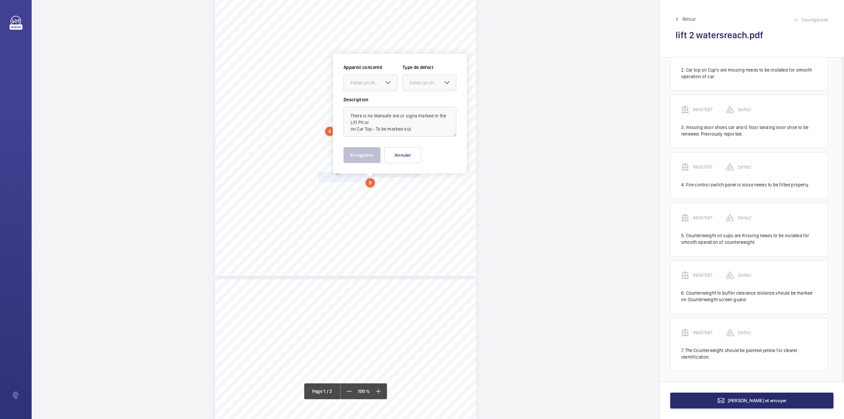
scroll to position [118, 0]
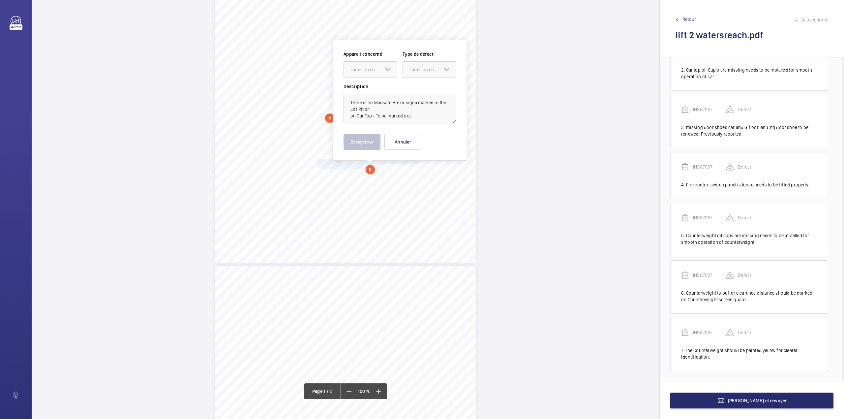
click at [363, 70] on div "Faites un choix" at bounding box center [373, 69] width 46 height 7
click at [367, 96] on div "INS67087" at bounding box center [370, 90] width 53 height 16
click at [419, 82] on div "Appareil concerné Faites un choix × INS67087 × Type de defect Faites un choix" at bounding box center [399, 67] width 113 height 32
click at [418, 69] on div "Faites un choix" at bounding box center [432, 69] width 46 height 7
click at [419, 84] on div "Standard" at bounding box center [429, 90] width 53 height 16
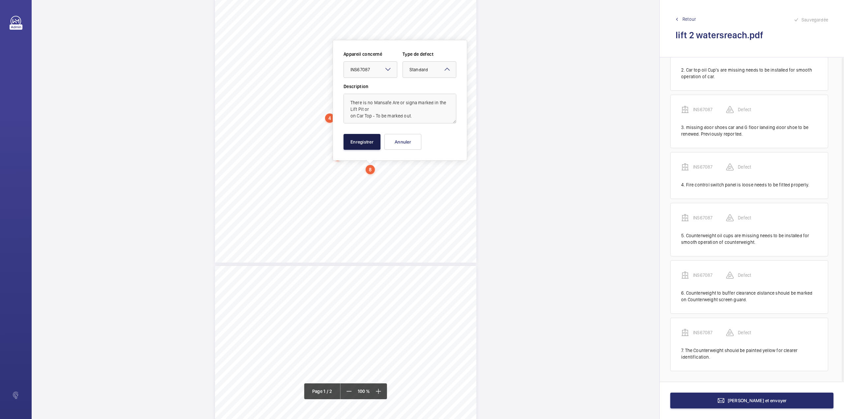
click at [352, 144] on button "Enregistrer" at bounding box center [361, 142] width 37 height 16
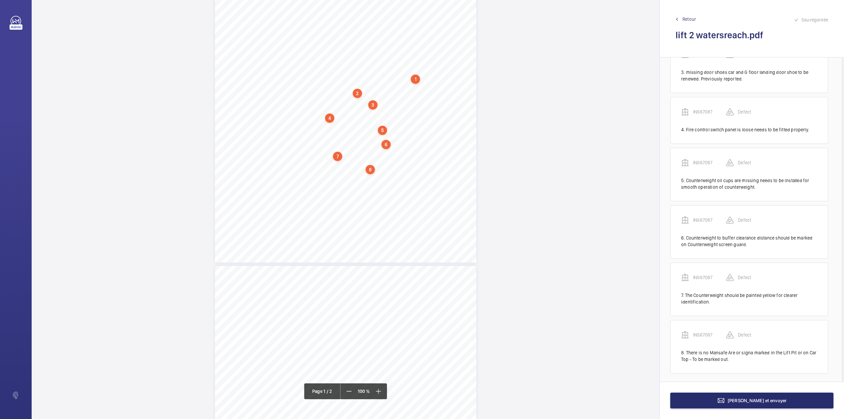
scroll to position [147, 0]
drag, startPoint x: 316, startPoint y: 173, endPoint x: 334, endPoint y: 179, distance: 18.9
click at [334, 179] on div "Lifting Operations and Lifting Equipment Regulations 1998 Report of Thorough Ex…" at bounding box center [345, 78] width 261 height 370
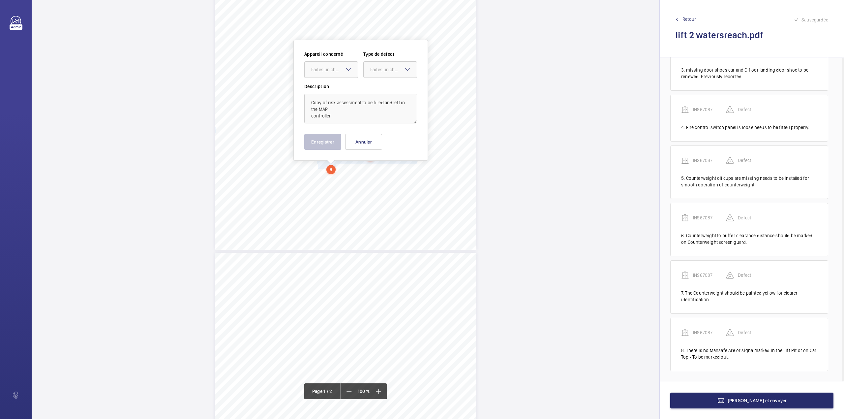
click at [335, 69] on div "Faites un choix" at bounding box center [334, 69] width 46 height 7
click at [336, 82] on div "INS67087" at bounding box center [331, 90] width 53 height 16
drag, startPoint x: 381, startPoint y: 70, endPoint x: 381, endPoint y: 87, distance: 17.1
click at [381, 70] on div "Faites un choix" at bounding box center [393, 69] width 46 height 7
click at [381, 87] on span "Standard" at bounding box center [390, 89] width 40 height 7
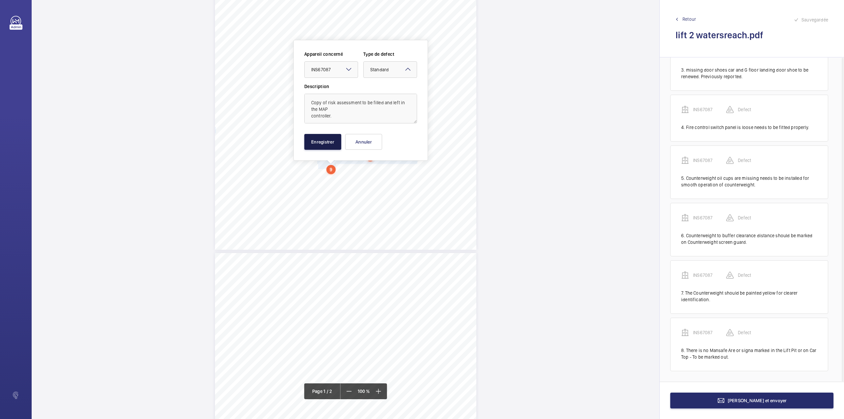
click at [323, 147] on button "Enregistrer" at bounding box center [322, 142] width 37 height 16
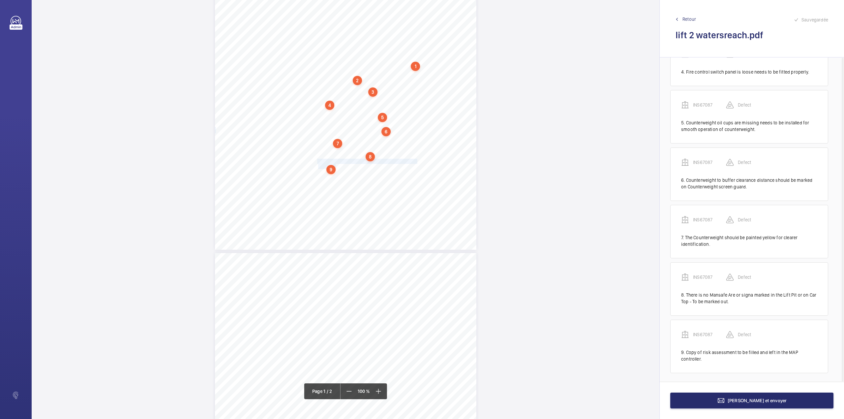
scroll to position [205, 0]
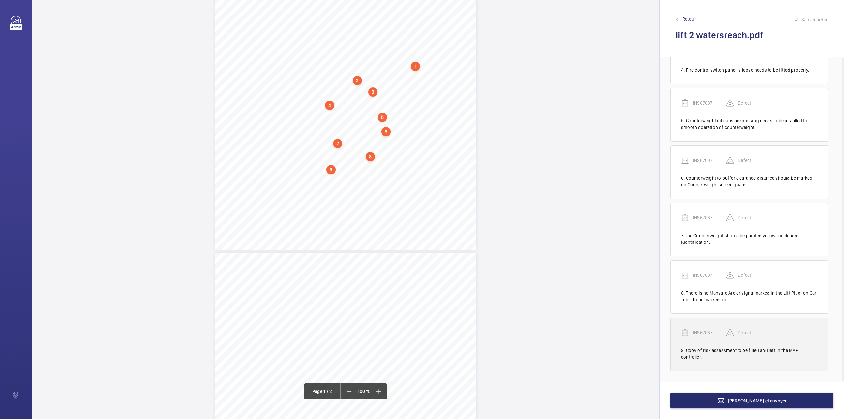
click at [701, 334] on p "INS67087" at bounding box center [709, 332] width 33 height 7
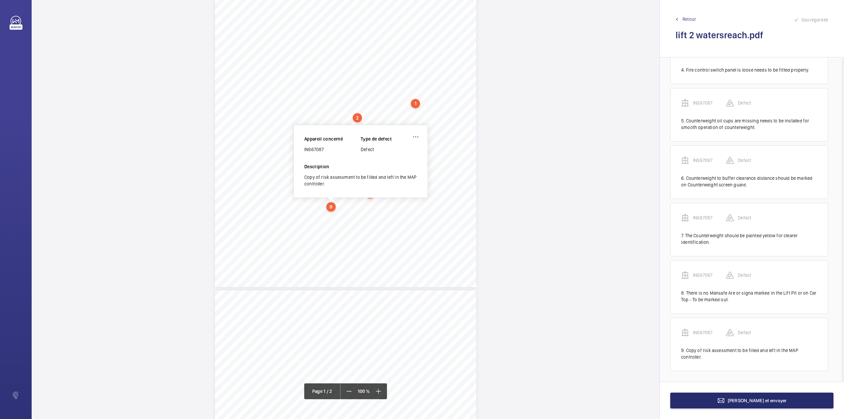
scroll to position [91, 0]
drag, startPoint x: 305, startPoint y: 152, endPoint x: 335, endPoint y: 152, distance: 30.7
click at [335, 152] on div "INS67087" at bounding box center [332, 152] width 56 height 7
click at [740, 405] on button "[PERSON_NAME] et envoyer" at bounding box center [751, 400] width 163 height 16
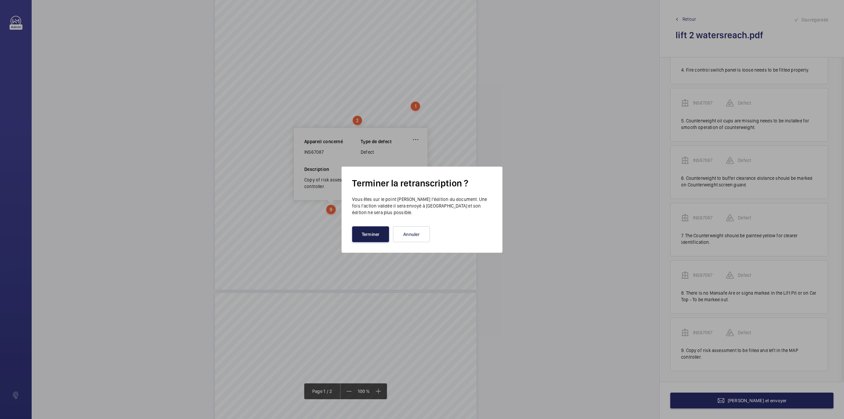
drag, startPoint x: 372, startPoint y: 229, endPoint x: 324, endPoint y: 174, distance: 73.1
click at [372, 227] on button "Terminer" at bounding box center [370, 234] width 37 height 16
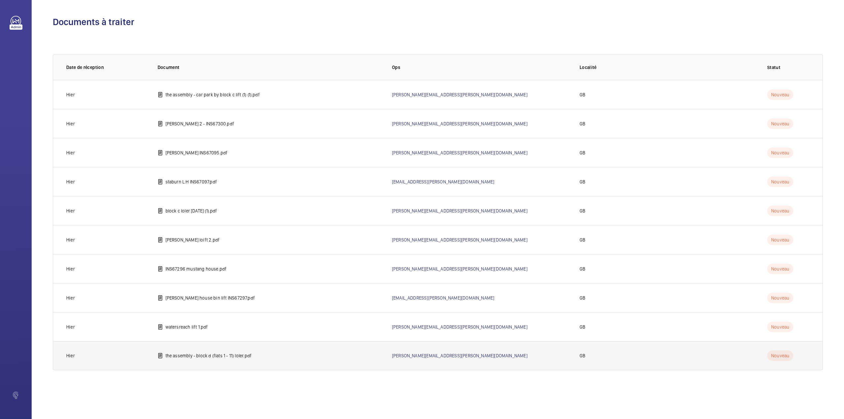
click at [207, 354] on p "the assembly - block d (flats 1 - 11) loler.pdf" at bounding box center [208, 355] width 86 height 7
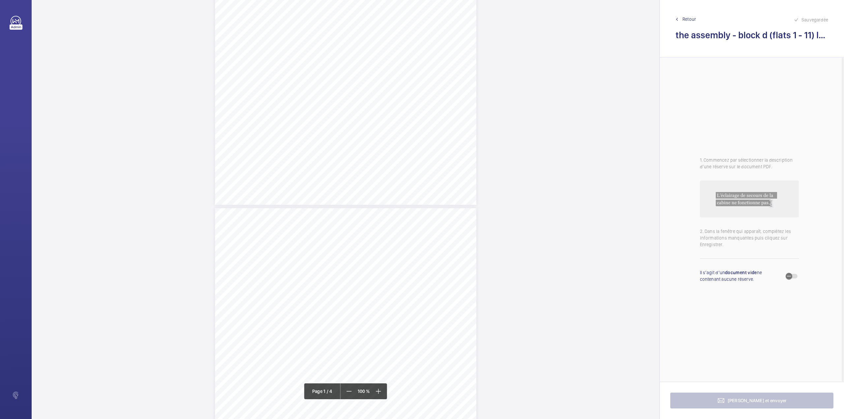
scroll to position [132, 0]
click at [369, 157] on div "Lift Report Lifting Operations & Lifting Equipment Regulation 1998 Provision & …" at bounding box center [345, 64] width 261 height 370
click at [364, 108] on textarea at bounding box center [396, 109] width 113 height 30
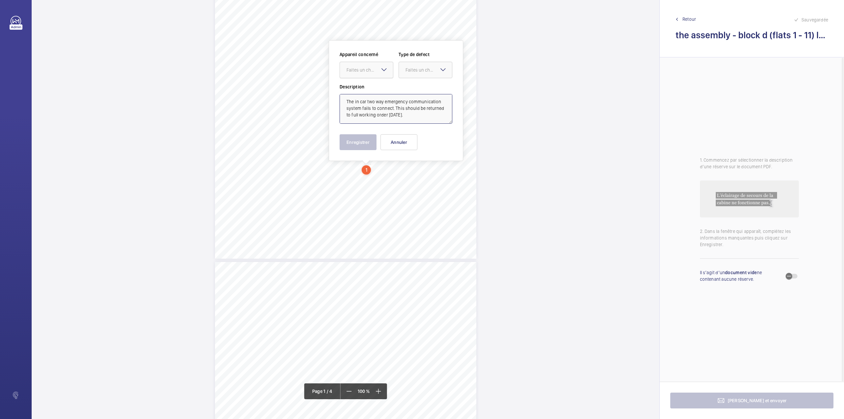
click at [366, 67] on div "Faites un choix" at bounding box center [369, 70] width 46 height 7
click at [366, 92] on span "E53725000863" at bounding box center [366, 90] width 40 height 7
click at [422, 67] on div "Faites un choix" at bounding box center [428, 70] width 46 height 7
click at [415, 122] on span "Timed" at bounding box center [425, 122] width 40 height 7
type textarea "The in car two way emergency communication system fails to connect. This should…"
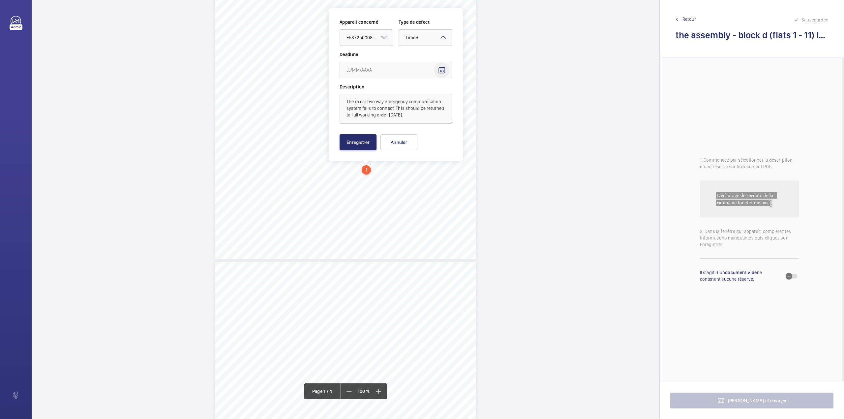
click at [435, 68] on span "Open calendar" at bounding box center [442, 70] width 16 height 16
click at [402, 162] on span "24" at bounding box center [402, 163] width 12 height 12
type input "[DATE]"
click at [359, 138] on button "Enregistrer" at bounding box center [358, 142] width 37 height 16
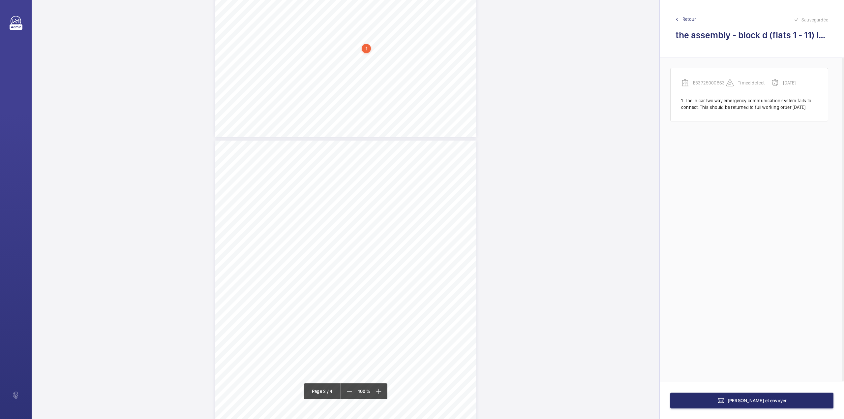
scroll to position [254, 0]
click at [254, 137] on span "[URL][DOMAIN_NAME].." at bounding box center [234, 138] width 39 height 4
click at [430, 111] on textarea at bounding box center [449, 109] width 113 height 30
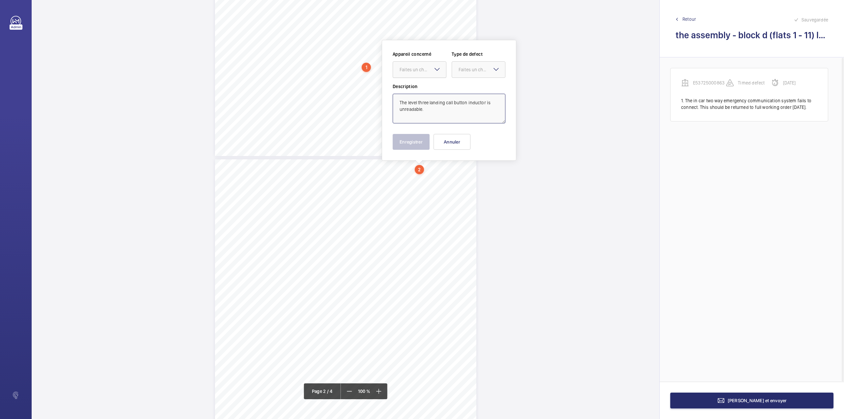
drag, startPoint x: 432, startPoint y: 68, endPoint x: 431, endPoint y: 80, distance: 12.2
click at [431, 70] on div "Faites un choix" at bounding box center [422, 69] width 46 height 7
click at [431, 87] on span "E53725000863" at bounding box center [419, 89] width 40 height 7
click at [466, 69] on div "Faites un choix" at bounding box center [481, 69] width 46 height 7
click at [464, 84] on div "Standard" at bounding box center [478, 90] width 53 height 16
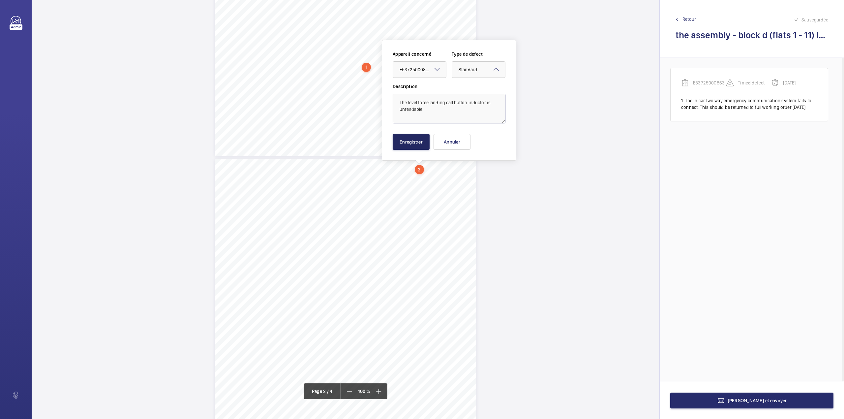
type textarea "The level three landing call button inductor is unreadable."
click at [409, 139] on button "Enregistrer" at bounding box center [411, 142] width 37 height 16
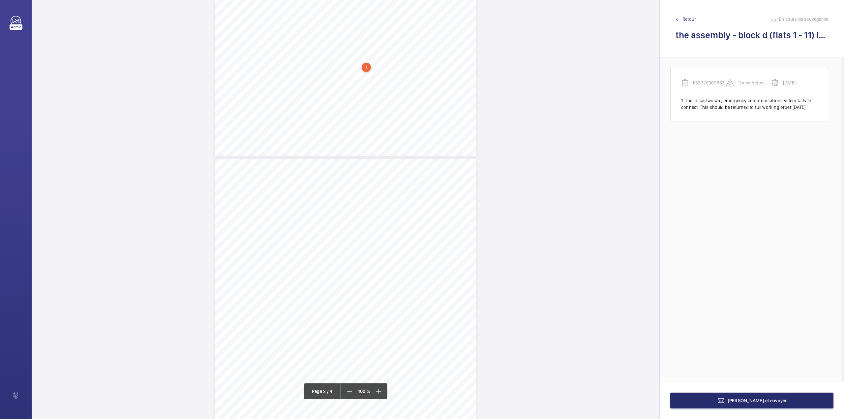
click at [406, 174] on span "Allianz plc, [STREET_ADDRESS]. Allianz plc trading as Allianz is regulated by t…" at bounding box center [310, 167] width 191 height 16
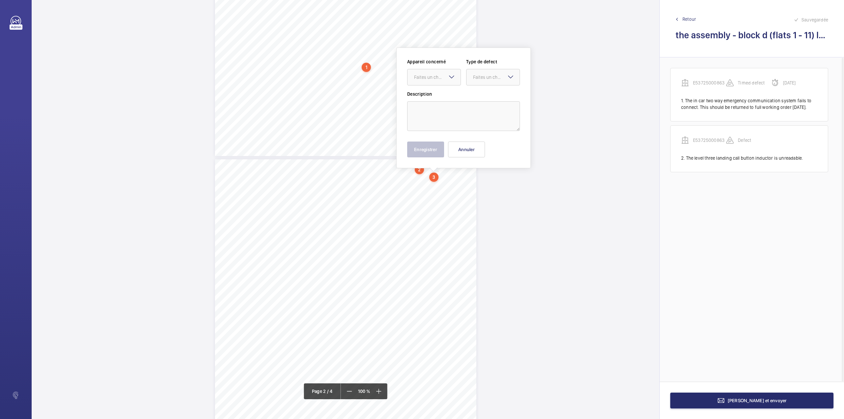
scroll to position [232, 0]
click at [446, 104] on textarea at bounding box center [463, 109] width 113 height 30
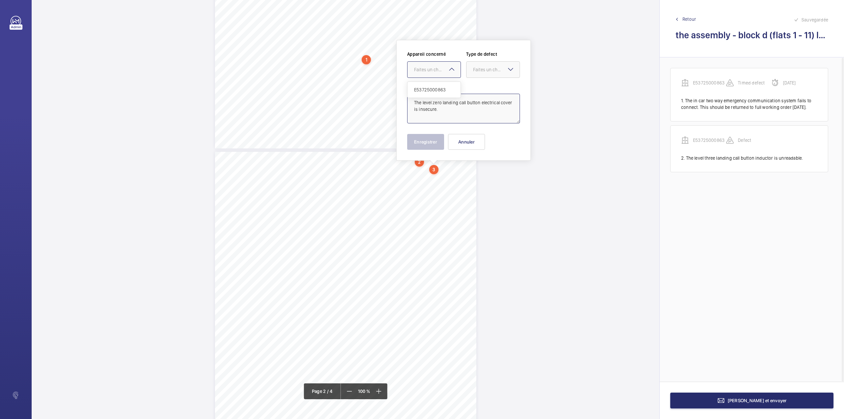
click at [435, 67] on div "Faites un choix" at bounding box center [437, 69] width 46 height 7
click at [443, 87] on span "E53725000863" at bounding box center [434, 89] width 40 height 7
click at [482, 69] on div "Faites un choix" at bounding box center [496, 69] width 46 height 7
click at [483, 86] on div "Standard" at bounding box center [492, 90] width 53 height 16
type textarea "The level zero landing call button electrical cover is insecure."
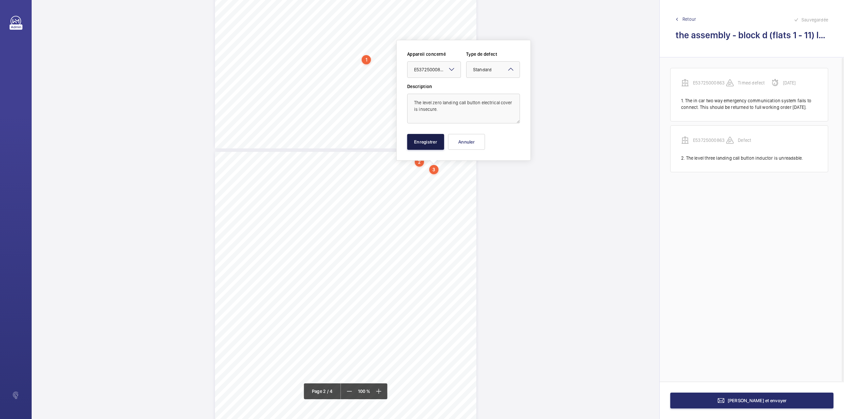
click at [438, 139] on button "Enregistrer" at bounding box center [425, 142] width 37 height 16
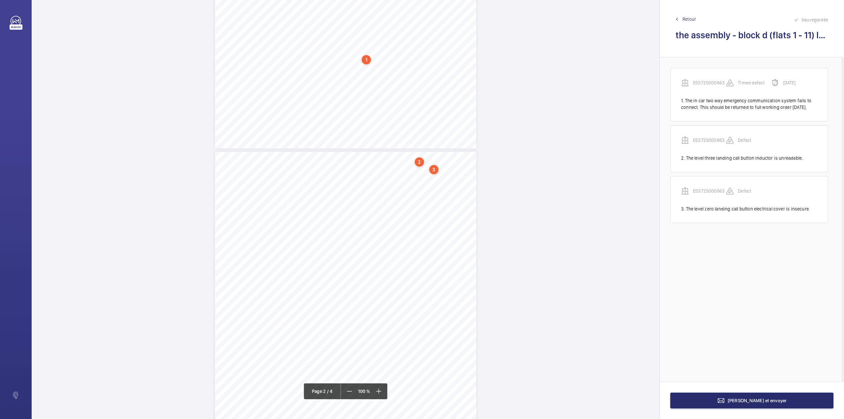
click at [447, 180] on div "4 Other Defects Identification of any other parts that require rectification. T…" at bounding box center [345, 337] width 261 height 370
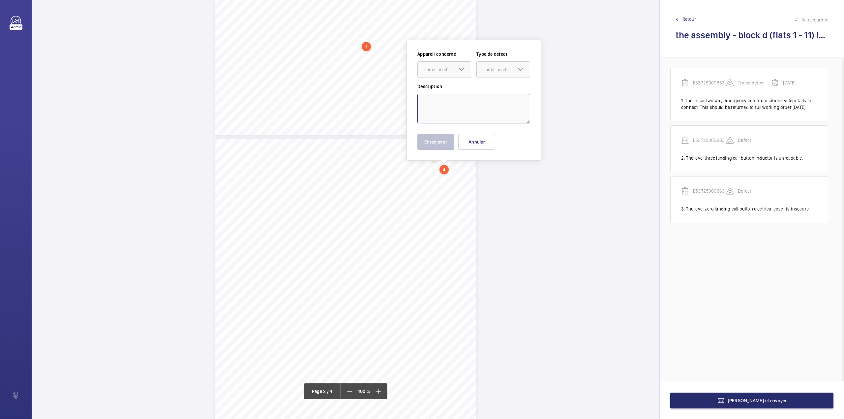
click at [460, 116] on textarea at bounding box center [473, 109] width 113 height 30
click at [439, 73] on div at bounding box center [444, 70] width 53 height 16
click at [440, 89] on span "E53725000863" at bounding box center [444, 89] width 40 height 7
click at [488, 67] on div "Faites un choix" at bounding box center [506, 69] width 46 height 7
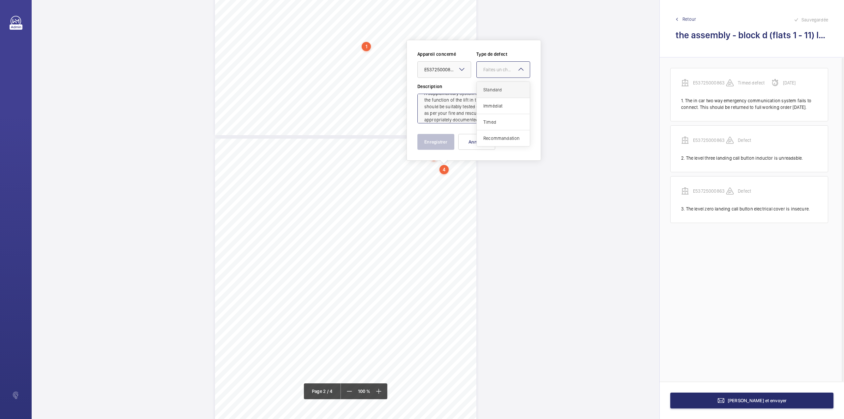
click at [497, 90] on span "Standard" at bounding box center [503, 89] width 40 height 7
type textarea "A supplementary system is fitted which controls the function of the lift in the…"
click at [447, 140] on button "Enregistrer" at bounding box center [435, 142] width 37 height 16
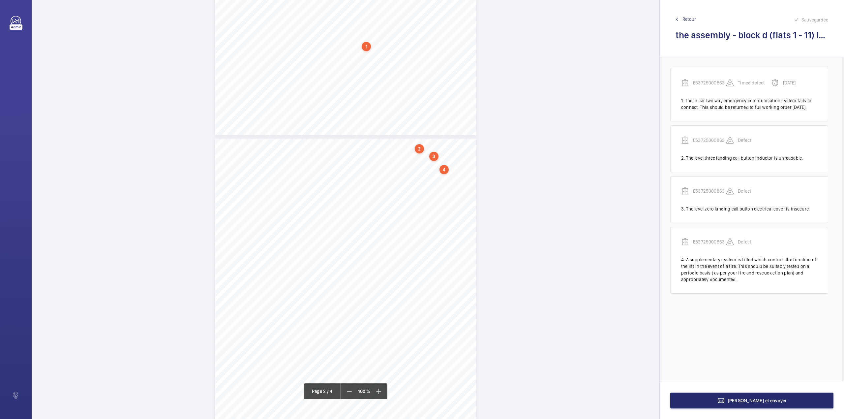
click at [455, 188] on div "4 Other Defects Identification of any other parts that require rectification. T…" at bounding box center [345, 323] width 261 height 370
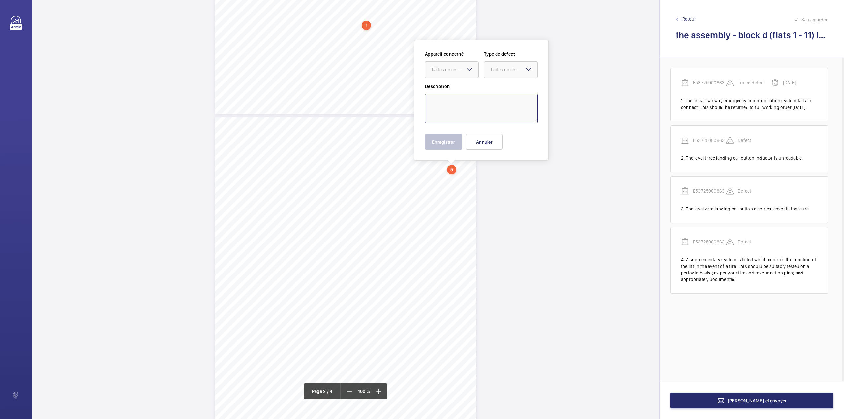
click at [446, 94] on textarea at bounding box center [481, 109] width 113 height 30
click at [450, 72] on div "Faites un choix" at bounding box center [455, 69] width 46 height 7
click at [454, 90] on span "E53725000863" at bounding box center [452, 89] width 40 height 7
click at [492, 74] on div at bounding box center [510, 70] width 53 height 16
drag, startPoint x: 495, startPoint y: 87, endPoint x: 488, endPoint y: 111, distance: 25.0
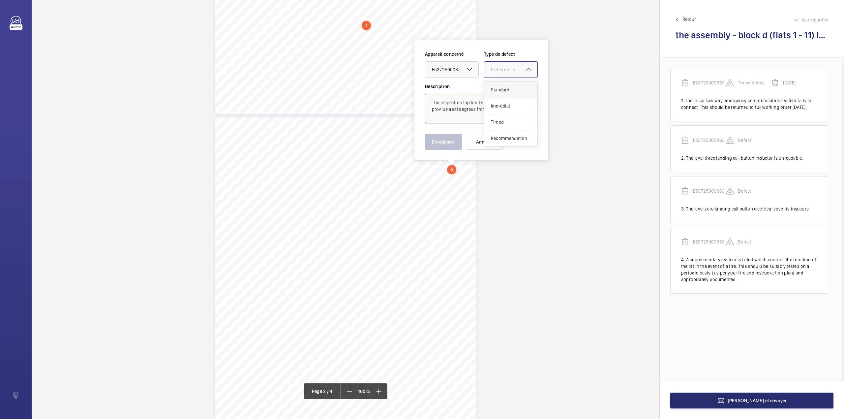
click at [495, 87] on span "Standard" at bounding box center [511, 89] width 40 height 7
type textarea "The inspection top limit should be lowered to provide a safe egress from the to…"
click at [454, 136] on button "Enregistrer" at bounding box center [443, 142] width 37 height 16
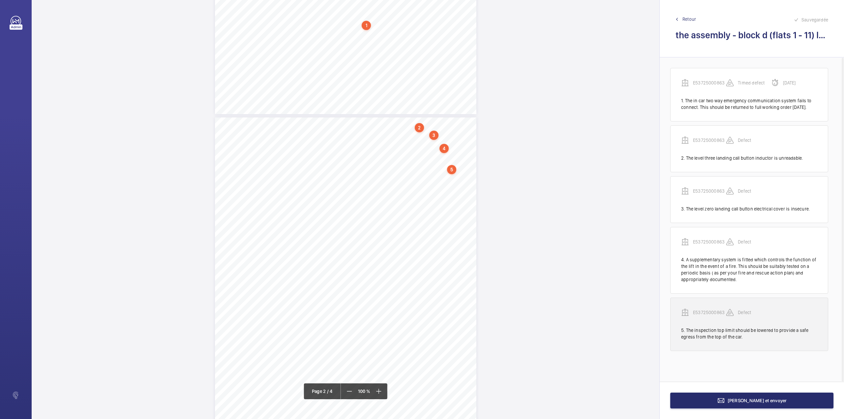
click at [713, 315] on p "E53725000863" at bounding box center [709, 312] width 33 height 7
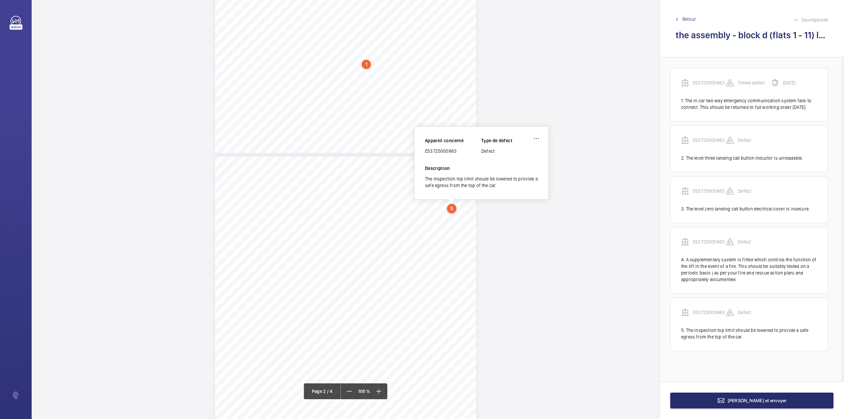
scroll to position [226, 0]
drag, startPoint x: 425, startPoint y: 153, endPoint x: 482, endPoint y: 157, distance: 56.8
click at [482, 157] on div "Appareil concerné E53725000863 Type de defect Defect" at bounding box center [481, 152] width 113 height 28
click at [456, 159] on div "Appareil concerné E53725000863 Type de defect Defect" at bounding box center [481, 152] width 113 height 28
drag, startPoint x: 425, startPoint y: 153, endPoint x: 463, endPoint y: 152, distance: 37.9
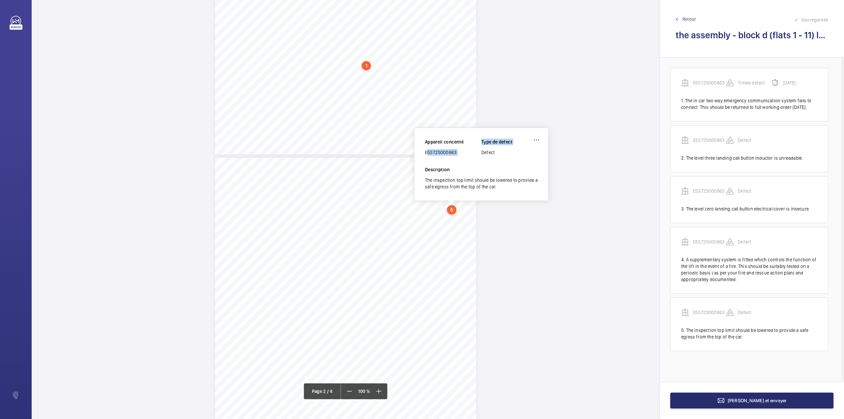
click at [463, 152] on div "E53725000863" at bounding box center [453, 152] width 56 height 7
drag, startPoint x: 781, startPoint y: 408, endPoint x: 778, endPoint y: 405, distance: 3.7
click at [781, 408] on div "[PERSON_NAME] et envoyer" at bounding box center [752, 399] width 184 height 37
click at [763, 400] on span "[PERSON_NAME] et envoyer" at bounding box center [756, 400] width 59 height 5
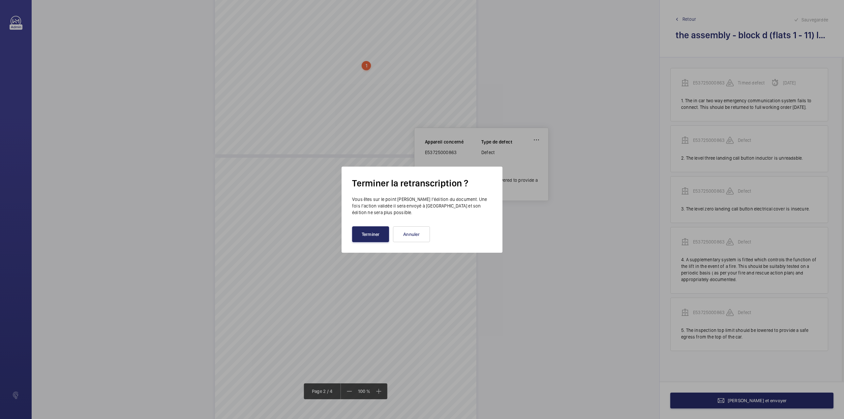
click at [372, 228] on button "Terminer" at bounding box center [370, 234] width 37 height 16
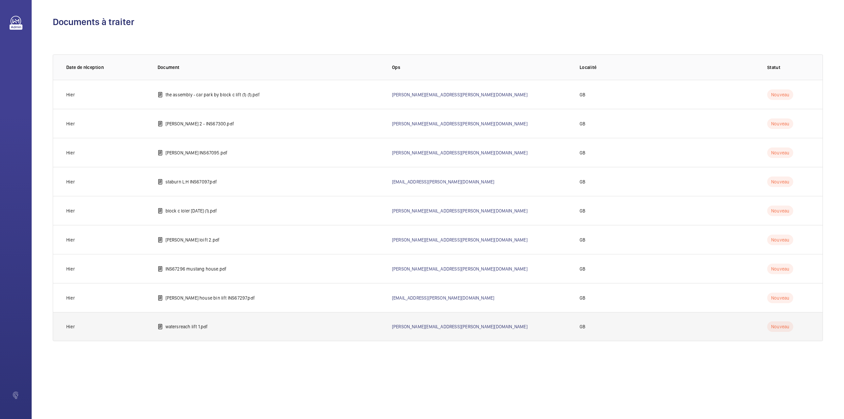
click at [185, 322] on td "watersreach lift 1.pdf" at bounding box center [264, 326] width 234 height 29
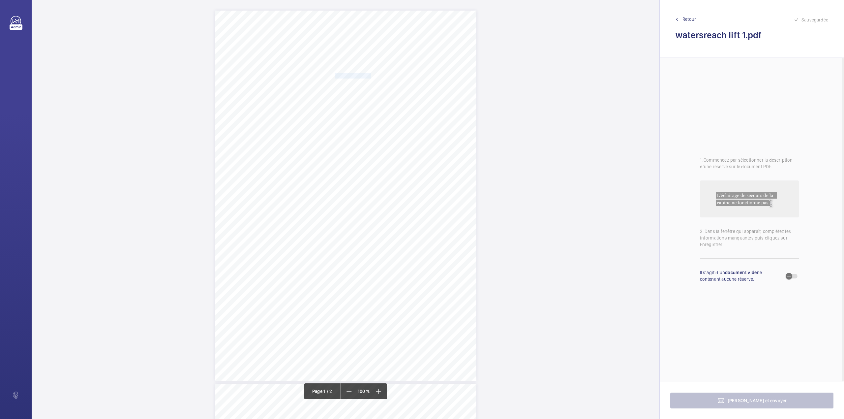
drag, startPoint x: 334, startPoint y: 75, endPoint x: 369, endPoint y: 75, distance: 35.3
click at [369, 75] on span "Notting Hill Genesis" at bounding box center [353, 76] width 36 height 5
click at [384, 198] on button "Annuler" at bounding box center [398, 191] width 37 height 16
drag, startPoint x: 334, startPoint y: 83, endPoint x: 438, endPoint y: 84, distance: 103.8
click at [438, 84] on span "Watersreach Apartments [PERSON_NAME][STREET_ADDRESS]" at bounding box center [395, 83] width 120 height 5
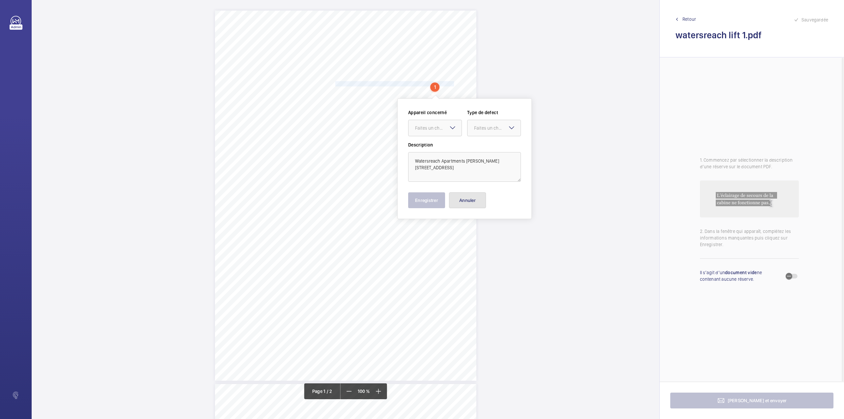
click at [485, 199] on button "Annuler" at bounding box center [467, 200] width 37 height 16
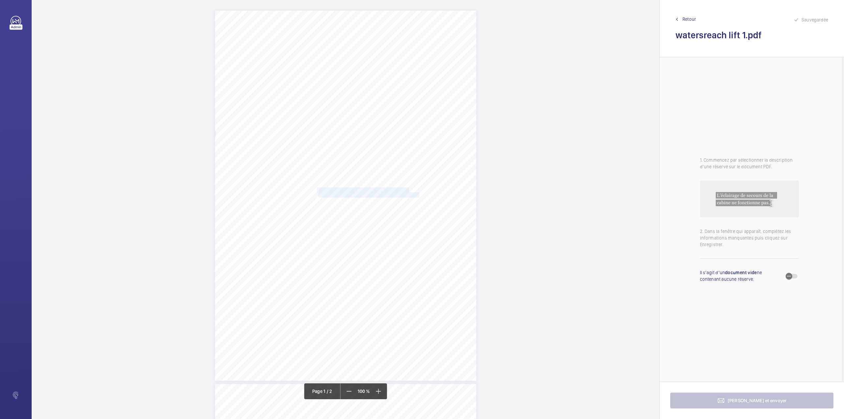
drag, startPoint x: 317, startPoint y: 189, endPoint x: 419, endPoint y: 196, distance: 101.8
click at [419, 196] on div "Lifting Operations and Lifting Equipment Regulations 1998 Report of Thorough Ex…" at bounding box center [345, 196] width 261 height 370
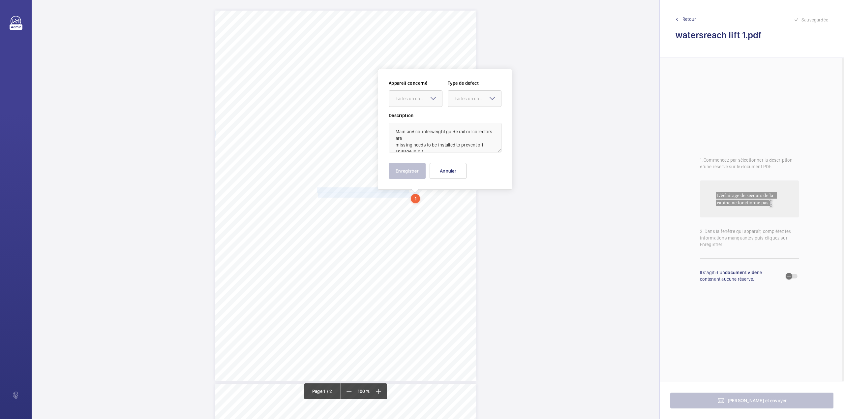
scroll to position [29, 0]
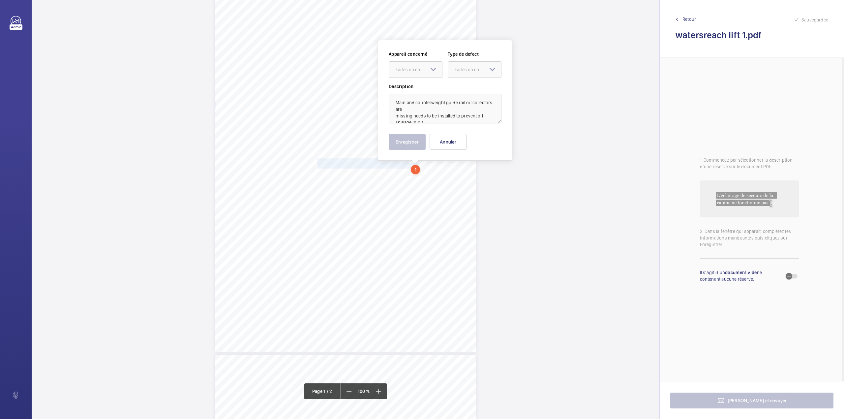
drag, startPoint x: 411, startPoint y: 69, endPoint x: 411, endPoint y: 74, distance: 5.6
click at [411, 69] on div "Faites un choix" at bounding box center [419, 69] width 46 height 7
click at [414, 92] on span ": INS67088" at bounding box center [416, 89] width 40 height 7
click at [468, 72] on div "Faites un choix" at bounding box center [478, 69] width 46 height 7
click at [469, 83] on div "Standard" at bounding box center [474, 90] width 53 height 16
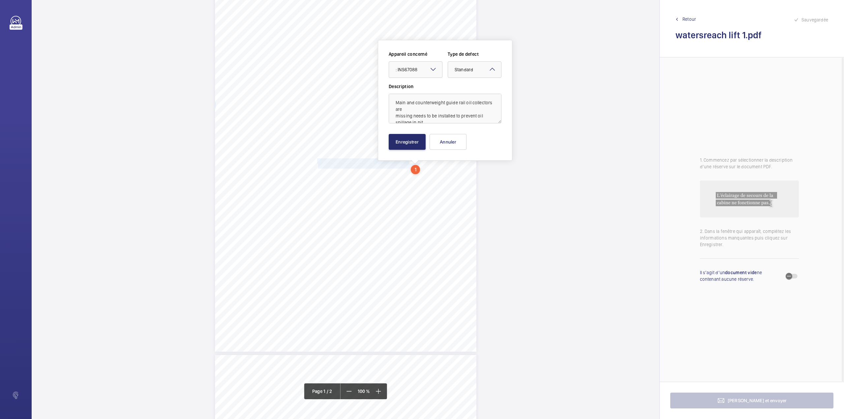
scroll to position [8, 0]
click at [430, 122] on textarea "Main and counterweight guide rail oil collectors are missing needs to be instal…" at bounding box center [445, 109] width 113 height 30
click at [398, 69] on span ": INS67088" at bounding box center [407, 69] width 22 height 5
click at [443, 114] on textarea "Main and counterweight guide rail oil collectors are missing needs to be instal…" at bounding box center [445, 109] width 113 height 30
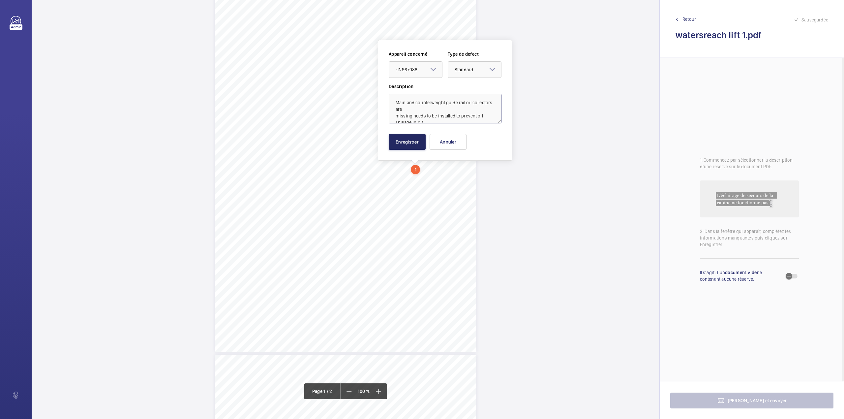
type textarea "Main and counterweight guide rail oil collectors are missing needs to be instal…"
click at [411, 144] on button "Enregistrer" at bounding box center [407, 142] width 37 height 16
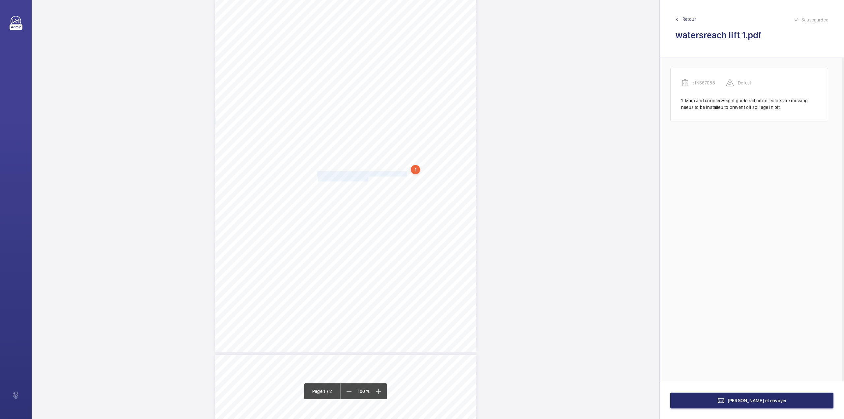
drag, startPoint x: 318, startPoint y: 173, endPoint x: 367, endPoint y: 176, distance: 49.2
click at [367, 176] on div "Lifting Operations and Lifting Equipment Regulations 1998 Report of Thorough Ex…" at bounding box center [345, 167] width 261 height 370
click at [371, 73] on div "Faites un choix" at bounding box center [363, 70] width 53 height 7
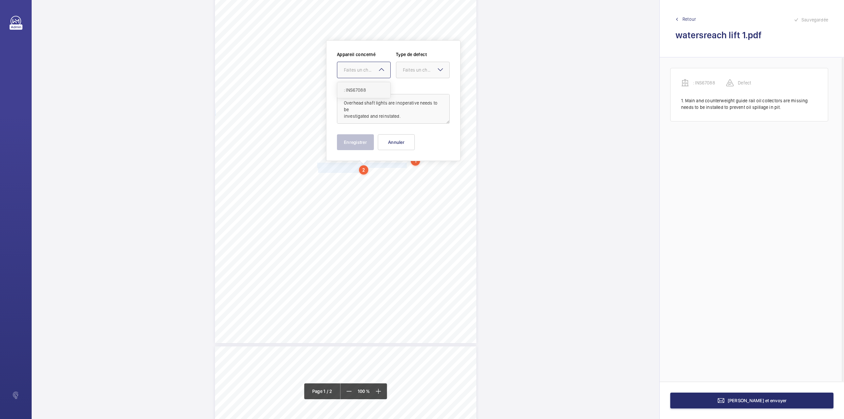
click at [371, 88] on span ": INS67088" at bounding box center [364, 90] width 40 height 7
drag, startPoint x: 399, startPoint y: 73, endPoint x: 401, endPoint y: 76, distance: 4.5
click at [399, 73] on div at bounding box center [422, 70] width 53 height 16
click at [405, 89] on span "Standard" at bounding box center [423, 90] width 40 height 7
click at [361, 142] on button "Enregistrer" at bounding box center [355, 142] width 37 height 16
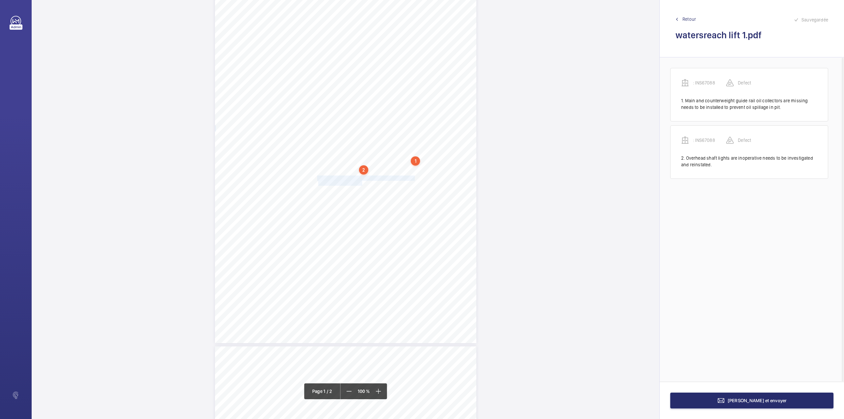
drag, startPoint x: 317, startPoint y: 178, endPoint x: 361, endPoint y: 181, distance: 43.9
click at [361, 181] on div "Lifting Operations and Lifting Equipment Regulations 1998 Report of Thorough Ex…" at bounding box center [345, 158] width 261 height 370
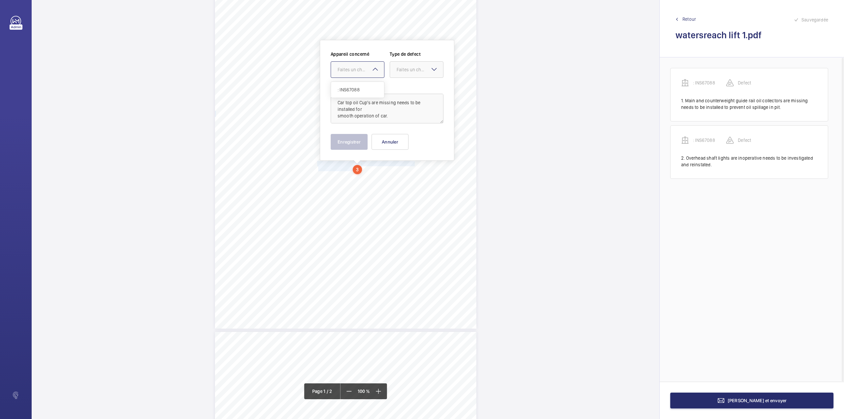
drag, startPoint x: 358, startPoint y: 71, endPoint x: 360, endPoint y: 86, distance: 15.7
click at [358, 72] on div "Faites un choix" at bounding box center [361, 69] width 46 height 7
click at [360, 86] on span ": INS67088" at bounding box center [358, 89] width 40 height 7
click at [402, 73] on div at bounding box center [416, 70] width 53 height 16
click at [403, 87] on span "Standard" at bounding box center [417, 89] width 40 height 7
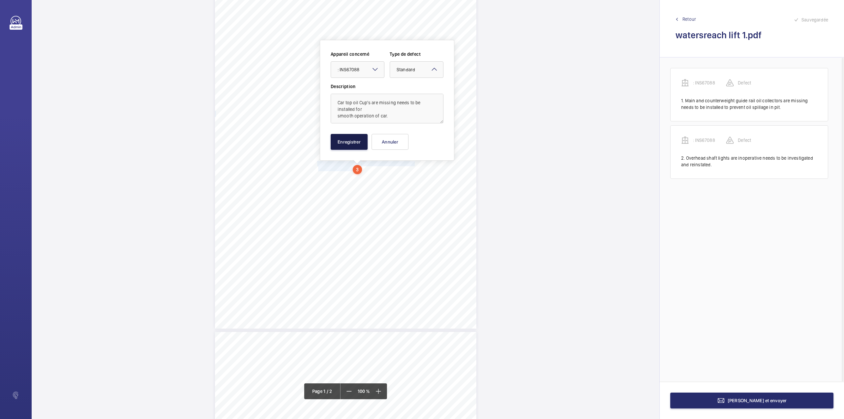
click at [354, 145] on button "Enregistrer" at bounding box center [349, 142] width 37 height 16
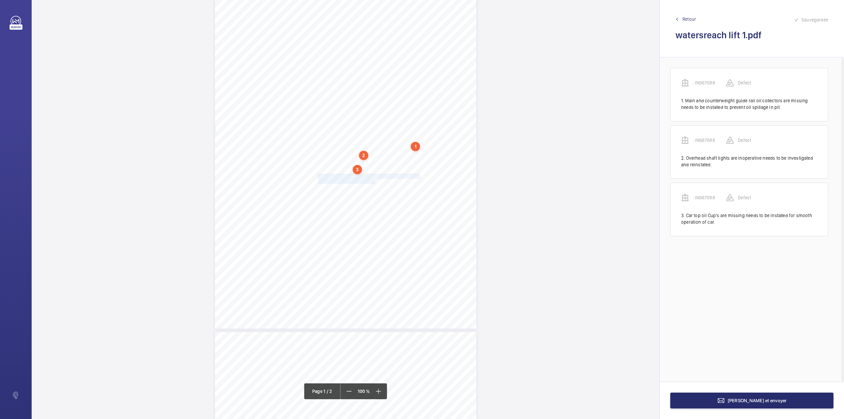
drag, startPoint x: 316, startPoint y: 175, endPoint x: 373, endPoint y: 181, distance: 57.4
click at [373, 181] on div "Lifting Operations and Lifting Equipment Regulations 1998 Report of Thorough Ex…" at bounding box center [345, 143] width 261 height 370
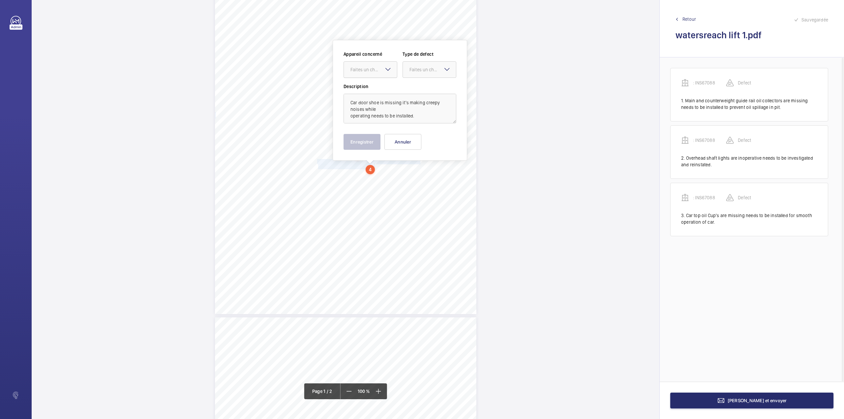
click at [368, 69] on div "Faites un choix" at bounding box center [373, 69] width 46 height 7
click at [369, 89] on span ": INS67088" at bounding box center [370, 89] width 40 height 7
drag, startPoint x: 421, startPoint y: 73, endPoint x: 419, endPoint y: 90, distance: 17.7
click at [421, 73] on div "Faites un choix" at bounding box center [429, 69] width 53 height 7
click at [419, 90] on span "Standard" at bounding box center [429, 89] width 40 height 7
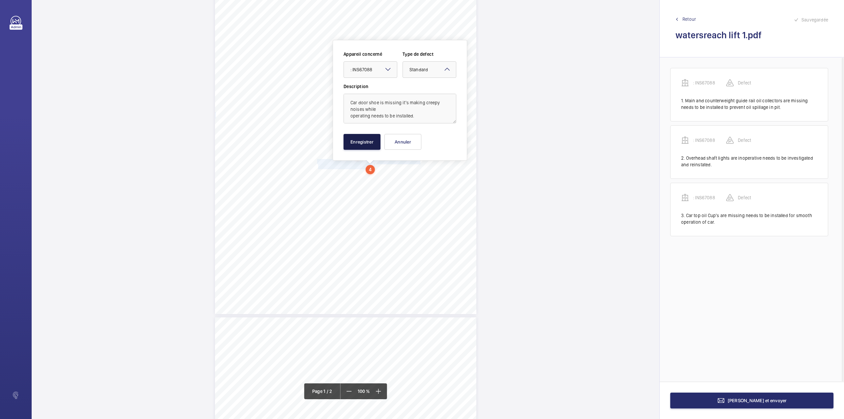
click at [356, 148] on button "Enregistrer" at bounding box center [361, 142] width 37 height 16
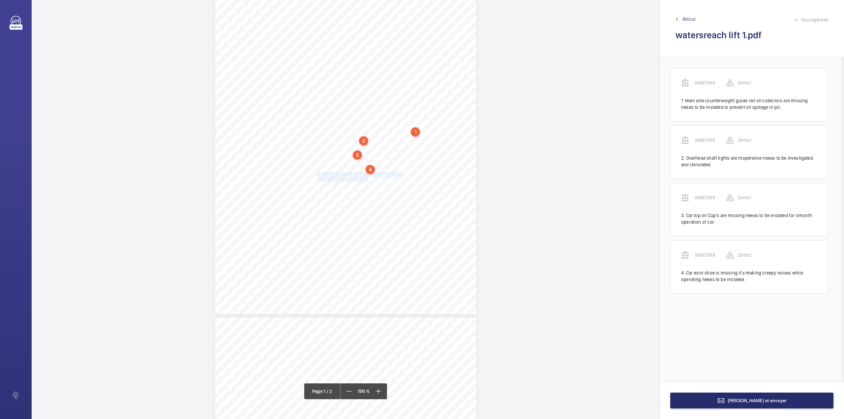
drag, startPoint x: 317, startPoint y: 173, endPoint x: 367, endPoint y: 179, distance: 50.5
click at [367, 179] on div "Lifting Operations and Lifting Equipment Regulations 1998 Report of Thorough Ex…" at bounding box center [345, 129] width 261 height 370
click at [362, 63] on div at bounding box center [363, 70] width 53 height 16
click at [364, 85] on div ": INS67088" at bounding box center [363, 90] width 53 height 16
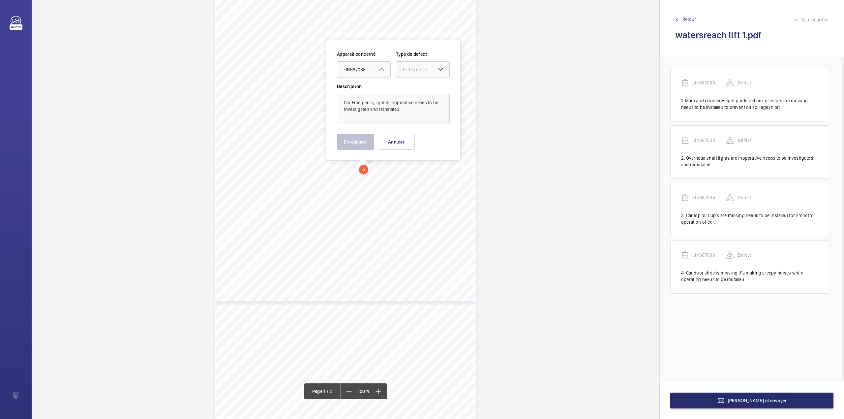
click at [417, 78] on div "Appareil concerné Faites un choix × : INS67088 × Type de defect Faites un choix" at bounding box center [393, 67] width 113 height 32
drag, startPoint x: 415, startPoint y: 69, endPoint x: 415, endPoint y: 81, distance: 11.9
click at [415, 73] on div "Faites un choix" at bounding box center [422, 69] width 53 height 7
click at [415, 86] on div "Standard" at bounding box center [422, 90] width 53 height 16
click at [358, 147] on button "Enregistrer" at bounding box center [355, 142] width 37 height 16
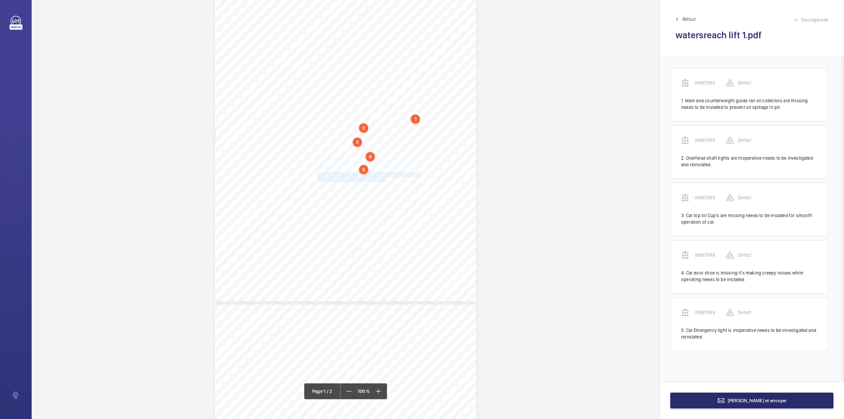
drag, startPoint x: 317, startPoint y: 175, endPoint x: 385, endPoint y: 179, distance: 68.3
click at [385, 179] on div "Lifting Operations and Lifting Equipment Regulations 1998 Report of Thorough Ex…" at bounding box center [345, 116] width 261 height 370
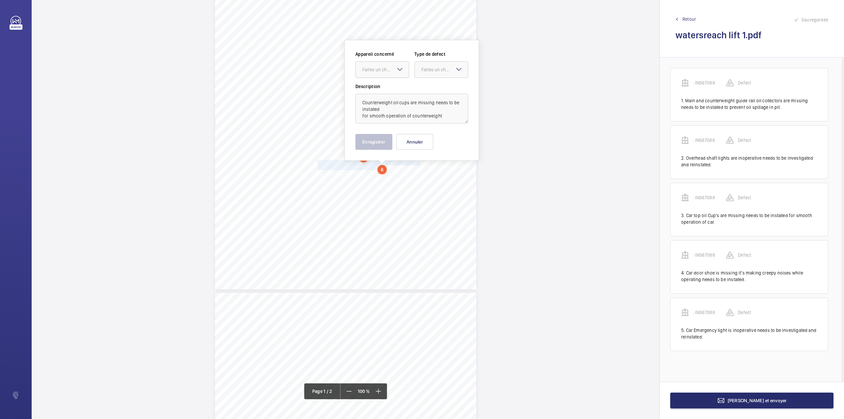
click at [377, 73] on div at bounding box center [382, 70] width 53 height 16
click at [379, 85] on div ": INS67088" at bounding box center [382, 90] width 53 height 16
drag, startPoint x: 430, startPoint y: 73, endPoint x: 430, endPoint y: 79, distance: 6.3
click at [430, 74] on div at bounding box center [441, 70] width 53 height 16
click at [430, 82] on div "Standard" at bounding box center [441, 90] width 53 height 16
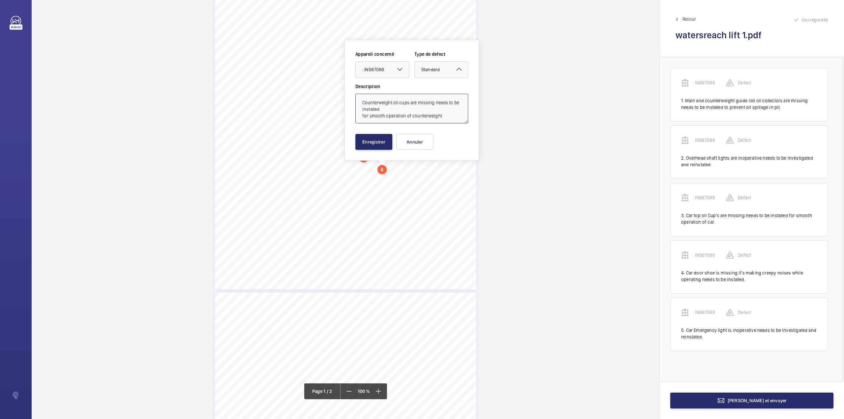
click at [443, 115] on textarea "Counterweight oil cups are missing needs to be installed for smooth operation o…" at bounding box center [411, 109] width 113 height 30
type textarea "Counterweight oil cups are missing needs to be installed for smooth operation o…"
click at [378, 138] on button "Enregistrer" at bounding box center [373, 142] width 37 height 16
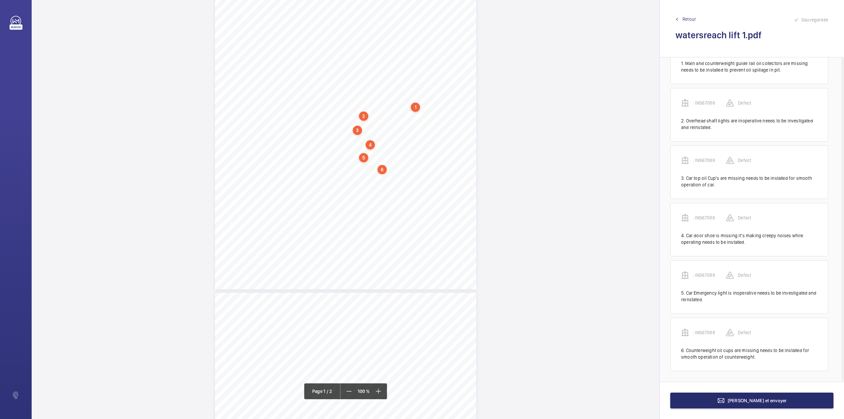
scroll to position [39, 0]
drag, startPoint x: 317, startPoint y: 173, endPoint x: 355, endPoint y: 181, distance: 39.0
click at [355, 181] on div "Lifting Operations and Lifting Equipment Regulations 1998 Report of Thorough Ex…" at bounding box center [345, 104] width 261 height 370
click at [356, 89] on label "Description" at bounding box center [381, 86] width 113 height 7
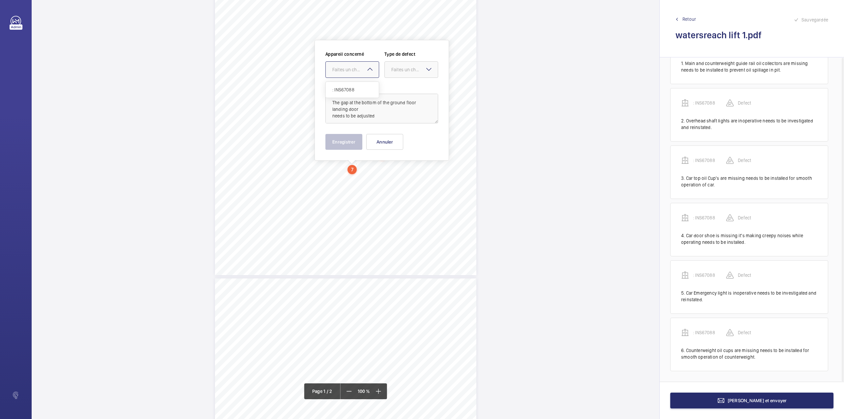
drag, startPoint x: 354, startPoint y: 66, endPoint x: 354, endPoint y: 76, distance: 10.5
click at [354, 69] on div "Faites un choix" at bounding box center [352, 69] width 53 height 7
click at [357, 88] on span ": INS67088" at bounding box center [352, 89] width 40 height 7
click at [388, 74] on div at bounding box center [411, 70] width 53 height 16
click at [394, 88] on span "Standard" at bounding box center [411, 89] width 40 height 7
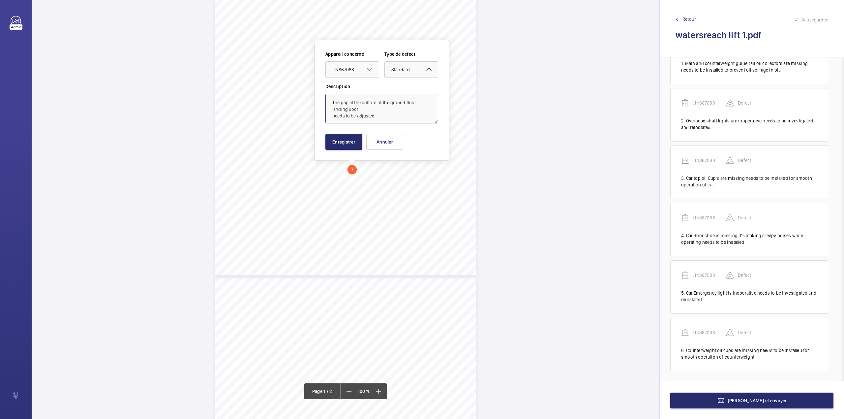
click at [384, 121] on textarea "The gap at the bottom of the ground floor landing door needs to be adjusted" at bounding box center [381, 109] width 113 height 30
type textarea "The gap at the bottom of the ground floor landing door needs to be adjusted."
click at [351, 141] on button "Enregistrer" at bounding box center [343, 142] width 37 height 16
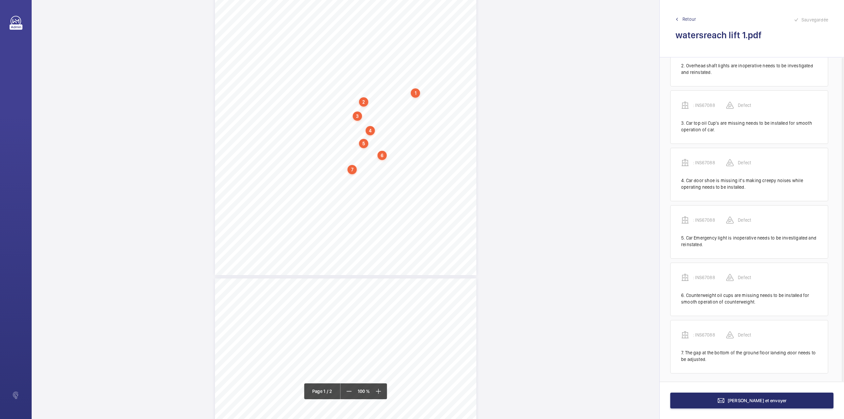
scroll to position [96, 0]
drag, startPoint x: 316, startPoint y: 173, endPoint x: 388, endPoint y: 178, distance: 71.7
click at [388, 178] on div "Lifting Operations and Lifting Equipment Regulations 1998 Report of Thorough Ex…" at bounding box center [345, 90] width 261 height 370
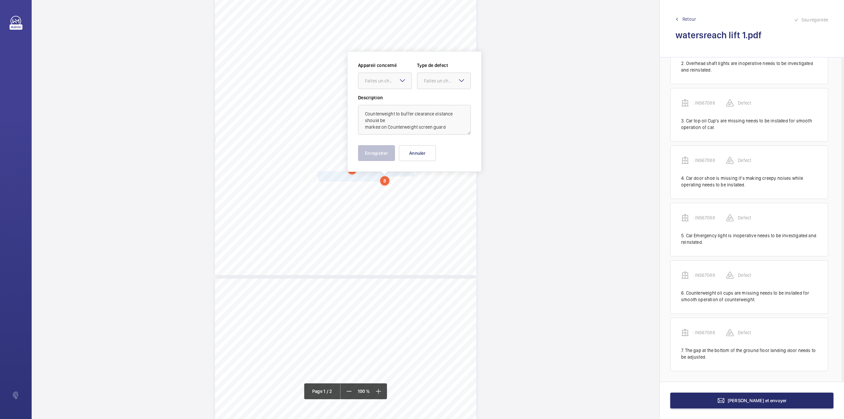
scroll to position [117, 0]
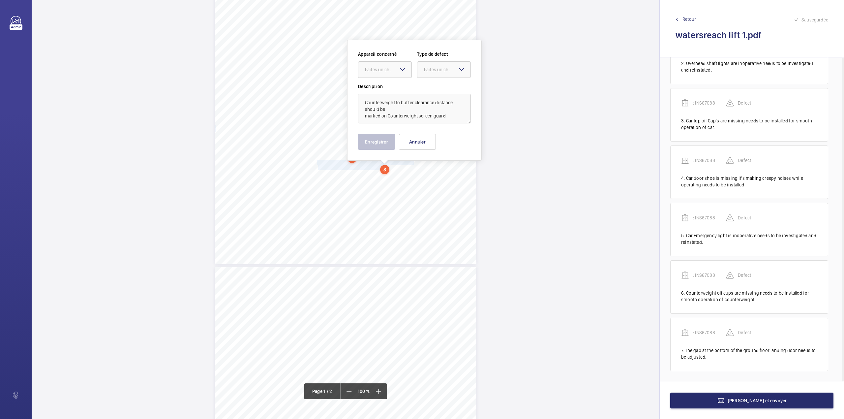
click at [377, 68] on div "Faites un choix" at bounding box center [388, 69] width 46 height 7
click at [379, 86] on div ": INS67088" at bounding box center [384, 90] width 53 height 16
drag, startPoint x: 434, startPoint y: 72, endPoint x: 433, endPoint y: 80, distance: 8.3
click at [434, 72] on div "Faites un choix" at bounding box center [447, 69] width 46 height 7
click at [433, 85] on div "Standard" at bounding box center [443, 90] width 53 height 16
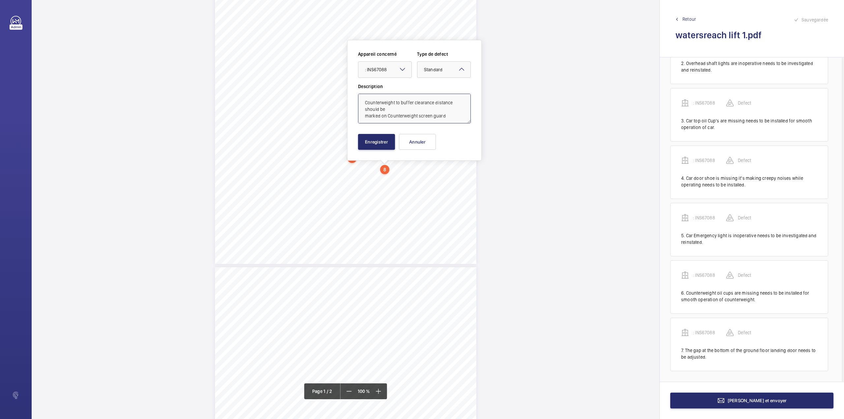
click at [447, 115] on textarea "Counterweight to buffer clearance distance should be marked on Counterweight sc…" at bounding box center [414, 109] width 113 height 30
type textarea "Counterweight to buffer clearance distance should be marked on Counterweight sc…"
click at [376, 144] on button "Enregistrer" at bounding box center [376, 142] width 37 height 16
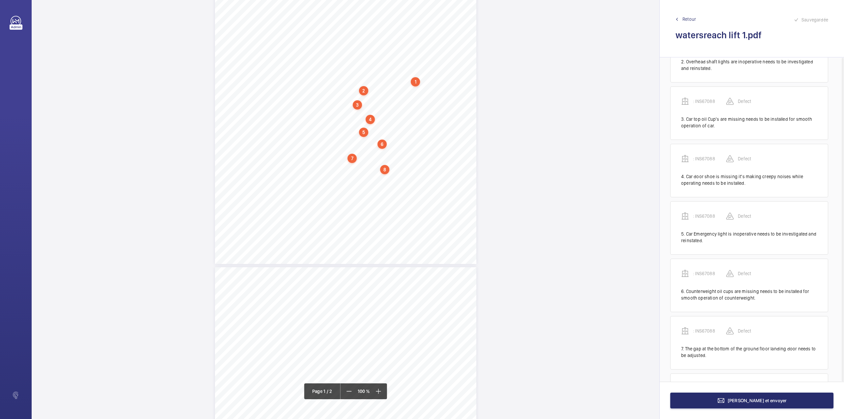
scroll to position [154, 0]
drag, startPoint x: 317, startPoint y: 174, endPoint x: 341, endPoint y: 181, distance: 24.6
click at [341, 181] on div "Lifting Operations and Lifting Equipment Regulations 1998 Report of Thorough Ex…" at bounding box center [345, 79] width 261 height 370
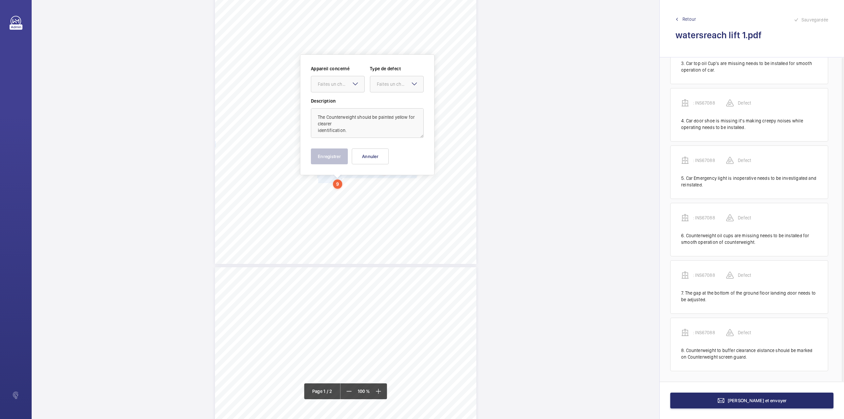
scroll to position [131, 0]
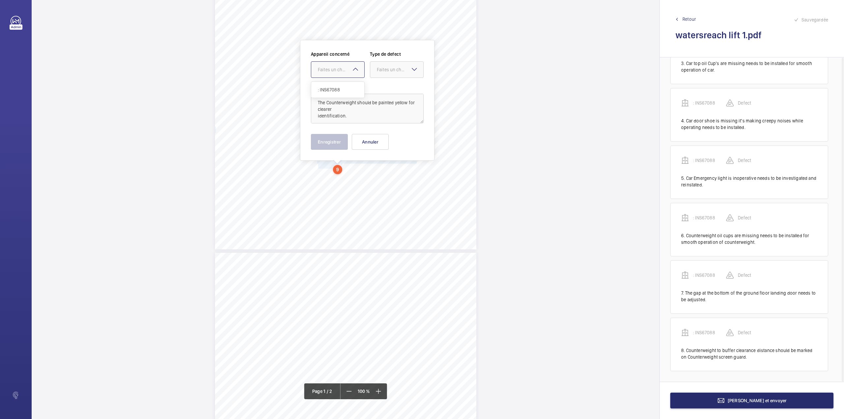
drag, startPoint x: 334, startPoint y: 69, endPoint x: 334, endPoint y: 89, distance: 20.4
click at [334, 72] on div "Faites un choix" at bounding box center [341, 69] width 46 height 7
drag, startPoint x: 334, startPoint y: 89, endPoint x: 345, endPoint y: 88, distance: 10.6
click at [335, 90] on span ": INS67088" at bounding box center [338, 89] width 40 height 7
click at [379, 75] on div at bounding box center [396, 70] width 53 height 16
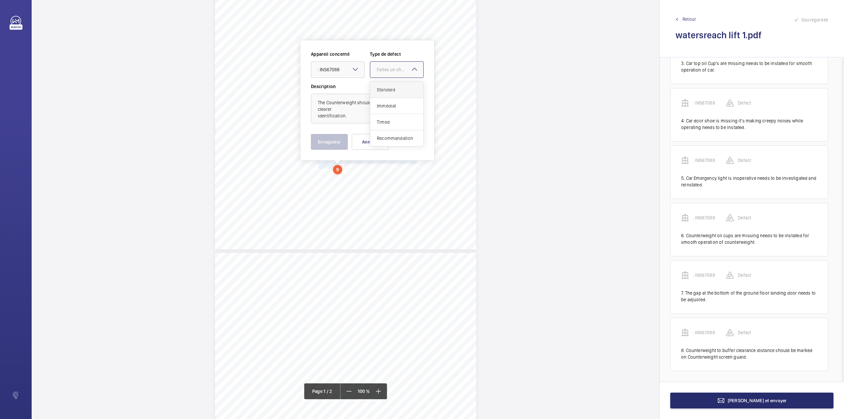
click at [381, 88] on span "Standard" at bounding box center [397, 89] width 40 height 7
click at [336, 136] on button "Enregistrer" at bounding box center [329, 142] width 37 height 16
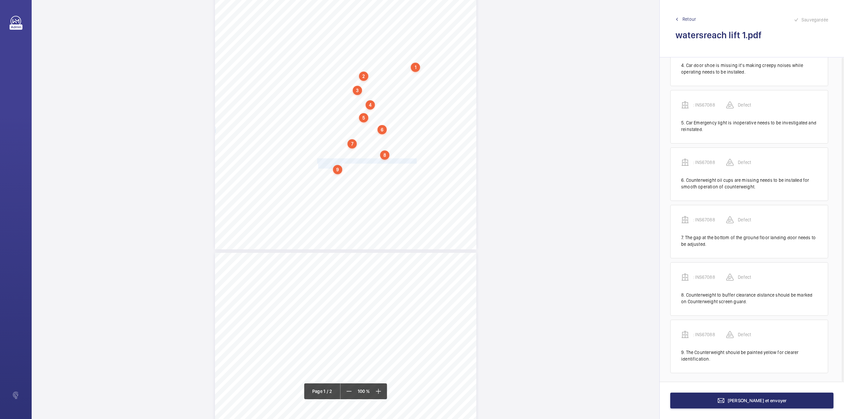
scroll to position [211, 0]
drag, startPoint x: 317, startPoint y: 174, endPoint x: 373, endPoint y: 178, distance: 56.8
click at [373, 178] on div "Lifting Operations and Lifting Equipment Regulations 1998 Report of Thorough Ex…" at bounding box center [345, 64] width 261 height 370
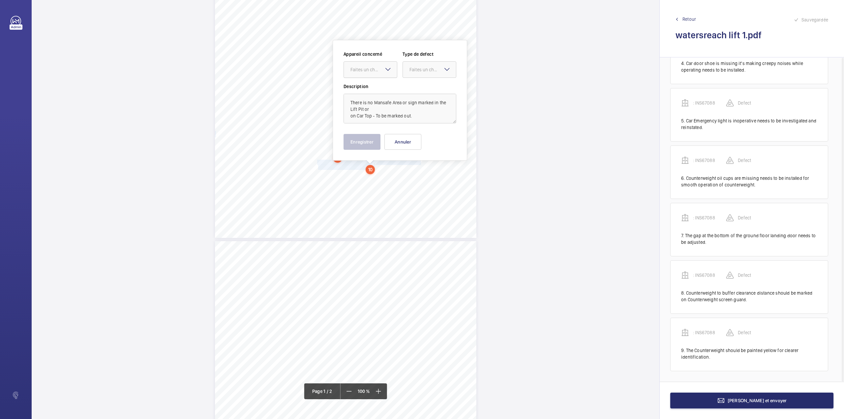
drag, startPoint x: 369, startPoint y: 69, endPoint x: 370, endPoint y: 80, distance: 11.3
click at [369, 73] on div "Faites un choix" at bounding box center [373, 69] width 46 height 7
click at [372, 86] on div ": INS67088" at bounding box center [370, 90] width 53 height 16
click at [409, 74] on div at bounding box center [429, 70] width 53 height 16
click at [413, 92] on span "Standard" at bounding box center [429, 89] width 40 height 7
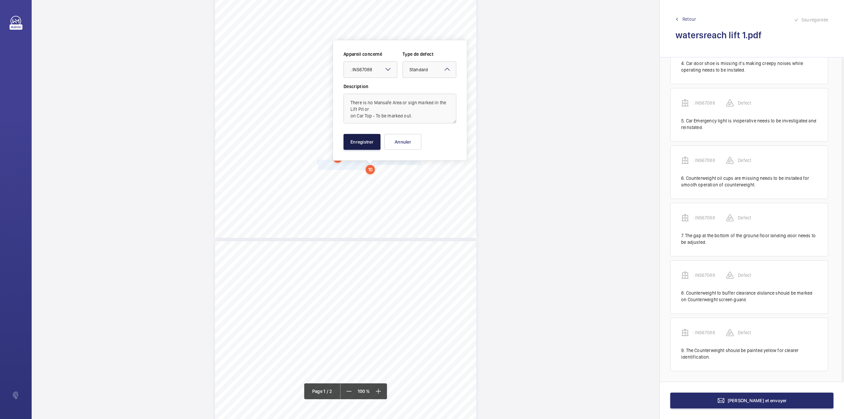
click at [366, 146] on button "Enregistrer" at bounding box center [361, 142] width 37 height 16
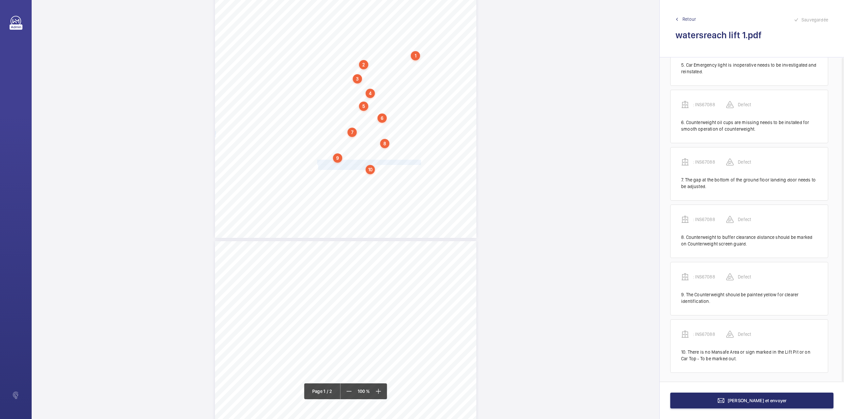
scroll to position [269, 0]
drag, startPoint x: 317, startPoint y: 174, endPoint x: 334, endPoint y: 180, distance: 18.0
click at [334, 180] on div "Lifting Operations and Lifting Equipment Regulations 1998 Report of Thorough Ex…" at bounding box center [345, 53] width 261 height 370
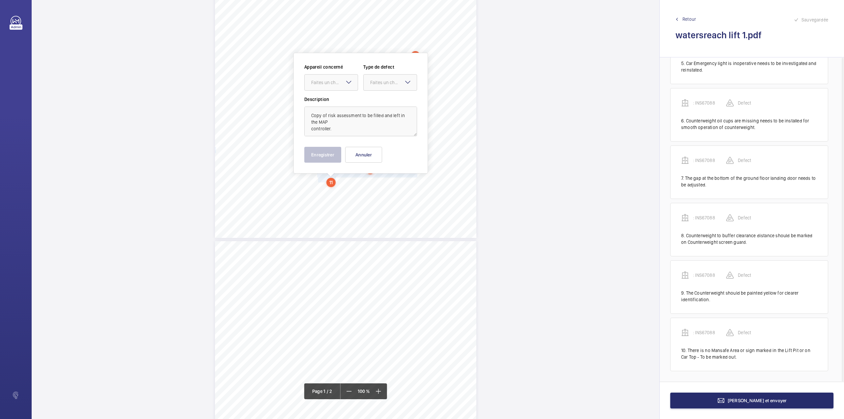
scroll to position [156, 0]
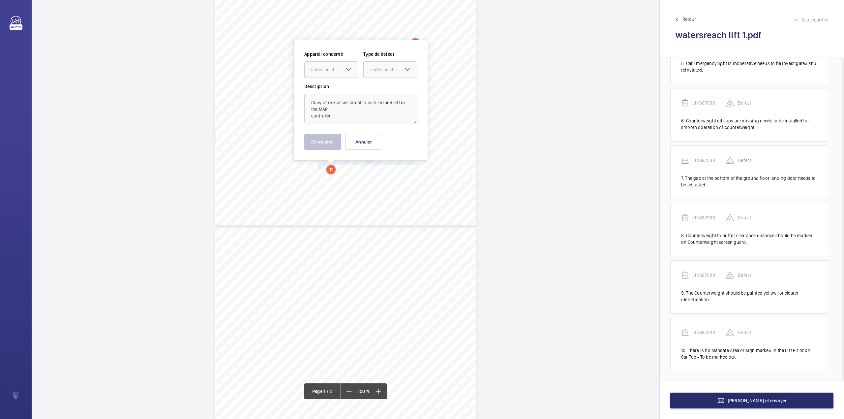
click at [334, 65] on div at bounding box center [331, 70] width 53 height 16
click at [338, 88] on span ": INS67088" at bounding box center [331, 89] width 40 height 7
click at [369, 74] on div at bounding box center [390, 70] width 53 height 16
click at [374, 90] on span "Standard" at bounding box center [390, 89] width 40 height 7
click at [325, 140] on button "Enregistrer" at bounding box center [322, 142] width 37 height 16
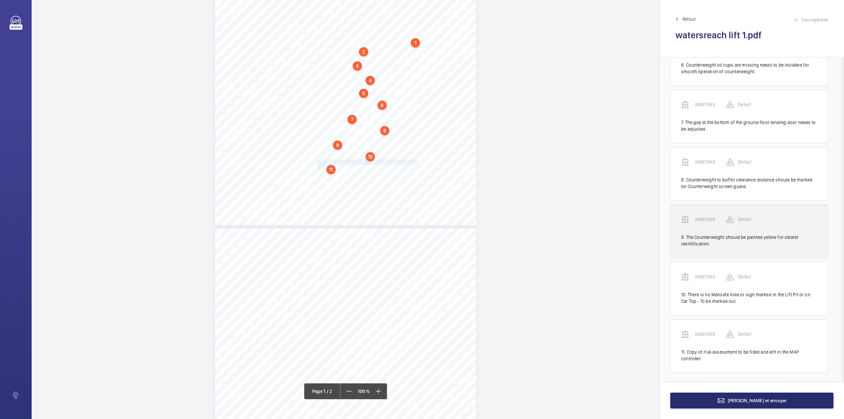
scroll to position [326, 0]
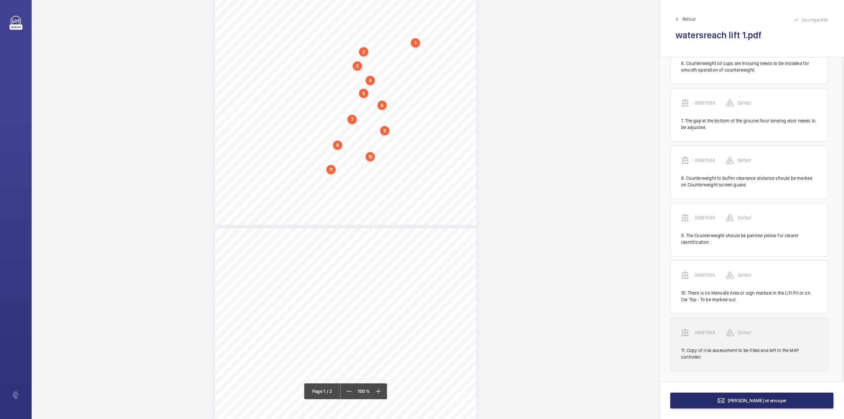
click at [705, 329] on p ": INS67088" at bounding box center [709, 332] width 33 height 7
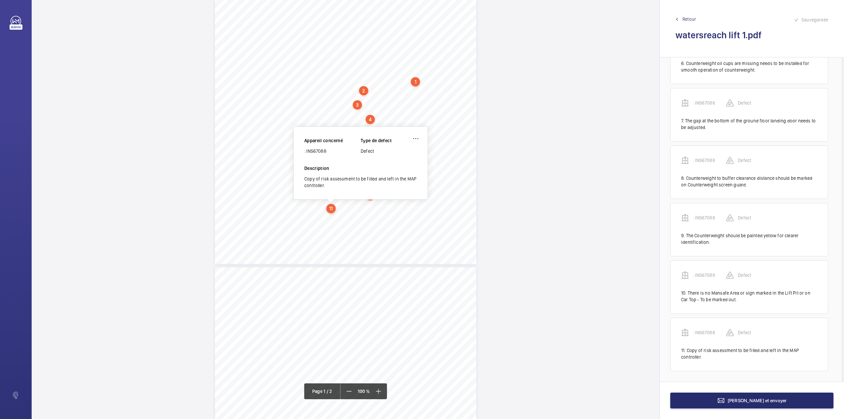
scroll to position [115, 0]
drag, startPoint x: 307, startPoint y: 154, endPoint x: 334, endPoint y: 153, distance: 27.4
click at [334, 153] on div ": INS67088" at bounding box center [332, 152] width 56 height 7
click at [706, 397] on button "[PERSON_NAME] et envoyer" at bounding box center [751, 400] width 163 height 16
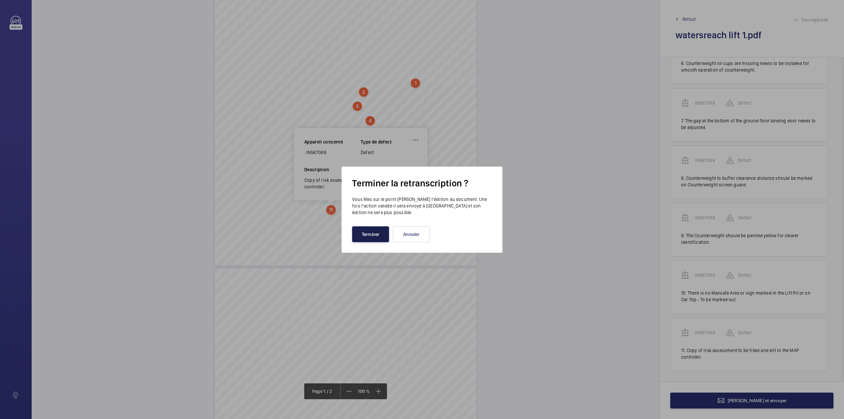
click at [377, 228] on button "Terminer" at bounding box center [370, 234] width 37 height 16
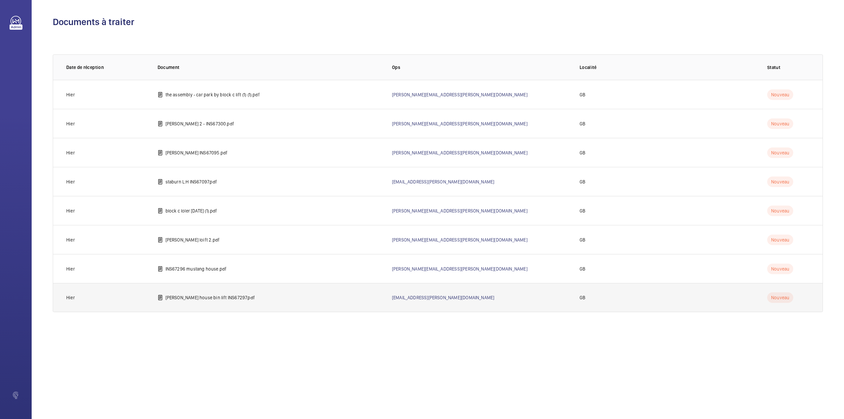
click at [183, 305] on td "[PERSON_NAME] house bin lift INS67297.pdf" at bounding box center [264, 297] width 234 height 29
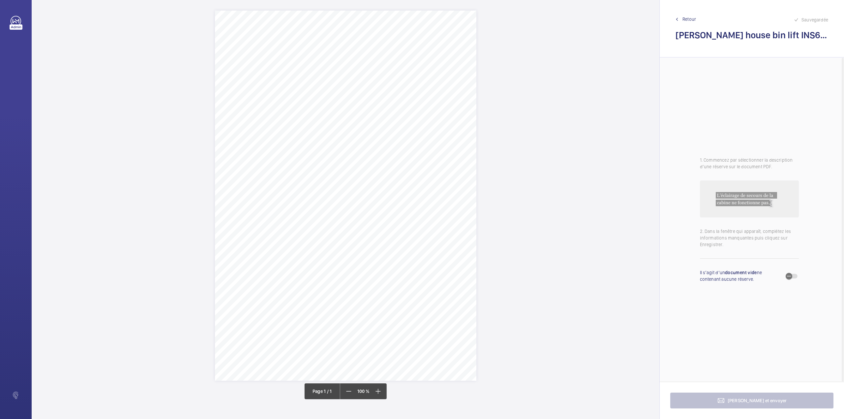
click at [335, 74] on span "Notting Hill Genesis" at bounding box center [353, 76] width 36 height 5
drag, startPoint x: 335, startPoint y: 74, endPoint x: 370, endPoint y: 76, distance: 34.7
click at [370, 76] on span "Notting Hill Genesis" at bounding box center [353, 76] width 36 height 5
click at [405, 191] on button "Annuler" at bounding box center [399, 192] width 37 height 16
drag, startPoint x: 335, startPoint y: 84, endPoint x: 440, endPoint y: 83, distance: 105.1
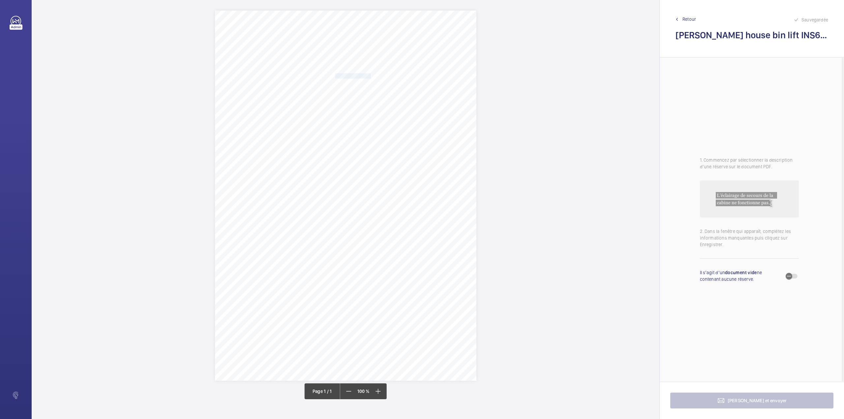
click at [409, 83] on span "[STREET_ADDRESS][PERSON_NAME]" at bounding box center [372, 83] width 74 height 5
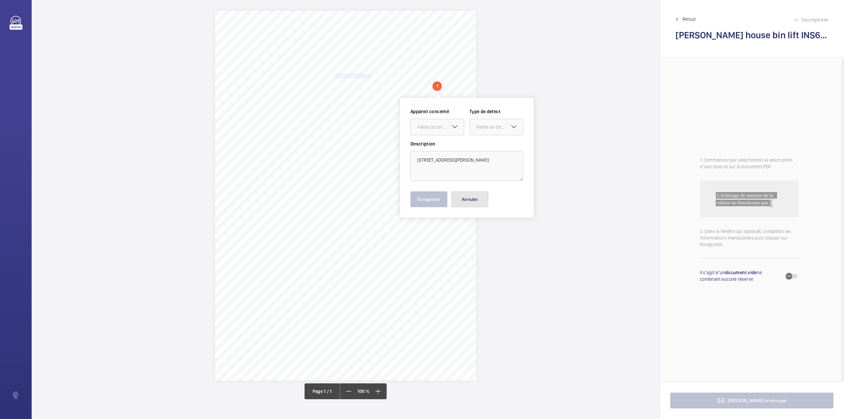
click at [470, 202] on button "Annuler" at bounding box center [469, 199] width 37 height 16
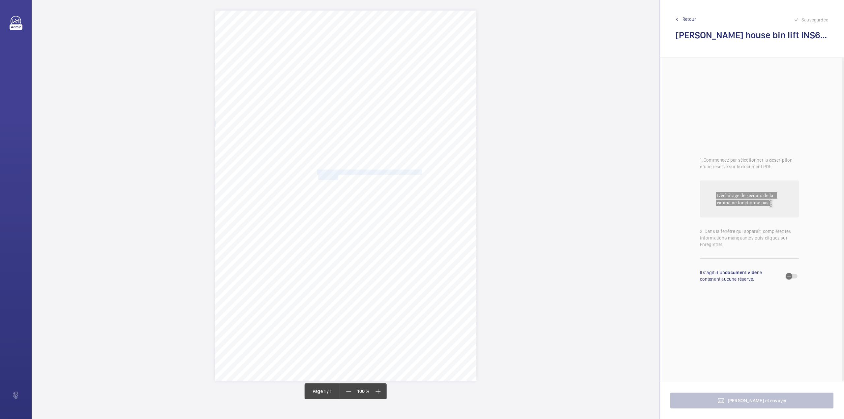
drag, startPoint x: 318, startPoint y: 171, endPoint x: 338, endPoint y: 176, distance: 20.4
click at [338, 176] on div "Signed: Lifting Operations and Lifting Equipment Regulations 1998 Report of Tho…" at bounding box center [345, 196] width 261 height 370
click at [324, 76] on div "Faites un choix" at bounding box center [338, 78] width 46 height 7
drag, startPoint x: 325, startPoint y: 87, endPoint x: 385, endPoint y: 85, distance: 60.7
click at [328, 98] on span "INS67297" at bounding box center [335, 98] width 40 height 7
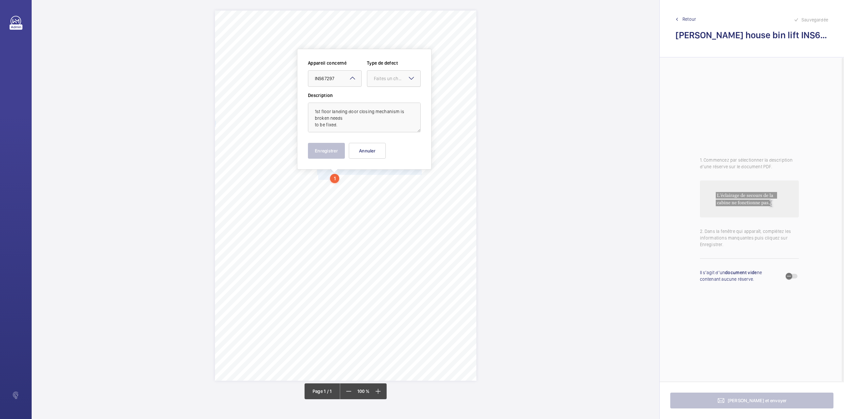
click at [386, 85] on div at bounding box center [393, 79] width 53 height 16
click at [381, 130] on span "Timed" at bounding box center [394, 131] width 40 height 7
click at [409, 78] on mat-icon "Open calendar" at bounding box center [410, 79] width 8 height 8
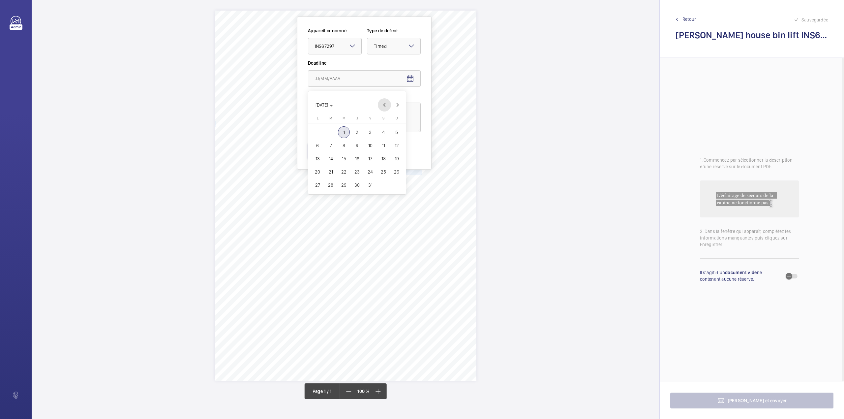
click at [388, 106] on span "Previous month" at bounding box center [384, 104] width 13 height 13
click at [397, 107] on span "Next month" at bounding box center [397, 104] width 13 height 13
click at [369, 131] on span "3" at bounding box center [370, 132] width 12 height 12
type input "[DATE]"
click at [317, 150] on button "Enregistrer" at bounding box center [326, 151] width 37 height 16
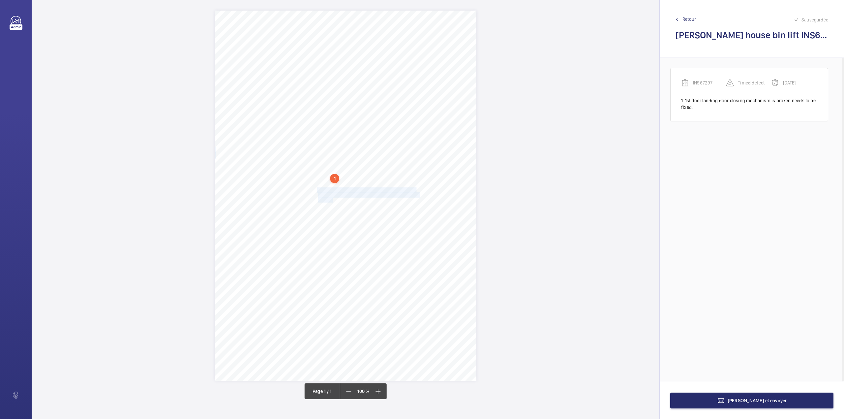
drag, startPoint x: 318, startPoint y: 190, endPoint x: 333, endPoint y: 197, distance: 16.7
click at [333, 197] on div "Signed: Lifting Operations and Lifting Equipment Regulations 1998 Report of Tho…" at bounding box center [345, 196] width 261 height 370
click at [331, 98] on div "Faites un choix" at bounding box center [333, 99] width 46 height 7
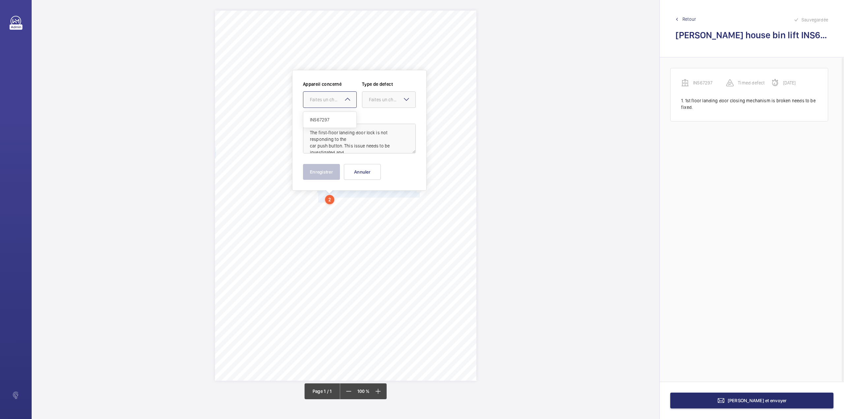
click at [333, 115] on div "INS67297" at bounding box center [329, 120] width 53 height 16
click at [372, 99] on div "Faites un choix" at bounding box center [392, 99] width 46 height 7
click at [374, 113] on div "Standard" at bounding box center [388, 120] width 53 height 16
click at [337, 148] on textarea "The first-floor landing door lock is not responding to the car push button. Thi…" at bounding box center [359, 139] width 113 height 30
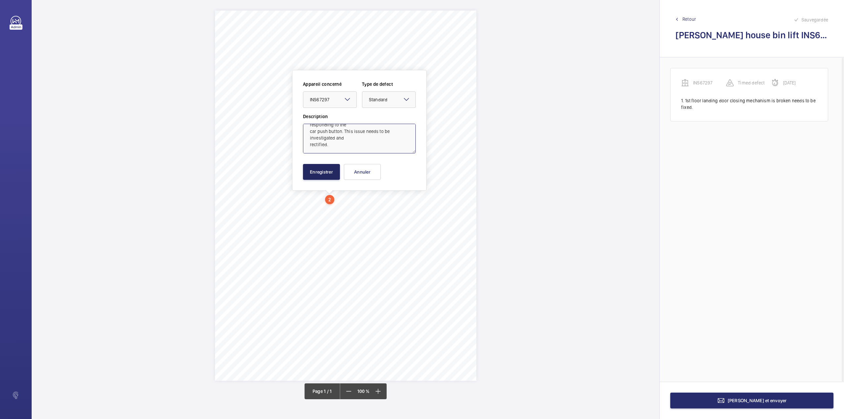
type textarea "The first-floor landing door lock is not responding to the car push button. Thi…"
click at [323, 166] on button "Enregistrer" at bounding box center [321, 172] width 37 height 16
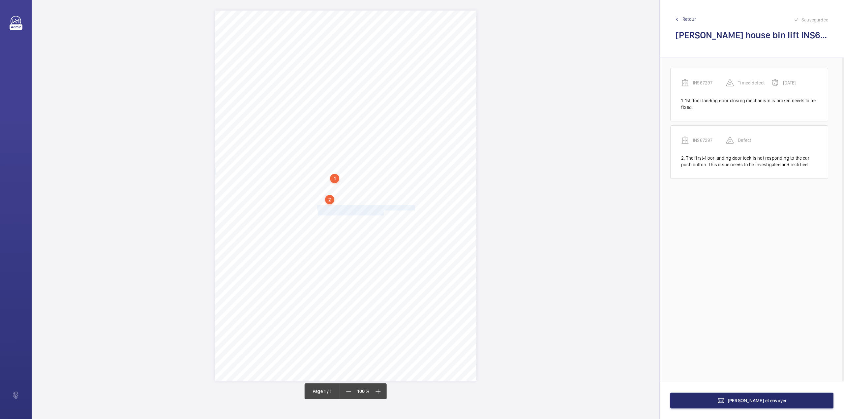
drag, startPoint x: 318, startPoint y: 207, endPoint x: 384, endPoint y: 211, distance: 66.4
click at [384, 211] on div "Signed: Lifting Operations and Lifting Equipment Regulations 1998 Report of Tho…" at bounding box center [345, 196] width 261 height 370
click at [384, 117] on div "Faites un choix" at bounding box center [380, 113] width 53 height 7
click at [384, 137] on div "INS67297" at bounding box center [380, 134] width 53 height 16
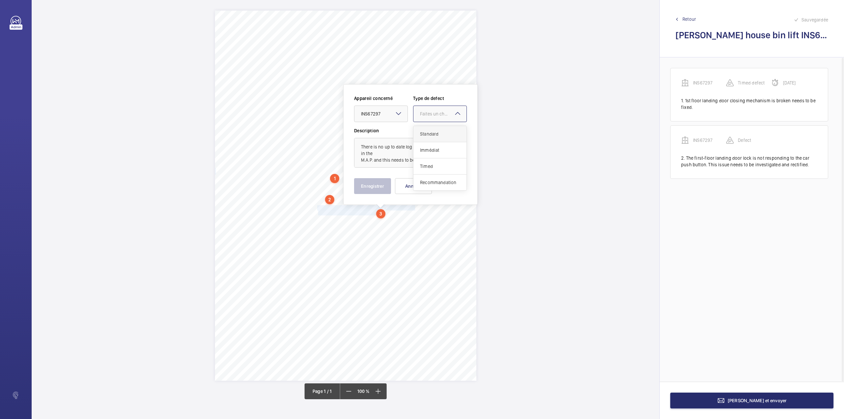
drag, startPoint x: 428, startPoint y: 117, endPoint x: 428, endPoint y: 136, distance: 18.5
click at [428, 123] on div "Appareil concerné Faites un choix × INS67297 × Type de defect Faites un choix S…" at bounding box center [410, 111] width 113 height 32
click at [428, 136] on span "Standard" at bounding box center [440, 134] width 40 height 7
click at [438, 160] on textarea "There is no up to date log card/ risk assessment in the M.A.P. and this needs t…" at bounding box center [410, 153] width 113 height 30
type textarea "There is no up to date log card/ risk assessment in the M.A.P. and this needs t…"
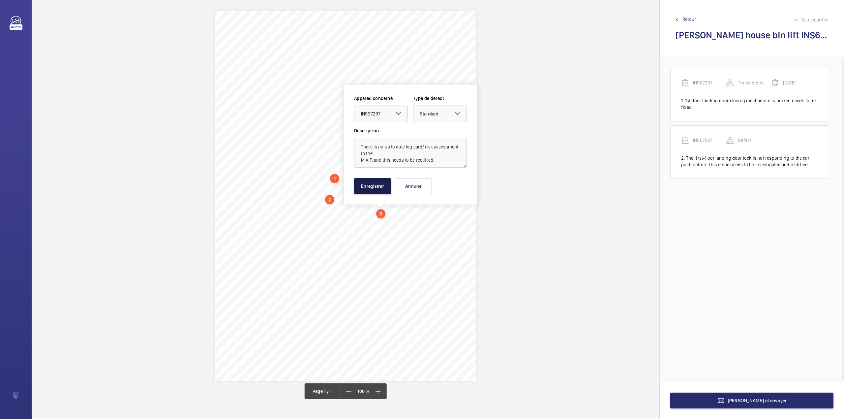
click at [372, 190] on button "Enregistrer" at bounding box center [372, 186] width 37 height 16
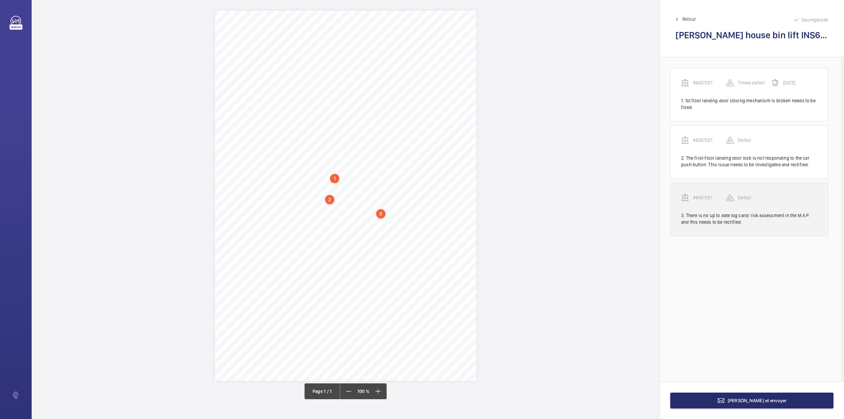
click at [708, 198] on p "INS67297" at bounding box center [709, 197] width 33 height 7
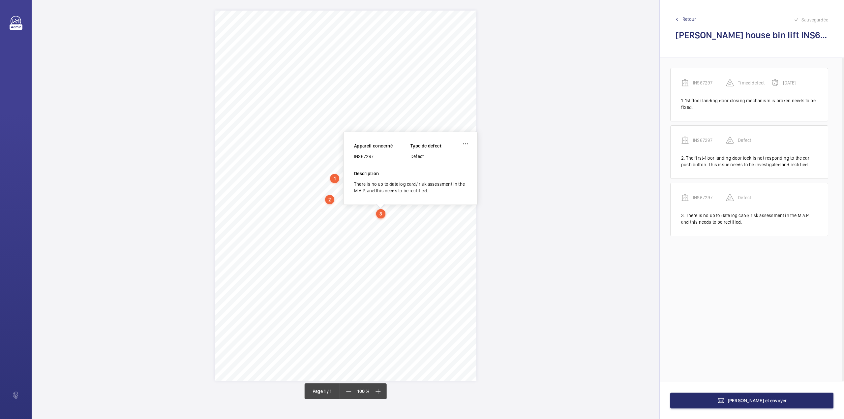
drag, startPoint x: 355, startPoint y: 157, endPoint x: 379, endPoint y: 156, distance: 24.4
click at [379, 156] on div "INS67297" at bounding box center [382, 156] width 56 height 7
click at [736, 402] on button "[PERSON_NAME] et envoyer" at bounding box center [751, 400] width 163 height 16
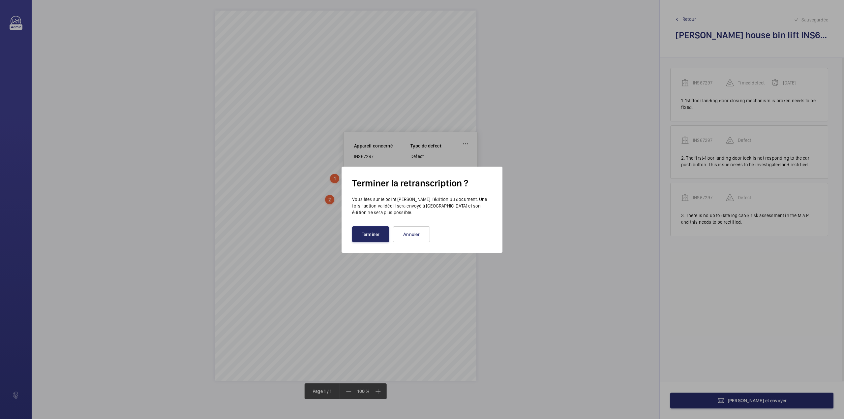
click at [382, 236] on button "Terminer" at bounding box center [370, 234] width 37 height 16
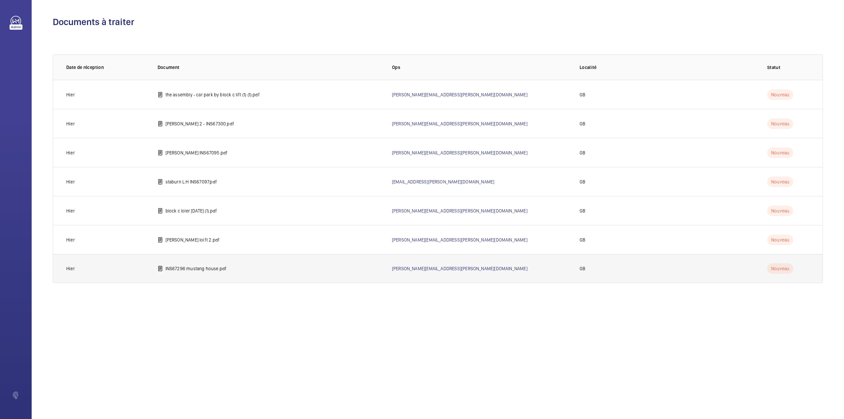
click at [187, 268] on p "INS67296 mustang house.pdf" at bounding box center [195, 268] width 61 height 7
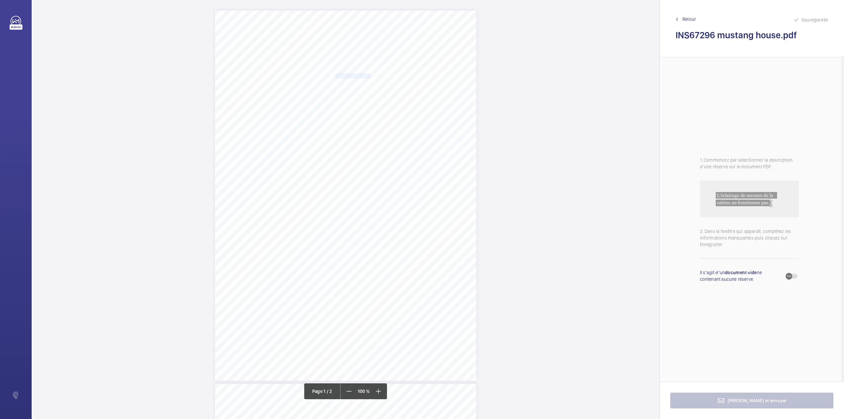
drag, startPoint x: 335, startPoint y: 74, endPoint x: 369, endPoint y: 74, distance: 34.3
click at [369, 74] on span "Notting Hill Genesis" at bounding box center [353, 76] width 36 height 5
click at [390, 189] on button "Annuler" at bounding box center [398, 190] width 37 height 16
drag, startPoint x: 335, startPoint y: 84, endPoint x: 432, endPoint y: 83, distance: 97.6
click at [432, 83] on span "[GEOGRAPHIC_DATA] - Block C [STREET_ADDRESS]" at bounding box center [385, 83] width 101 height 5
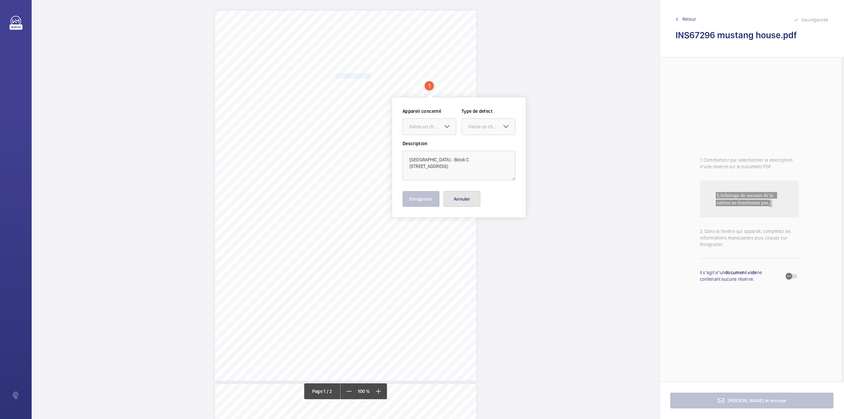
drag, startPoint x: 454, startPoint y: 199, endPoint x: 438, endPoint y: 158, distance: 44.9
click at [454, 198] on button "Annuler" at bounding box center [461, 199] width 37 height 16
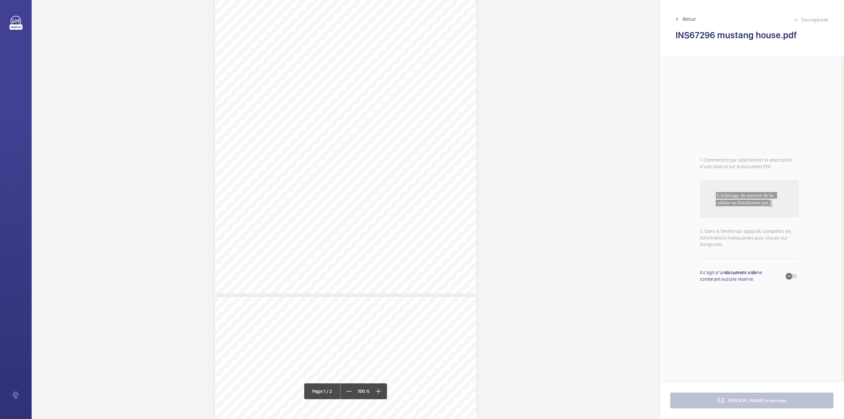
scroll to position [88, 0]
drag, startPoint x: 316, startPoint y: 100, endPoint x: 334, endPoint y: 107, distance: 18.4
click at [334, 107] on div "Lifting Operations and Lifting Equipment Regulations 1998 Report of Thorough Ex…" at bounding box center [345, 108] width 261 height 370
click at [334, 70] on div "Faites un choix" at bounding box center [333, 69] width 46 height 7
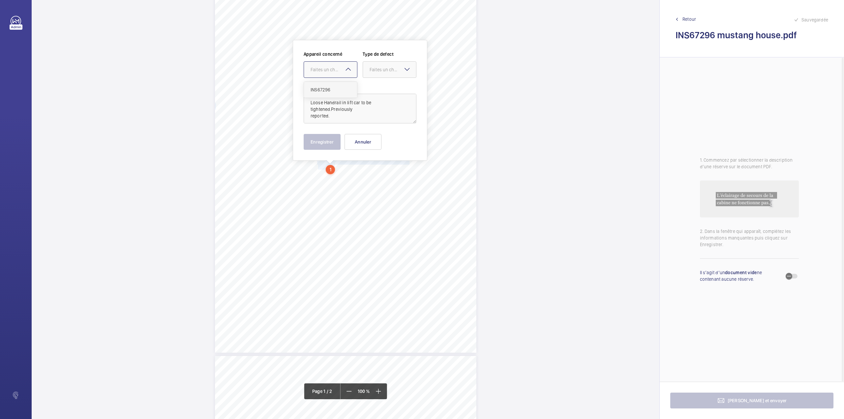
click at [334, 85] on div "INS67296" at bounding box center [330, 90] width 53 height 16
drag, startPoint x: 377, startPoint y: 70, endPoint x: 378, endPoint y: 90, distance: 19.8
click at [378, 71] on div "Faites un choix" at bounding box center [392, 69] width 46 height 7
click at [378, 90] on span "Standard" at bounding box center [389, 89] width 40 height 7
click at [322, 140] on button "Enregistrer" at bounding box center [322, 142] width 37 height 16
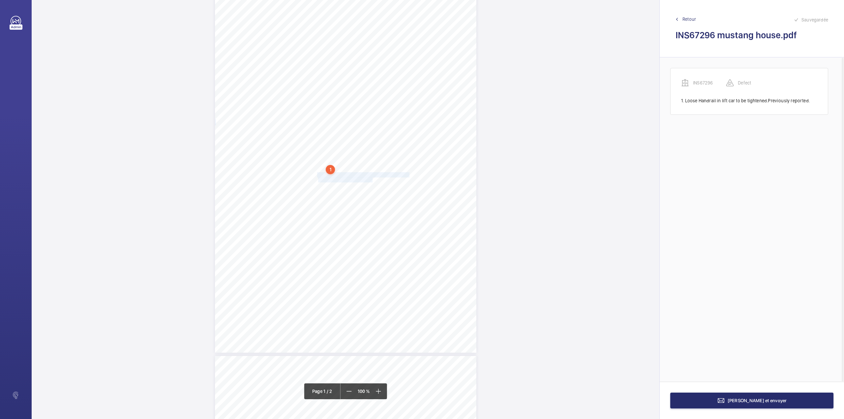
drag, startPoint x: 317, startPoint y: 175, endPoint x: 371, endPoint y: 181, distance: 54.4
click at [371, 181] on div "Lifting Operations and Lifting Equipment Regulations 1998 Report of Thorough Ex…" at bounding box center [345, 168] width 261 height 370
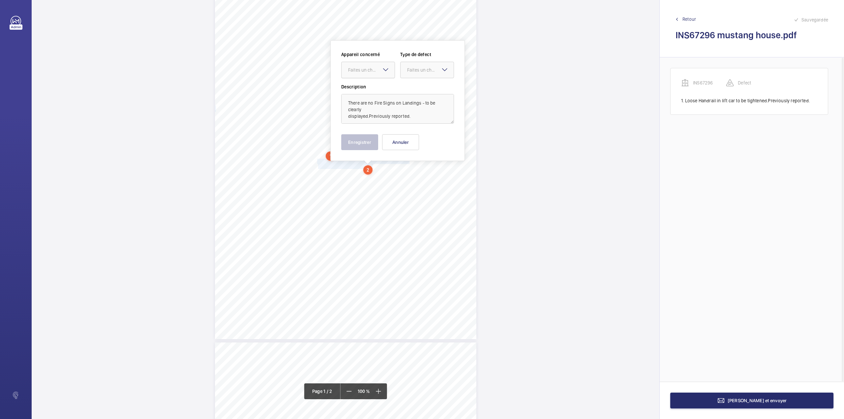
click at [363, 71] on div "Faites un choix" at bounding box center [371, 70] width 46 height 7
drag, startPoint x: 364, startPoint y: 83, endPoint x: 400, endPoint y: 81, distance: 35.7
click at [365, 83] on div "INS67296" at bounding box center [367, 90] width 53 height 16
click at [422, 75] on div at bounding box center [426, 70] width 53 height 16
click at [422, 87] on span "Standard" at bounding box center [427, 90] width 40 height 7
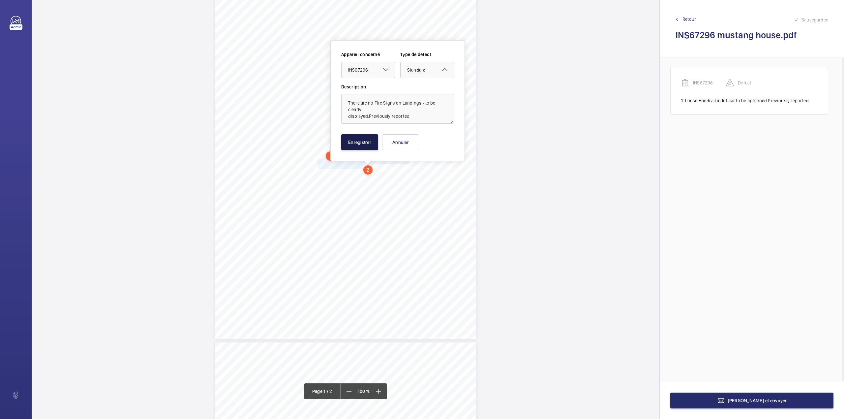
click at [361, 145] on button "Enregistrer" at bounding box center [359, 142] width 37 height 16
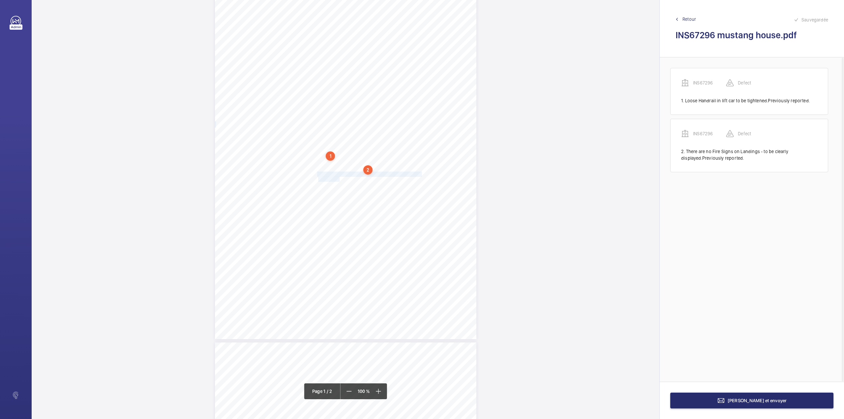
drag, startPoint x: 316, startPoint y: 173, endPoint x: 339, endPoint y: 179, distance: 23.5
click at [339, 179] on div "Lifting Operations and Lifting Equipment Regulations 1998 Report of Thorough Ex…" at bounding box center [345, 154] width 261 height 370
drag, startPoint x: 337, startPoint y: 69, endPoint x: 336, endPoint y: 79, distance: 10.2
click at [336, 73] on div "Faites un choix" at bounding box center [336, 70] width 53 height 7
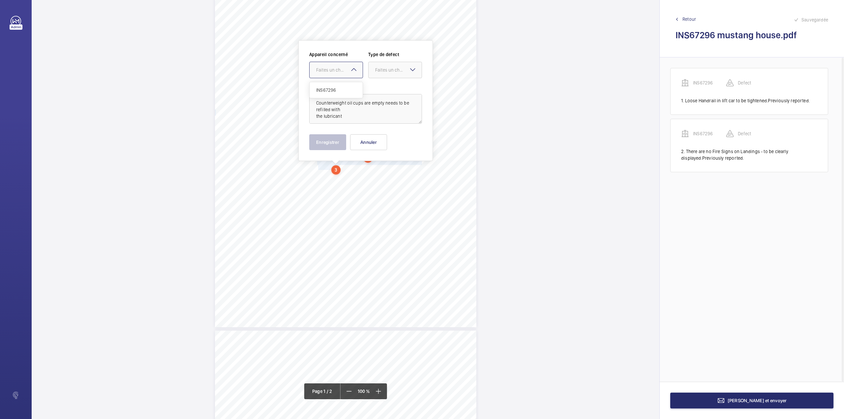
click at [336, 84] on div "INS67296" at bounding box center [336, 90] width 53 height 16
click at [380, 71] on div "Faites un choix" at bounding box center [398, 70] width 46 height 7
click at [380, 84] on div "Standard" at bounding box center [395, 90] width 53 height 16
click at [348, 115] on textarea "Counterweight oil cups are empty needs to be refilled with the lubricant" at bounding box center [365, 109] width 113 height 30
type textarea "Counterweight oil cups are empty needs to be refilled with the lubricant."
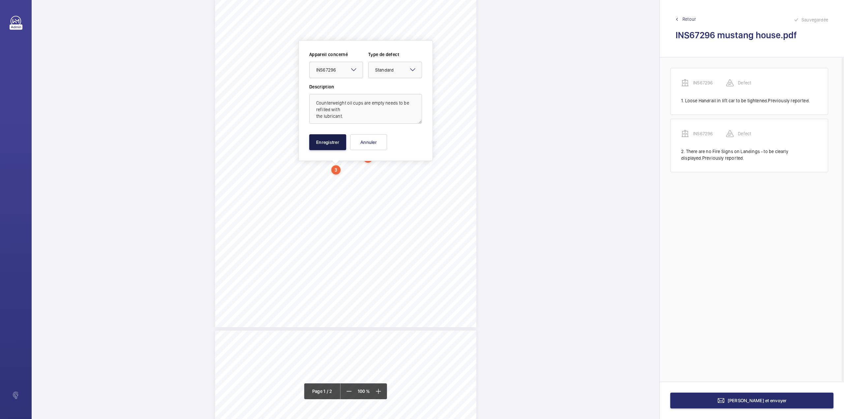
click at [324, 142] on button "Enregistrer" at bounding box center [327, 142] width 37 height 16
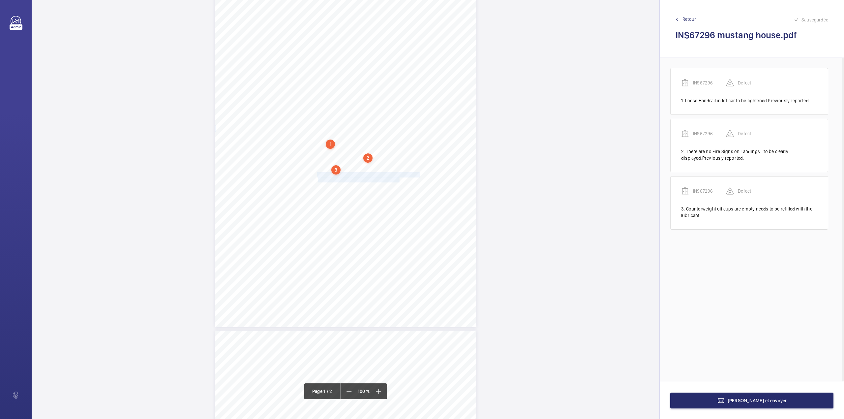
drag, startPoint x: 317, startPoint y: 174, endPoint x: 398, endPoint y: 180, distance: 81.3
click at [398, 180] on div "Lifting Operations and Lifting Equipment Regulations 1998 Report of Thorough Ex…" at bounding box center [345, 142] width 261 height 370
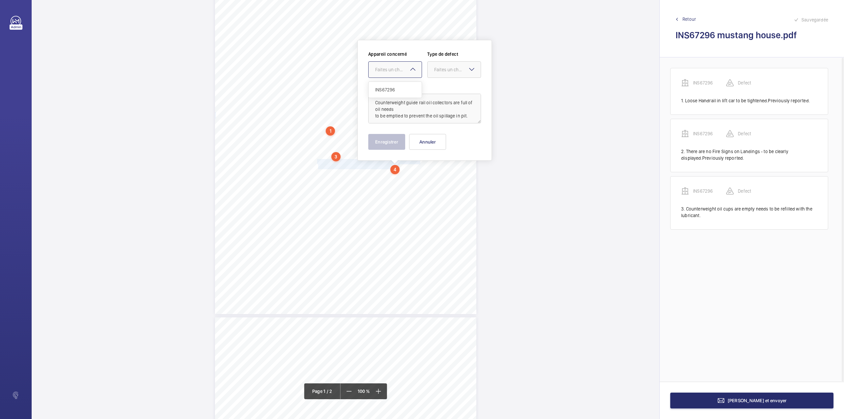
drag, startPoint x: 389, startPoint y: 70, endPoint x: 389, endPoint y: 89, distance: 19.1
click at [389, 73] on div "Faites un choix" at bounding box center [398, 69] width 46 height 7
click at [390, 89] on span "INS67296" at bounding box center [395, 89] width 40 height 7
drag, startPoint x: 437, startPoint y: 72, endPoint x: 438, endPoint y: 90, distance: 18.2
click at [437, 73] on div "Faites un choix" at bounding box center [454, 69] width 53 height 7
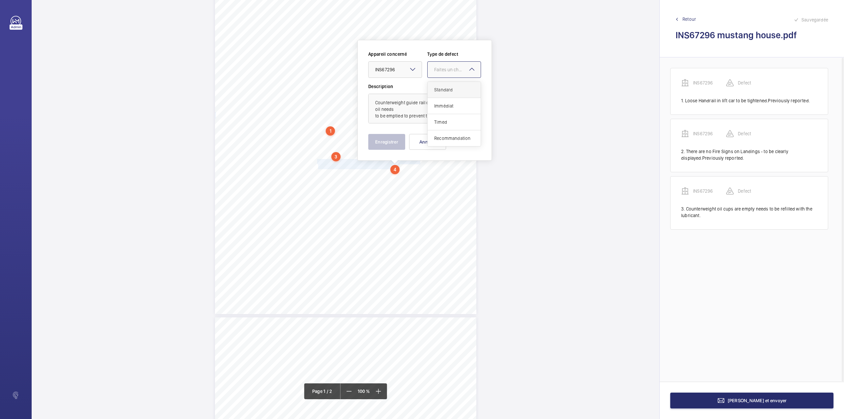
click at [438, 90] on span "Standard" at bounding box center [454, 89] width 40 height 7
click at [388, 143] on button "Enregistrer" at bounding box center [386, 142] width 37 height 16
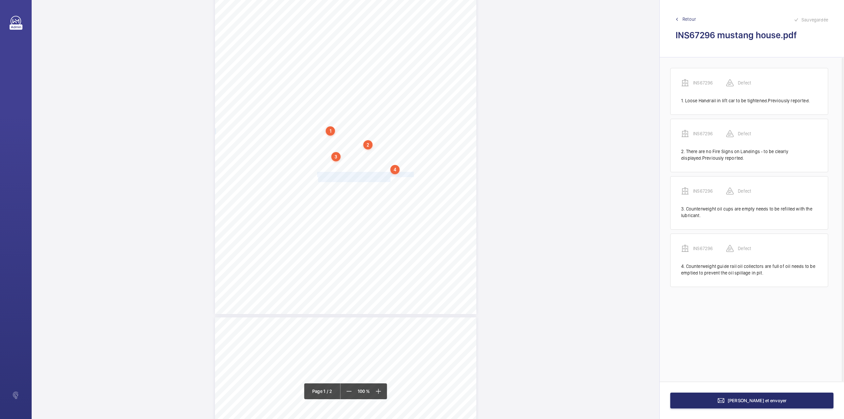
drag, startPoint x: 317, startPoint y: 173, endPoint x: 389, endPoint y: 177, distance: 72.3
click at [389, 177] on div "Lifting Operations and Lifting Equipment Regulations 1998 Report of Thorough Ex…" at bounding box center [345, 129] width 261 height 370
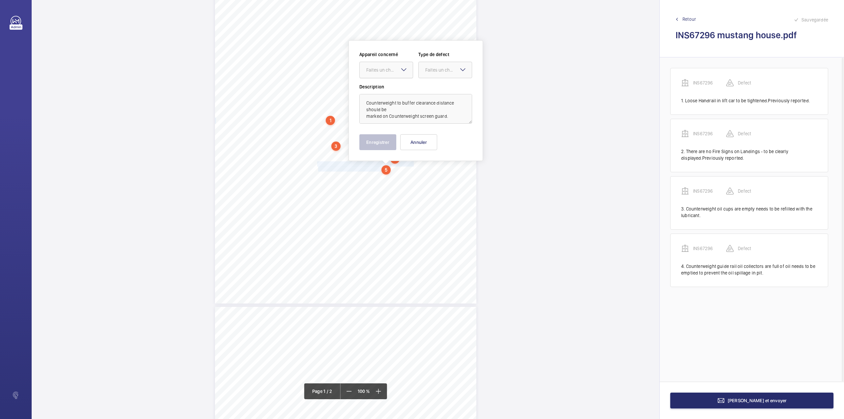
drag, startPoint x: 377, startPoint y: 73, endPoint x: 377, endPoint y: 77, distance: 4.6
click at [377, 73] on div "Faites un choix" at bounding box center [389, 70] width 46 height 7
click at [378, 87] on div "INS67296" at bounding box center [386, 90] width 53 height 16
click at [379, 87] on label "Description" at bounding box center [415, 86] width 113 height 7
drag, startPoint x: 430, startPoint y: 73, endPoint x: 430, endPoint y: 77, distance: 4.0
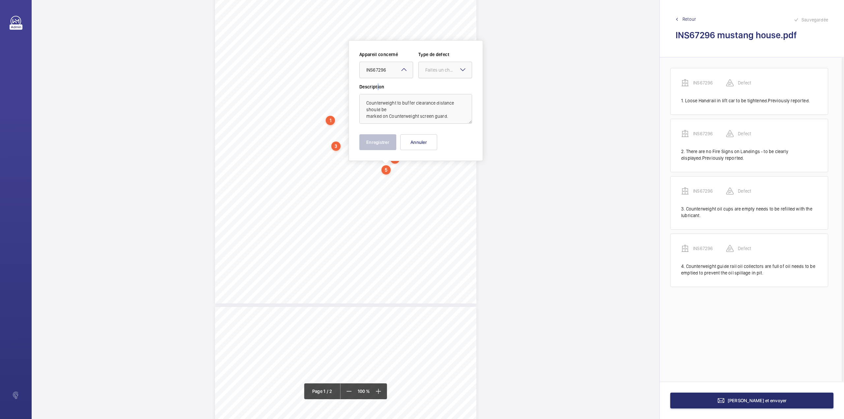
click at [430, 73] on div "Faites un choix" at bounding box center [445, 70] width 53 height 7
click at [430, 89] on span "Standard" at bounding box center [445, 90] width 40 height 7
click at [372, 142] on button "Enregistrer" at bounding box center [377, 142] width 37 height 16
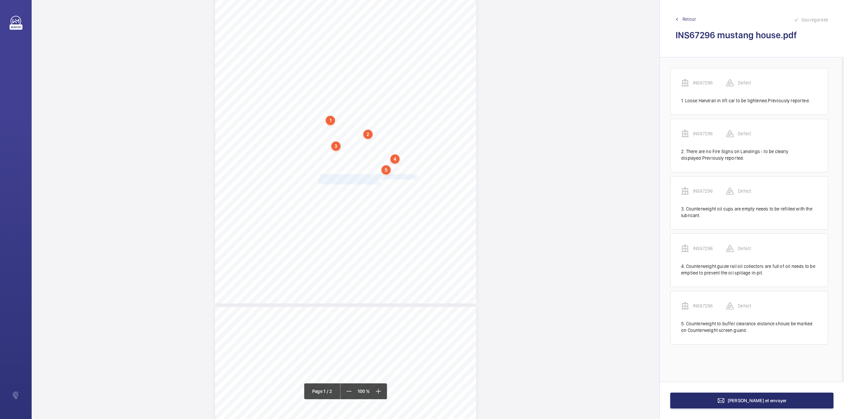
drag, startPoint x: 318, startPoint y: 176, endPoint x: 378, endPoint y: 181, distance: 60.2
click at [378, 181] on div "Lifting Operations and Lifting Equipment Regulations 1998 Report of Thorough Ex…" at bounding box center [345, 118] width 261 height 370
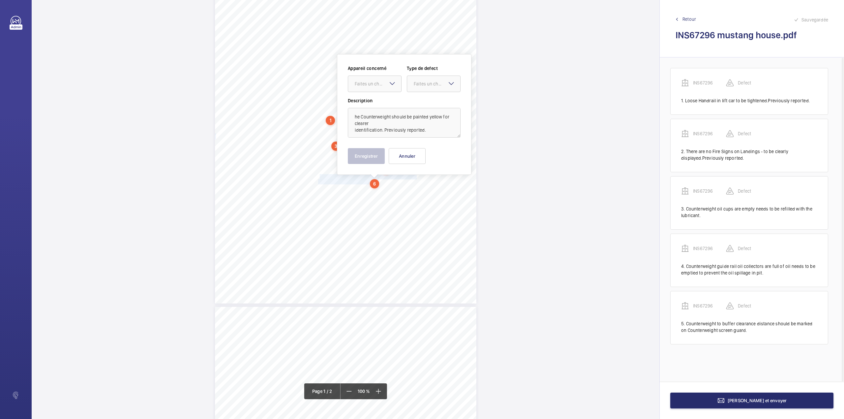
scroll to position [91, 0]
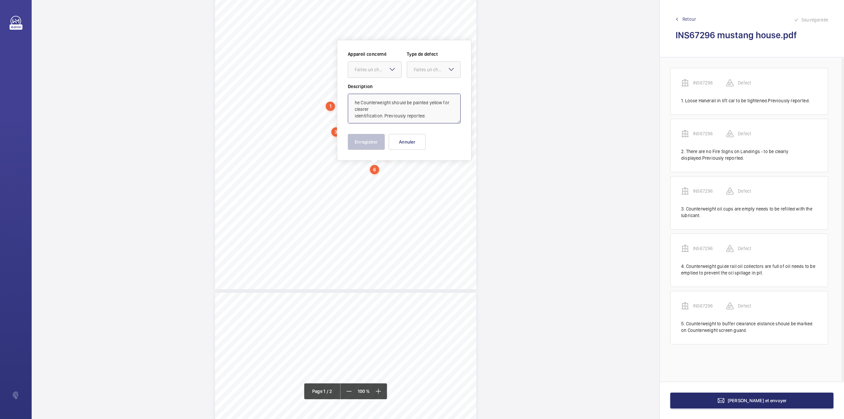
click at [354, 100] on textarea "he Counterweight should be painted yellow for clearer identification. Previousl…" at bounding box center [404, 109] width 113 height 30
drag, startPoint x: 373, startPoint y: 65, endPoint x: 373, endPoint y: 76, distance: 11.2
click at [373, 69] on div "Faites un choix" at bounding box center [374, 69] width 53 height 7
click at [374, 86] on span "INS67296" at bounding box center [375, 89] width 40 height 7
click at [436, 71] on div "Faites un choix" at bounding box center [437, 69] width 46 height 7
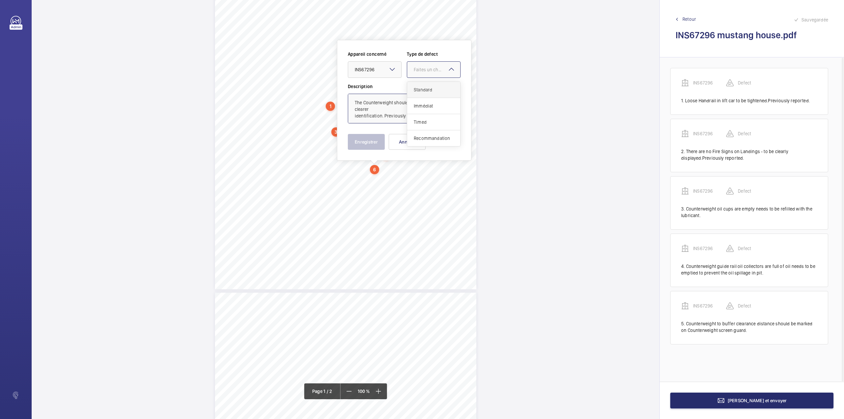
click at [433, 93] on div "Standard" at bounding box center [433, 90] width 53 height 16
type textarea "The Counterweight should be painted yellow for clearer identification. Previous…"
click at [359, 144] on button "Enregistrer" at bounding box center [366, 142] width 37 height 16
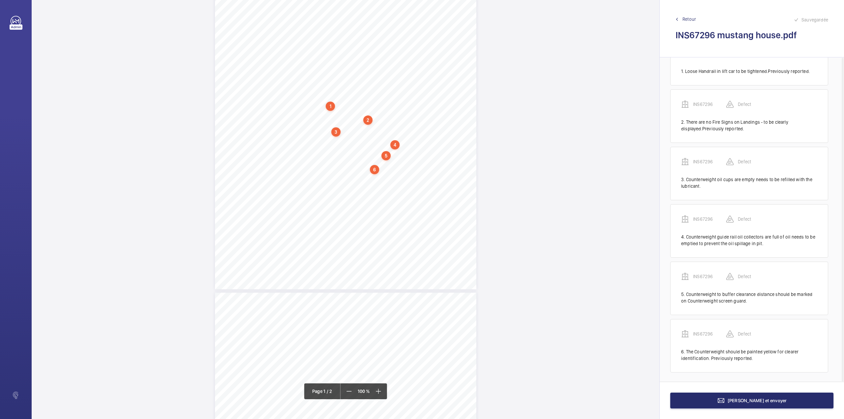
scroll to position [32, 0]
drag, startPoint x: 317, startPoint y: 173, endPoint x: 380, endPoint y: 184, distance: 63.5
click at [380, 184] on div "Lifting Operations and Lifting Equipment Regulations 1998 Report of Thorough Ex…" at bounding box center [345, 104] width 261 height 370
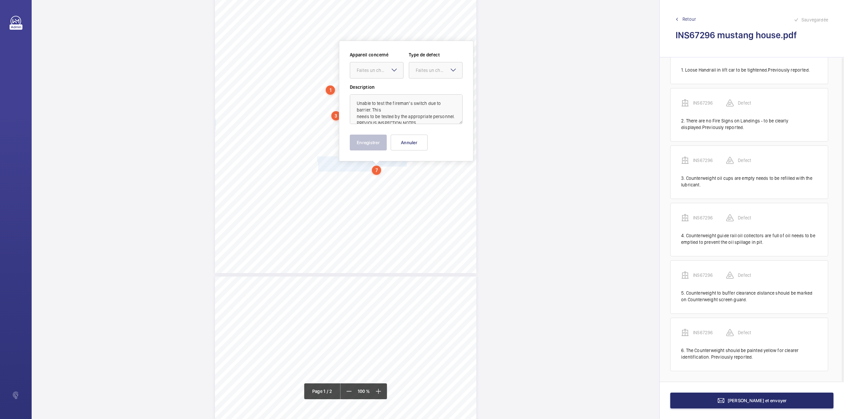
scroll to position [108, 0]
drag, startPoint x: 375, startPoint y: 70, endPoint x: 374, endPoint y: 74, distance: 4.7
click at [374, 73] on div "Faites un choix" at bounding box center [376, 69] width 53 height 7
click at [374, 96] on div "INS67296" at bounding box center [376, 90] width 53 height 16
drag, startPoint x: 427, startPoint y: 72, endPoint x: 427, endPoint y: 80, distance: 8.6
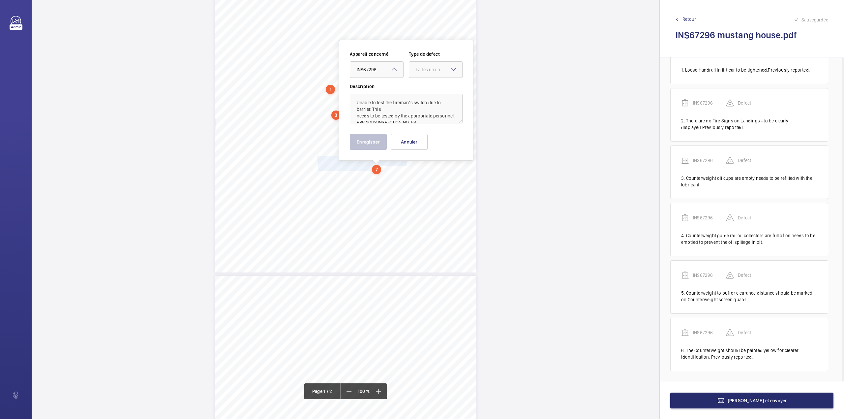
click at [427, 73] on div "Faites un choix" at bounding box center [439, 69] width 46 height 7
click at [427, 88] on span "Standard" at bounding box center [436, 89] width 40 height 7
click at [376, 146] on button "Enregistrer" at bounding box center [368, 142] width 37 height 16
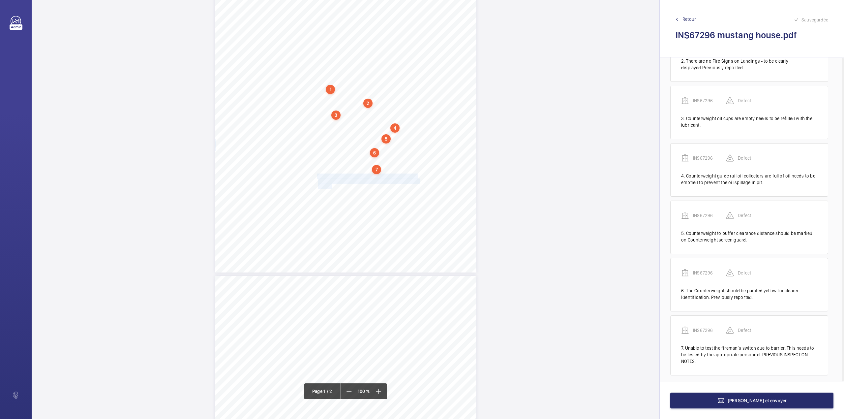
scroll to position [96, 0]
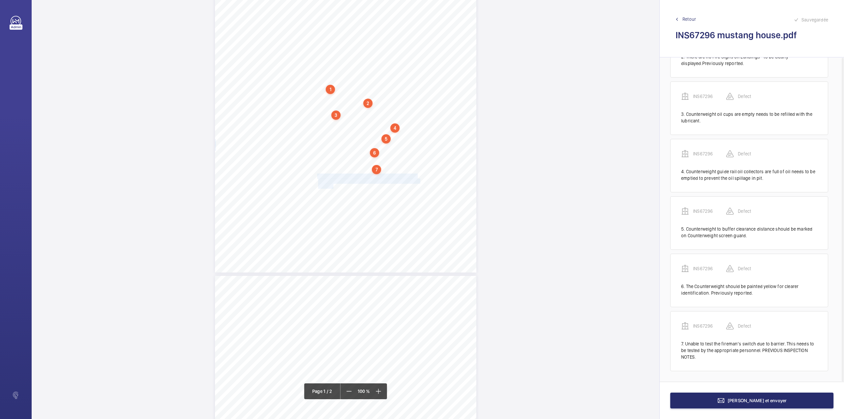
drag, startPoint x: 317, startPoint y: 177, endPoint x: 332, endPoint y: 186, distance: 18.0
click at [332, 186] on div "Lifting Operations and Lifting Equipment Regulations 1998 Report of Thorough Ex…" at bounding box center [345, 87] width 261 height 370
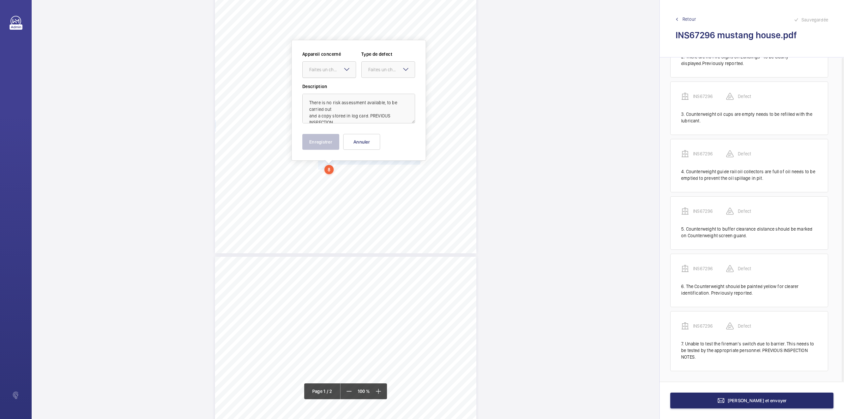
click at [322, 63] on div at bounding box center [329, 70] width 53 height 16
click at [327, 87] on span "INS67296" at bounding box center [329, 89] width 40 height 7
drag, startPoint x: 376, startPoint y: 70, endPoint x: 376, endPoint y: 90, distance: 20.1
click at [376, 73] on div "Faites un choix" at bounding box center [388, 69] width 53 height 7
click at [376, 90] on span "Standard" at bounding box center [388, 89] width 40 height 7
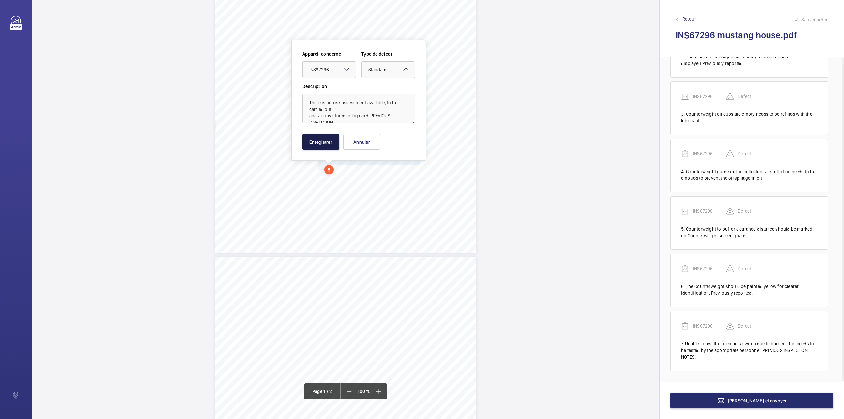
click at [326, 141] on button "Enregistrer" at bounding box center [320, 142] width 37 height 16
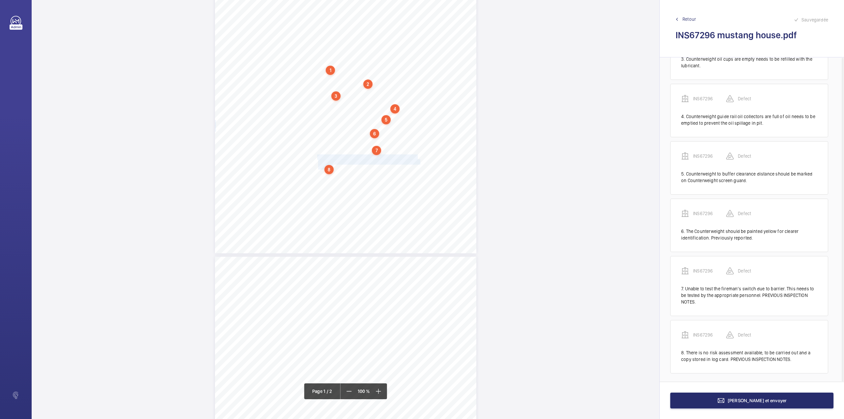
scroll to position [154, 0]
drag, startPoint x: 317, startPoint y: 172, endPoint x: 409, endPoint y: 181, distance: 92.7
click at [409, 181] on div "Lifting Operations and Lifting Equipment Regulations 1998 Report of Thorough Ex…" at bounding box center [345, 68] width 261 height 370
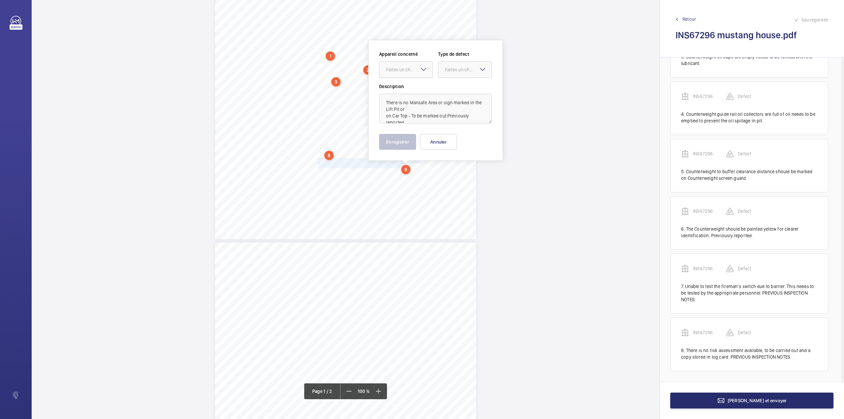
drag, startPoint x: 401, startPoint y: 71, endPoint x: 401, endPoint y: 76, distance: 5.3
click at [401, 72] on div "Faites un choix" at bounding box center [409, 69] width 46 height 7
click at [401, 94] on div "INS67296" at bounding box center [405, 90] width 53 height 16
drag, startPoint x: 461, startPoint y: 72, endPoint x: 460, endPoint y: 81, distance: 9.0
click at [461, 73] on div "Faites un choix" at bounding box center [464, 69] width 53 height 7
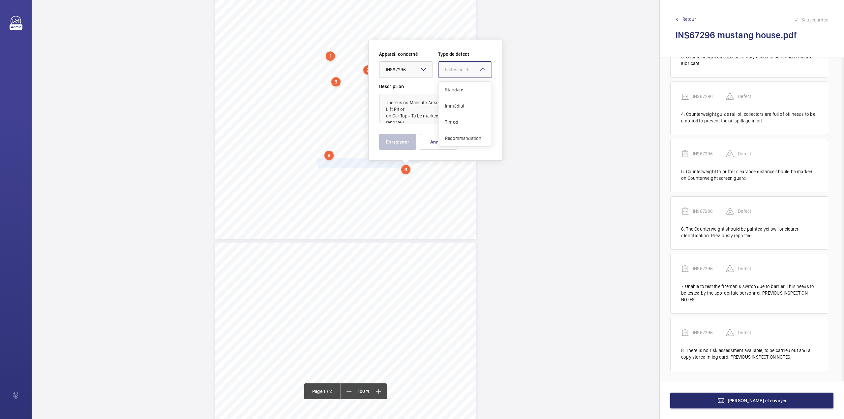
click at [459, 86] on div "Standard" at bounding box center [464, 90] width 53 height 16
click at [412, 125] on div "Appareil concerné Faites un choix × INS67296 × Type de defect Faites un choix ×…" at bounding box center [435, 100] width 113 height 99
click at [410, 120] on textarea "There is no Mansafe Area or sign marked in the Lift Pit or on Car Top - To be m…" at bounding box center [435, 109] width 113 height 30
type textarea "There is no Mansafe Area or sign marked in the Lift Pit or on Car Top - To be m…"
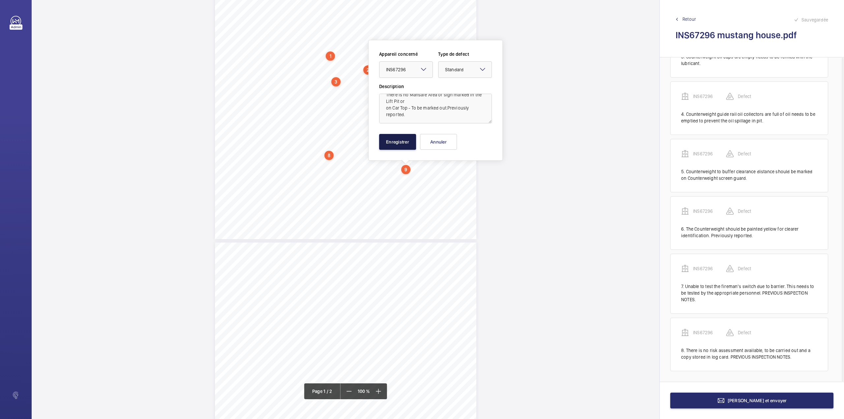
click at [407, 139] on button "Enregistrer" at bounding box center [397, 142] width 37 height 16
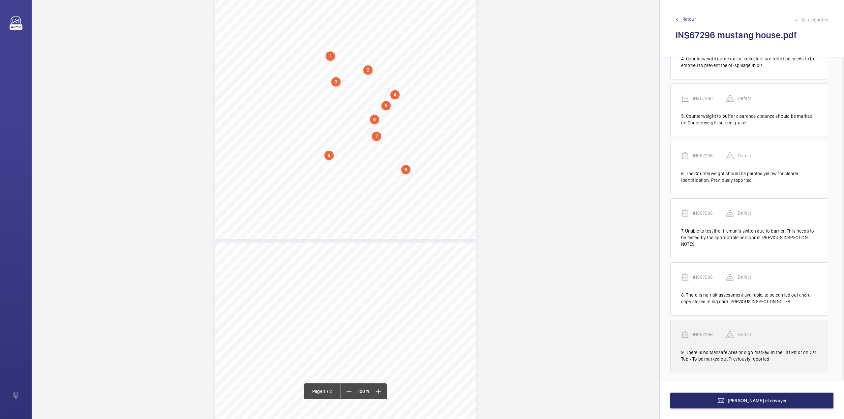
scroll to position [211, 0]
click at [702, 331] on p "INS67296" at bounding box center [709, 332] width 33 height 7
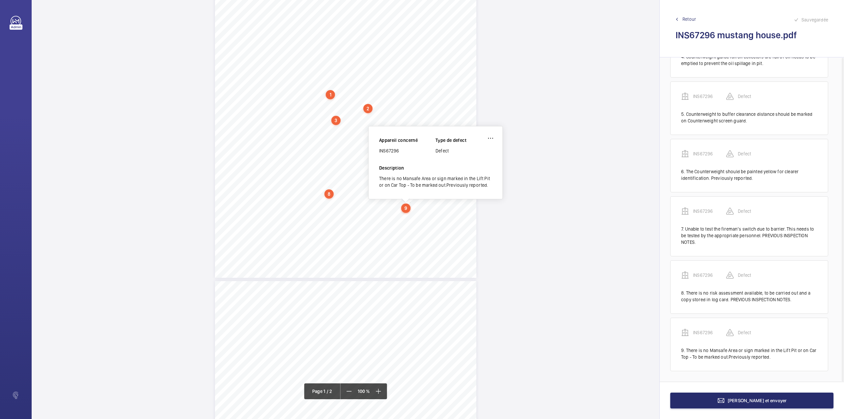
scroll to position [102, 0]
drag, startPoint x: 380, startPoint y: 152, endPoint x: 401, endPoint y: 151, distance: 21.4
click at [401, 151] on div "INS67296" at bounding box center [407, 152] width 56 height 7
click at [743, 405] on button "[PERSON_NAME] et envoyer" at bounding box center [751, 400] width 163 height 16
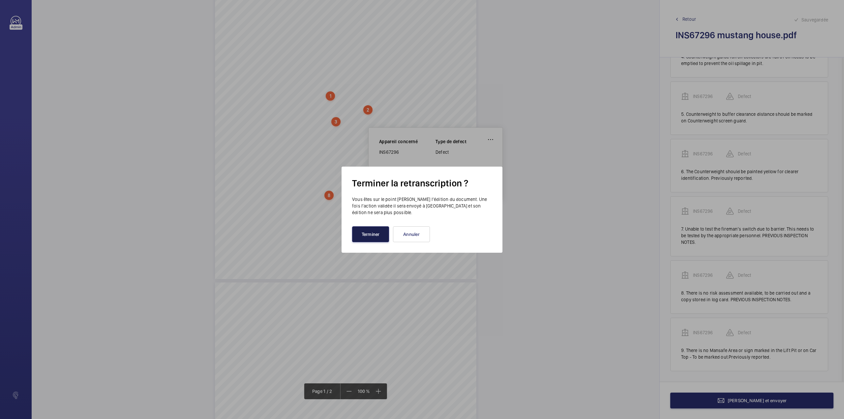
click at [369, 239] on button "Terminer" at bounding box center [370, 234] width 37 height 16
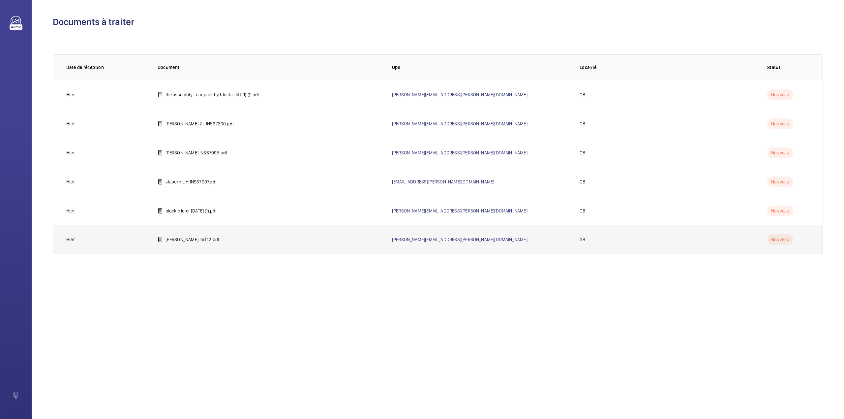
click at [186, 235] on td "[PERSON_NAME] loift 2.pdf" at bounding box center [264, 239] width 234 height 29
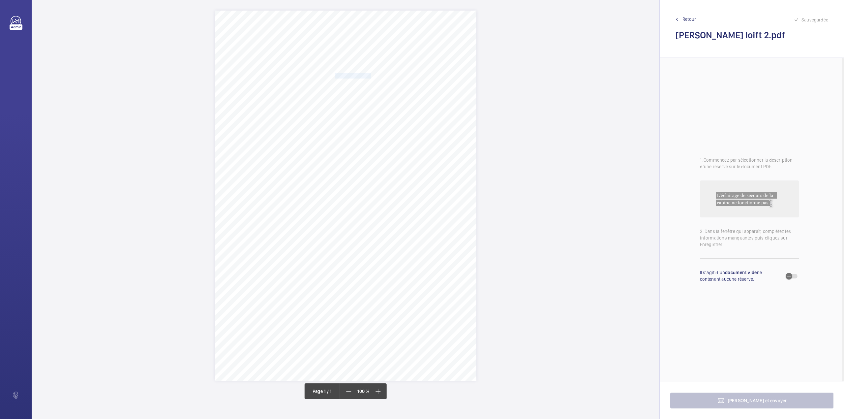
drag, startPoint x: 336, startPoint y: 76, endPoint x: 370, endPoint y: 74, distance: 34.3
click at [370, 74] on span "Notting Hill Genesis" at bounding box center [353, 76] width 36 height 5
drag, startPoint x: 336, startPoint y: 83, endPoint x: 414, endPoint y: 83, distance: 78.1
click at [414, 83] on span "[PERSON_NAME][GEOGRAPHIC_DATA] [STREET_ADDRESS]" at bounding box center [394, 83] width 118 height 5
drag, startPoint x: 318, startPoint y: 190, endPoint x: 364, endPoint y: 193, distance: 46.6
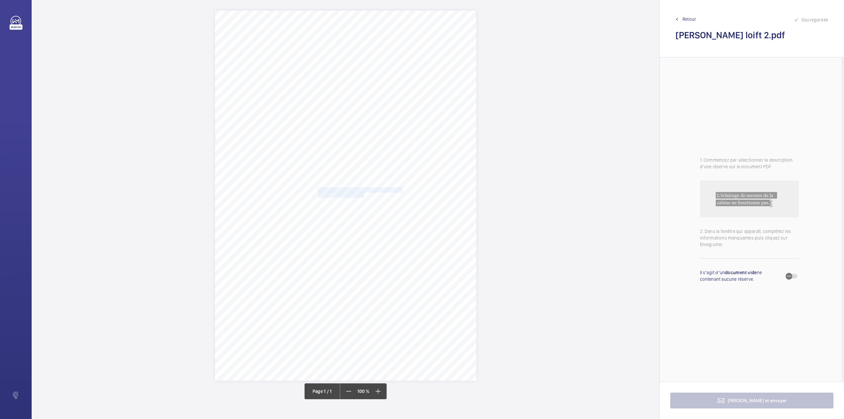
click at [364, 193] on div "Signed: Lifting Operations and Lifting Equipment Regulations 1998 Report of Tho…" at bounding box center [345, 196] width 261 height 370
click at [359, 99] on div at bounding box center [361, 96] width 53 height 16
click at [361, 110] on div "INS58963" at bounding box center [361, 116] width 53 height 16
click at [394, 100] on div at bounding box center [420, 96] width 53 height 16
click at [406, 113] on span "Standard" at bounding box center [420, 115] width 40 height 7
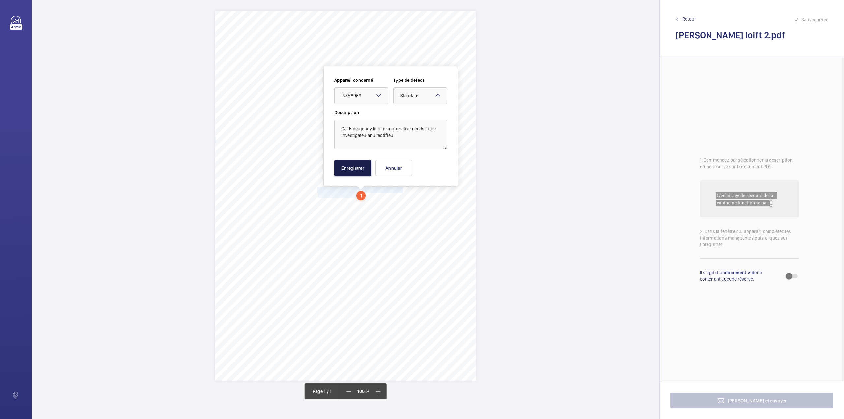
click at [347, 166] on button "Enregistrer" at bounding box center [352, 168] width 37 height 16
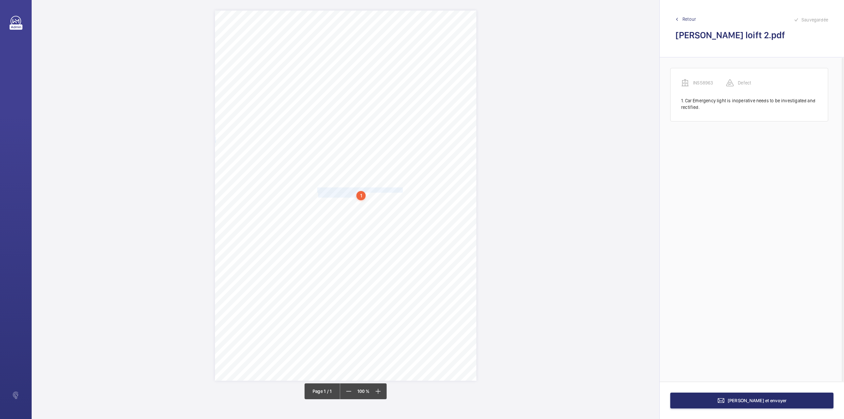
drag, startPoint x: 318, startPoint y: 203, endPoint x: 374, endPoint y: 208, distance: 56.0
click at [374, 208] on div "Signed: Lifting Operations and Lifting Equipment Regulations 1998 Report of Tho…" at bounding box center [345, 196] width 261 height 370
drag, startPoint x: 372, startPoint y: 112, endPoint x: 372, endPoint y: 116, distance: 3.6
click at [372, 113] on div "Faites un choix" at bounding box center [374, 111] width 46 height 7
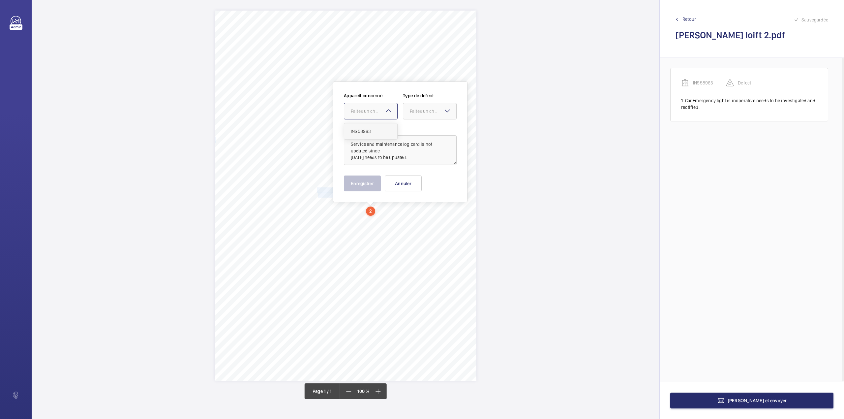
click at [373, 127] on div "INS58963" at bounding box center [370, 131] width 53 height 16
drag, startPoint x: 416, startPoint y: 110, endPoint x: 417, endPoint y: 120, distance: 10.6
click at [417, 111] on div "Faites un choix" at bounding box center [433, 111] width 46 height 7
drag, startPoint x: 417, startPoint y: 120, endPoint x: 417, endPoint y: 127, distance: 6.3
click at [417, 121] on div "Appareil concerné Faites un choix × INS58963 × Type de defect Faites un choix" at bounding box center [400, 108] width 113 height 32
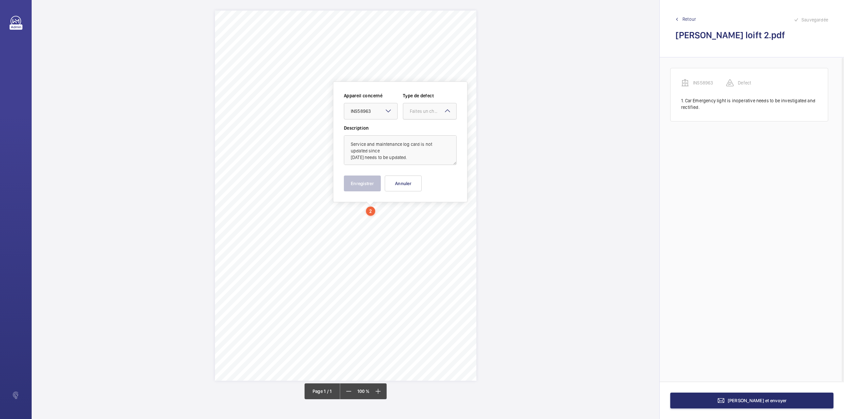
drag, startPoint x: 419, startPoint y: 112, endPoint x: 419, endPoint y: 116, distance: 4.0
click at [419, 114] on div "Faites un choix" at bounding box center [429, 111] width 53 height 7
click at [420, 127] on div "Standard" at bounding box center [429, 131] width 53 height 16
click at [362, 182] on button "Enregistrer" at bounding box center [362, 183] width 37 height 16
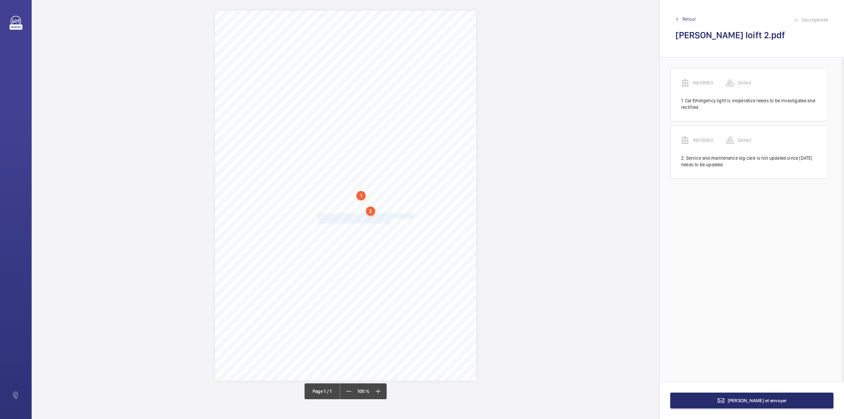
drag, startPoint x: 318, startPoint y: 215, endPoint x: 390, endPoint y: 220, distance: 72.7
click at [390, 220] on div "Signed: Lifting Operations and Lifting Equipment Regulations 1998 Report of Tho…" at bounding box center [345, 196] width 261 height 370
drag, startPoint x: 378, startPoint y: 127, endPoint x: 379, endPoint y: 133, distance: 6.6
click at [379, 128] on div at bounding box center [387, 123] width 53 height 16
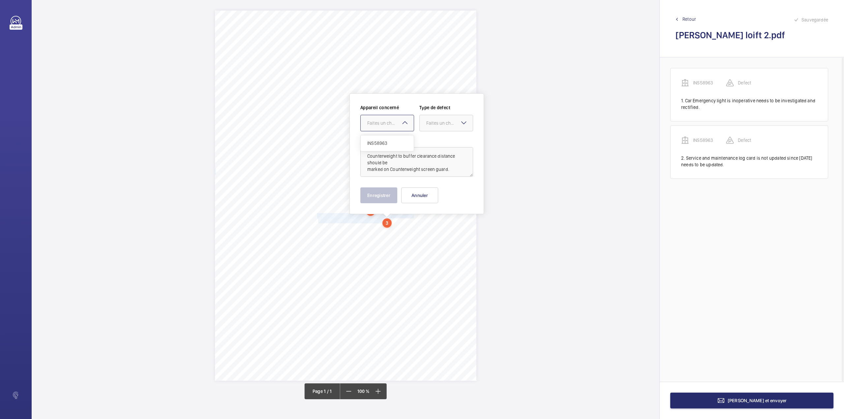
drag, startPoint x: 381, startPoint y: 141, endPoint x: 413, endPoint y: 136, distance: 32.1
click at [381, 141] on span "INS58963" at bounding box center [387, 143] width 40 height 7
drag, startPoint x: 443, startPoint y: 124, endPoint x: 438, endPoint y: 140, distance: 16.3
click at [442, 126] on div "Faites un choix" at bounding box center [446, 123] width 53 height 7
click at [438, 140] on span "Standard" at bounding box center [446, 143] width 40 height 7
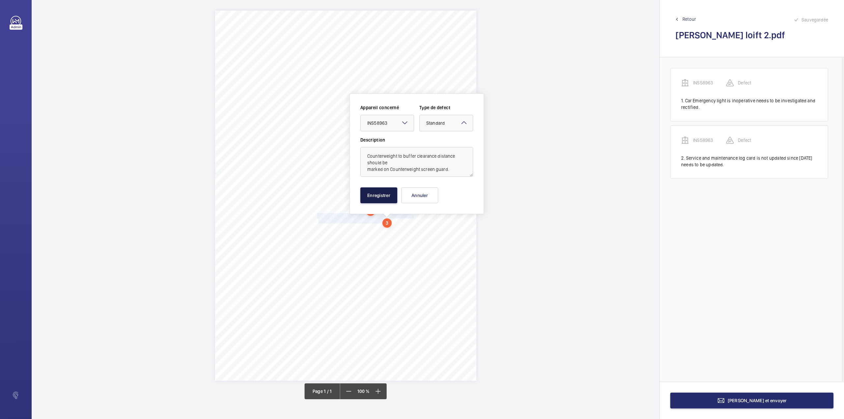
click at [375, 197] on button "Enregistrer" at bounding box center [378, 195] width 37 height 16
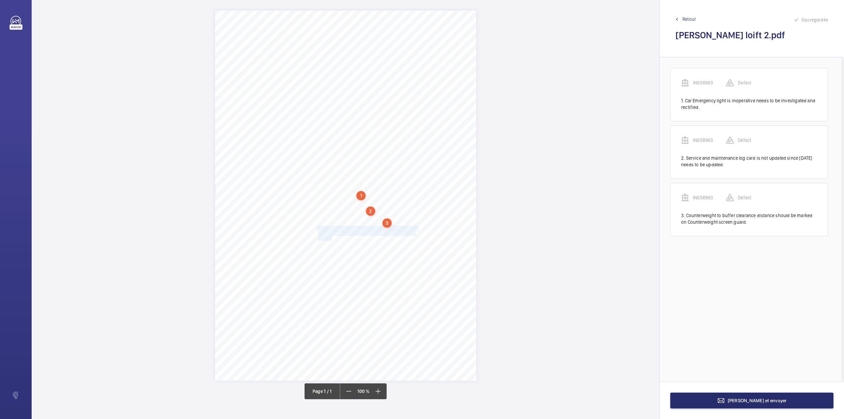
drag, startPoint x: 318, startPoint y: 228, endPoint x: 333, endPoint y: 239, distance: 18.4
click at [333, 239] on div "Signed: Lifting Operations and Lifting Equipment Regulations 1998 Report of Tho…" at bounding box center [345, 196] width 261 height 370
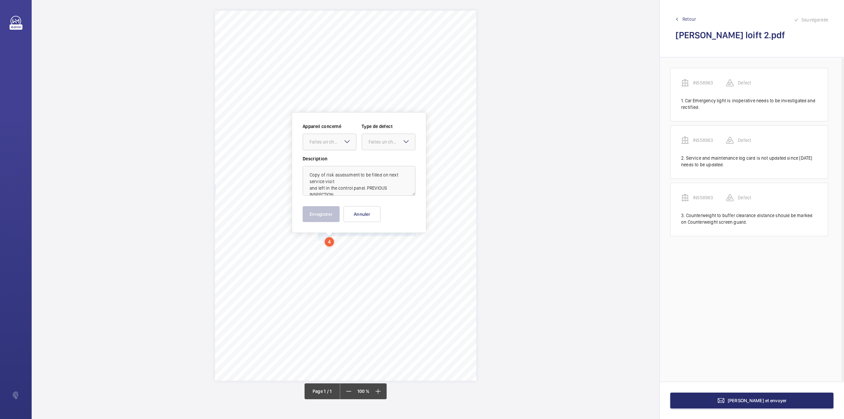
drag, startPoint x: 322, startPoint y: 144, endPoint x: 322, endPoint y: 149, distance: 4.6
click at [322, 145] on div "Faites un choix" at bounding box center [333, 141] width 46 height 7
drag, startPoint x: 323, startPoint y: 158, endPoint x: 344, endPoint y: 155, distance: 21.4
click at [325, 158] on div "INS58963" at bounding box center [329, 162] width 53 height 16
drag, startPoint x: 373, startPoint y: 145, endPoint x: 374, endPoint y: 163, distance: 18.1
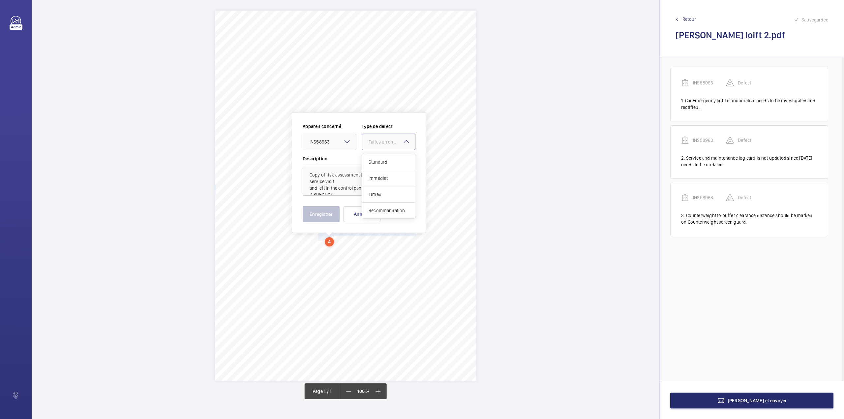
click at [373, 147] on div at bounding box center [388, 142] width 53 height 16
click at [374, 163] on span "Standard" at bounding box center [389, 162] width 40 height 7
click at [332, 192] on textarea "Copy of risk assessment to be filled on next service visit and left in the cont…" at bounding box center [359, 181] width 113 height 30
type textarea "Copy of risk assessment to be filled on next service visit and left in the cont…"
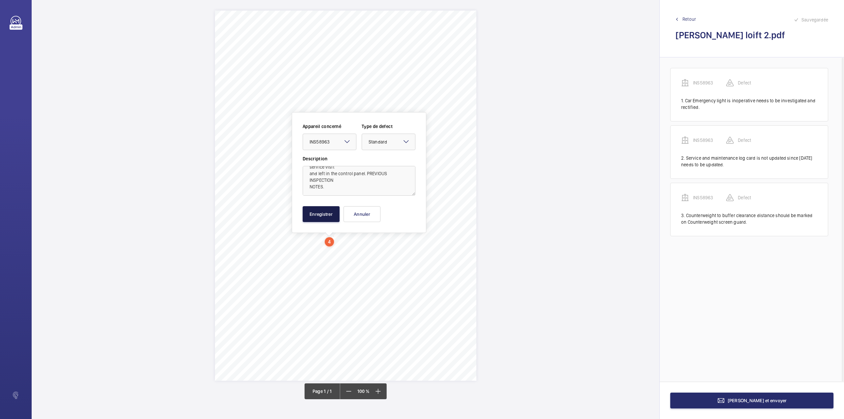
click at [323, 215] on button "Enregistrer" at bounding box center [321, 214] width 37 height 16
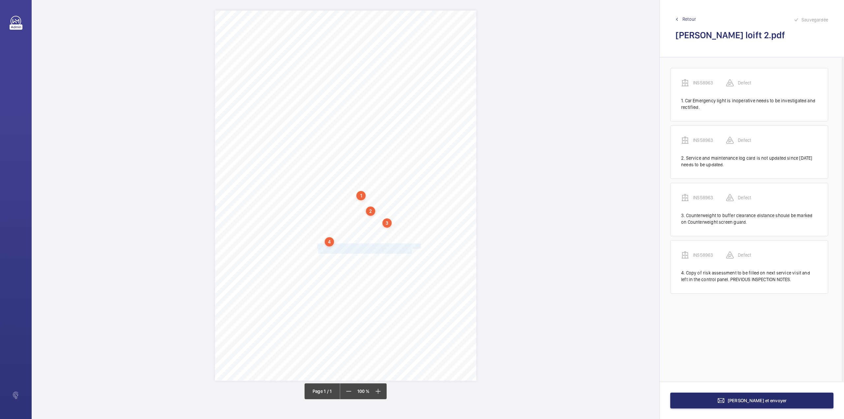
drag, startPoint x: 317, startPoint y: 244, endPoint x: 411, endPoint y: 251, distance: 94.5
click at [411, 251] on div "Signed: Lifting Operations and Lifting Equipment Regulations 1998 Report of Tho…" at bounding box center [345, 196] width 261 height 370
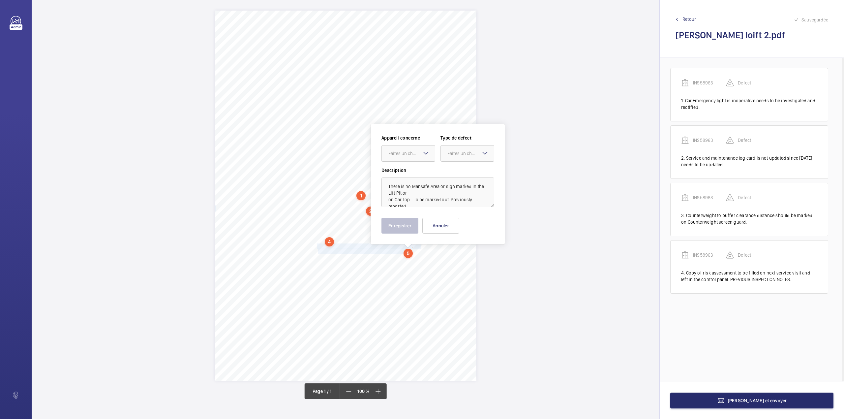
click at [408, 157] on div at bounding box center [408, 153] width 53 height 16
click at [408, 165] on div "INS58963" at bounding box center [408, 173] width 53 height 16
drag, startPoint x: 467, startPoint y: 156, endPoint x: 463, endPoint y: 172, distance: 16.9
click at [466, 157] on div "Faites un choix" at bounding box center [467, 153] width 53 height 7
click at [463, 172] on span "Standard" at bounding box center [467, 173] width 40 height 7
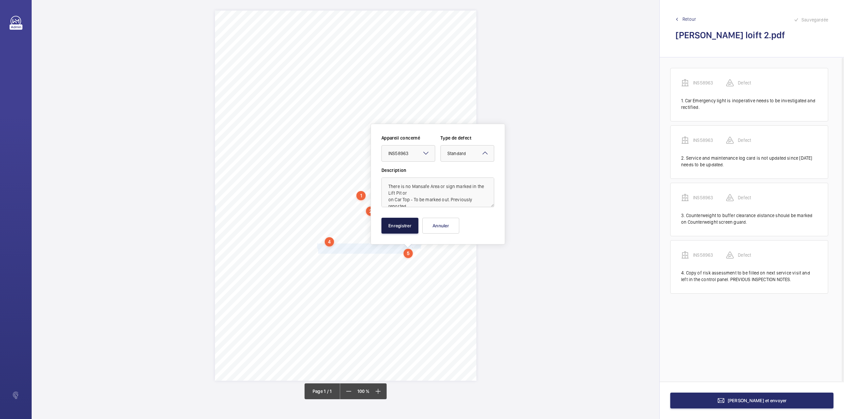
click at [396, 220] on button "Enregistrer" at bounding box center [399, 226] width 37 height 16
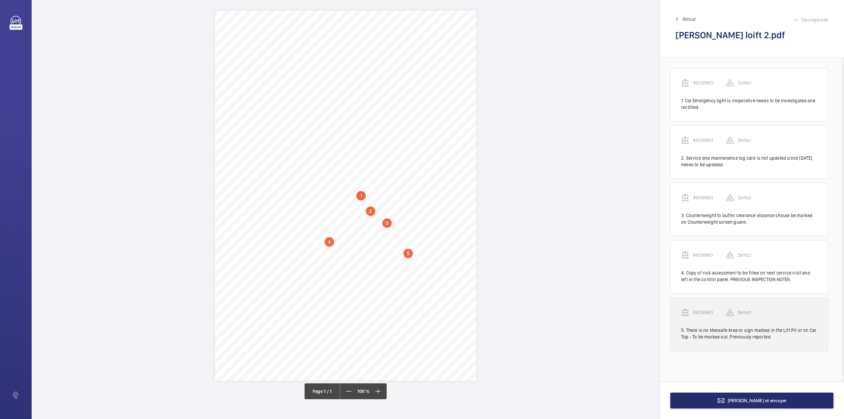
click at [706, 312] on p "INS58963" at bounding box center [709, 312] width 33 height 7
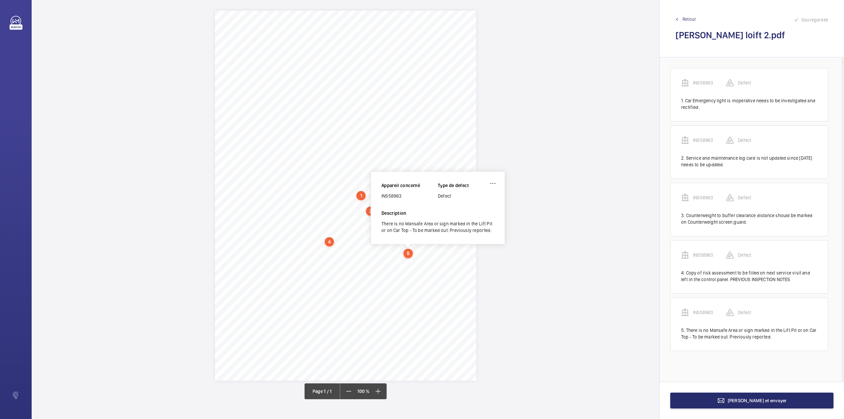
drag, startPoint x: 381, startPoint y: 197, endPoint x: 409, endPoint y: 197, distance: 28.0
click at [409, 197] on div "INS58963" at bounding box center [409, 195] width 56 height 7
click at [765, 398] on span "[PERSON_NAME] et envoyer" at bounding box center [756, 400] width 59 height 5
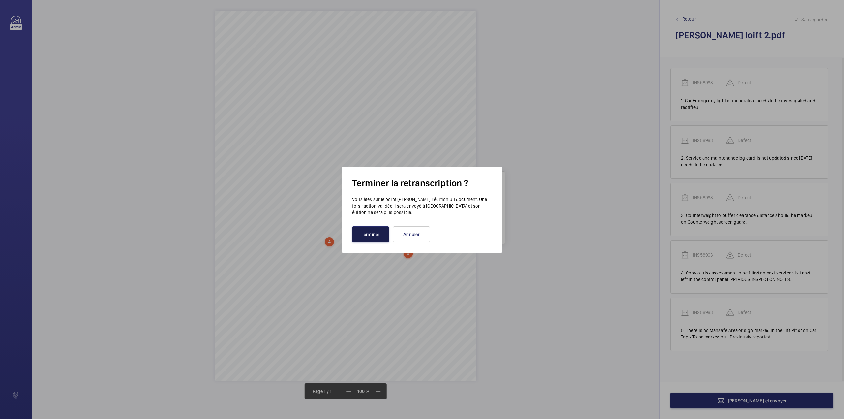
click at [366, 234] on button "Terminer" at bounding box center [370, 234] width 37 height 16
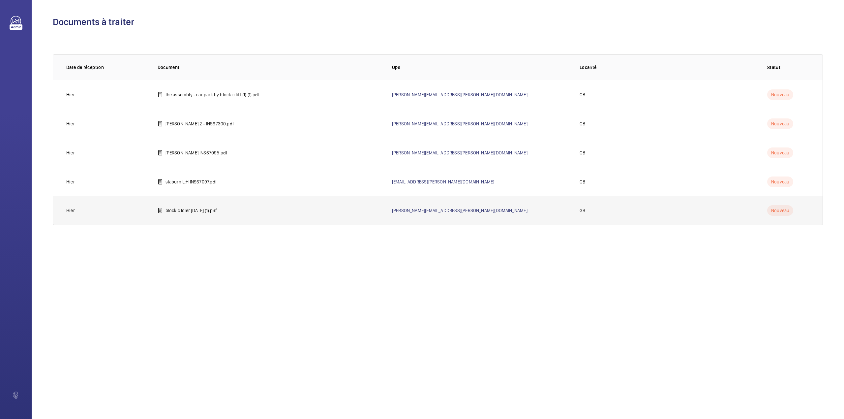
click at [213, 216] on td "block c loler [DATE] (1).pdf" at bounding box center [264, 210] width 234 height 29
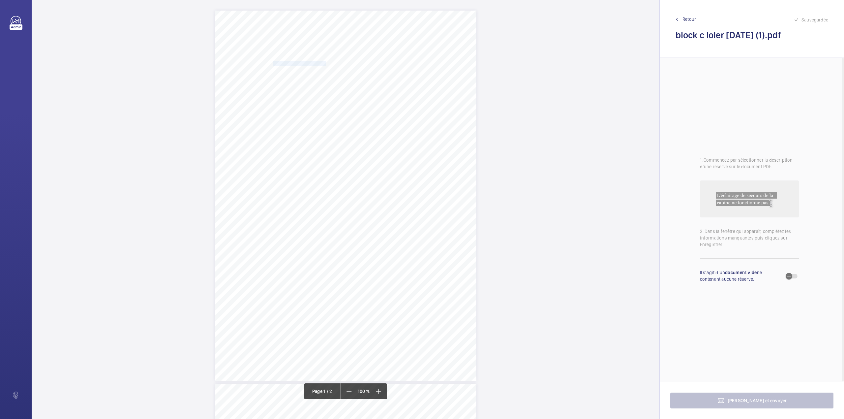
drag, startPoint x: 272, startPoint y: 61, endPoint x: 320, endPoint y: 63, distance: 47.8
click at [320, 63] on span "M&G REAL ESTATE LIMITED" at bounding box center [299, 63] width 53 height 4
drag, startPoint x: 273, startPoint y: 71, endPoint x: 389, endPoint y: 67, distance: 116.1
click at [308, 67] on span "[STREET_ADDRESS]" at bounding box center [290, 69] width 35 height 4
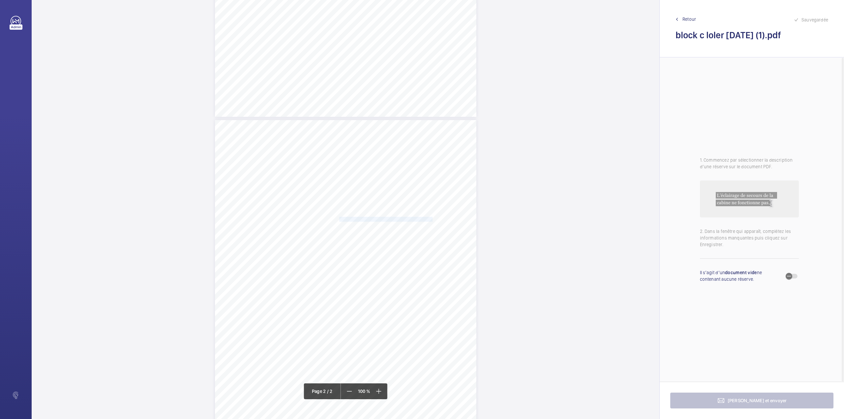
drag, startPoint x: 338, startPoint y: 220, endPoint x: 423, endPoint y: 221, distance: 85.0
click at [423, 221] on span "Various oil rail lubricators are devoid of lubricant" at bounding box center [385, 219] width 93 height 4
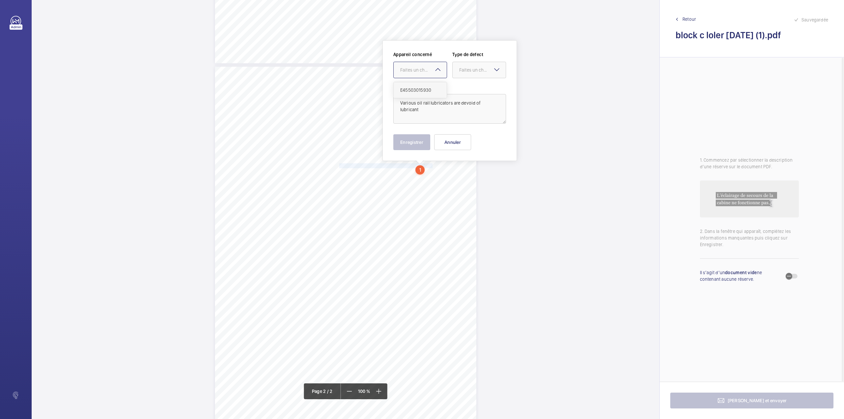
drag, startPoint x: 425, startPoint y: 71, endPoint x: 426, endPoint y: 92, distance: 21.1
click at [425, 73] on div "Faites un choix" at bounding box center [420, 70] width 53 height 7
drag, startPoint x: 426, startPoint y: 92, endPoint x: 435, endPoint y: 89, distance: 9.6
click at [426, 92] on span "E45503015930" at bounding box center [420, 90] width 40 height 7
drag, startPoint x: 481, startPoint y: 70, endPoint x: 479, endPoint y: 90, distance: 20.0
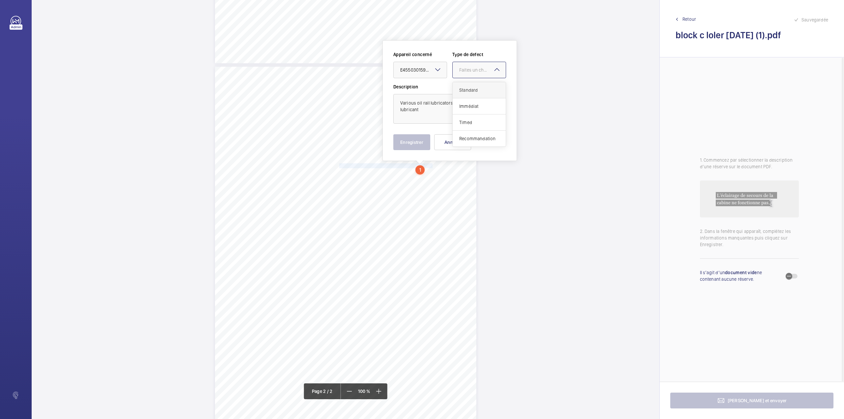
click at [480, 73] on div "Faites un choix" at bounding box center [479, 70] width 53 height 7
click at [479, 90] on span "Standard" at bounding box center [479, 90] width 40 height 7
click at [497, 105] on textarea "Various oil rail lubricators are devoid of lubricant" at bounding box center [449, 109] width 113 height 30
type textarea "Various oil rail lubricators are devoid of lubricant."
click at [406, 146] on button "Enregistrer" at bounding box center [411, 142] width 37 height 16
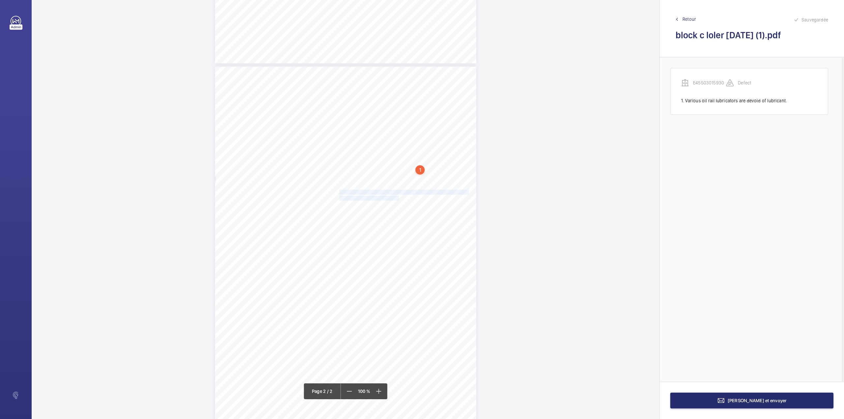
drag, startPoint x: 338, startPoint y: 192, endPoint x: 392, endPoint y: 198, distance: 54.1
click at [392, 198] on div "Lift Report Lifting Operations & Lifting Equipment Regulation 1998 Provision & …" at bounding box center [345, 252] width 261 height 370
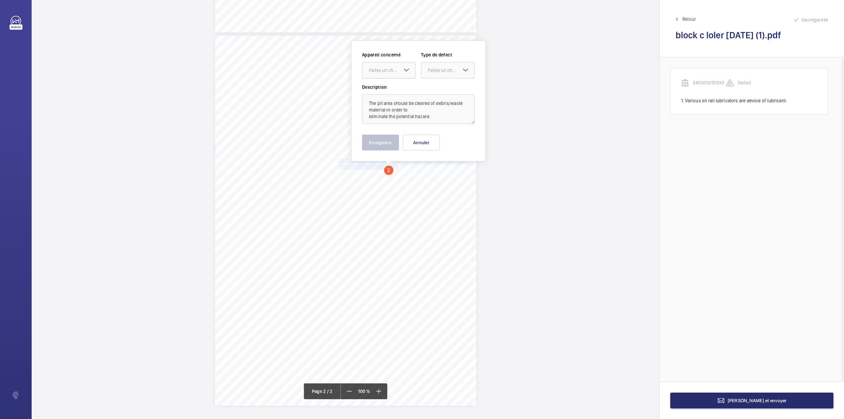
scroll to position [348, 0]
drag, startPoint x: 390, startPoint y: 70, endPoint x: 390, endPoint y: 81, distance: 10.5
click at [390, 73] on div "Faites un choix" at bounding box center [388, 70] width 53 height 7
click at [392, 93] on span "E45503015930" at bounding box center [389, 90] width 40 height 7
click at [432, 74] on div at bounding box center [447, 70] width 53 height 16
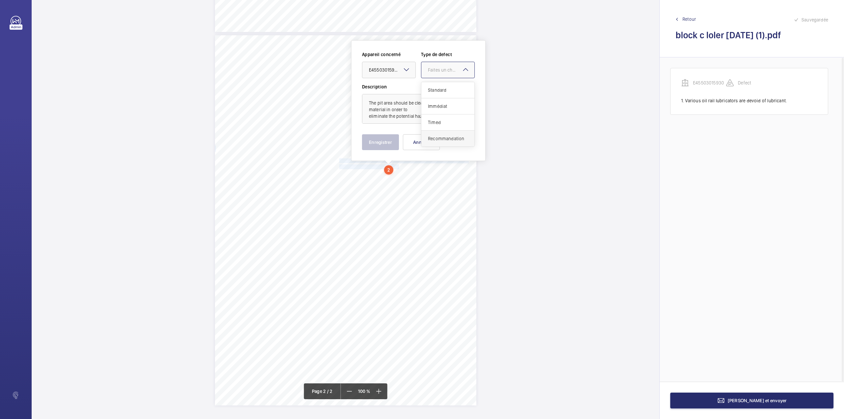
click at [433, 136] on span "Recommandation" at bounding box center [448, 138] width 40 height 7
click at [382, 142] on button "Enregistrer" at bounding box center [380, 142] width 37 height 16
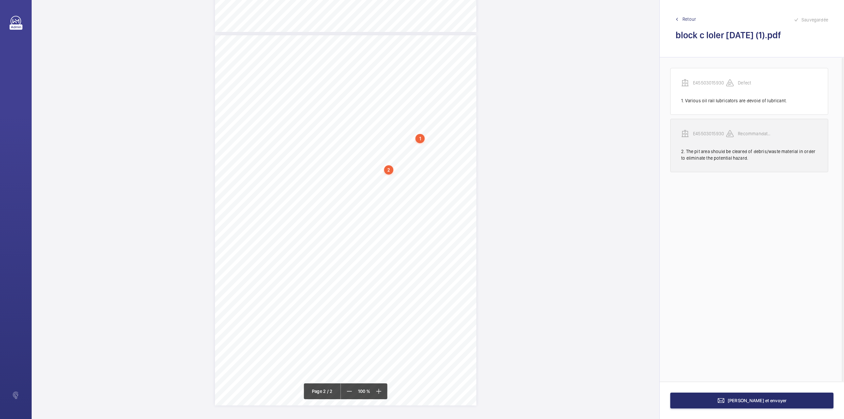
click at [709, 131] on p "E45503015930" at bounding box center [709, 133] width 33 height 7
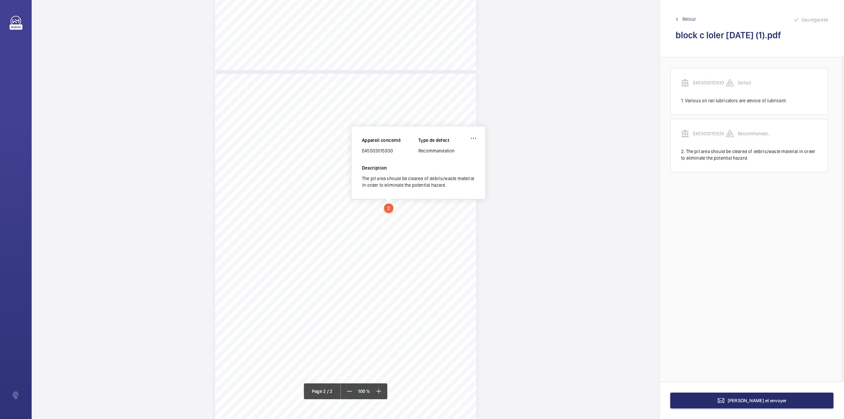
scroll to position [309, 0]
drag, startPoint x: 362, startPoint y: 154, endPoint x: 392, endPoint y: 152, distance: 30.0
click at [392, 152] on div "E45503015930" at bounding box center [390, 152] width 56 height 7
click at [723, 401] on button "[PERSON_NAME] et envoyer" at bounding box center [751, 400] width 163 height 16
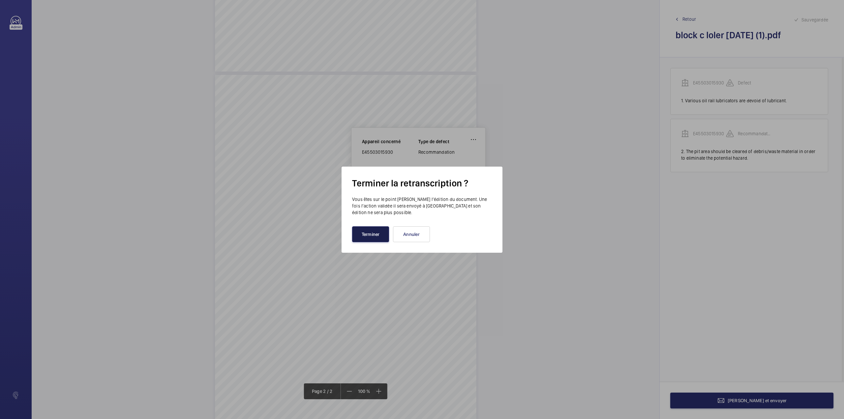
drag, startPoint x: 380, startPoint y: 231, endPoint x: 366, endPoint y: 202, distance: 32.3
click at [380, 230] on button "Terminer" at bounding box center [370, 234] width 37 height 16
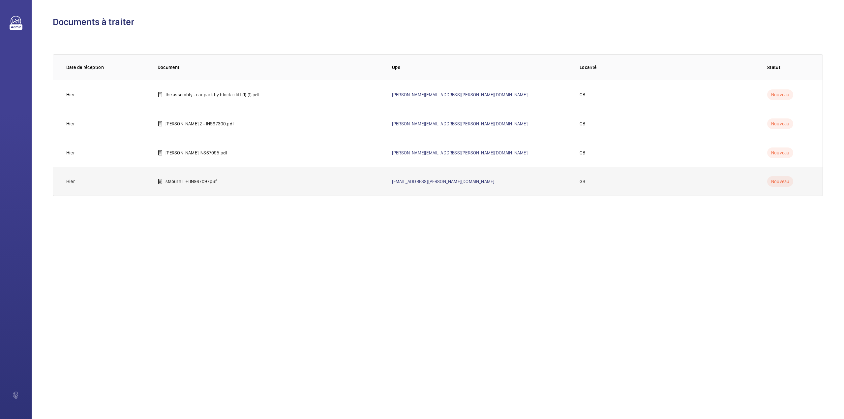
click at [204, 178] on p "staburn L:H INS67097.pdf" at bounding box center [190, 181] width 51 height 7
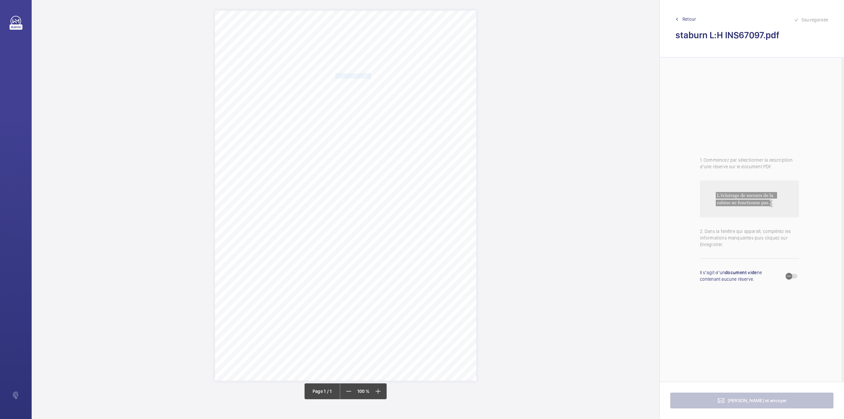
drag, startPoint x: 336, startPoint y: 74, endPoint x: 370, endPoint y: 73, distance: 34.3
click at [370, 74] on span "Notting Hill Genesis" at bounding box center [353, 76] width 36 height 5
click at [411, 188] on button "Annuler" at bounding box center [399, 189] width 37 height 16
drag, startPoint x: 335, startPoint y: 85, endPoint x: 421, endPoint y: 84, distance: 86.0
click at [401, 84] on span "Staburn Court [STREET_ADDRESS]" at bounding box center [368, 83] width 66 height 5
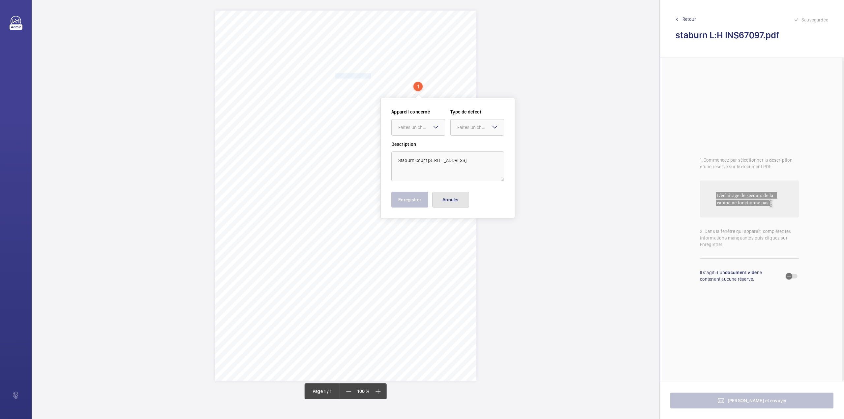
click at [442, 204] on button "Annuler" at bounding box center [450, 200] width 37 height 16
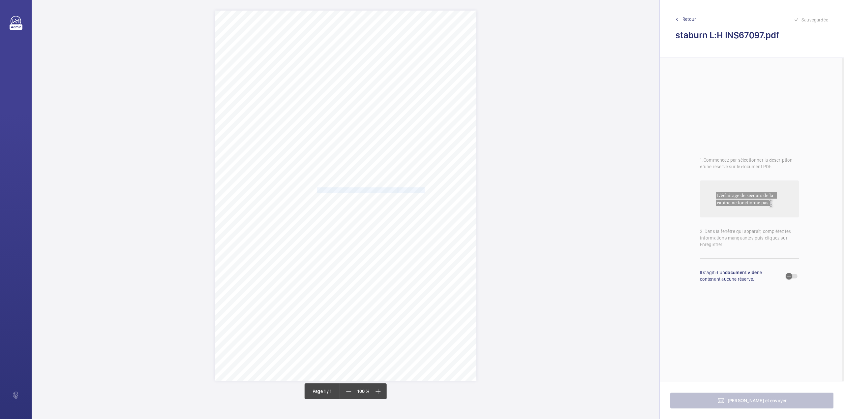
drag, startPoint x: 318, startPoint y: 188, endPoint x: 398, endPoint y: 190, distance: 79.8
click at [398, 190] on div "Signed: Lifting Operations and Lifting Equipment Regulations 1998 Report of Tho…" at bounding box center [345, 196] width 261 height 370
drag, startPoint x: 386, startPoint y: 91, endPoint x: 385, endPoint y: 100, distance: 9.0
click at [386, 92] on div "Faites un choix" at bounding box center [397, 92] width 46 height 7
drag, startPoint x: 385, startPoint y: 114, endPoint x: 431, endPoint y: 102, distance: 47.7
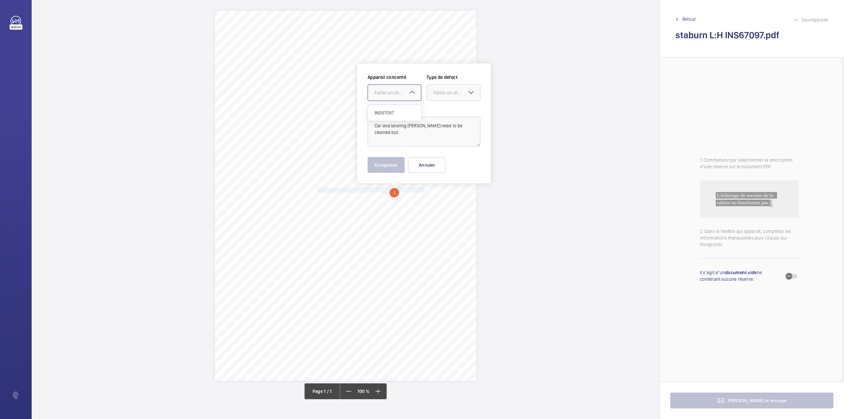
click at [387, 114] on span "INS67097" at bounding box center [394, 112] width 40 height 7
drag, startPoint x: 444, startPoint y: 94, endPoint x: 444, endPoint y: 99, distance: 5.3
click at [444, 96] on div "Faites un choix" at bounding box center [453, 92] width 53 height 7
click at [442, 110] on span "Standard" at bounding box center [453, 112] width 40 height 7
click at [377, 166] on button "Enregistrer" at bounding box center [386, 165] width 37 height 16
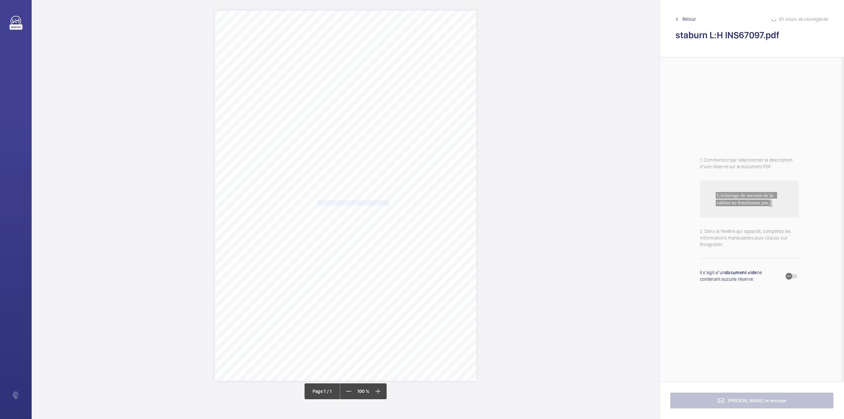
drag, startPoint x: 317, startPoint y: 203, endPoint x: 388, endPoint y: 202, distance: 70.9
click at [388, 202] on div "Signed: Lifting Operations and Lifting Equipment Regulations 1998 Report of Tho…" at bounding box center [345, 196] width 261 height 370
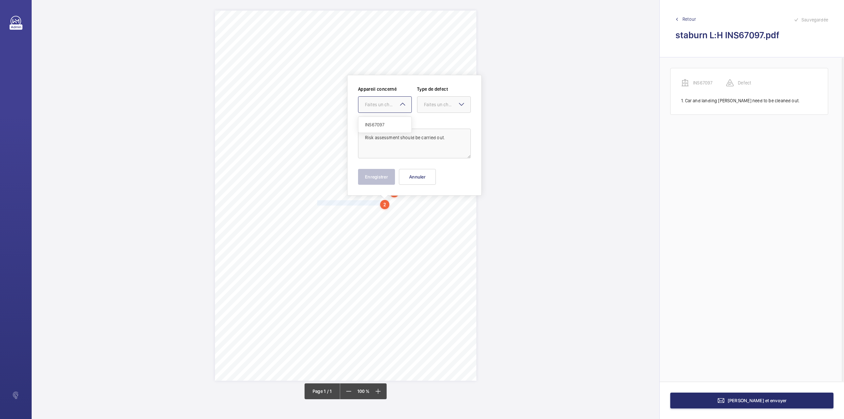
drag, startPoint x: 388, startPoint y: 103, endPoint x: 389, endPoint y: 117, distance: 13.9
click at [388, 104] on div "Faites un choix" at bounding box center [388, 104] width 46 height 7
click at [389, 118] on div "INS67097" at bounding box center [384, 125] width 53 height 16
click at [438, 106] on div "Faites un choix" at bounding box center [447, 104] width 46 height 7
click at [438, 115] on div "Appareil concerné Faites un choix × INS67097 × Type de defect Faites un choix" at bounding box center [414, 102] width 113 height 32
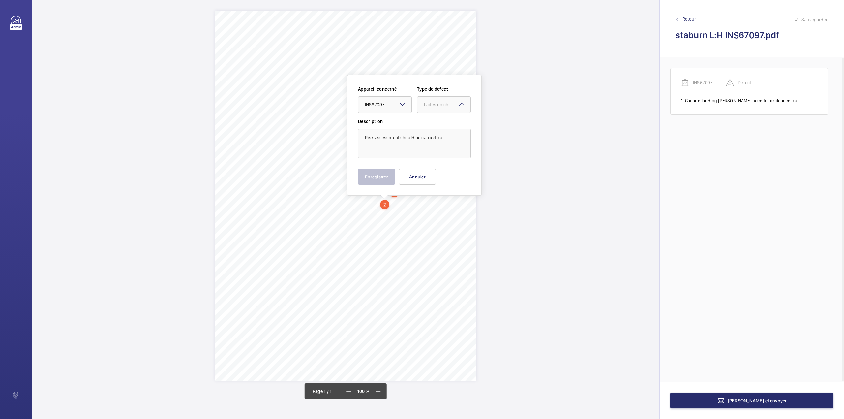
click at [433, 113] on div "Appareil concerné Faites un choix × INS67097 × Type de defect Faites un choix" at bounding box center [414, 102] width 113 height 32
click at [434, 123] on label "Description" at bounding box center [414, 121] width 113 height 7
drag, startPoint x: 434, startPoint y: 103, endPoint x: 434, endPoint y: 113, distance: 10.2
click at [434, 107] on div "Faites un choix" at bounding box center [447, 104] width 46 height 7
click at [434, 119] on div "Standard" at bounding box center [443, 125] width 53 height 16
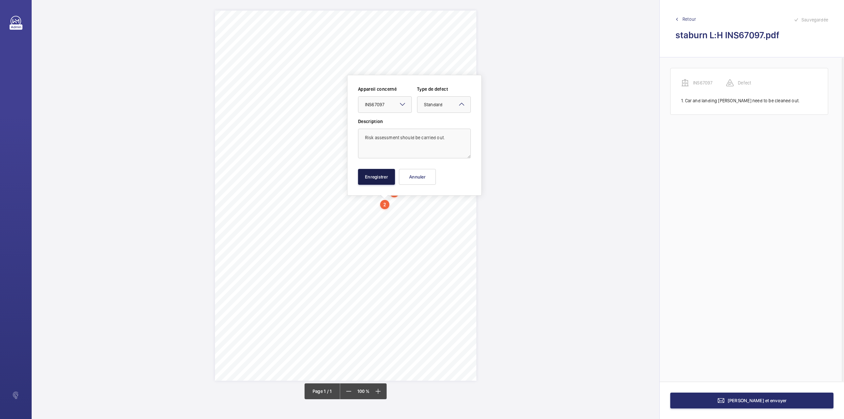
click at [384, 169] on button "Enregistrer" at bounding box center [376, 177] width 37 height 16
drag, startPoint x: 317, startPoint y: 210, endPoint x: 347, endPoint y: 210, distance: 30.3
click at [347, 210] on span "Alarm bell works." at bounding box center [332, 210] width 31 height 5
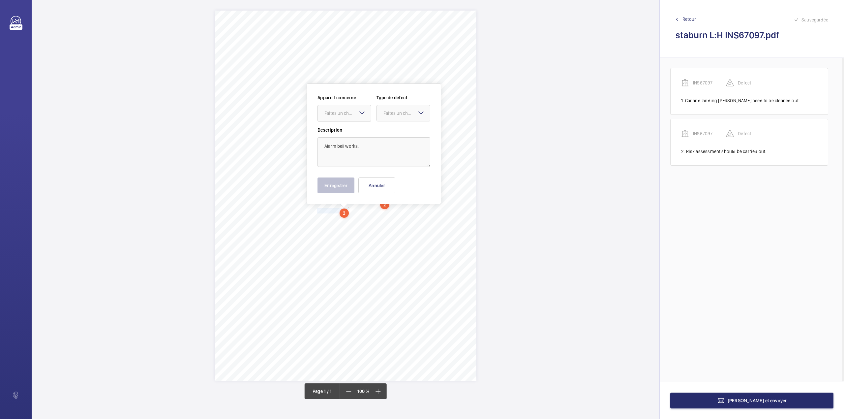
drag, startPoint x: 349, startPoint y: 114, endPoint x: 347, endPoint y: 123, distance: 9.1
click at [348, 115] on div "Faites un choix" at bounding box center [347, 113] width 46 height 7
click at [347, 127] on div "INS67097" at bounding box center [344, 133] width 53 height 16
drag, startPoint x: 392, startPoint y: 116, endPoint x: 392, endPoint y: 123, distance: 7.3
click at [392, 116] on div "Faites un choix" at bounding box center [403, 113] width 53 height 7
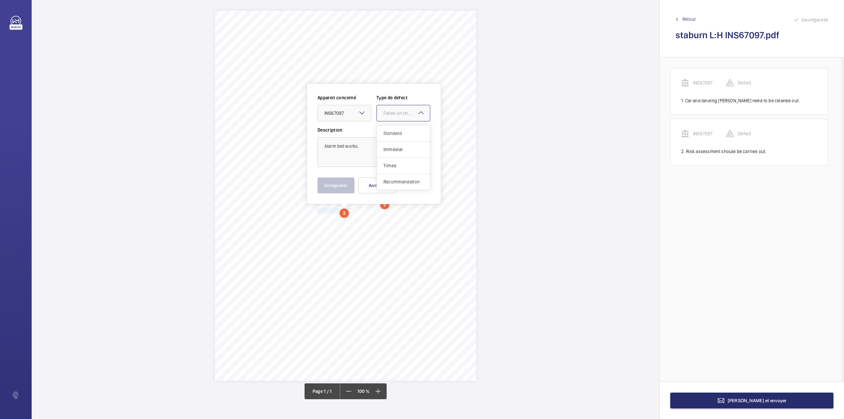
click
drag, startPoint x: 318, startPoint y: 218, endPoint x: 399, endPoint y: 218, distance: 81.7
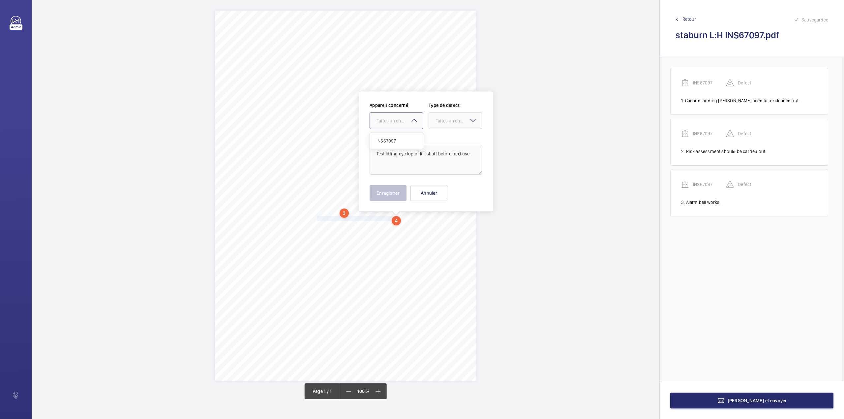
drag, startPoint x: 392, startPoint y: 123, endPoint x: 393, endPoint y: 136, distance: 12.9
drag, startPoint x: 393, startPoint y: 136, endPoint x: 401, endPoint y: 136, distance: 7.9
drag, startPoint x: 442, startPoint y: 126, endPoint x: 442, endPoint y: 138, distance: 12.9
drag, startPoint x: 318, startPoint y: 227, endPoint x: 323, endPoint y: 231, distance: 7.3
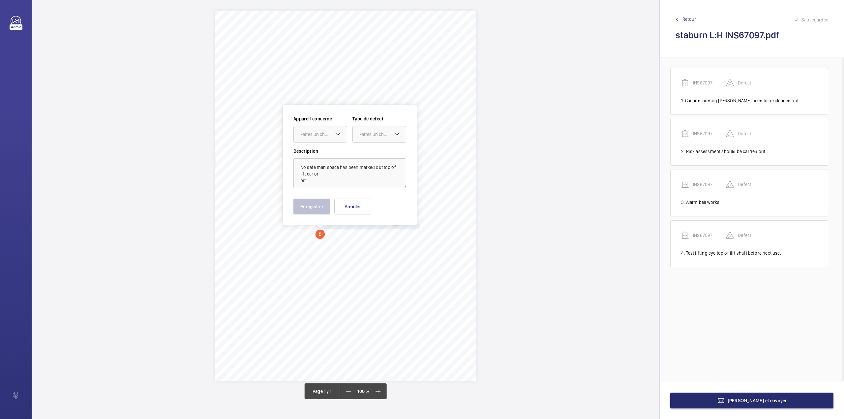
drag, startPoint x: 311, startPoint y: 129, endPoint x: 313, endPoint y: 144, distance: 14.6
drag, startPoint x: 372, startPoint y: 133, endPoint x: 370, endPoint y: 145, distance: 12.0
drag, startPoint x: 308, startPoint y: 205, endPoint x: 304, endPoint y: 232, distance: 27.3
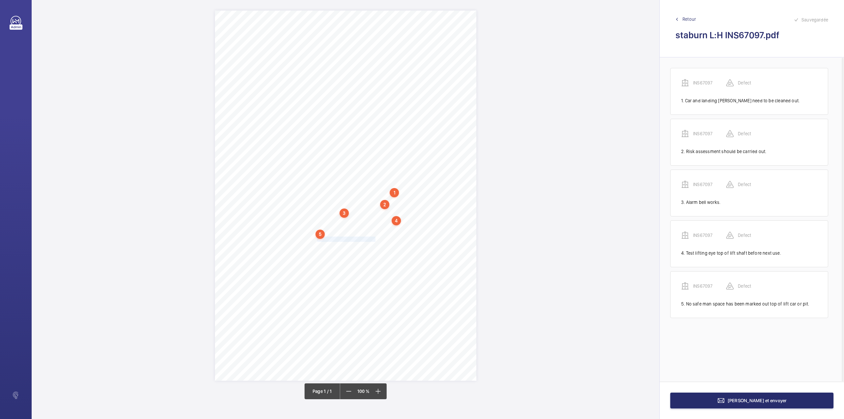
drag, startPoint x: 318, startPoint y: 239, endPoint x: 374, endPoint y: 238, distance: 56.7
drag, startPoint x: 370, startPoint y: 136, endPoint x: 370, endPoint y: 153, distance: 16.8
drag, startPoint x: 370, startPoint y: 153, endPoint x: 374, endPoint y: 155, distance: 3.7
drag, startPoint x: 318, startPoint y: 248, endPoint x: 399, endPoint y: 247, distance: 81.8
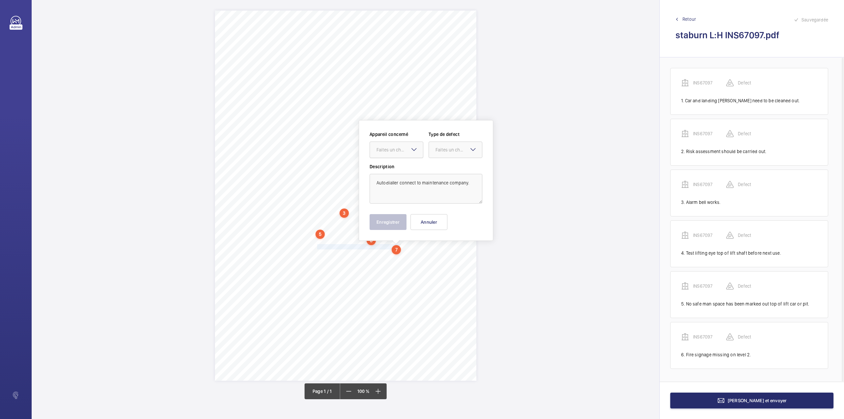
drag, startPoint x: 392, startPoint y: 154, endPoint x: 392, endPoint y: 158, distance: 4.0
drag, startPoint x: 392, startPoint y: 168, endPoint x: 434, endPoint y: 155, distance: 43.8
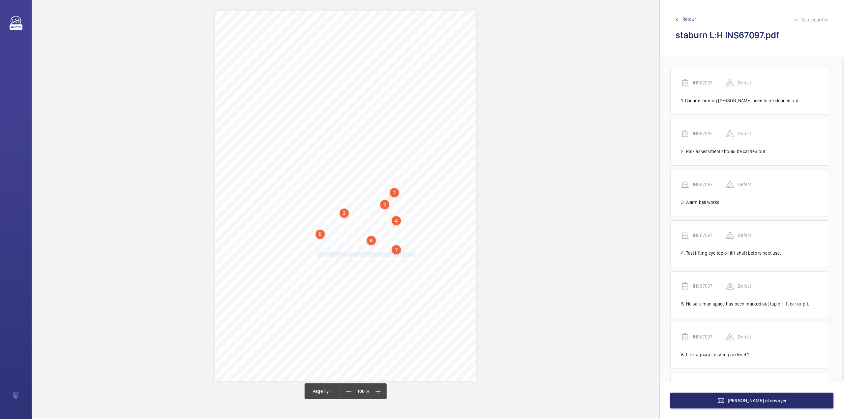
scroll to position [50, 0]
drag, startPoint x: 317, startPoint y: 254, endPoint x: 421, endPoint y: 256, distance: 103.5
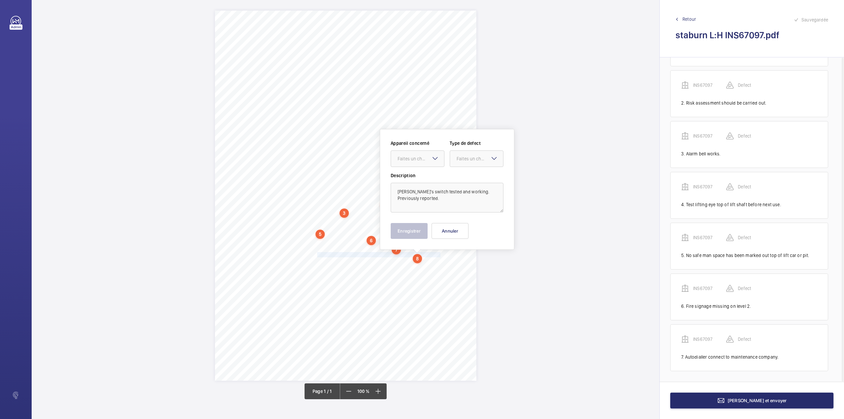
drag, startPoint x: 421, startPoint y: 160, endPoint x: 421, endPoint y: 169, distance: 9.6
drag, startPoint x: 422, startPoint y: 182, endPoint x: 463, endPoint y: 168, distance: 42.8
drag, startPoint x: 469, startPoint y: 161, endPoint x: 469, endPoint y: 165, distance: 4.6
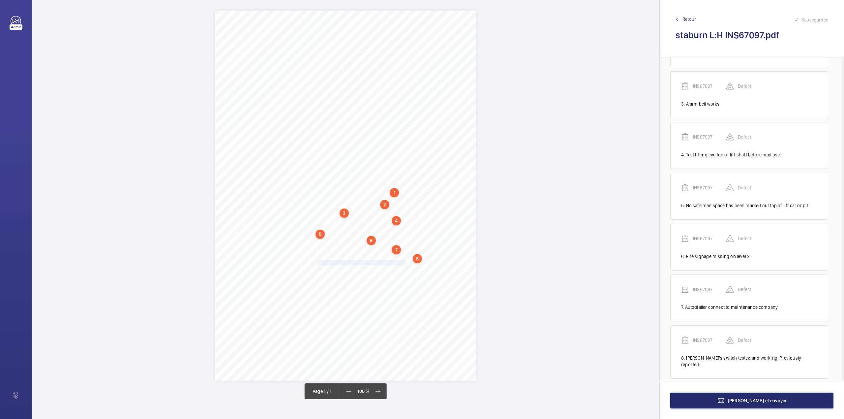
scroll to position [101, 0]
drag, startPoint x: 317, startPoint y: 261, endPoint x: 409, endPoint y: 262, distance: 92.3
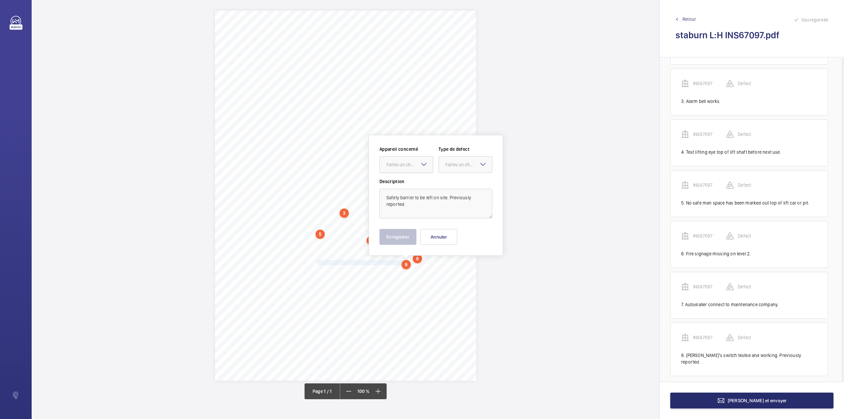
drag, startPoint x: 406, startPoint y: 163, endPoint x: 406, endPoint y: 166, distance: 3.6
drag
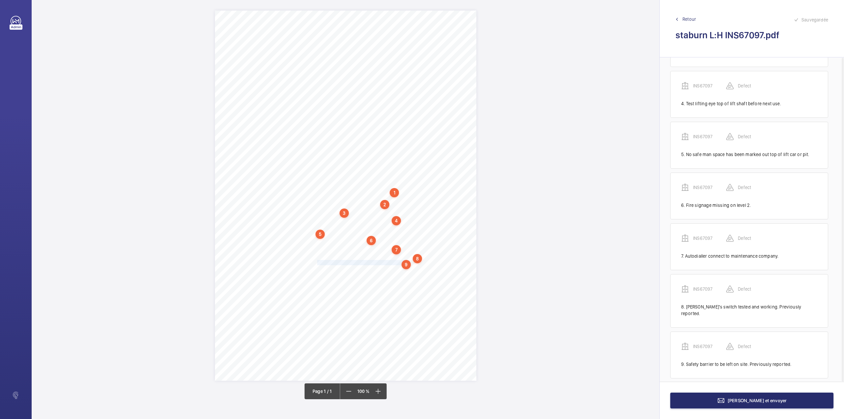
scroll to position [152, 0]
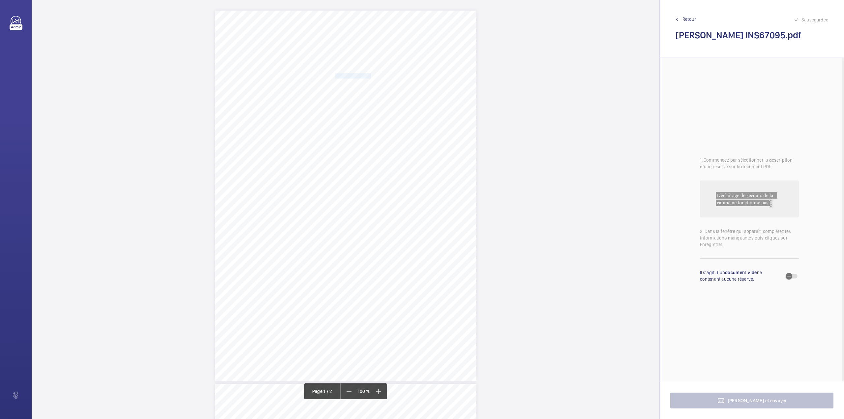
drag, startPoint x: 335, startPoint y: 73, endPoint x: 369, endPoint y: 74, distance: 34.3
drag, startPoint x: 335, startPoint y: 82, endPoint x: 413, endPoint y: 83, distance: 78.5
drag, startPoint x: 318, startPoint y: 191, endPoint x: 396, endPoint y: 189, distance: 78.1
drag, startPoint x: 385, startPoint y: 76, endPoint x: 390, endPoint y: 82, distance: 7.3
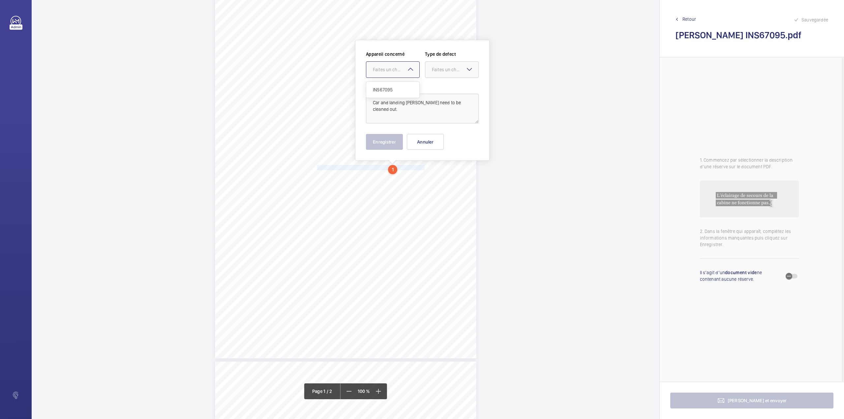
drag, startPoint x: 407, startPoint y: 67, endPoint x: 407, endPoint y: 91, distance: 23.7
drag, startPoint x: 446, startPoint y: 87, endPoint x: 427, endPoint y: 127, distance: 43.5
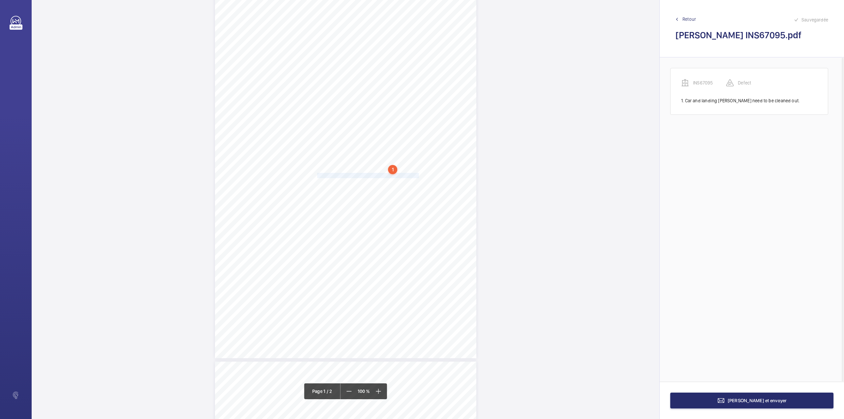
drag, startPoint x: 316, startPoint y: 175, endPoint x: 417, endPoint y: 175, distance: 100.9
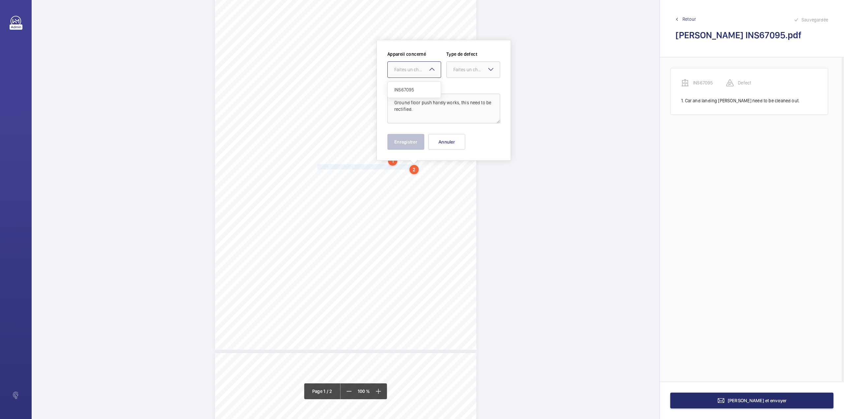
drag, startPoint x: 404, startPoint y: 65, endPoint x: 410, endPoint y: 92, distance: 28.1
drag, startPoint x: 462, startPoint y: 73, endPoint x: 462, endPoint y: 90, distance: 17.1
drag, startPoint x: 405, startPoint y: 141, endPoint x: 362, endPoint y: 154, distance: 45.5
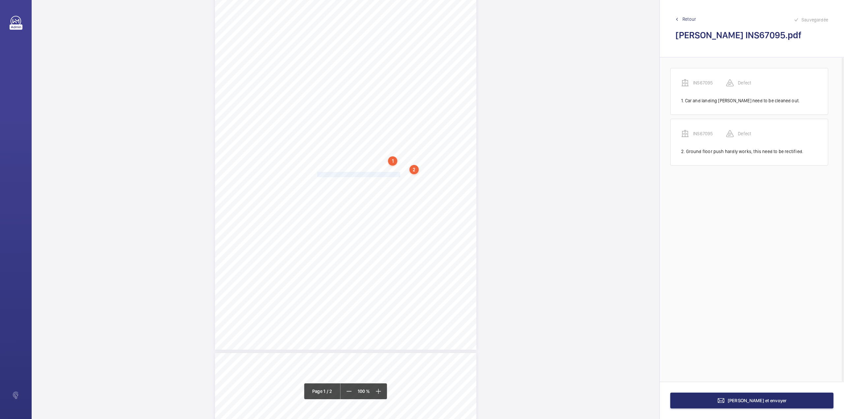
drag, startPoint x: 318, startPoint y: 173, endPoint x: 399, endPoint y: 173, distance: 81.1
drag, startPoint x: 399, startPoint y: 72, endPoint x: 397, endPoint y: 77, distance: 5.5
drag, startPoint x: 317, startPoint y: 175, endPoint x: 396, endPoint y: 179, distance: 79.2
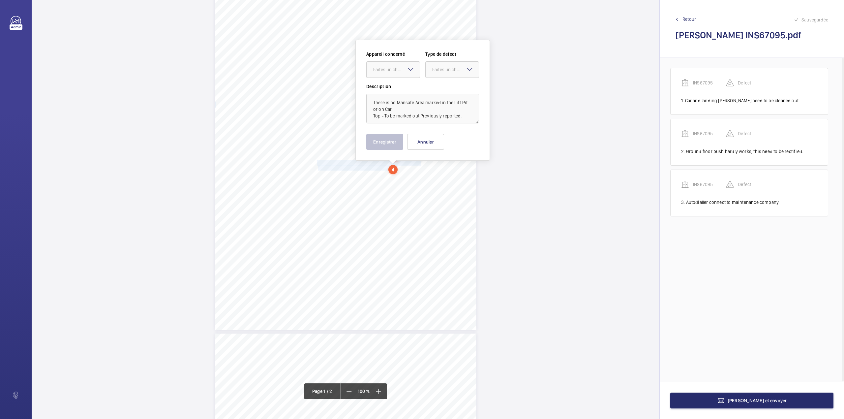
drag, startPoint x: 380, startPoint y: 73, endPoint x: 380, endPoint y: 80, distance: 7.3
drag, startPoint x: 380, startPoint y: 90, endPoint x: 431, endPoint y: 76, distance: 53.3
drag, startPoint x: 440, startPoint y: 71, endPoint x: 440, endPoint y: 75, distance: 4.0
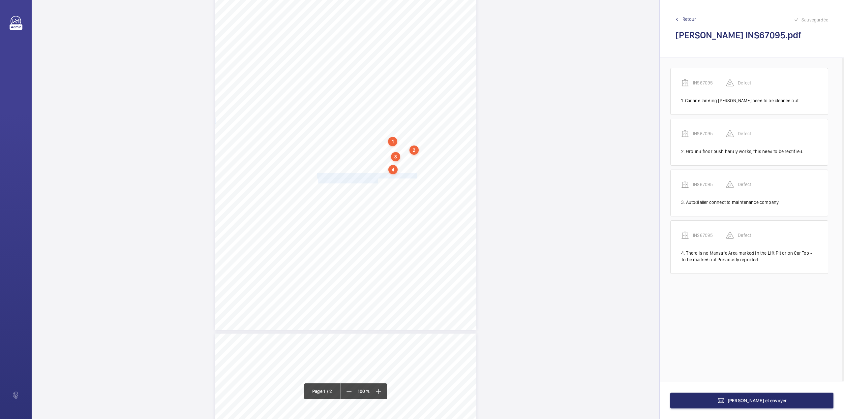
drag, startPoint x: 317, startPoint y: 175, endPoint x: 377, endPoint y: 183, distance: 60.5
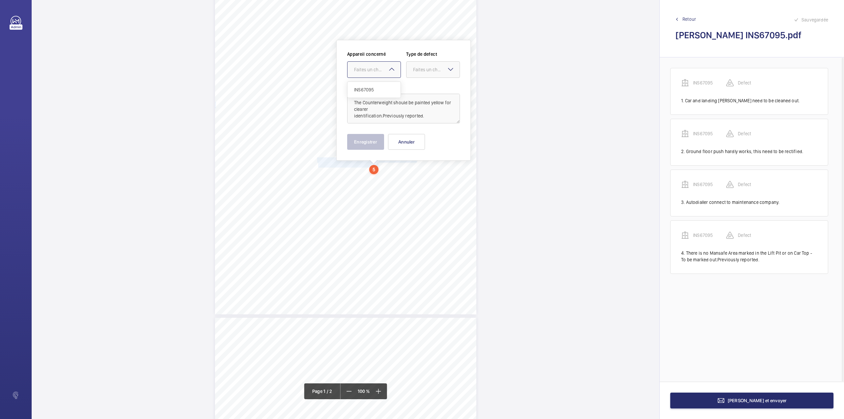
drag, startPoint x: 369, startPoint y: 79, endPoint x: 387, endPoint y: 80, distance: 18.1
drag, startPoint x: 423, startPoint y: 70, endPoint x: 423, endPoint y: 91, distance: 21.4
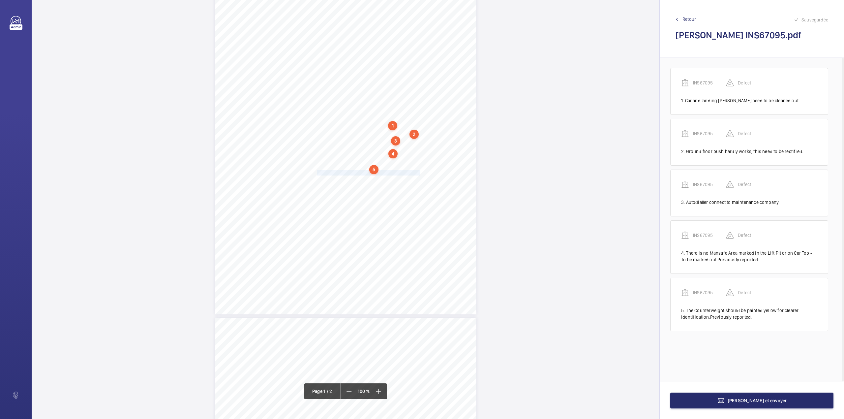
drag, startPoint x: 317, startPoint y: 173, endPoint x: 418, endPoint y: 172, distance: 101.2
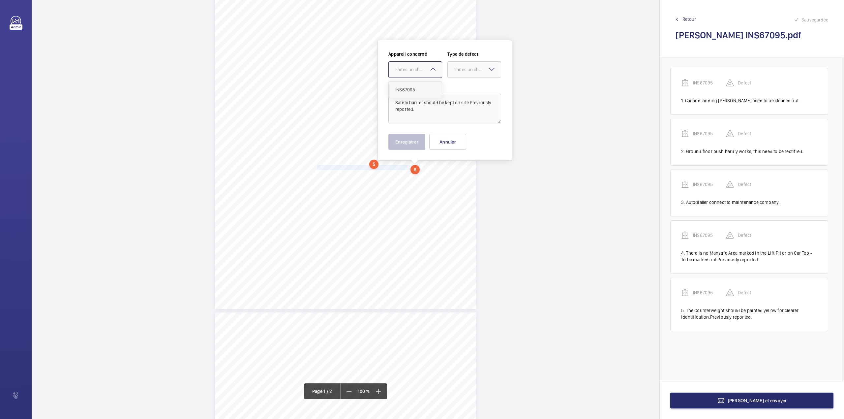
drag, startPoint x: 415, startPoint y: 71, endPoint x: 417, endPoint y: 87, distance: 16.9
drag, startPoint x: 454, startPoint y: 67, endPoint x: 457, endPoint y: 78, distance: 10.9
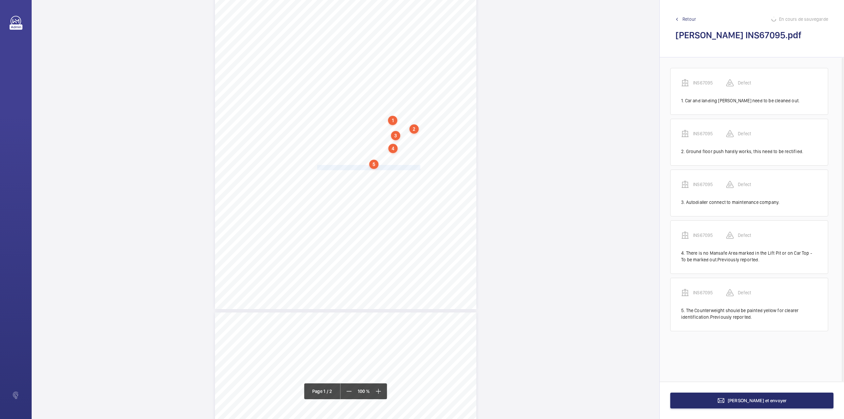
scroll to position [12, 0]
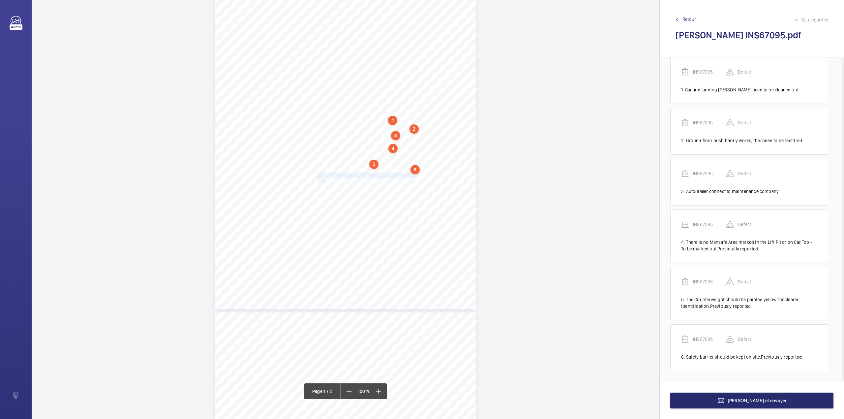
drag, startPoint x: 316, startPoint y: 176, endPoint x: 324, endPoint y: 181, distance: 9.3
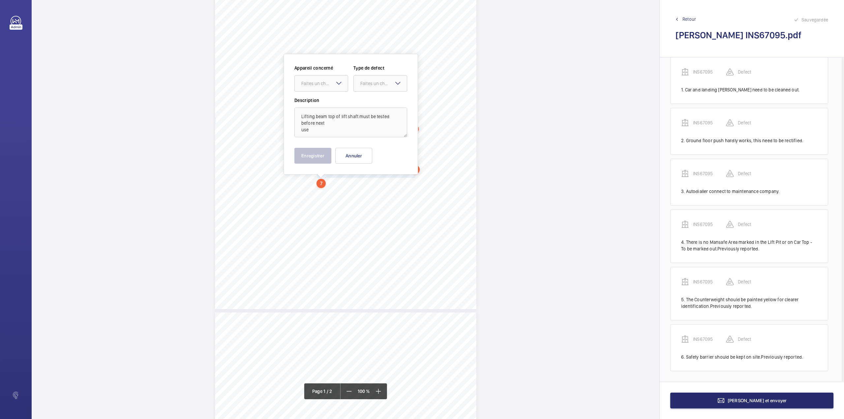
scroll to position [85, 0]
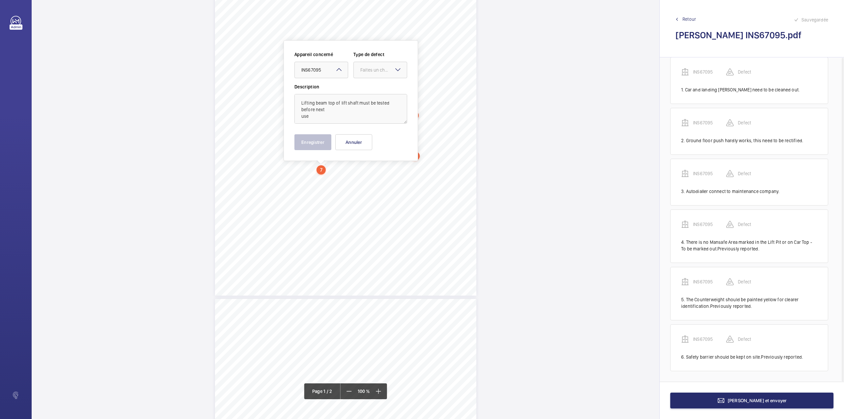
drag, startPoint x: 370, startPoint y: 86, endPoint x: 369, endPoint y: 82, distance: 4.3
drag, startPoint x: 371, startPoint y: 72, endPoint x: 371, endPoint y: 76, distance: 4.6
drag, startPoint x: 370, startPoint y: 88, endPoint x: 360, endPoint y: 98, distance: 14.2
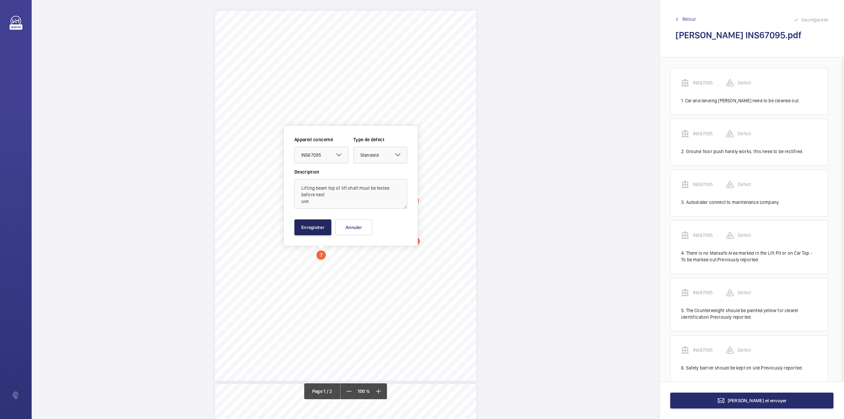
scroll to position [85, 0]
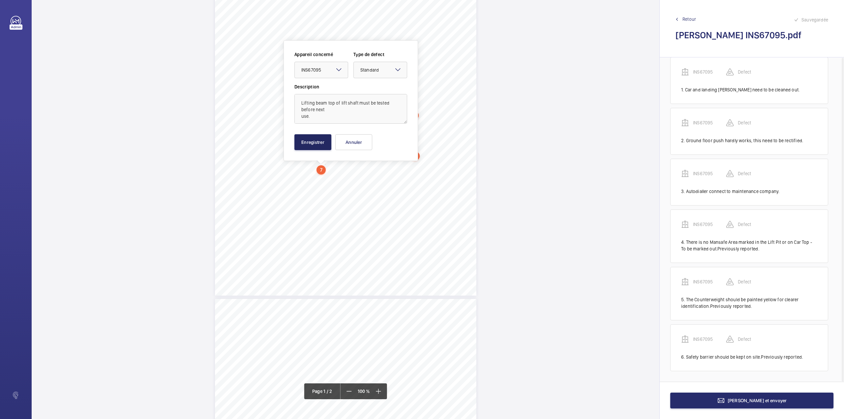
type textarea "Lifting beam top of lift shaft must be tested before next use."
click at [318, 142] on button "Enregistrer" at bounding box center [312, 142] width 37 height 16
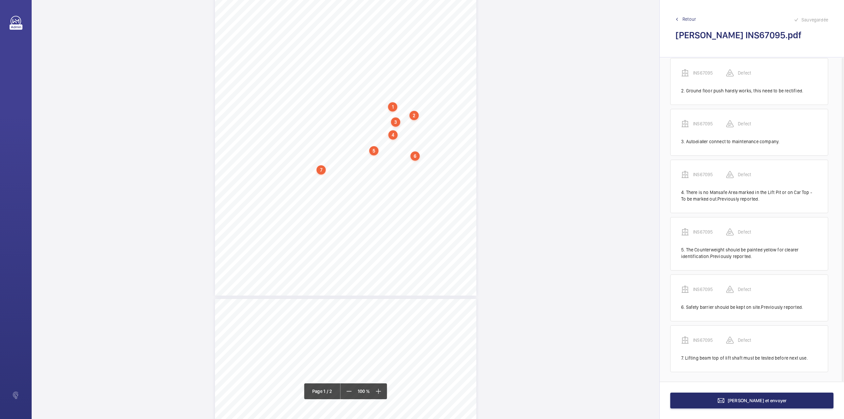
scroll to position [63, 0]
drag, startPoint x: 316, startPoint y: 175, endPoint x: 369, endPoint y: 179, distance: 53.3
click at [369, 179] on div "Signed: Lifting Operations and Lifting Equipment Regulations 1998 Report of Tho…" at bounding box center [345, 111] width 261 height 370
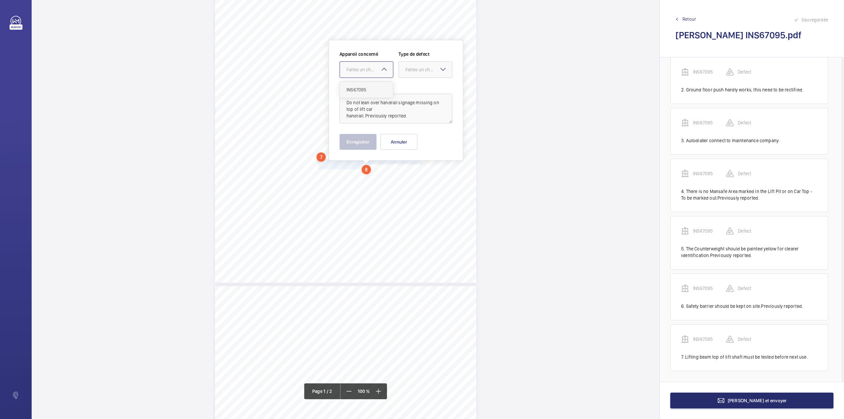
drag, startPoint x: 361, startPoint y: 74, endPoint x: 362, endPoint y: 88, distance: 13.9
click at [362, 76] on div at bounding box center [366, 70] width 53 height 16
click at [362, 88] on span "INS67095" at bounding box center [366, 89] width 40 height 7
drag, startPoint x: 408, startPoint y: 72, endPoint x: 408, endPoint y: 78, distance: 6.9
click at [408, 73] on div "Faites un choix" at bounding box center [425, 69] width 53 height 7
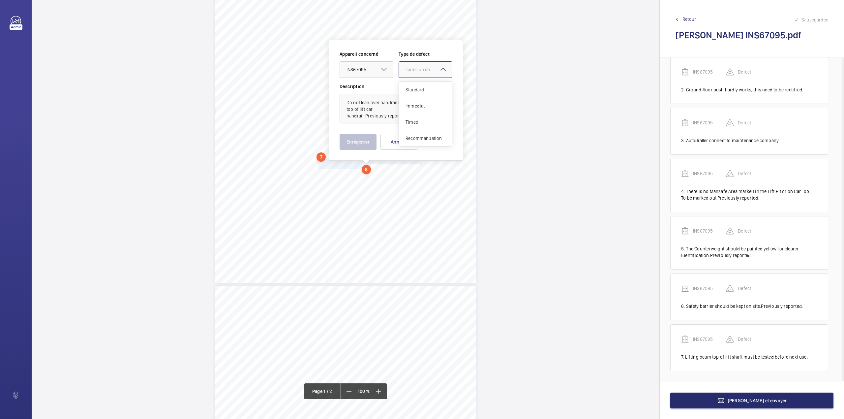
click at [410, 89] on span "Standard" at bounding box center [425, 89] width 40 height 7
click at [360, 136] on button "Enregistrer" at bounding box center [358, 142] width 37 height 16
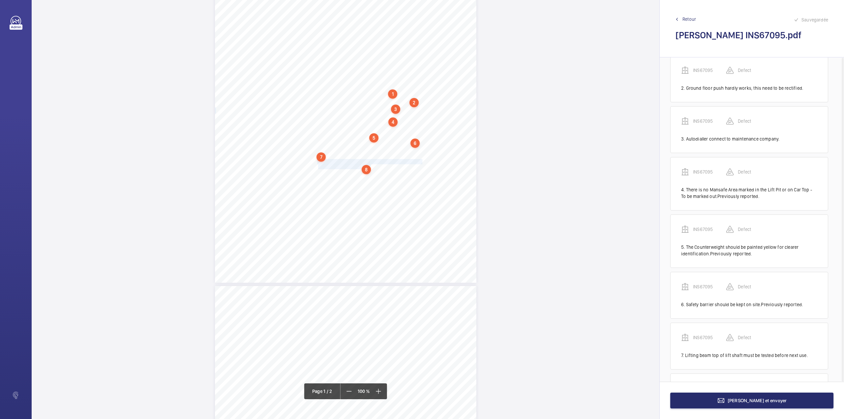
scroll to position [121, 0]
drag, startPoint x: 316, startPoint y: 175, endPoint x: 387, endPoint y: 173, distance: 70.5
click at [387, 173] on div "Signed: Lifting Operations and Lifting Equipment Regulations 1998 Report of Tho…" at bounding box center [345, 98] width 261 height 370
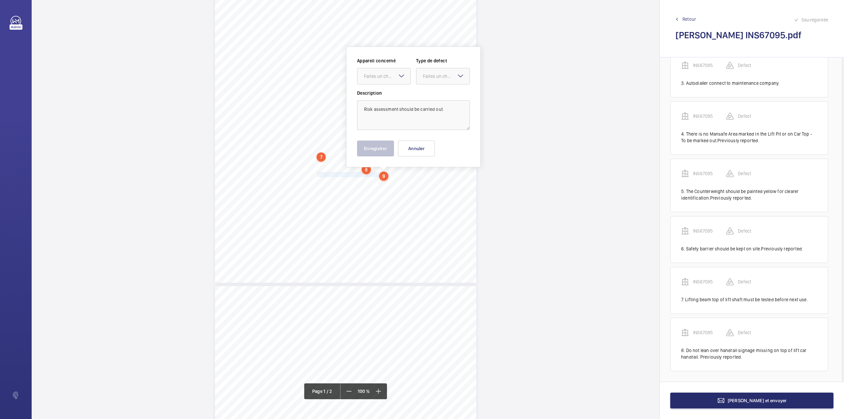
scroll to position [104, 0]
drag, startPoint x: 388, startPoint y: 66, endPoint x: 387, endPoint y: 88, distance: 21.8
click at [387, 70] on div "Faites un choix" at bounding box center [387, 69] width 46 height 7
drag, startPoint x: 387, startPoint y: 88, endPoint x: 421, endPoint y: 74, distance: 36.8
click at [389, 88] on span "INS67095" at bounding box center [384, 89] width 40 height 7
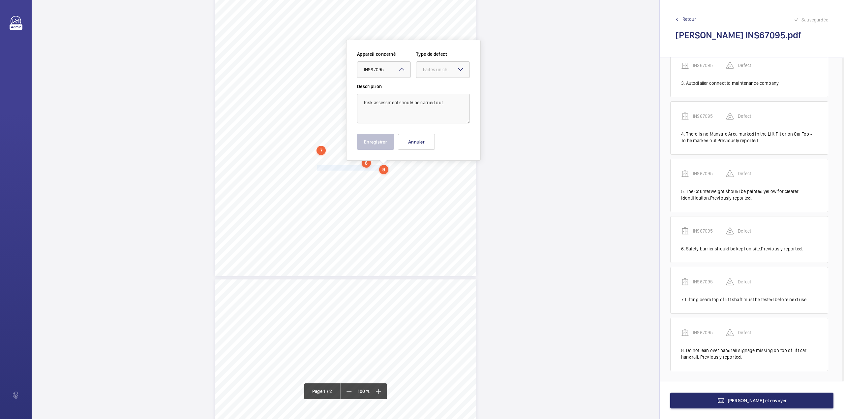
click at [428, 70] on div "Faites un choix" at bounding box center [446, 69] width 46 height 7
click at [431, 85] on div "Standard" at bounding box center [442, 90] width 53 height 16
click at [377, 144] on button "Enregistrer" at bounding box center [375, 142] width 37 height 16
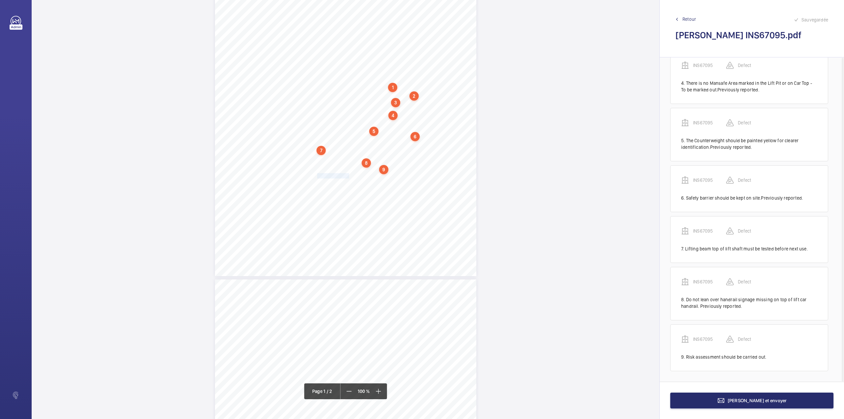
drag, startPoint x: 316, startPoint y: 177, endPoint x: 347, endPoint y: 177, distance: 31.0
click at [347, 177] on div "Signed: Lifting Operations and Lifting Equipment Regulations 1998 Report of Tho…" at bounding box center [345, 91] width 261 height 370
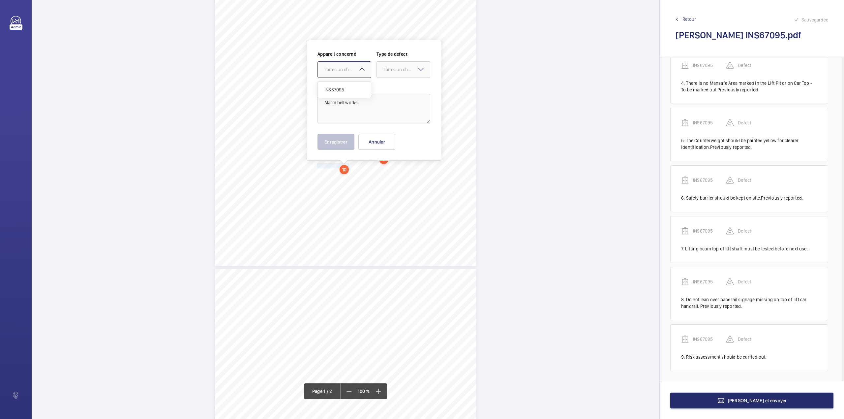
click at [345, 76] on div at bounding box center [344, 70] width 53 height 16
click at [345, 85] on div "INS67095" at bounding box center [344, 90] width 53 height 16
click at [384, 69] on div "Faites un choix" at bounding box center [406, 69] width 46 height 7
click at [389, 88] on span "Standard" at bounding box center [403, 89] width 40 height 7
click at [331, 142] on button "Enregistrer" at bounding box center [335, 142] width 37 height 16
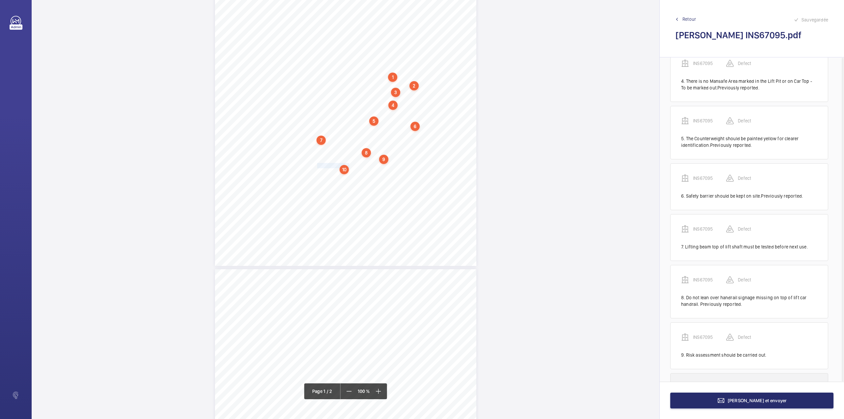
scroll to position [223, 0]
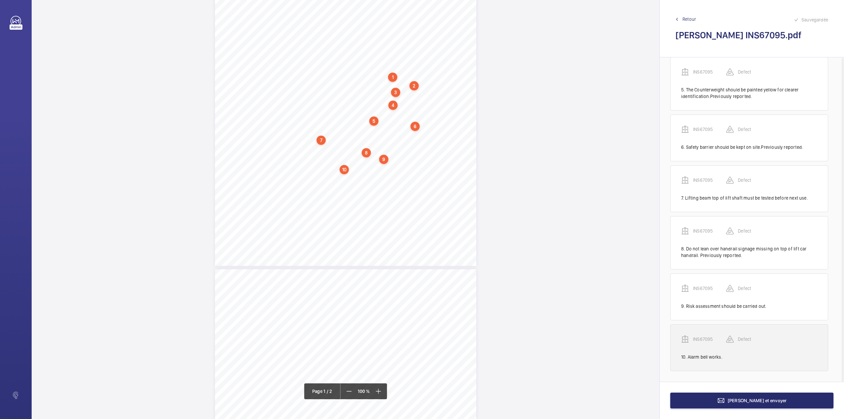
click at [703, 339] on p "INS67095" at bounding box center [709, 339] width 33 height 7
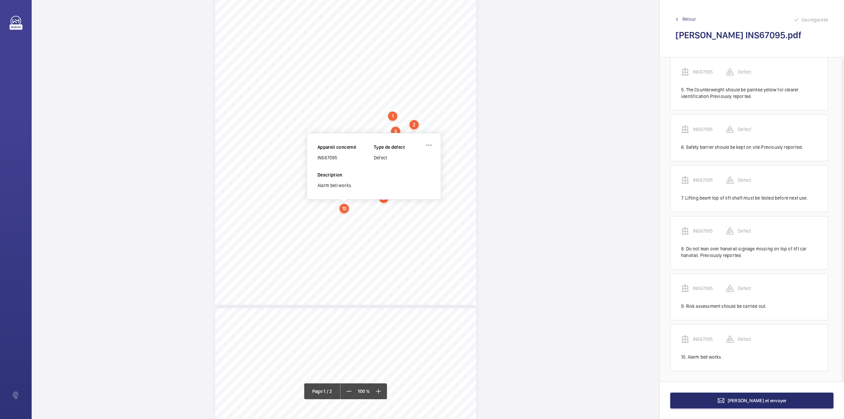
scroll to position [74, 0]
drag, startPoint x: 318, startPoint y: 160, endPoint x: 340, endPoint y: 160, distance: 21.8
click at [340, 160] on div "INS67095" at bounding box center [345, 159] width 56 height 7
copy div "INS67095"
click at [709, 398] on button "[PERSON_NAME] et envoyer" at bounding box center [751, 400] width 163 height 16
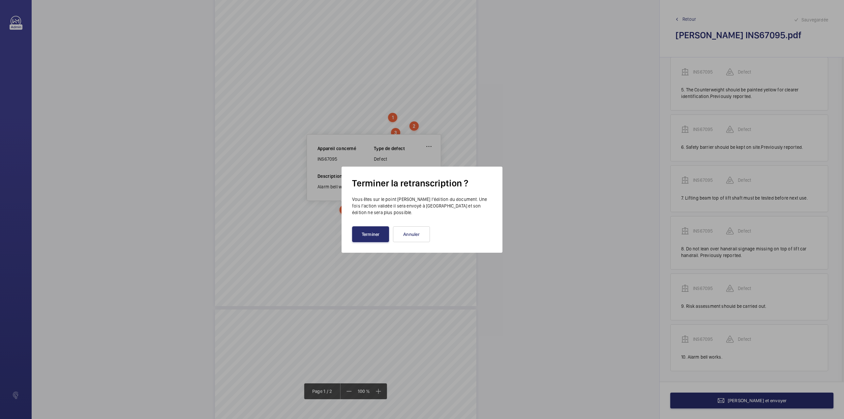
click at [369, 224] on wm-front-transcription-update-report-dialog "Terminer la retranscription ? Vous êtes sur le point de clore l’édition du docu…" at bounding box center [422, 209] width 140 height 65
click at [376, 233] on button "Terminer" at bounding box center [370, 234] width 37 height 16
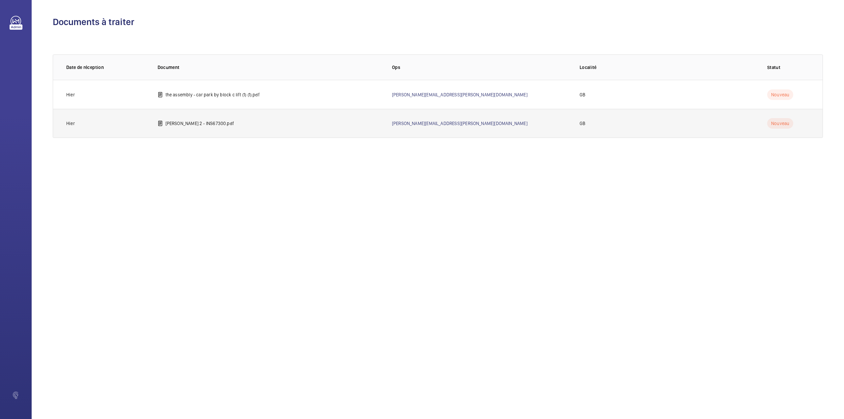
click at [229, 126] on td "[PERSON_NAME] 2 - INS67300.pdf" at bounding box center [264, 123] width 234 height 29
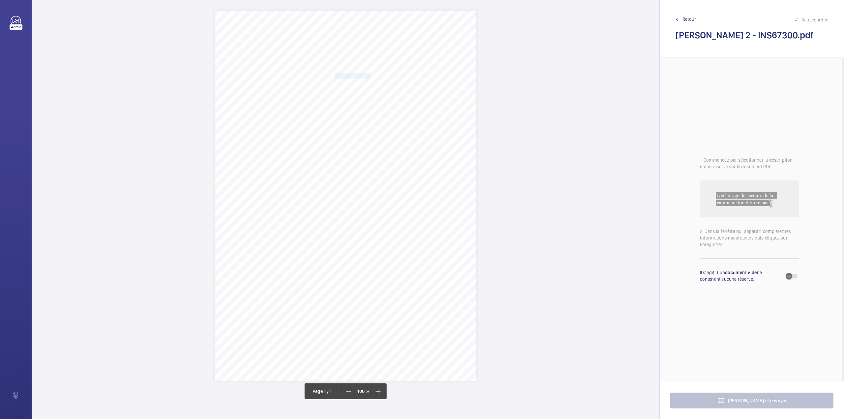
drag, startPoint x: 336, startPoint y: 74, endPoint x: 370, endPoint y: 75, distance: 34.3
click at [370, 75] on span "Notting Hill Genesis" at bounding box center [353, 76] width 36 height 5
copy span "Notting Hill Genesis"
click at [397, 187] on button "Annuler" at bounding box center [399, 191] width 37 height 16
drag, startPoint x: 335, startPoint y: 82, endPoint x: 415, endPoint y: 84, distance: 79.5
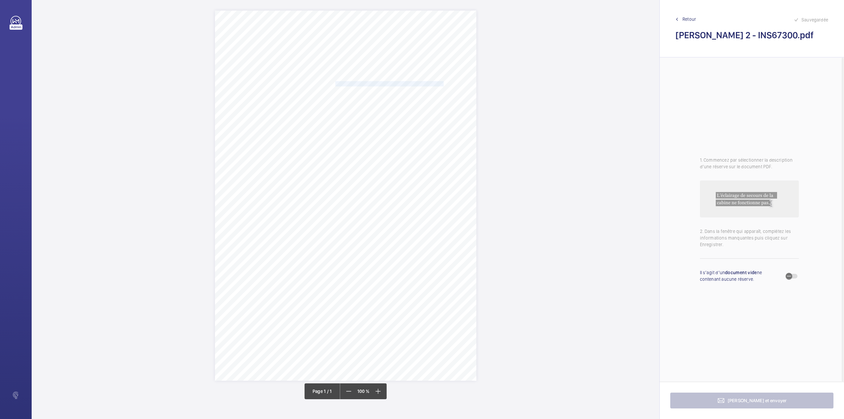
click at [415, 84] on span "[PERSON_NAME][GEOGRAPHIC_DATA] [STREET_ADDRESS]" at bounding box center [394, 83] width 118 height 5
copy span "[PERSON_NAME][GEOGRAPHIC_DATA] [STREET_ADDRESS]"
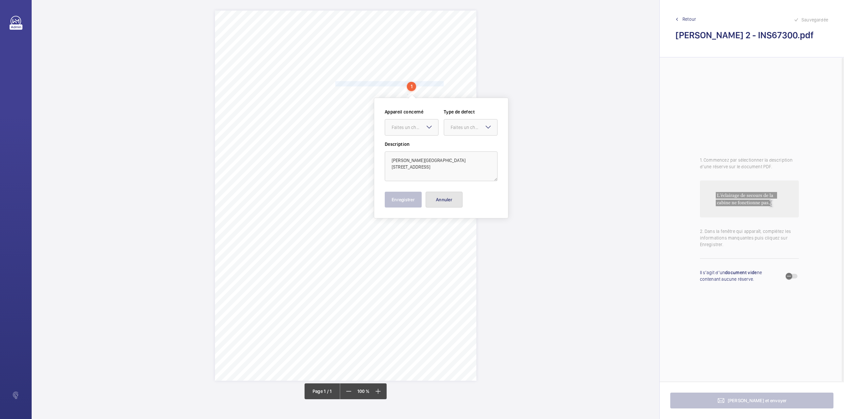
drag, startPoint x: 446, startPoint y: 199, endPoint x: 443, endPoint y: 191, distance: 9.0
click at [446, 199] on button "Annuler" at bounding box center [444, 200] width 37 height 16
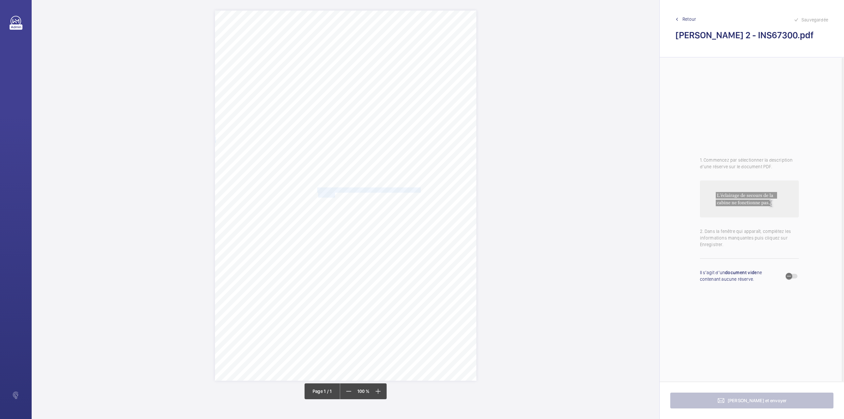
drag, startPoint x: 318, startPoint y: 188, endPoint x: 335, endPoint y: 195, distance: 19.2
click at [335, 195] on div "Signed: Lifting Operations and Lifting Equipment Regulations 1998 Report of Tho…" at bounding box center [345, 196] width 261 height 370
click at [338, 145] on textarea "Ground floor landing door roller rope is loose needs to be tightened" at bounding box center [361, 137] width 113 height 30
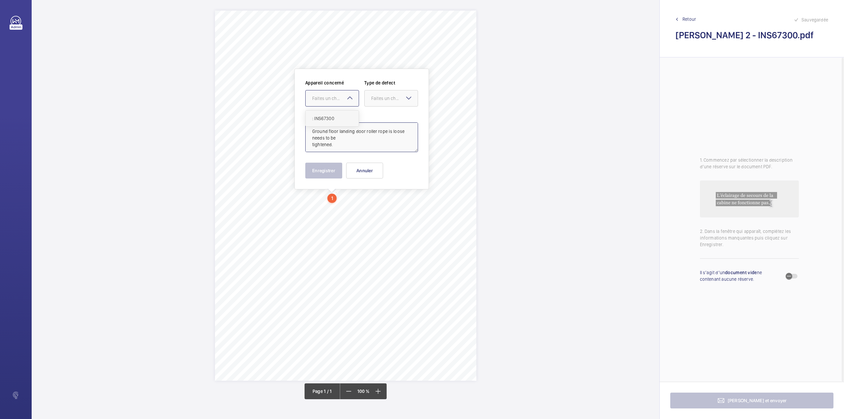
drag, startPoint x: 334, startPoint y: 98, endPoint x: 334, endPoint y: 117, distance: 18.5
click at [334, 100] on div "Faites un choix" at bounding box center [335, 98] width 46 height 7
click at [334, 117] on span ": INS67300" at bounding box center [332, 118] width 40 height 7
drag, startPoint x: 378, startPoint y: 98, endPoint x: 379, endPoint y: 118, distance: 19.8
click at [379, 100] on div "Faites un choix" at bounding box center [394, 98] width 46 height 7
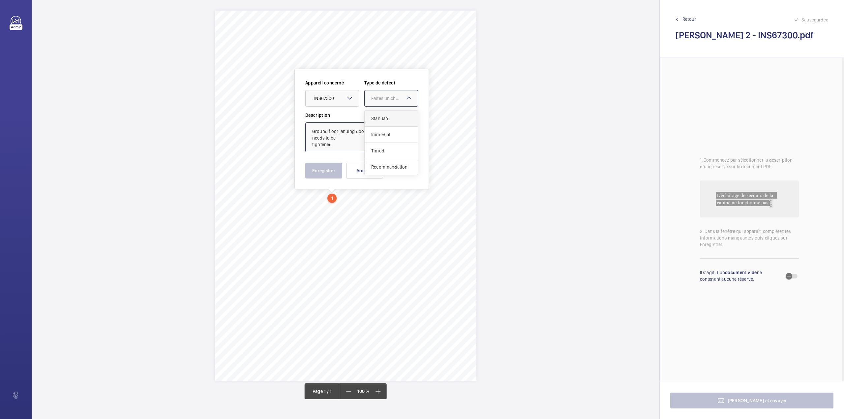
click at [379, 119] on span "Standard" at bounding box center [391, 118] width 40 height 7
type textarea "Ground floor landing door roller rope is loose needs to be tightened."
click at [309, 166] on button "Enregistrer" at bounding box center [323, 170] width 37 height 16
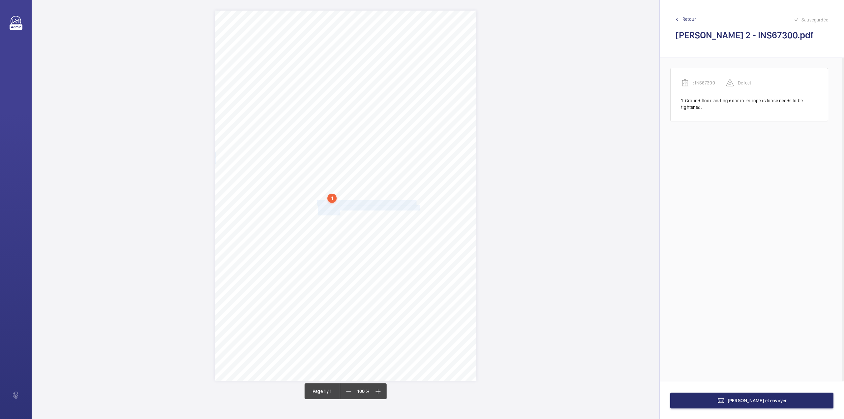
drag, startPoint x: 318, startPoint y: 202, endPoint x: 340, endPoint y: 212, distance: 24.5
click at [340, 212] on div "Signed: Lifting Operations and Lifting Equipment Regulations 1998 Report of Tho…" at bounding box center [345, 196] width 261 height 370
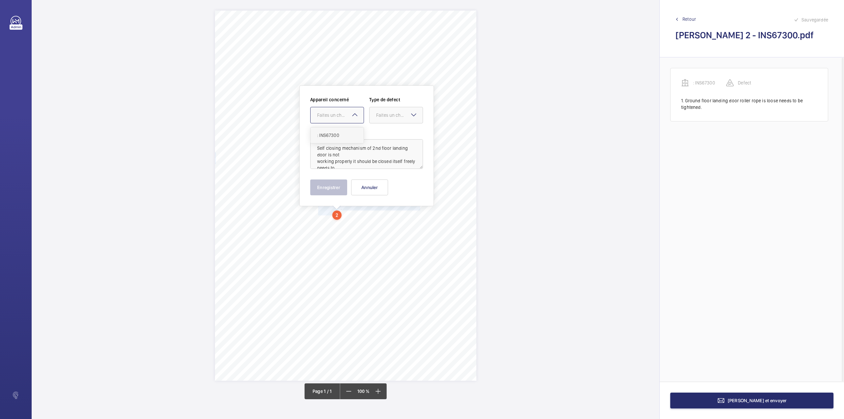
drag, startPoint x: 337, startPoint y: 114, endPoint x: 336, endPoint y: 136, distance: 22.4
click at [337, 117] on div "Faites un choix" at bounding box center [340, 115] width 46 height 7
click at [336, 136] on span ": INS67300" at bounding box center [337, 135] width 40 height 7
click at [386, 119] on div at bounding box center [395, 115] width 53 height 16
click at [386, 131] on div "Standard" at bounding box center [395, 135] width 53 height 16
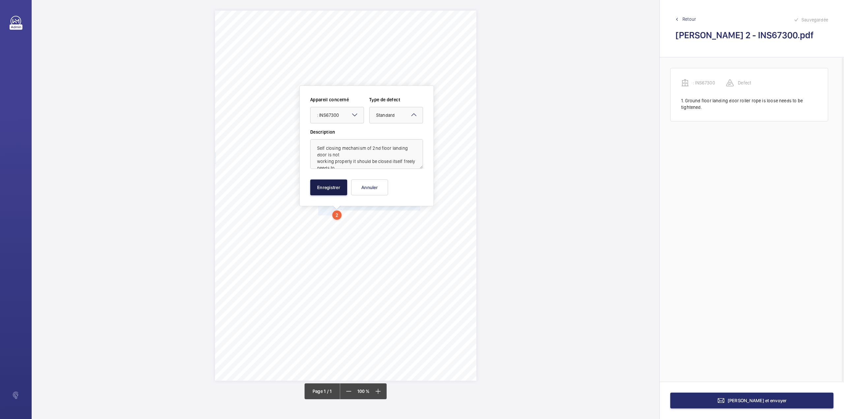
click at [340, 184] on button "Enregistrer" at bounding box center [328, 187] width 37 height 16
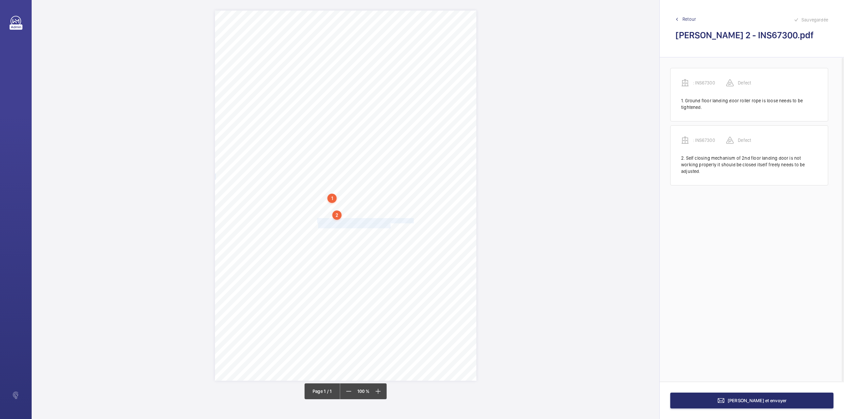
drag, startPoint x: 318, startPoint y: 220, endPoint x: 390, endPoint y: 226, distance: 72.8
click at [390, 226] on div "Signed: Lifting Operations and Lifting Equipment Regulations 1998 Report of Tho…" at bounding box center [345, 196] width 261 height 370
click at [380, 129] on div "Faites un choix" at bounding box center [390, 129] width 46 height 7
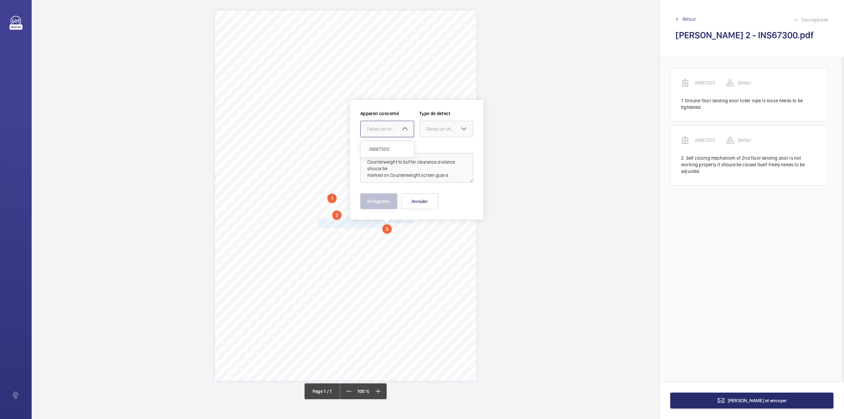
drag, startPoint x: 380, startPoint y: 144, endPoint x: 390, endPoint y: 146, distance: 10.2
click at [380, 145] on div ": INS67300" at bounding box center [387, 149] width 53 height 16
drag, startPoint x: 430, startPoint y: 133, endPoint x: 431, endPoint y: 146, distance: 13.9
click at [430, 135] on div at bounding box center [446, 129] width 53 height 16
click at [431, 146] on span "Standard" at bounding box center [446, 149] width 40 height 7
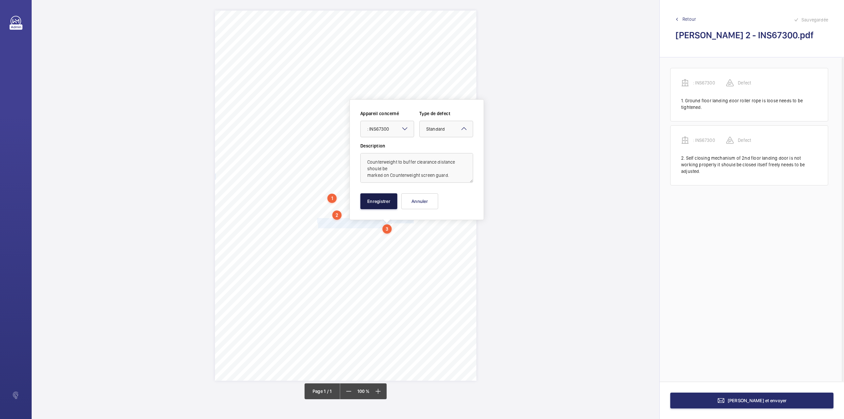
click at [389, 199] on button "Enregistrer" at bounding box center [378, 201] width 37 height 16
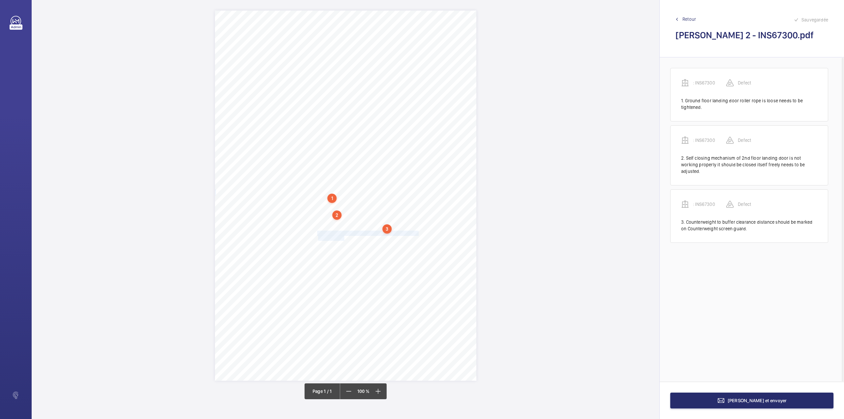
drag, startPoint x: 317, startPoint y: 234, endPoint x: 344, endPoint y: 238, distance: 27.3
click at [344, 238] on div "Signed: Lifting Operations and Lifting Equipment Regulations 1998 Report of Tho…" at bounding box center [345, 196] width 261 height 370
drag, startPoint x: 343, startPoint y: 143, endPoint x: 340, endPoint y: 150, distance: 7.6
click at [342, 144] on div "Faites un choix" at bounding box center [340, 140] width 53 height 7
click at [340, 160] on span ": INS67300" at bounding box center [341, 160] width 40 height 7
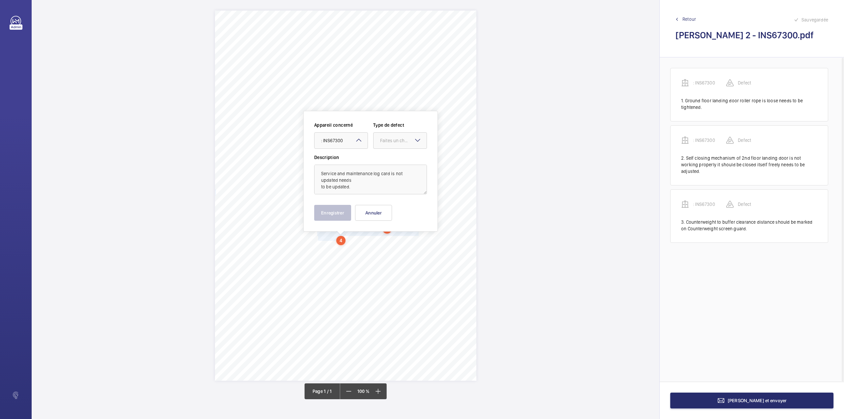
drag, startPoint x: 386, startPoint y: 141, endPoint x: 386, endPoint y: 149, distance: 7.9
click at [386, 143] on div "Faites un choix" at bounding box center [403, 140] width 46 height 7
click at [387, 162] on span "Standard" at bounding box center [400, 160] width 40 height 7
click at [333, 216] on button "Enregistrer" at bounding box center [332, 213] width 37 height 16
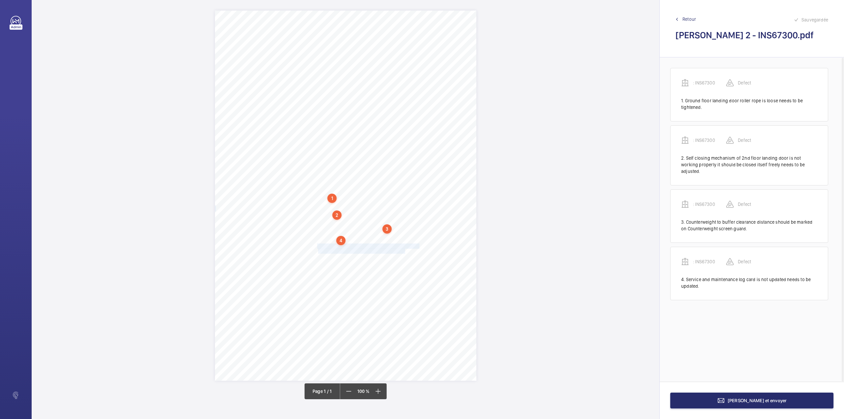
drag, startPoint x: 318, startPoint y: 246, endPoint x: 405, endPoint y: 251, distance: 86.9
click at [405, 251] on div "Signed: Lifting Operations and Lifting Equipment Regulations 1998 Report of Tho…" at bounding box center [345, 196] width 261 height 370
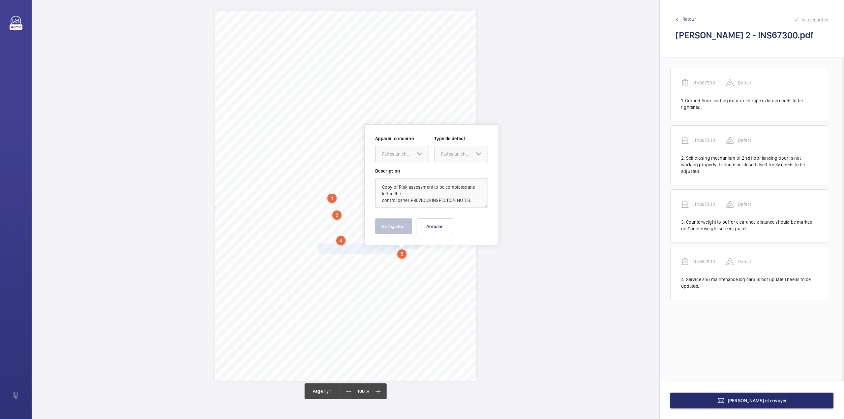
click at [394, 157] on div at bounding box center [401, 154] width 53 height 16
click at [393, 165] on div "Appareil concerné Faites un choix : INS67300 Type de defect Faites un choix" at bounding box center [431, 151] width 113 height 32
drag, startPoint x: 409, startPoint y: 154, endPoint x: 407, endPoint y: 162, distance: 7.5
click at [408, 157] on div "Faites un choix" at bounding box center [405, 154] width 46 height 7
click at [405, 169] on div ": INS67300" at bounding box center [401, 174] width 53 height 16
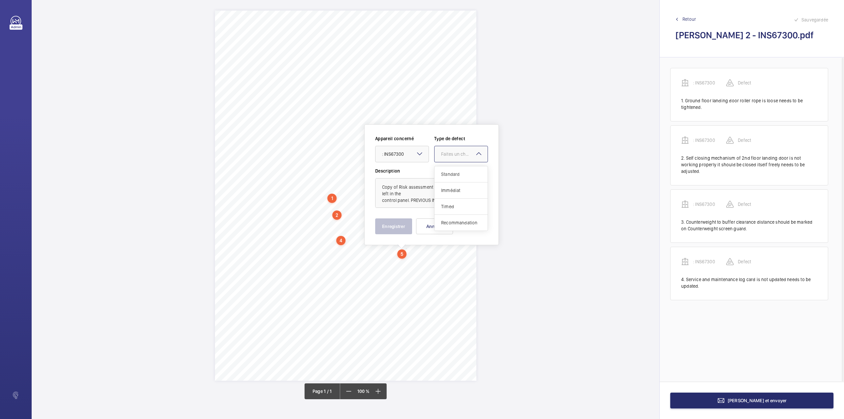
drag, startPoint x: 455, startPoint y: 154, endPoint x: 452, endPoint y: 173, distance: 19.5
click at [455, 155] on div "Faites un choix" at bounding box center [464, 154] width 46 height 7
click at [452, 173] on span "Standard" at bounding box center [461, 174] width 40 height 7
click at [470, 201] on textarea "Copy of Risk assessment to be completed and left in the control panel. PREVIOUS…" at bounding box center [431, 193] width 113 height 30
type textarea "Copy of Risk assessment to be completed and left in the control panel. PREVIOUS…"
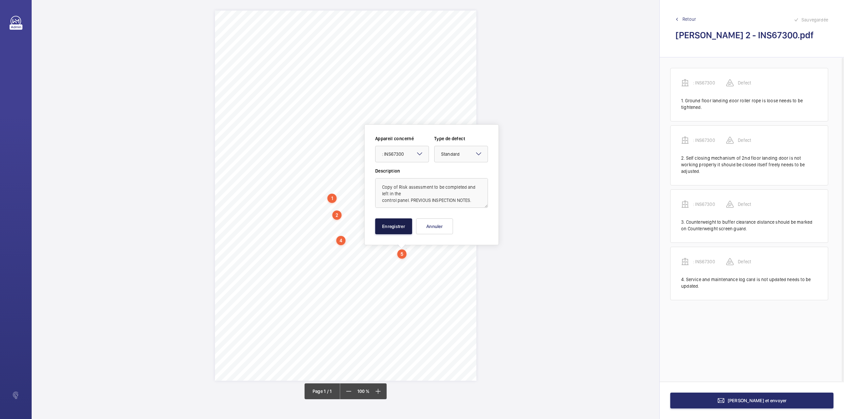
click at [396, 231] on button "Enregistrer" at bounding box center [393, 226] width 37 height 16
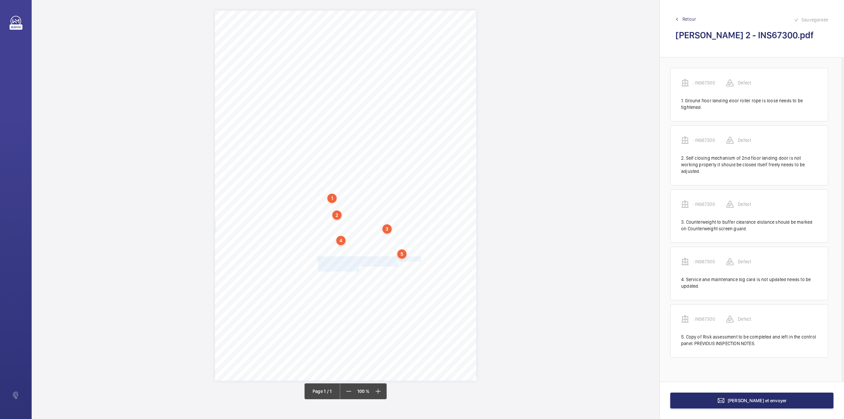
drag, startPoint x: 318, startPoint y: 258, endPoint x: 359, endPoint y: 268, distance: 41.7
click at [359, 268] on div "Signed: Lifting Operations and Lifting Equipment Regulations 1998 Report of Tho…" at bounding box center [345, 196] width 261 height 370
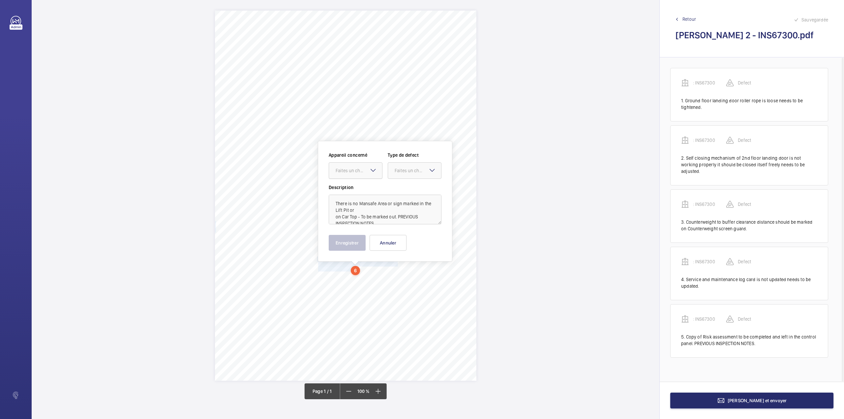
drag, startPoint x: 349, startPoint y: 167, endPoint x: 349, endPoint y: 178, distance: 10.9
click at [349, 168] on div "Faites un choix" at bounding box center [359, 170] width 46 height 7
drag, startPoint x: 349, startPoint y: 178, endPoint x: 350, endPoint y: 185, distance: 6.7
click at [350, 185] on div ": INS67300" at bounding box center [355, 191] width 53 height 16
click at [400, 174] on div at bounding box center [414, 170] width 53 height 16
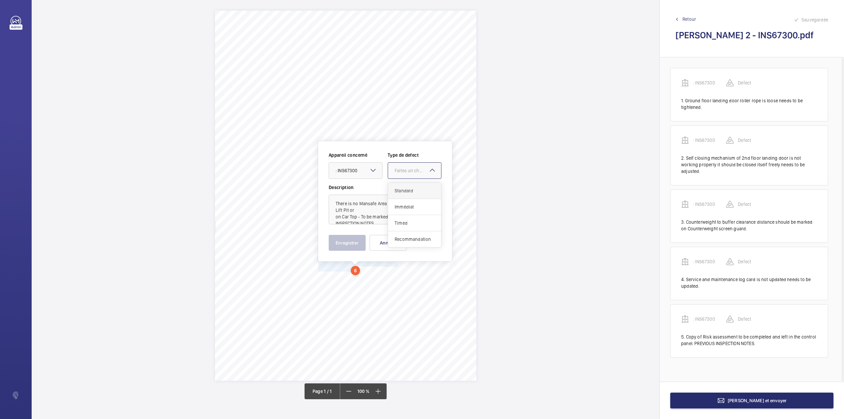
click at [400, 188] on span "Standard" at bounding box center [415, 190] width 40 height 7
click at [343, 243] on button "Enregistrer" at bounding box center [347, 243] width 37 height 16
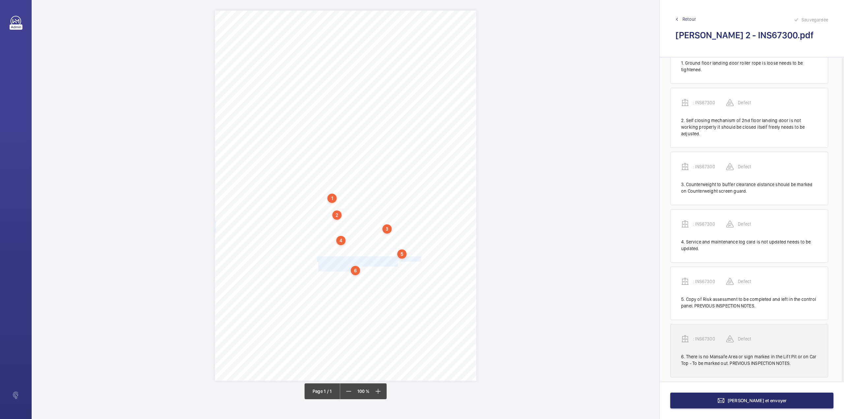
scroll to position [39, 0]
click at [709, 326] on wm-front-transcription-audit-report-line ": INS67300 Defect 6. There is no Mansafe Area or sign marked in the Lift Pit or…" at bounding box center [749, 349] width 158 height 53
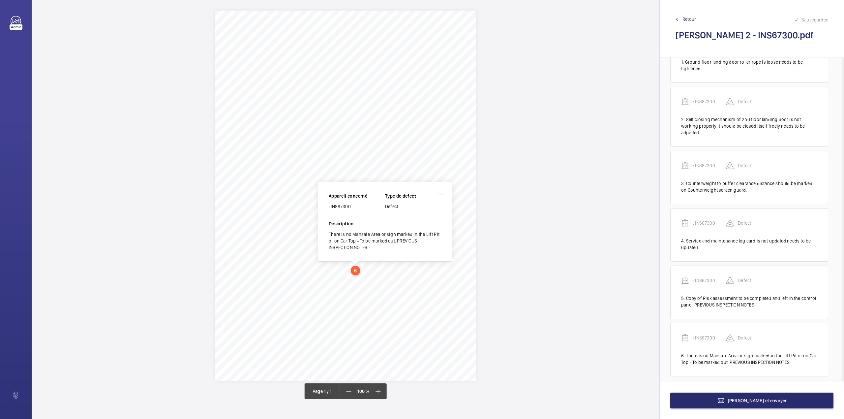
drag, startPoint x: 330, startPoint y: 207, endPoint x: 355, endPoint y: 207, distance: 25.1
click at [355, 207] on div ": INS67300" at bounding box center [357, 206] width 56 height 7
copy div "INS67300"
click at [724, 393] on button "[PERSON_NAME] et envoyer" at bounding box center [751, 400] width 163 height 16
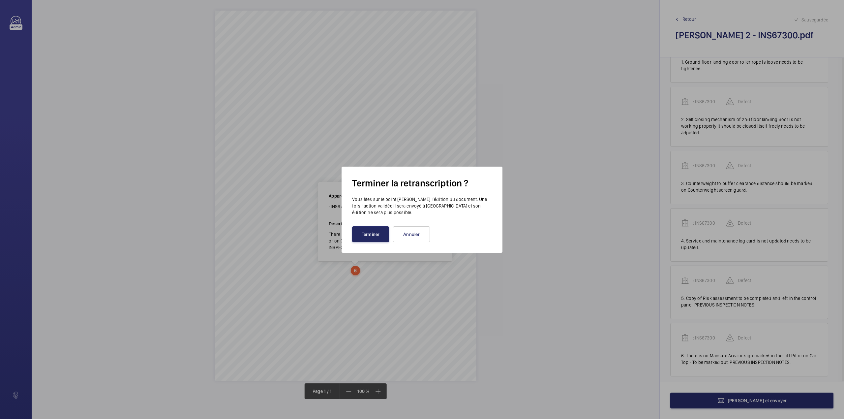
click at [365, 234] on button "Terminer" at bounding box center [370, 234] width 37 height 16
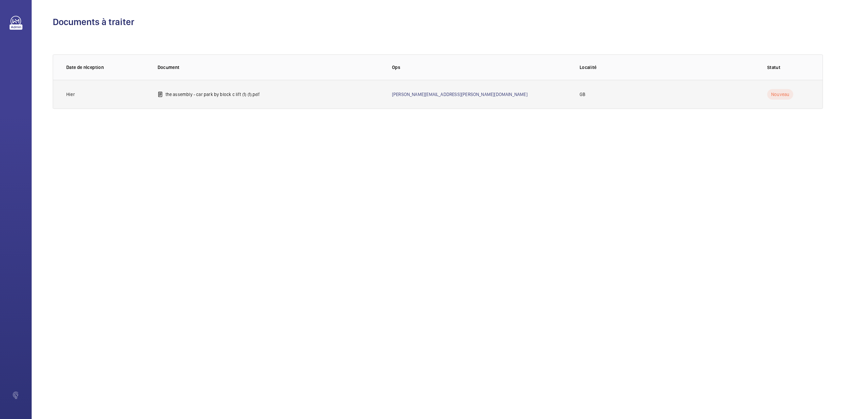
click at [184, 94] on p "the assembly - car park by block c lift (1) (1).pdf" at bounding box center [212, 94] width 94 height 7
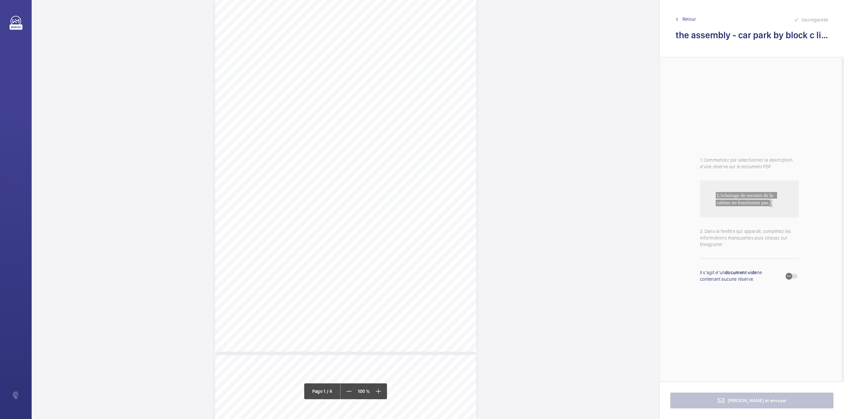
scroll to position [44, 0]
click at [379, 243] on div "Lift Report Lifting Operations & Lifting Equipment Regulation 1998 Provision & …" at bounding box center [345, 152] width 261 height 370
click at [384, 119] on textarea at bounding box center [405, 109] width 113 height 30
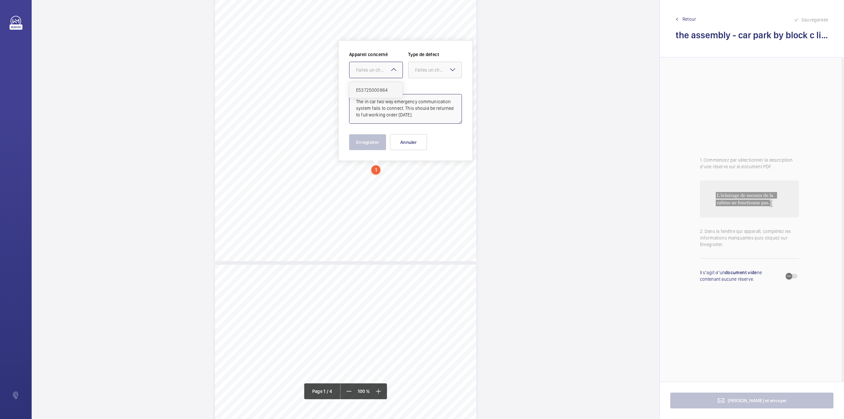
drag, startPoint x: 383, startPoint y: 67, endPoint x: 385, endPoint y: 90, distance: 23.2
click at [385, 78] on ng-select "Faites un choix E53725000864" at bounding box center [376, 70] width 54 height 16
click at [385, 90] on span "E53725000864" at bounding box center [376, 90] width 40 height 7
click at [428, 69] on div "Faites un choix" at bounding box center [438, 70] width 46 height 7
click at [425, 121] on span "Timed" at bounding box center [435, 122] width 40 height 7
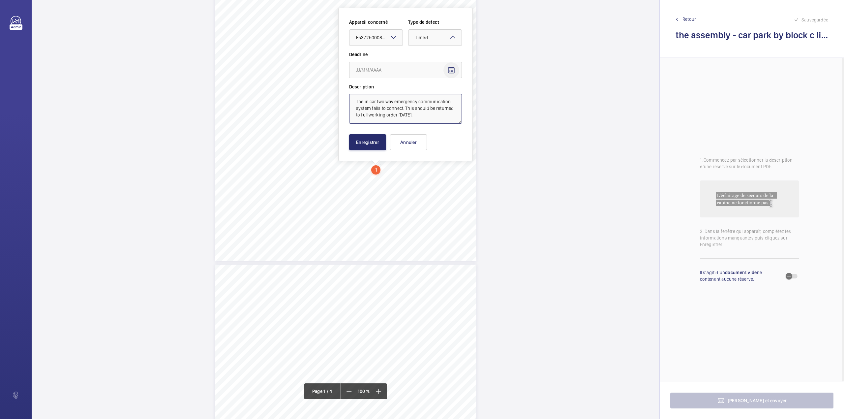
type textarea "The in car two way emergency communication system fails to connect. This should…"
click at [454, 69] on mat-icon "Open calendar" at bounding box center [451, 70] width 8 height 8
click at [413, 161] on span "24" at bounding box center [411, 163] width 12 height 12
type input "[DATE]"
click at [372, 141] on button "Enregistrer" at bounding box center [367, 142] width 37 height 16
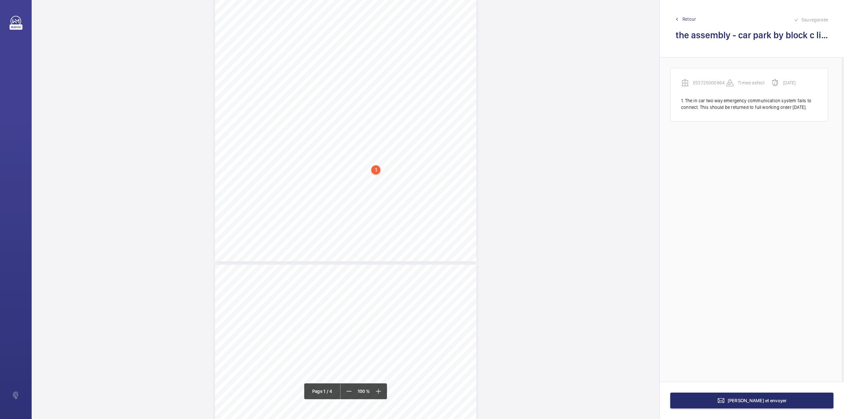
scroll to position [163, 0]
click at [254, 228] on span "[URL][DOMAIN_NAME].." at bounding box center [234, 228] width 39 height 4
click at [402, 103] on textarea at bounding box center [427, 109] width 113 height 30
click at [401, 70] on div "Faites un choix" at bounding box center [401, 69] width 46 height 7
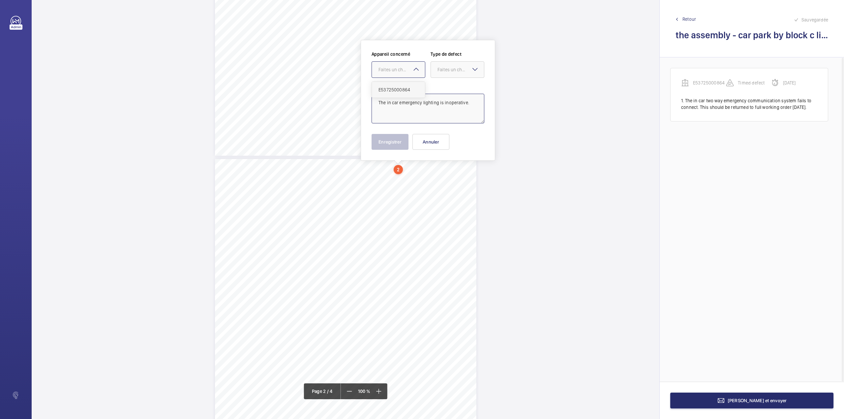
drag, startPoint x: 400, startPoint y: 87, endPoint x: 409, endPoint y: 83, distance: 10.0
click at [401, 87] on span "E53725000864" at bounding box center [398, 89] width 40 height 7
click at [454, 67] on div "Faites un choix" at bounding box center [460, 69] width 46 height 7
click at [451, 91] on span "Standard" at bounding box center [457, 89] width 40 height 7
type textarea "The in car emergency lighting is inoperative."
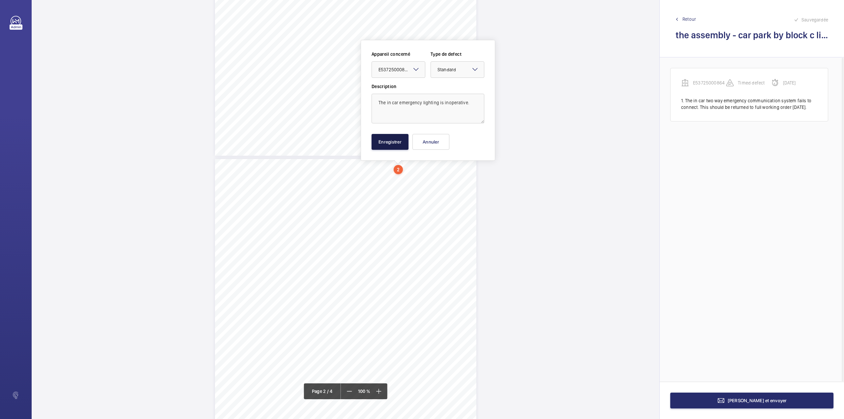
click at [388, 145] on button "Enregistrer" at bounding box center [389, 142] width 37 height 16
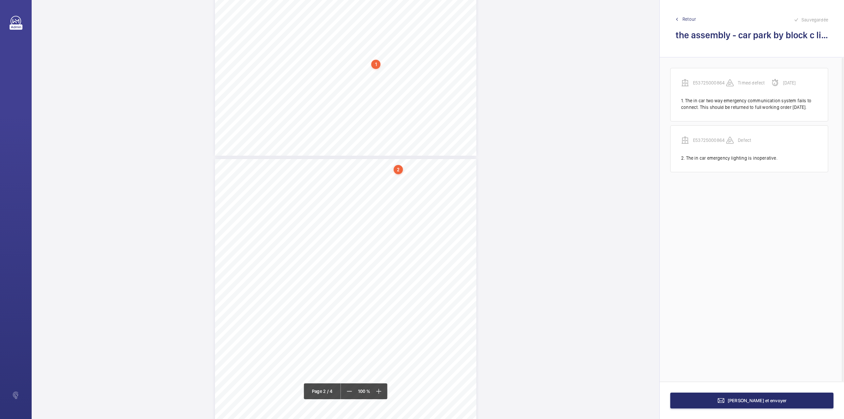
click at [424, 189] on div "4 Other Defects Identification of any other parts that require rectification. T…" at bounding box center [345, 344] width 261 height 370
click at [426, 103] on textarea at bounding box center [450, 109] width 113 height 30
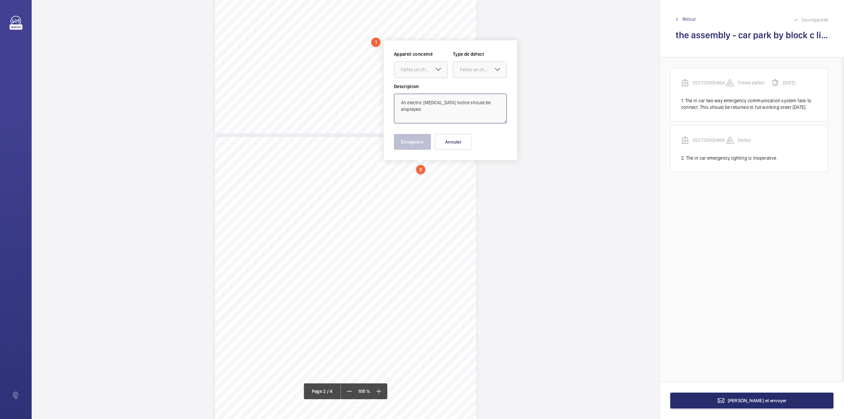
click at [430, 68] on div "Faites un choix" at bounding box center [424, 69] width 46 height 7
click at [432, 82] on div "E53725000864" at bounding box center [420, 90] width 53 height 16
drag, startPoint x: 465, startPoint y: 71, endPoint x: 467, endPoint y: 77, distance: 5.8
click at [466, 73] on div "Faites un choix" at bounding box center [479, 69] width 53 height 7
click at [468, 86] on span "Standard" at bounding box center [480, 89] width 40 height 7
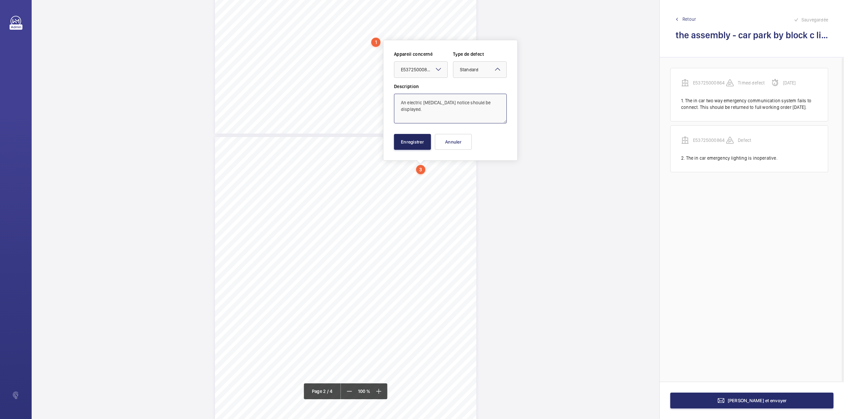
type textarea "An electric shock treatment notice should be displayed."
click at [413, 146] on button "Enregistrer" at bounding box center [412, 142] width 37 height 16
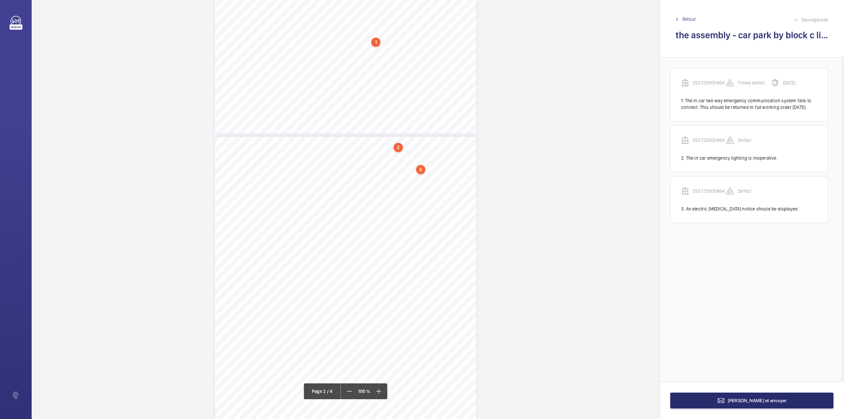
click at [448, 175] on div "4 Other Defects Identification of any other parts that require rectification. T…" at bounding box center [345, 322] width 261 height 370
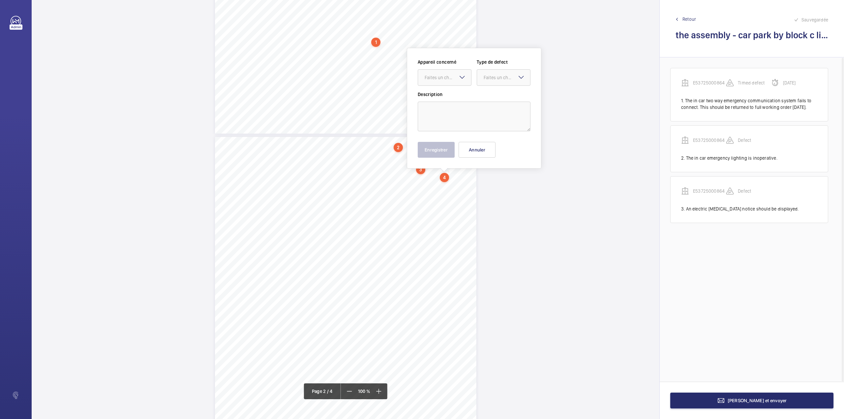
scroll to position [255, 0]
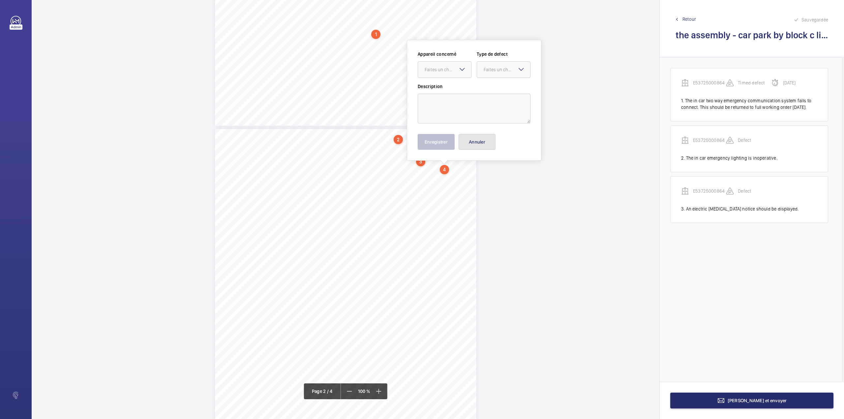
drag, startPoint x: 471, startPoint y: 140, endPoint x: 457, endPoint y: 166, distance: 30.4
click at [471, 140] on button "Annuler" at bounding box center [476, 142] width 37 height 16
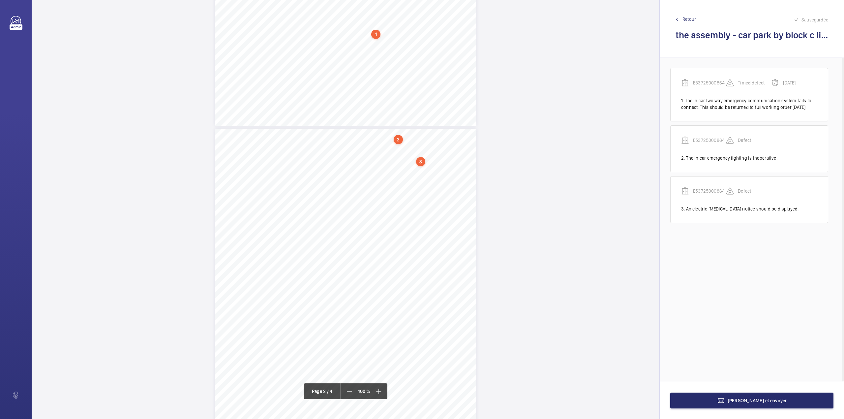
click at [441, 159] on div "4 Other Defects Identification of any other parts that require rectification. T…" at bounding box center [345, 314] width 261 height 370
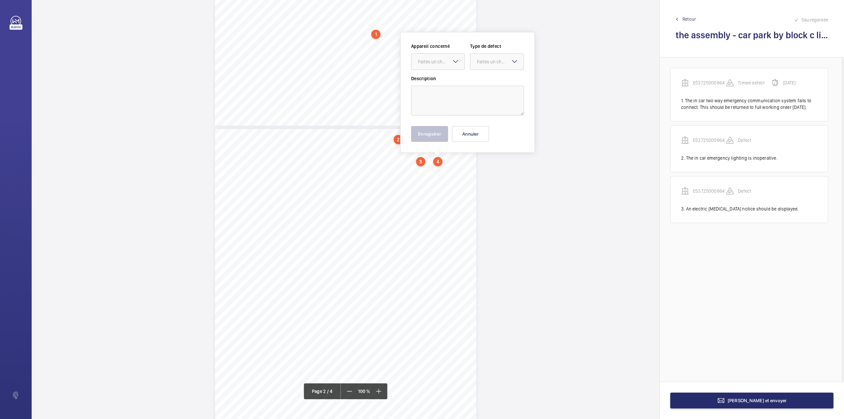
scroll to position [247, 0]
click at [445, 102] on textarea at bounding box center [467, 109] width 113 height 30
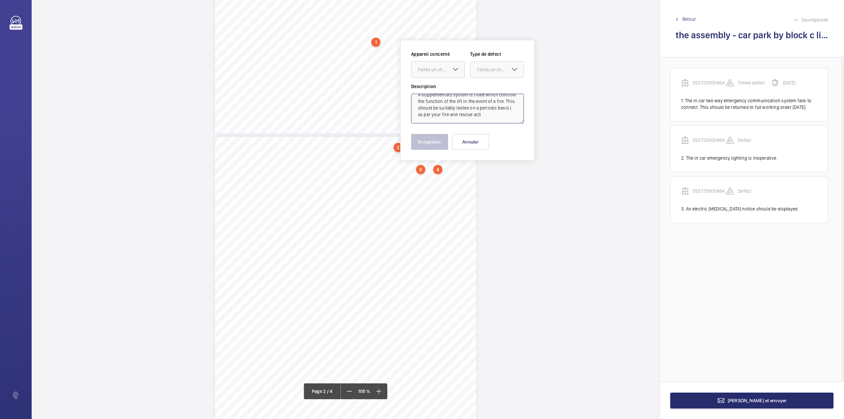
scroll to position [9, 0]
click at [443, 68] on div "Faites un choix" at bounding box center [441, 69] width 46 height 7
click at [443, 96] on div "E53725000864" at bounding box center [437, 90] width 53 height 16
click at [484, 65] on div at bounding box center [496, 70] width 53 height 16
click at [485, 88] on span "Standard" at bounding box center [497, 89] width 40 height 7
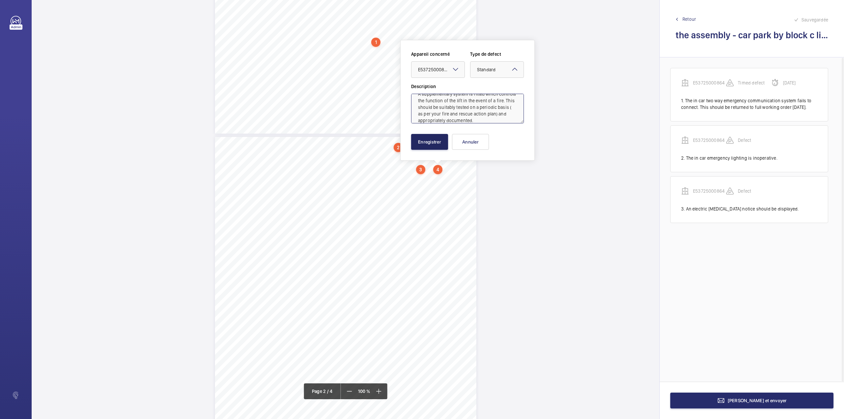
type textarea "A supplementary system is fitted which controls the function of the lift in the…"
drag, startPoint x: 432, startPoint y: 144, endPoint x: 438, endPoint y: 138, distance: 8.2
click at [433, 144] on button "Enregistrer" at bounding box center [429, 142] width 37 height 16
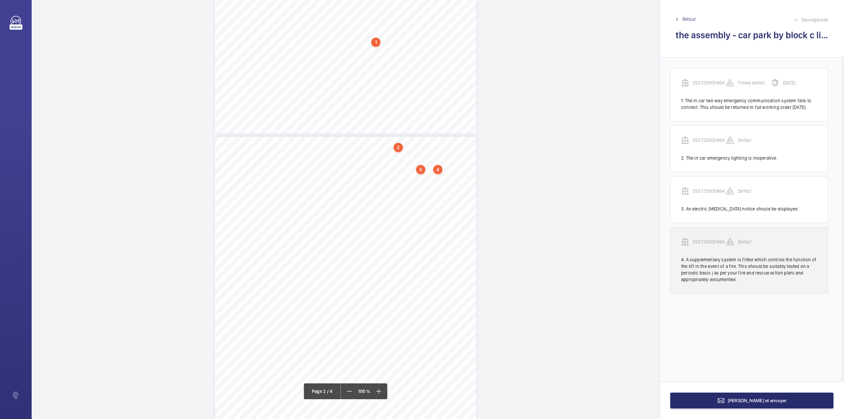
click at [713, 245] on p "E53725000864" at bounding box center [709, 241] width 33 height 7
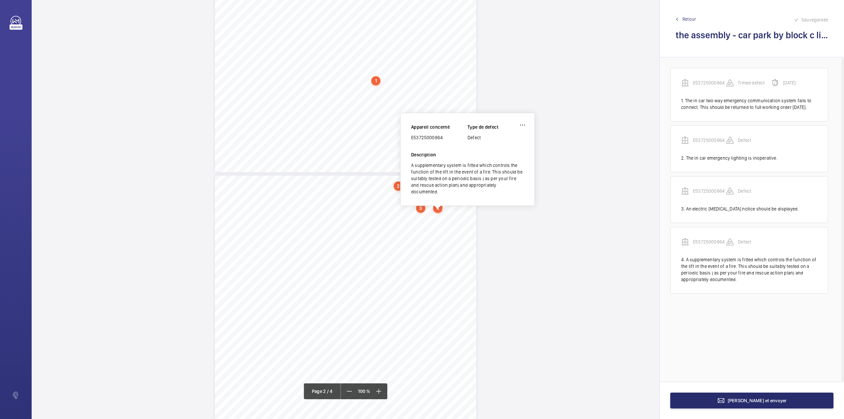
scroll to position [207, 0]
drag, startPoint x: 411, startPoint y: 139, endPoint x: 444, endPoint y: 141, distance: 33.0
click at [444, 141] on div "E53725000864" at bounding box center [439, 138] width 56 height 7
copy div "E53725000864"
click at [756, 406] on button "[PERSON_NAME] et envoyer" at bounding box center [751, 400] width 163 height 16
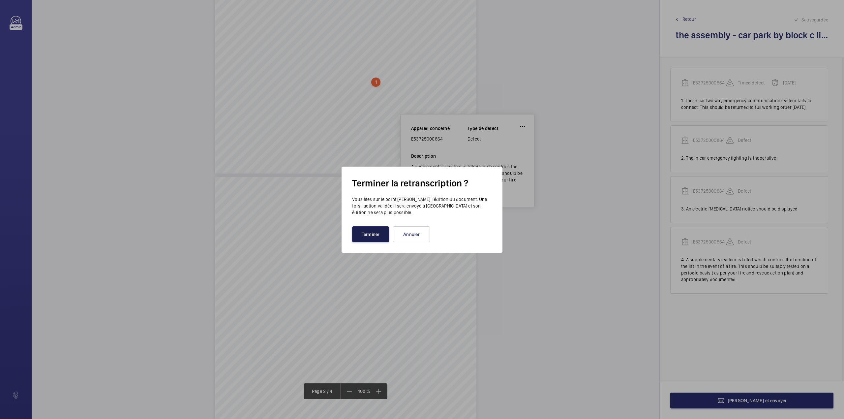
click at [372, 234] on button "Terminer" at bounding box center [370, 234] width 37 height 16
